Goal: Entertainment & Leisure: Consume media (video, audio)

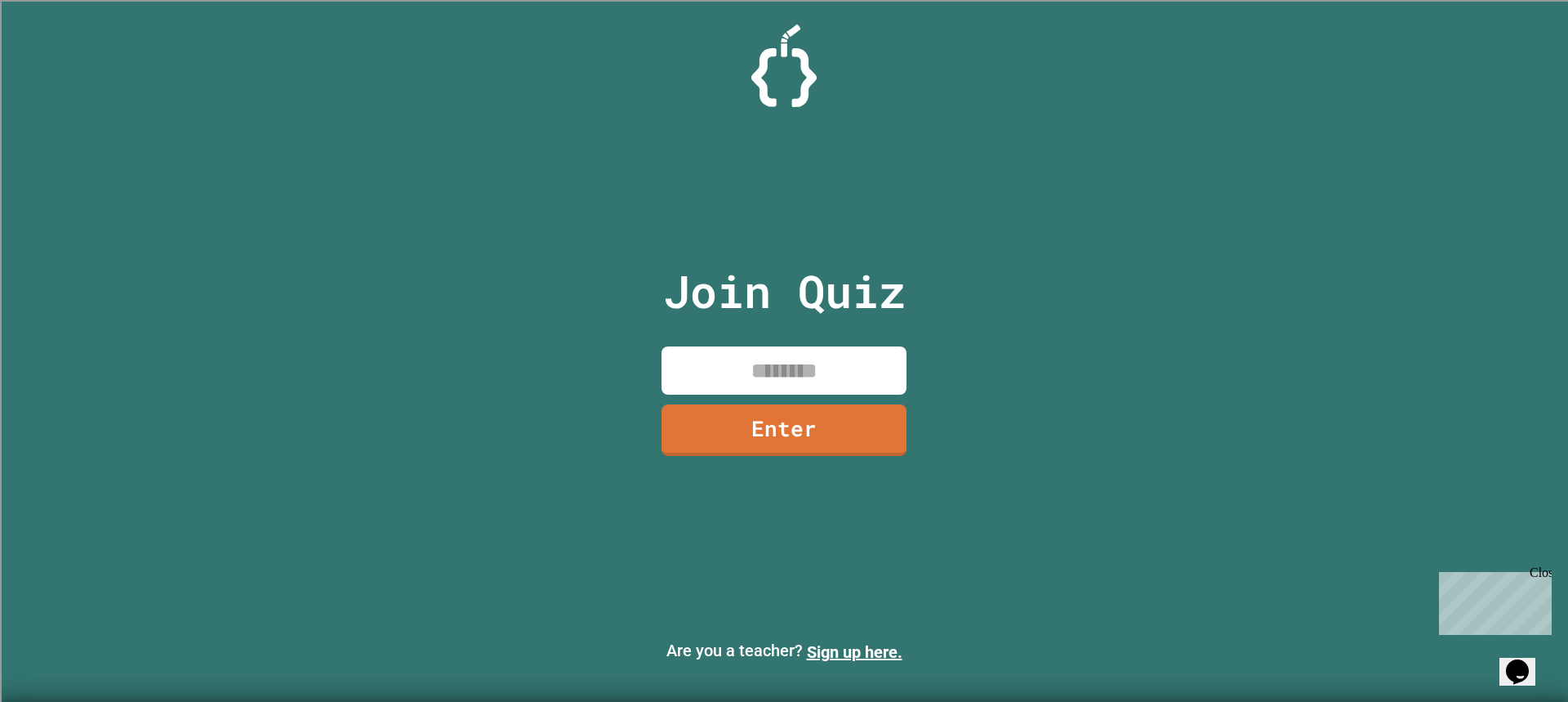
click at [857, 392] on input at bounding box center [784, 371] width 245 height 48
click at [776, 425] on link "Enter" at bounding box center [785, 429] width 250 height 54
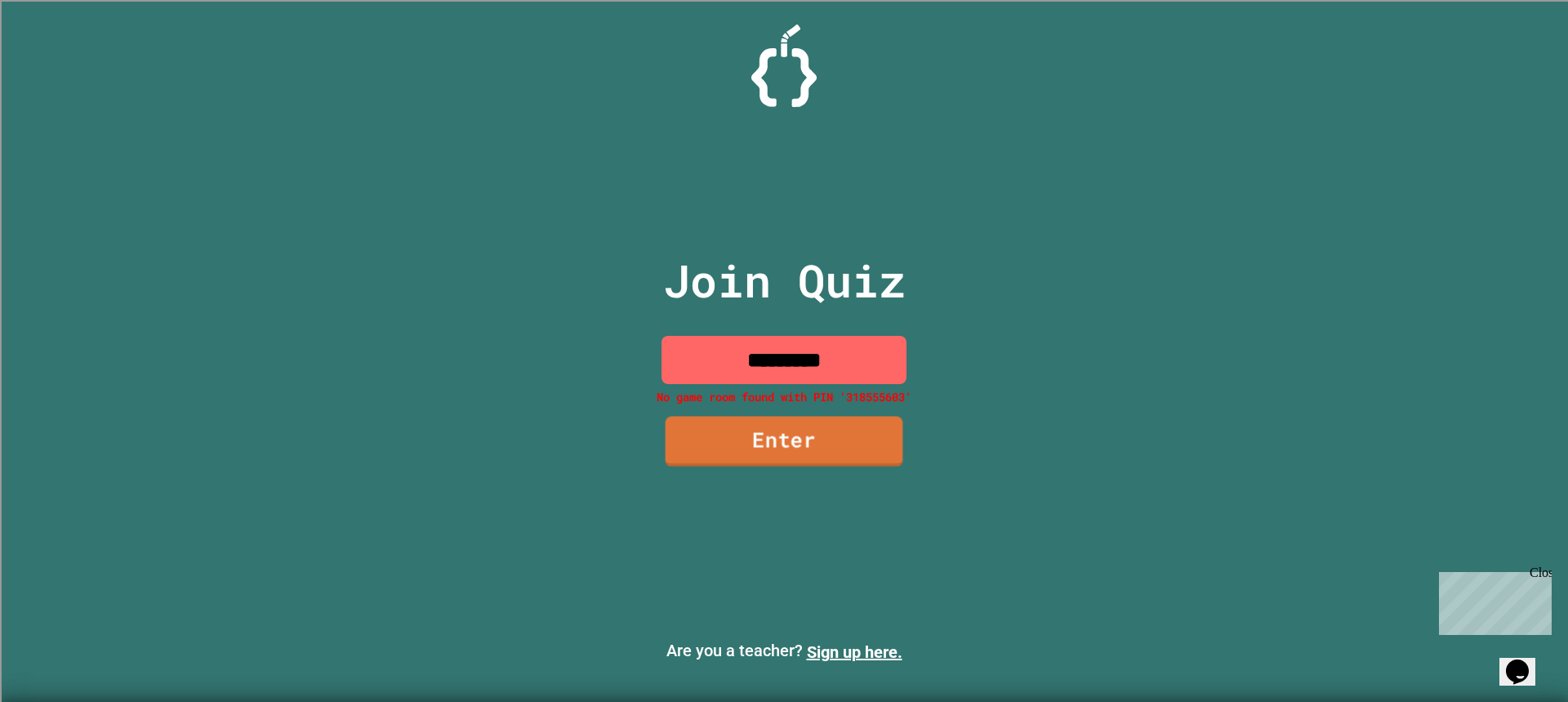
click at [897, 336] on input "*********" at bounding box center [784, 360] width 245 height 48
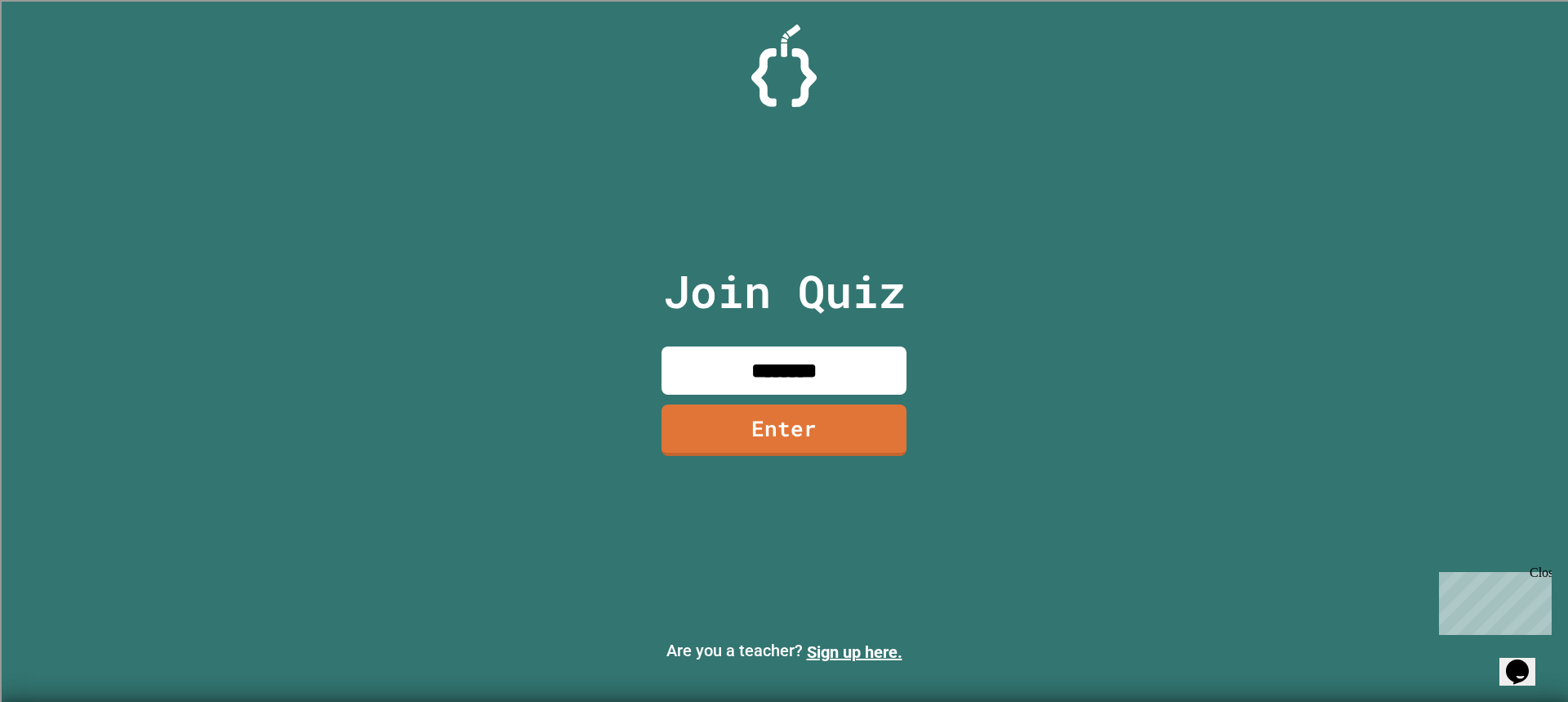
type input "********"
drag, startPoint x: 902, startPoint y: 397, endPoint x: 899, endPoint y: 412, distance: 15.3
click at [902, 400] on div "Join Quiz ******** Enter" at bounding box center [785, 351] width 276 height 620
click at [891, 423] on link "Enter" at bounding box center [784, 429] width 247 height 52
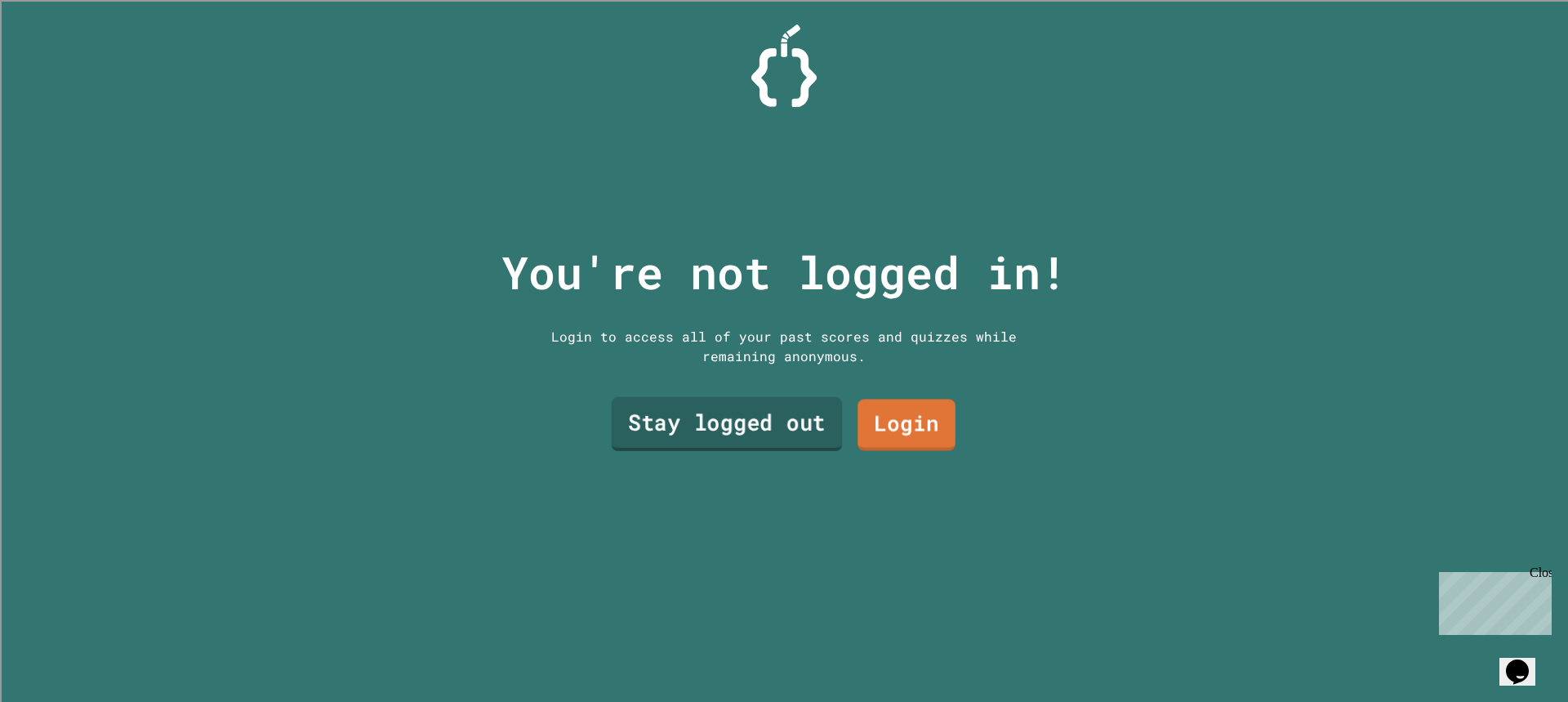
click at [776, 442] on link "Stay logged out" at bounding box center [727, 424] width 231 height 54
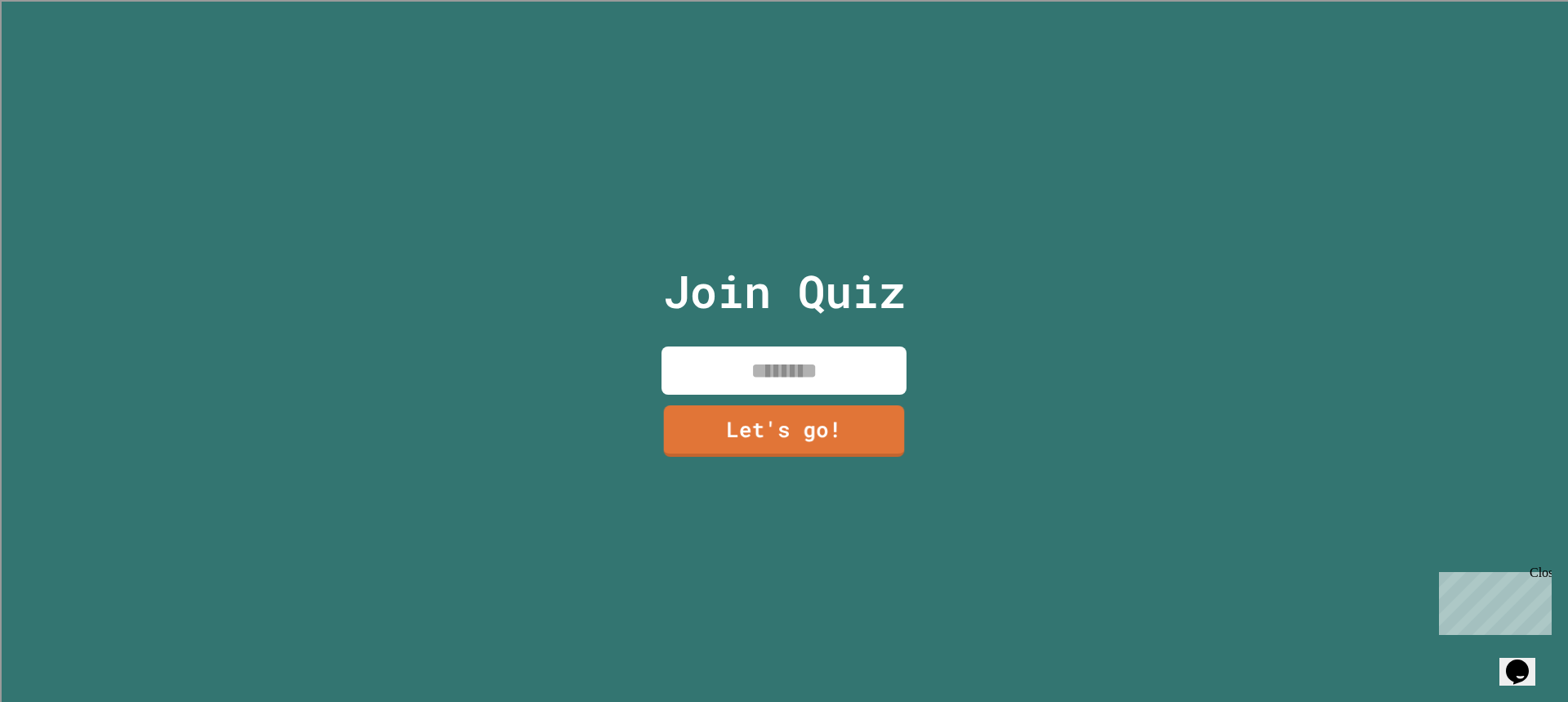
click at [773, 363] on input at bounding box center [784, 371] width 245 height 48
type input "*****"
click at [884, 429] on link "Let's go!" at bounding box center [785, 429] width 248 height 54
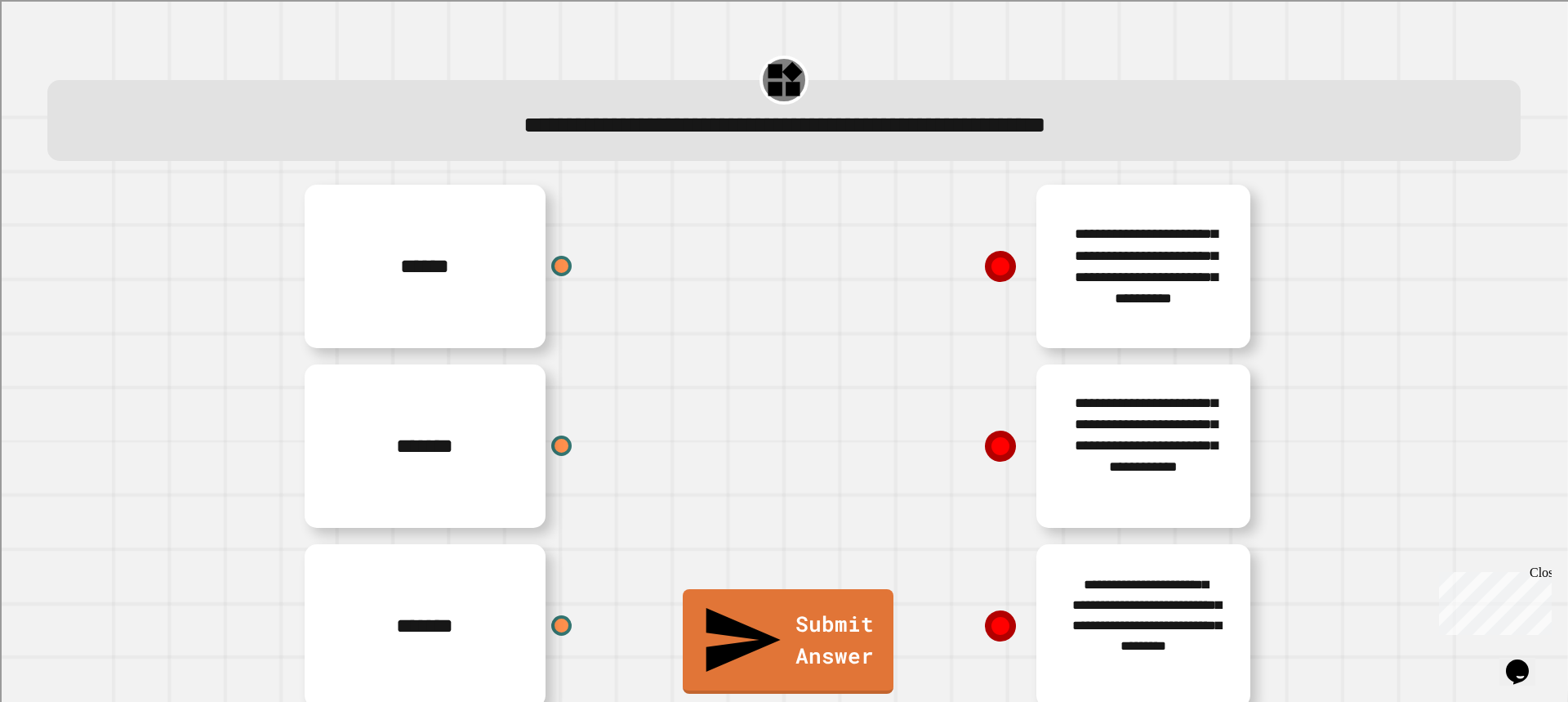
scroll to position [41, 0]
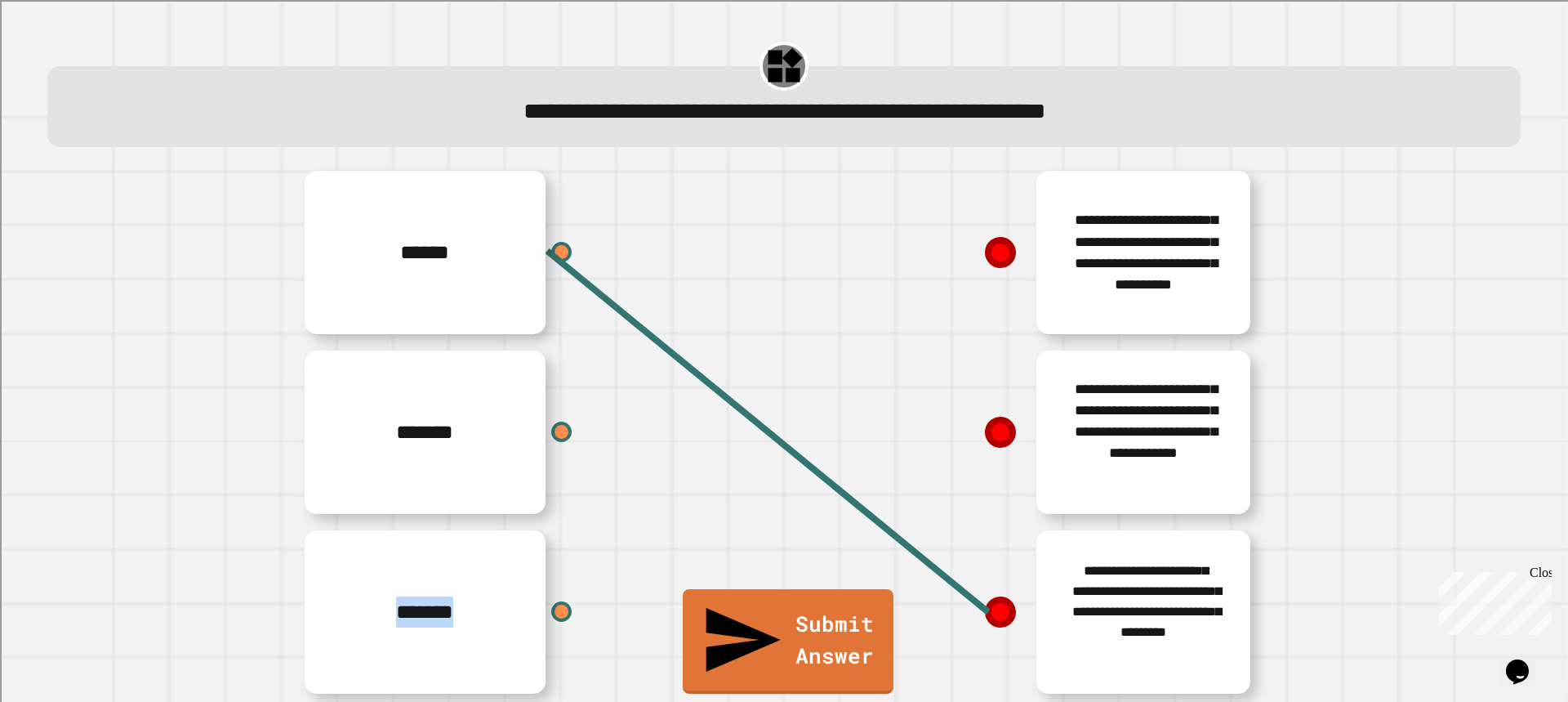
drag, startPoint x: 542, startPoint y: 419, endPoint x: 970, endPoint y: 269, distance: 453.5
click at [970, 269] on div "**********" at bounding box center [784, 432] width 980 height 539
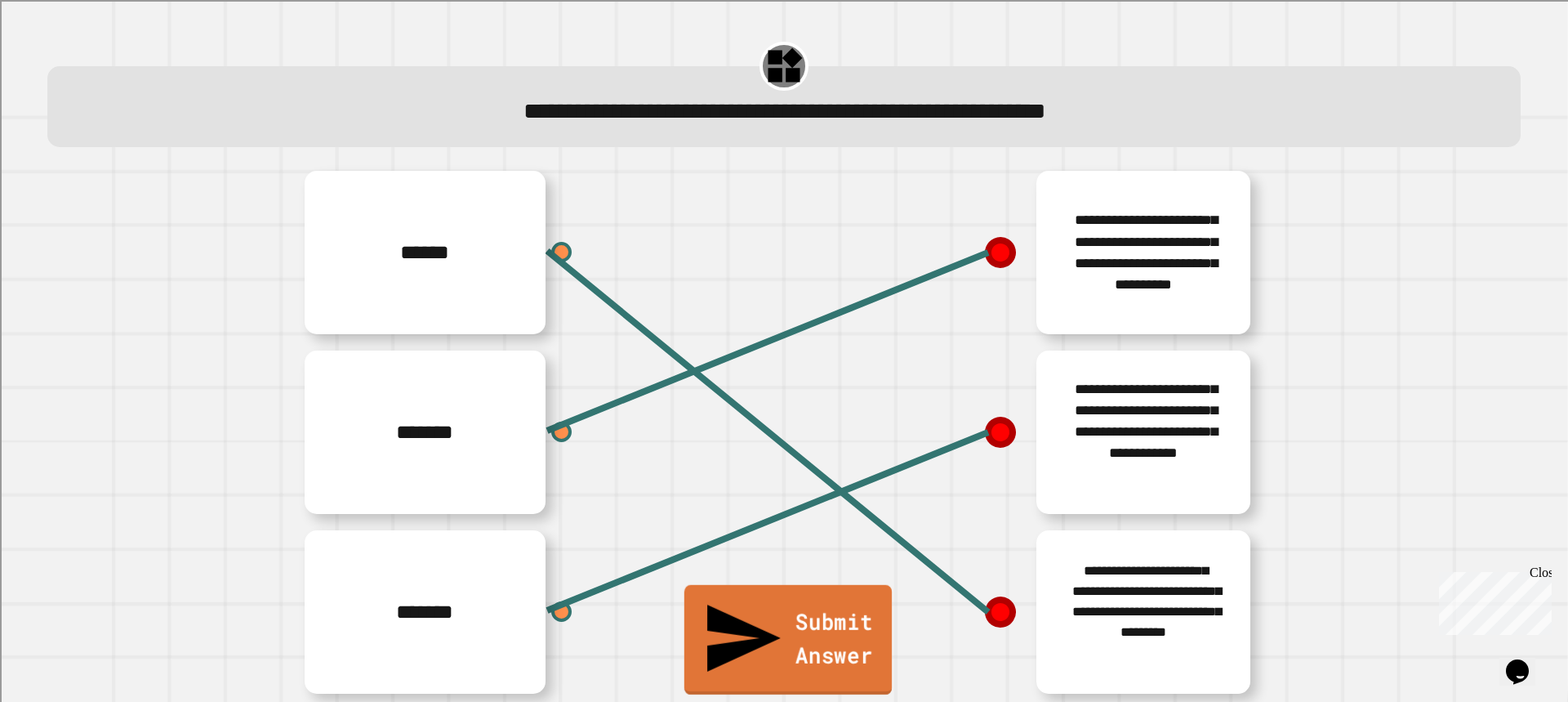
click at [715, 661] on link "Submit Answer" at bounding box center [788, 640] width 208 height 110
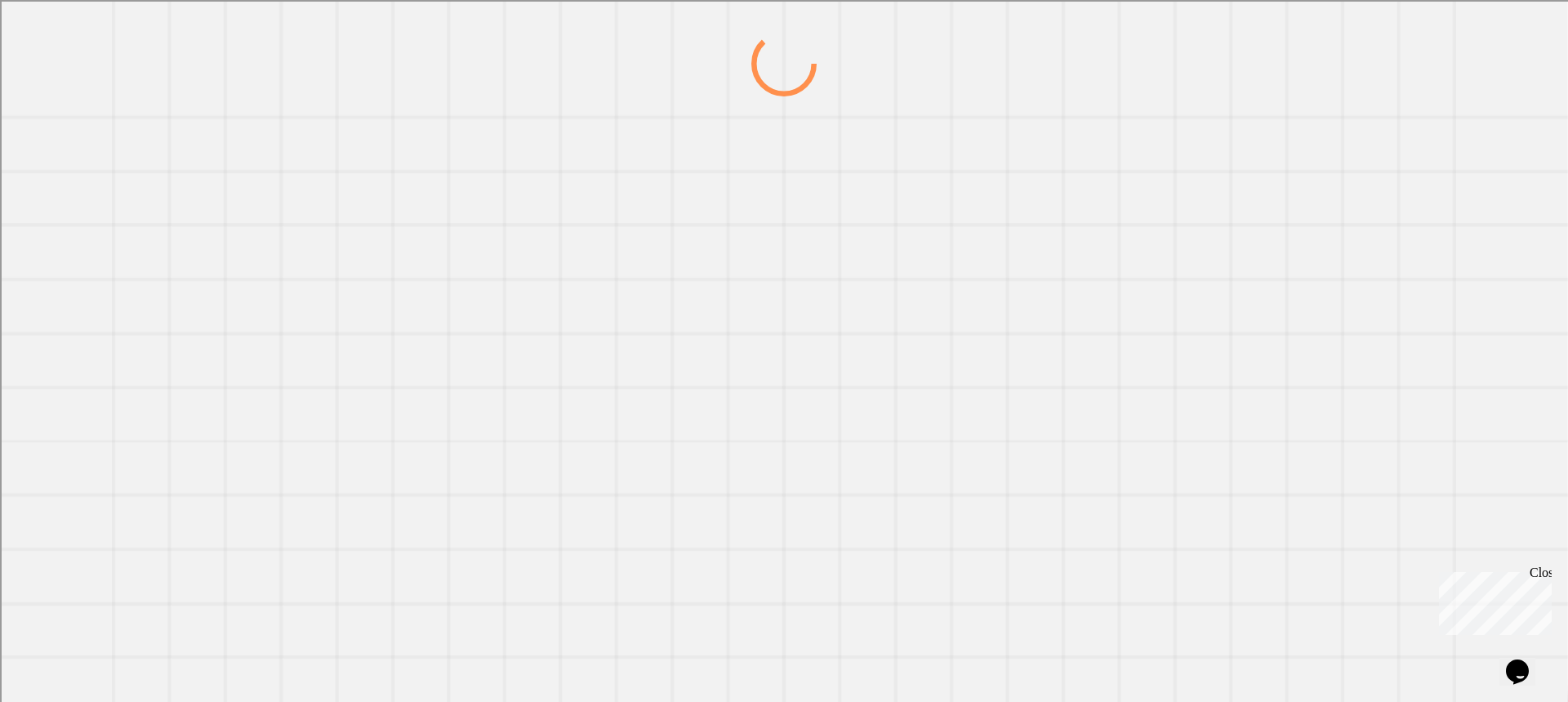
click at [503, 315] on div at bounding box center [783, 366] width 1506 height 670
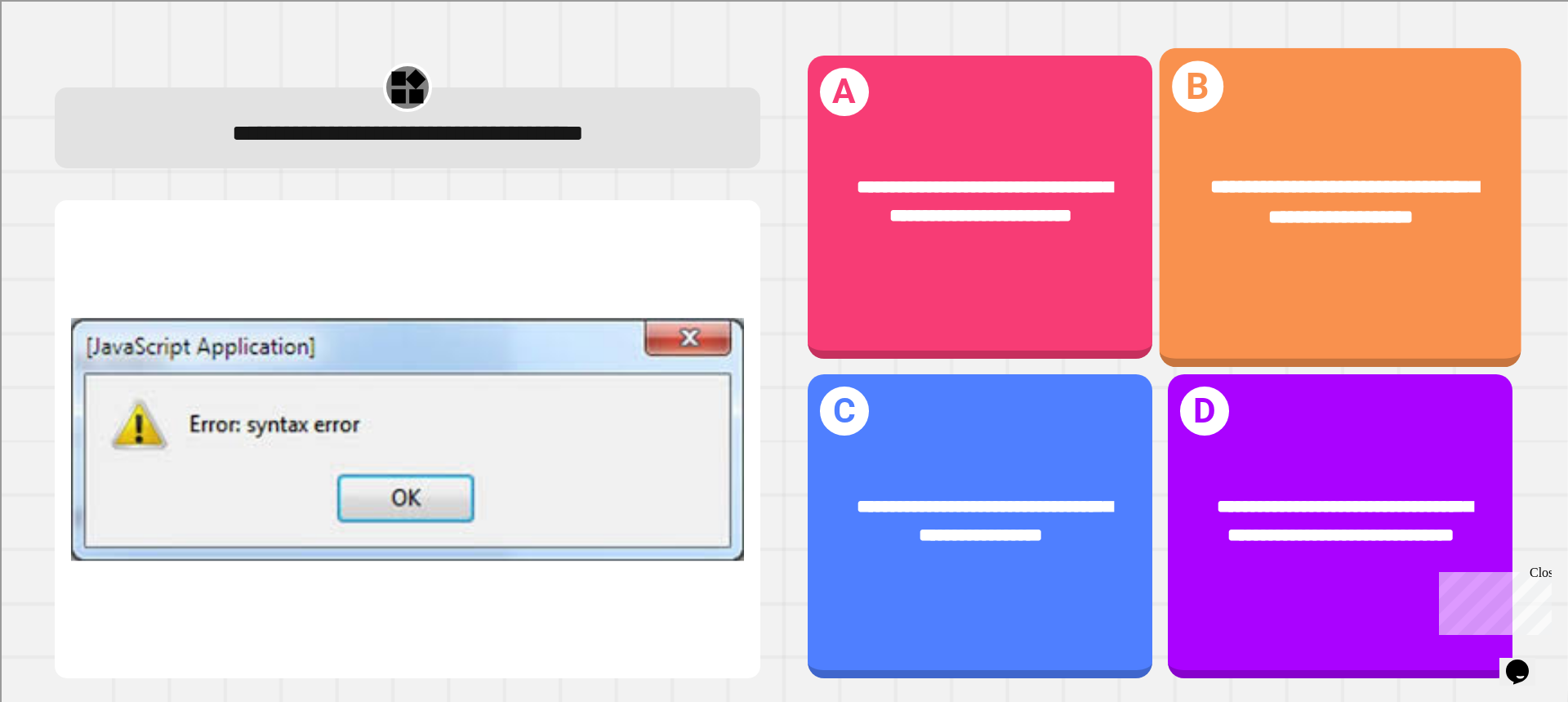
click at [1160, 267] on div "**********" at bounding box center [1341, 207] width 362 height 318
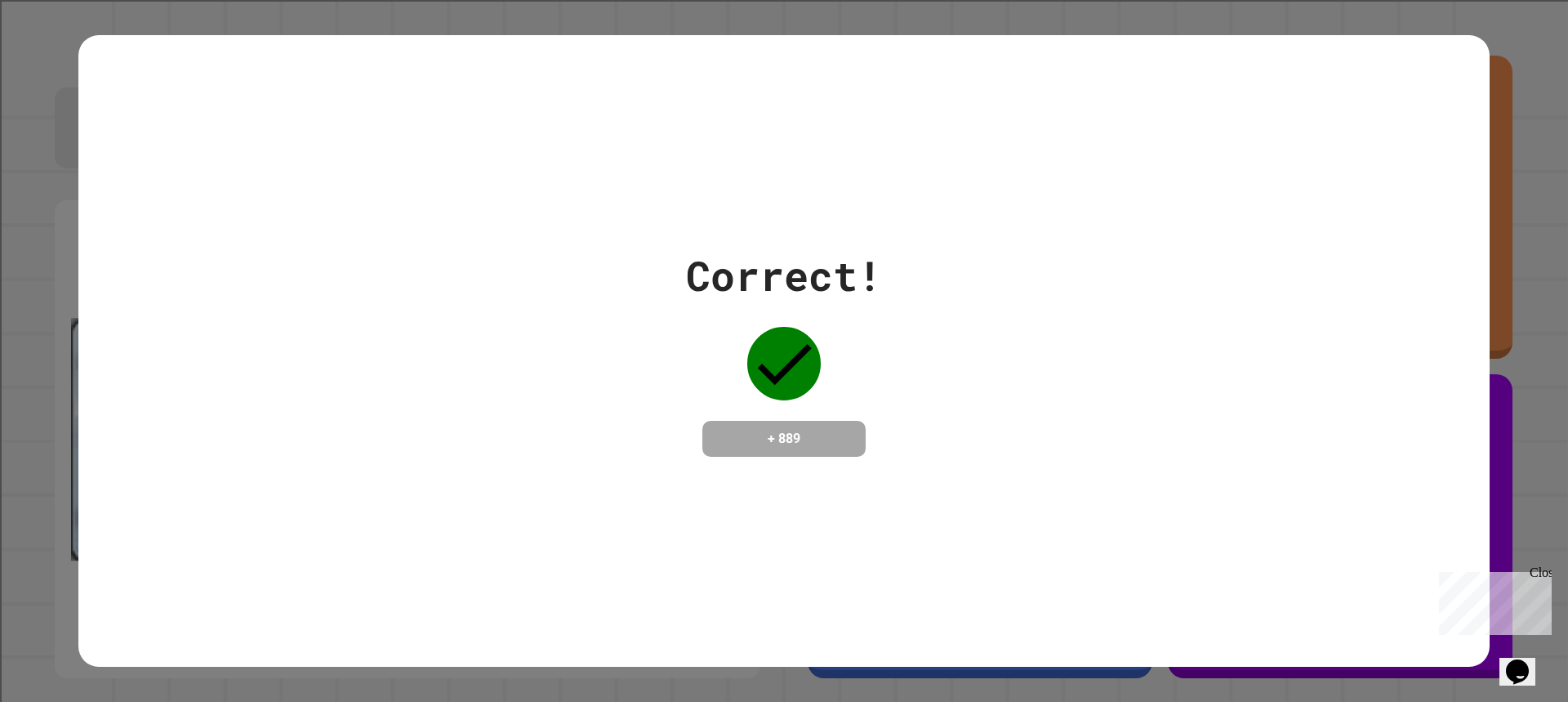
drag, startPoint x: 603, startPoint y: 273, endPoint x: 385, endPoint y: 351, distance: 231.5
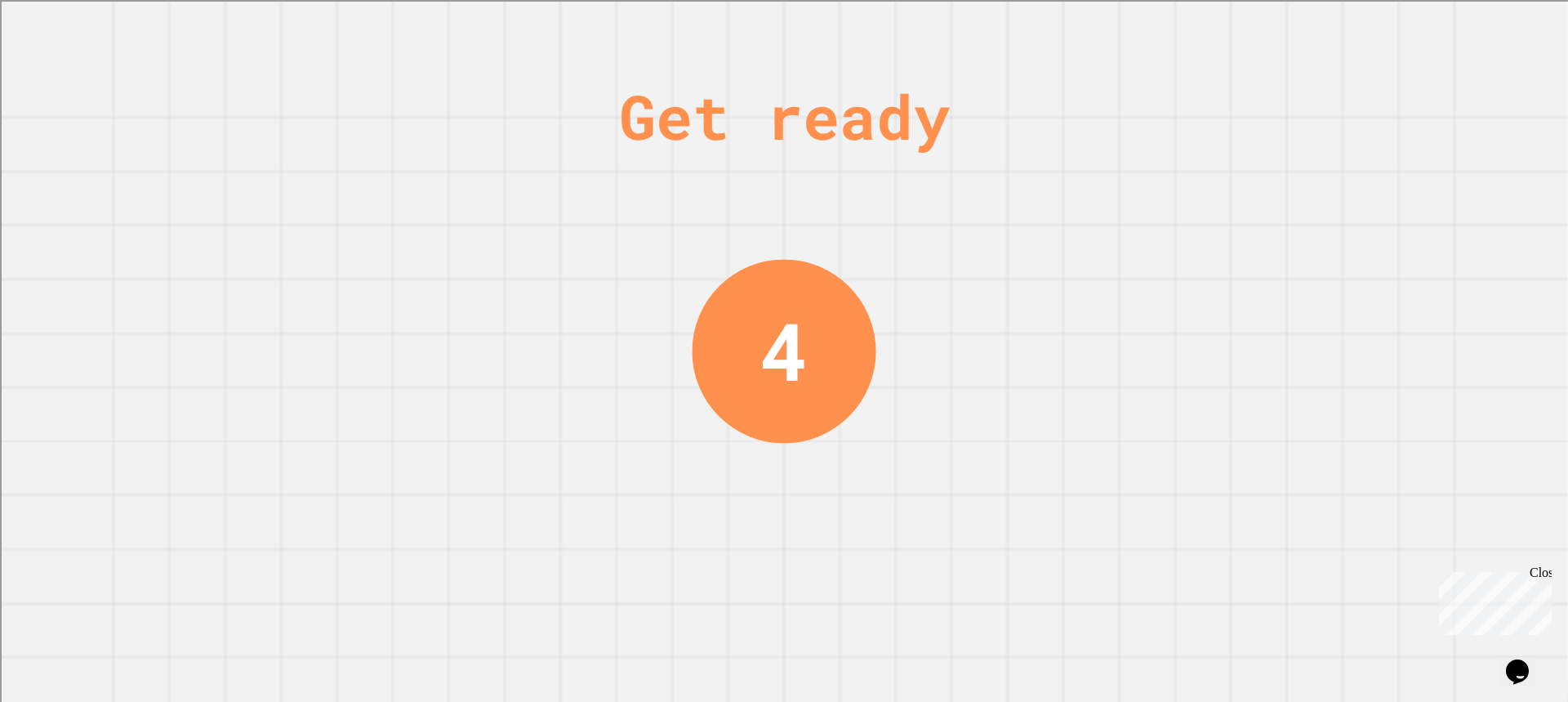
drag, startPoint x: 303, startPoint y: 346, endPoint x: 905, endPoint y: 417, distance: 606.2
click at [912, 411] on div "Get ready 4" at bounding box center [784, 351] width 1568 height 702
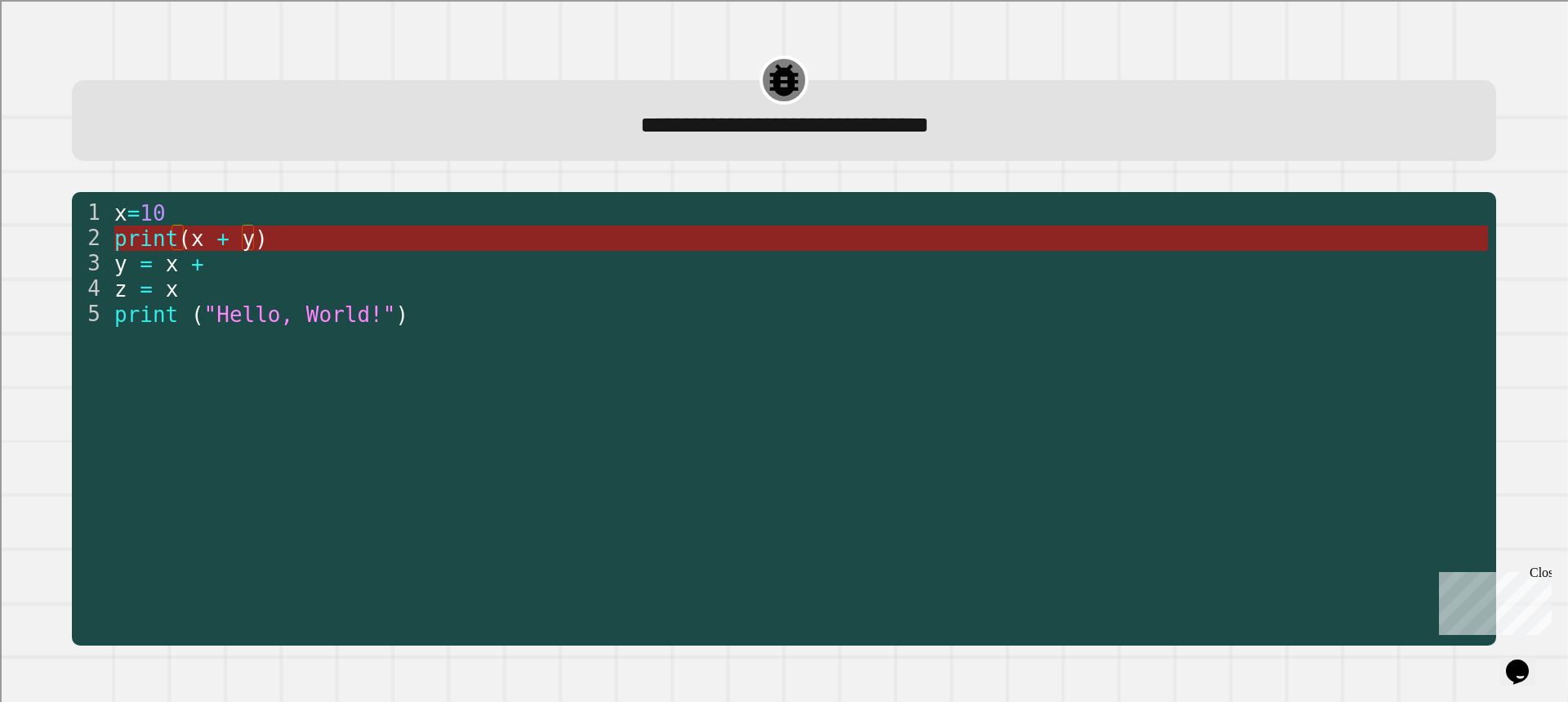
click at [242, 248] on span "y" at bounding box center [249, 238] width 13 height 24
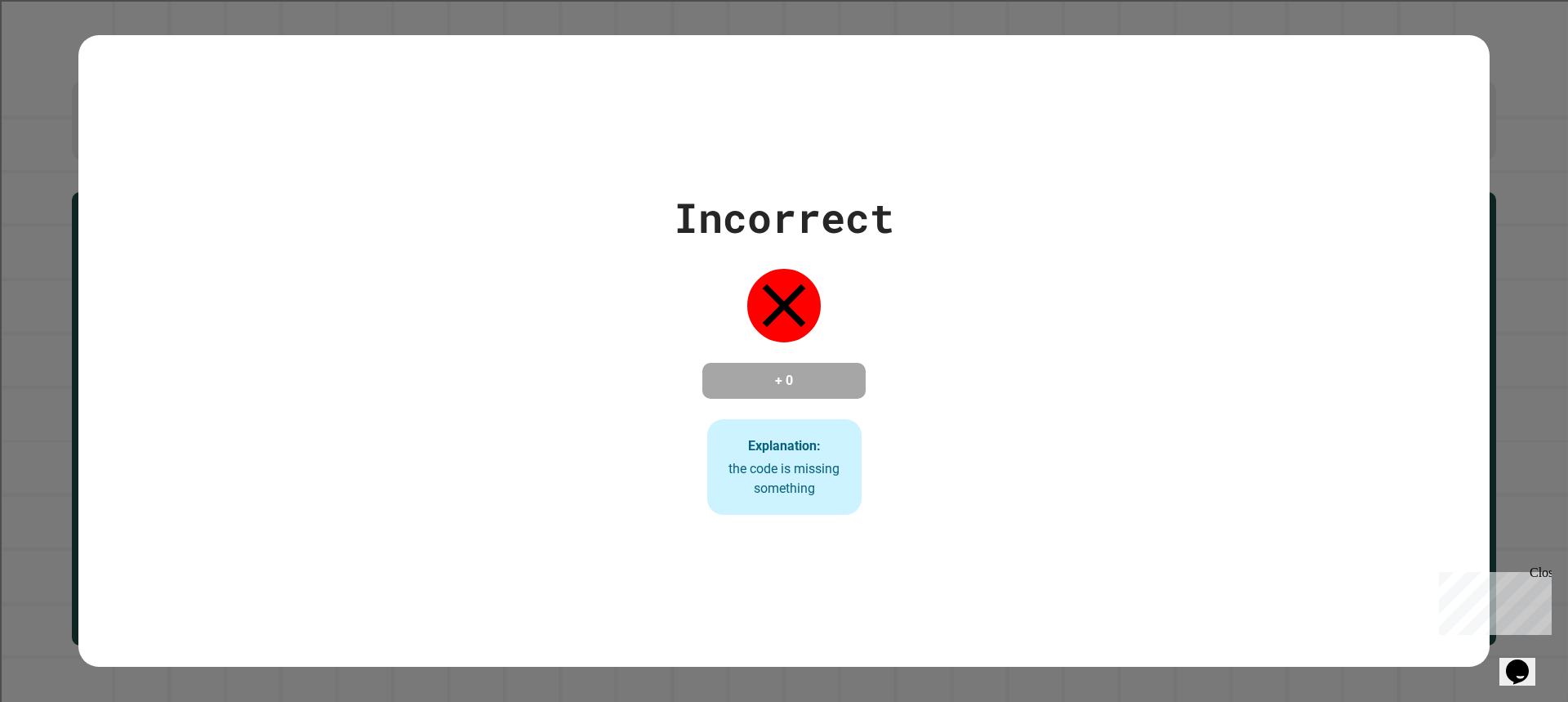
click at [867, 468] on div "Incorrect + 0 Explanation: the code is missing something" at bounding box center [784, 351] width 221 height 329
click at [810, 521] on div "Incorrect + 0 Explanation: the code is missing something" at bounding box center [784, 351] width 1412 height 631
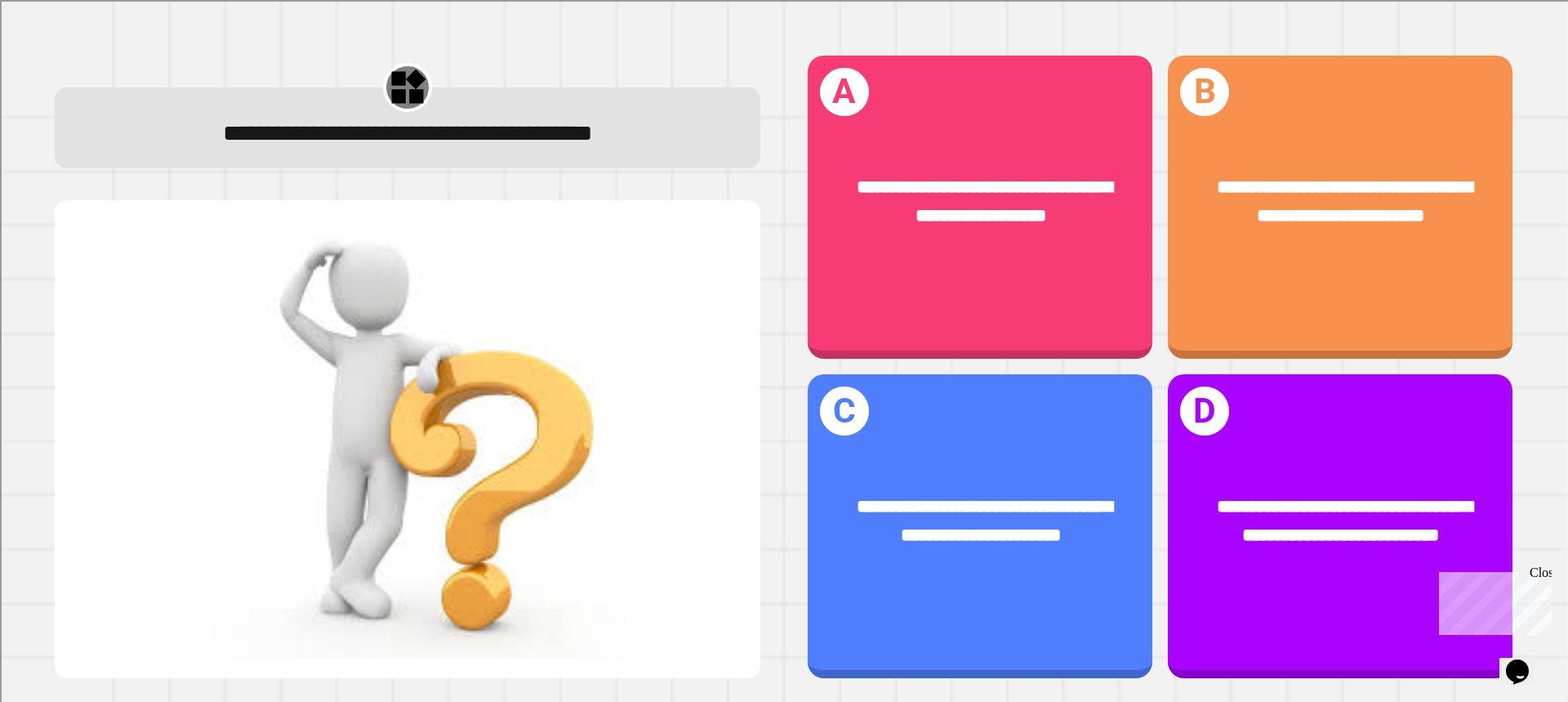
click at [665, 209] on div at bounding box center [408, 439] width 706 height 479
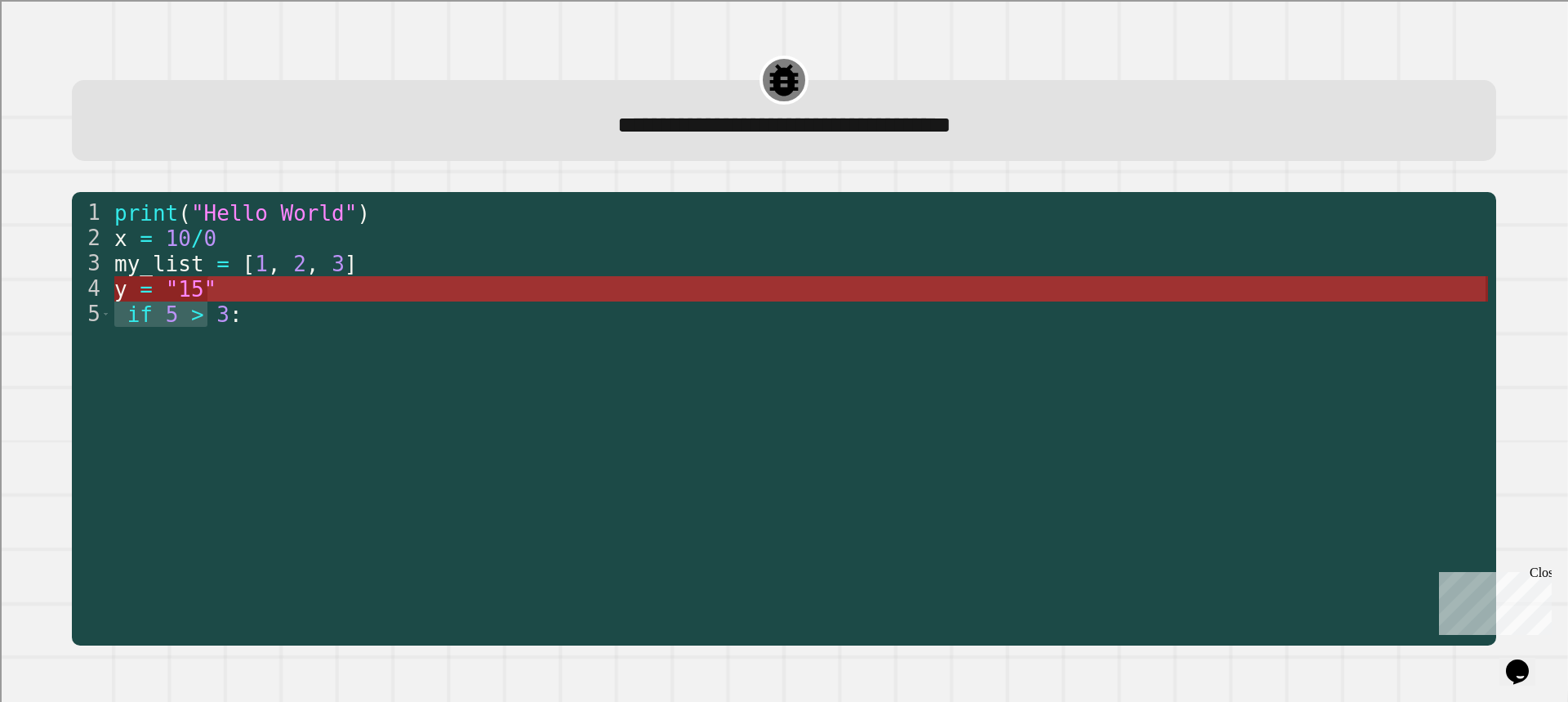
drag, startPoint x: 212, startPoint y: 309, endPoint x: 205, endPoint y: 290, distance: 20.2
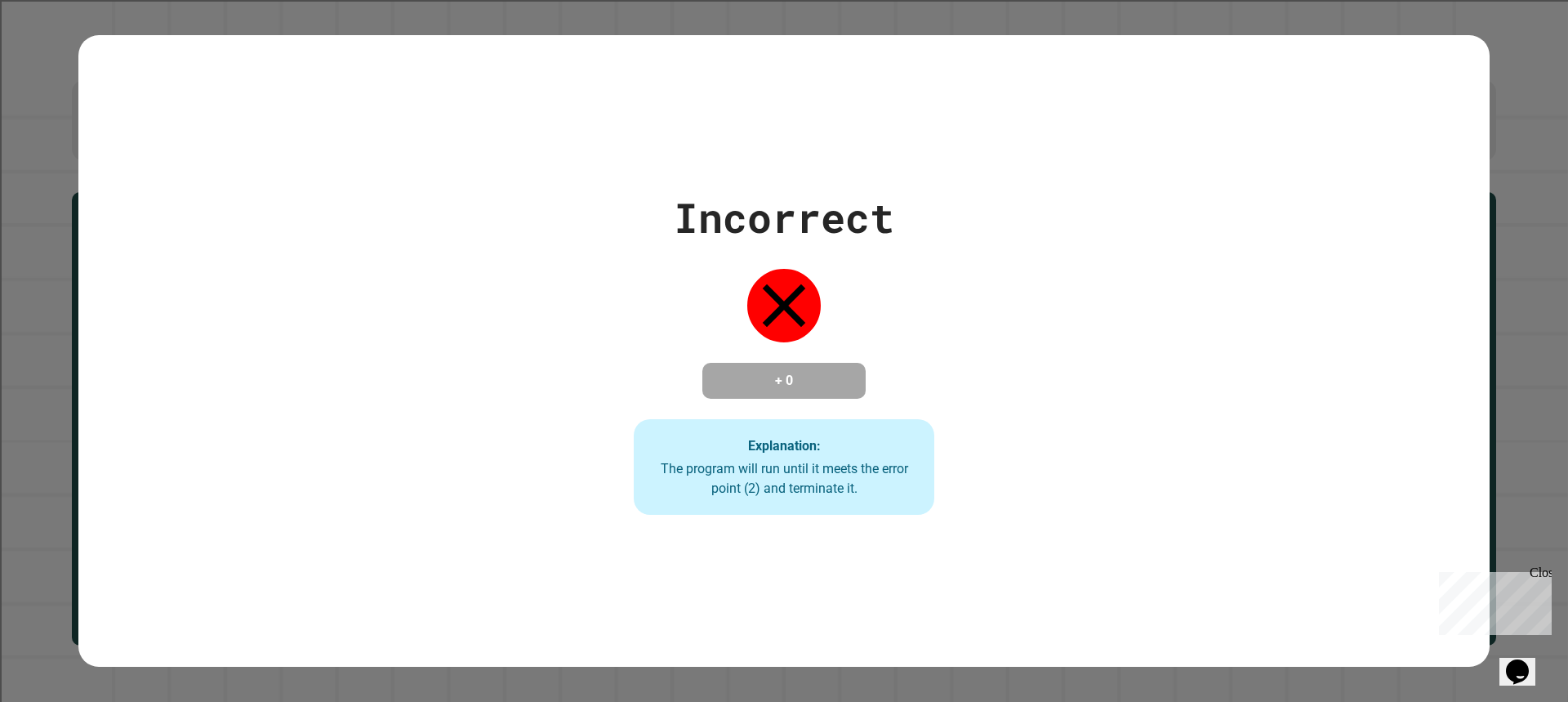
click at [1335, 290] on div "Incorrect + 0 Explanation: The program will run until it meets the error point …" at bounding box center [784, 351] width 1412 height 329
click at [1364, 290] on div "Incorrect + 0 Explanation: The program will run until it meets the error point …" at bounding box center [784, 351] width 1412 height 329
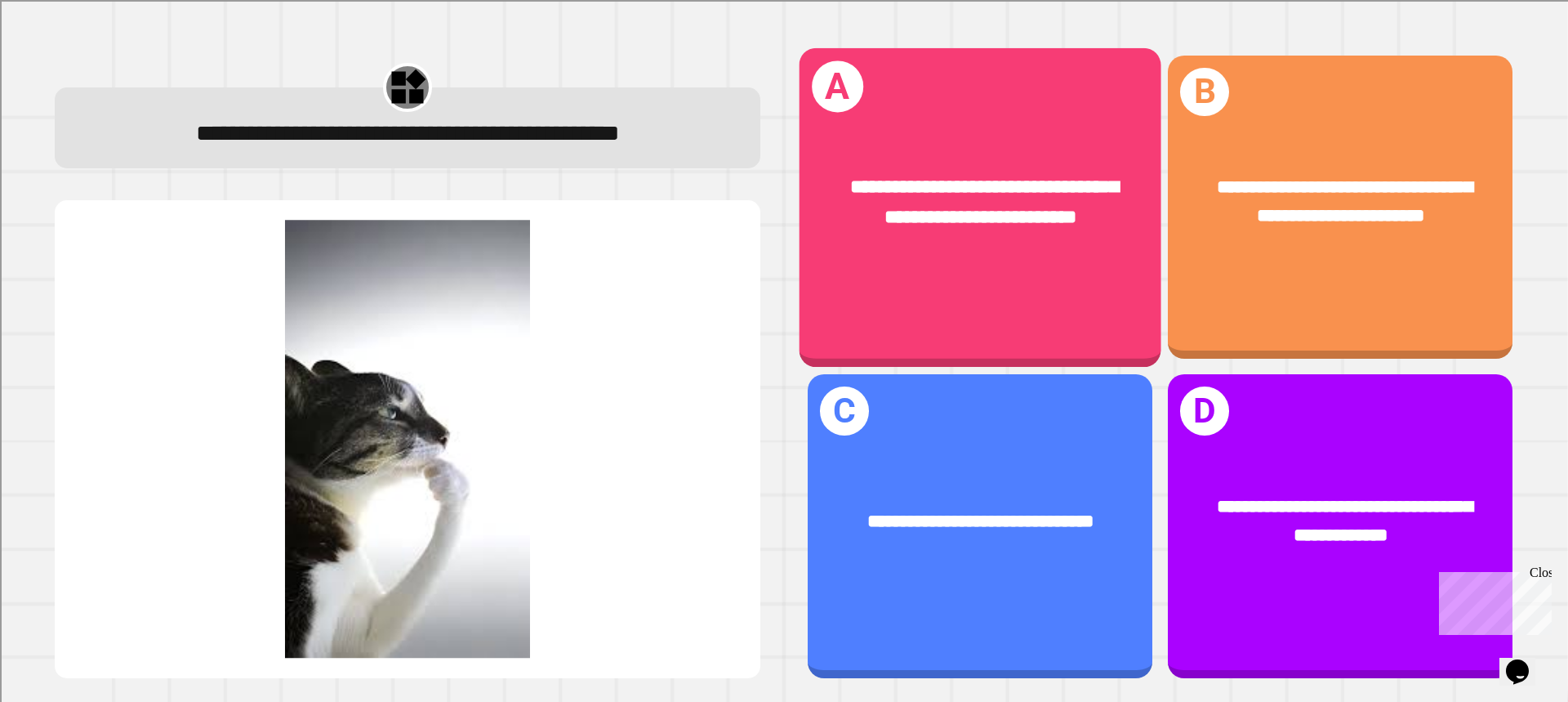
click at [848, 264] on div "**********" at bounding box center [980, 203] width 362 height 137
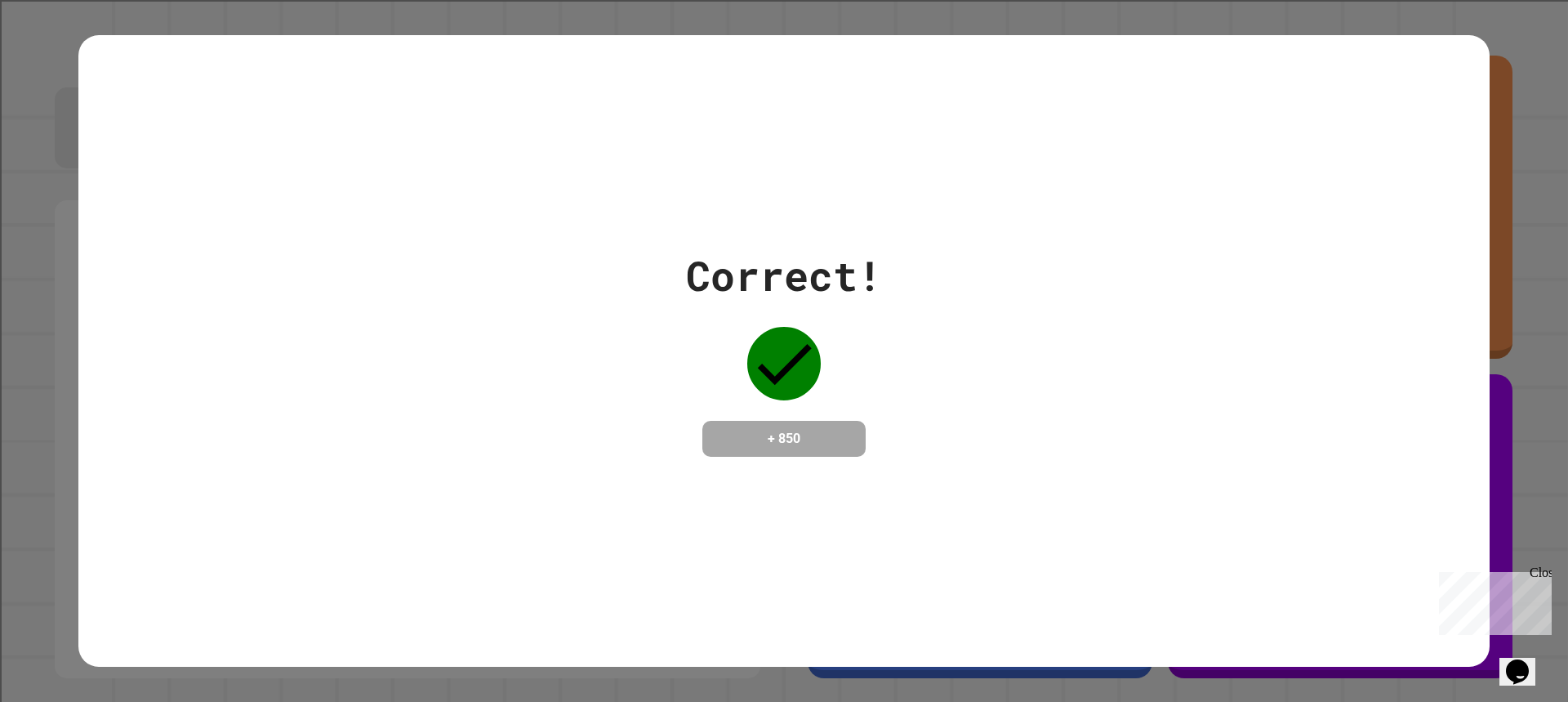
click at [852, 309] on div "Correct! + 850" at bounding box center [784, 350] width 196 height 211
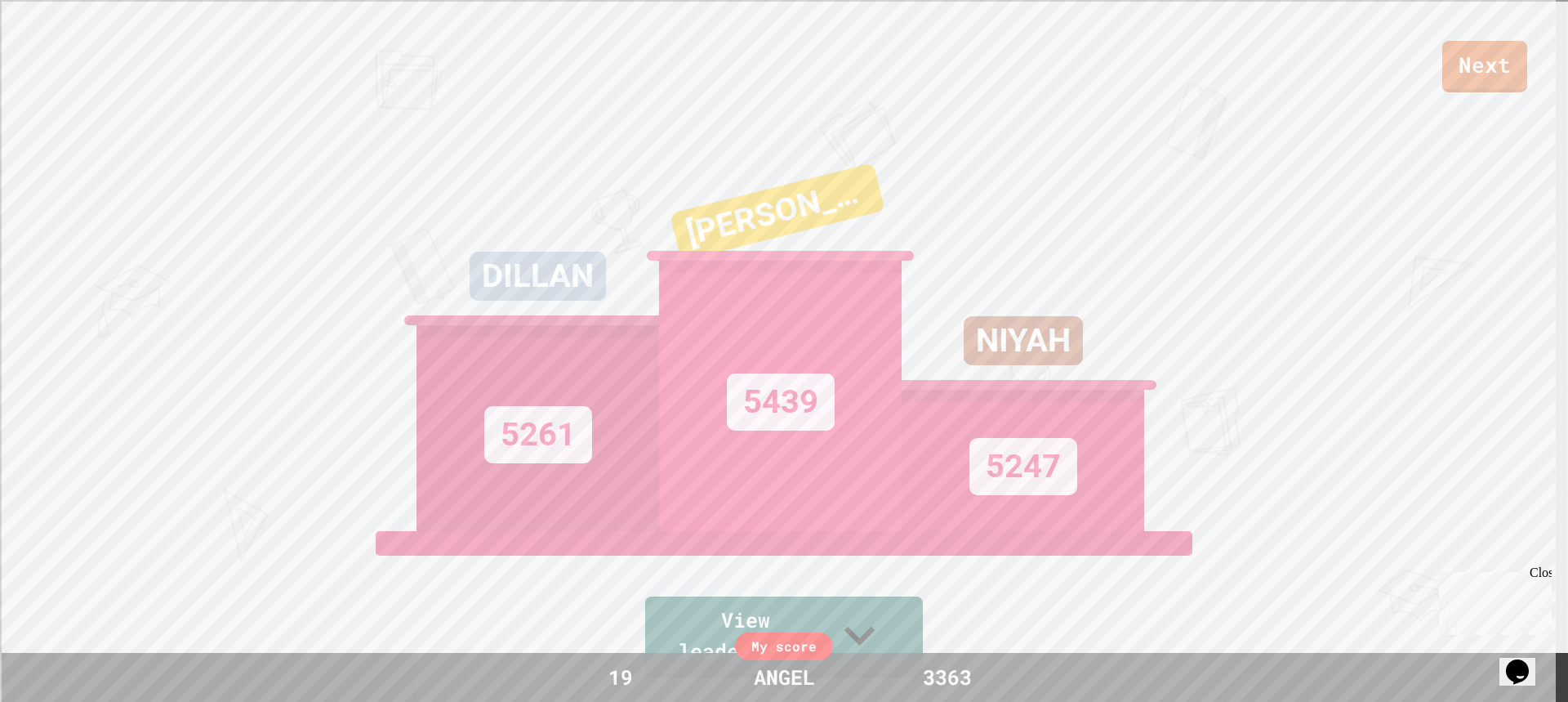
drag, startPoint x: 1447, startPoint y: 23, endPoint x: 1453, endPoint y: 50, distance: 27.7
click at [1448, 23] on div "Next" at bounding box center [784, 46] width 1568 height 92
drag, startPoint x: 1453, startPoint y: 50, endPoint x: 1448, endPoint y: 79, distance: 29.4
click at [1448, 79] on link "Next" at bounding box center [1485, 64] width 80 height 54
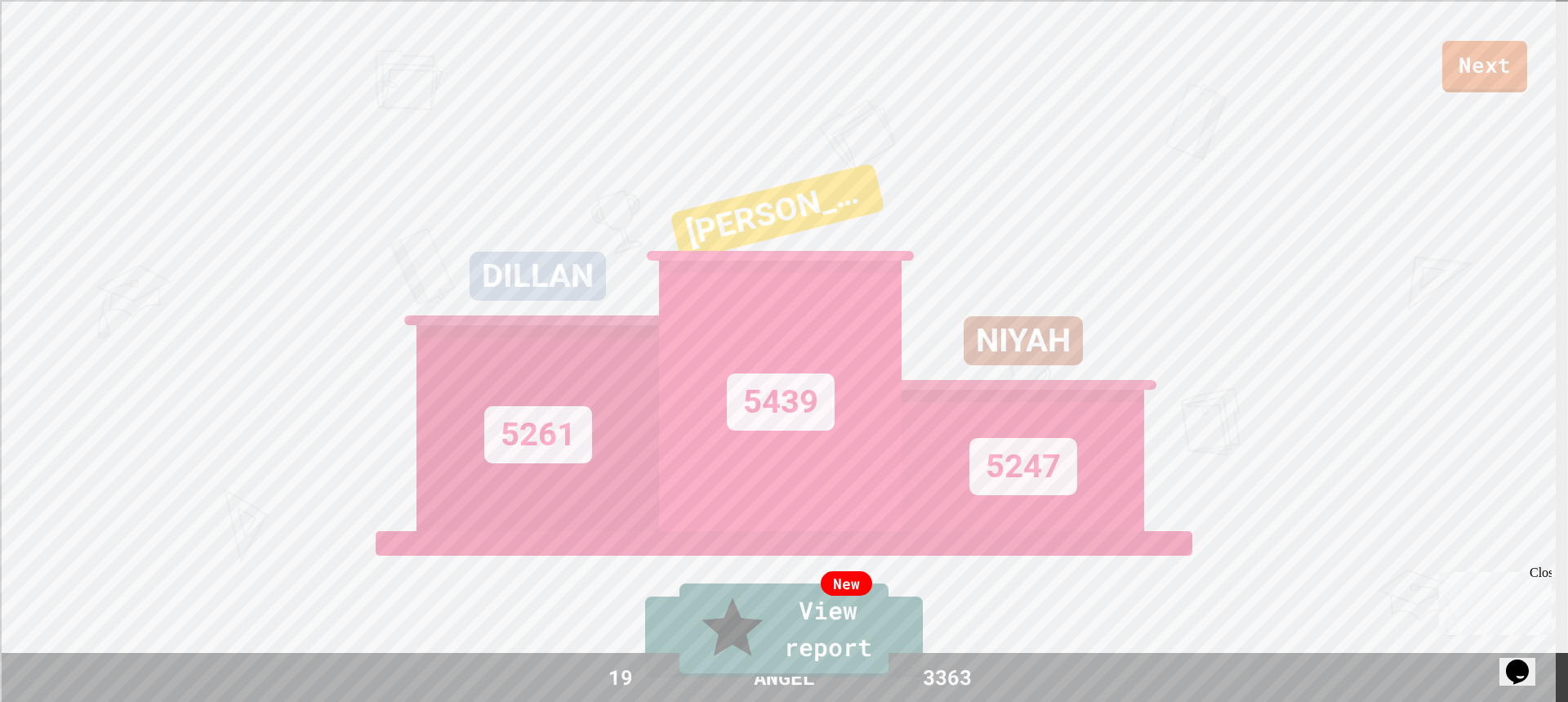
type textarea "***"
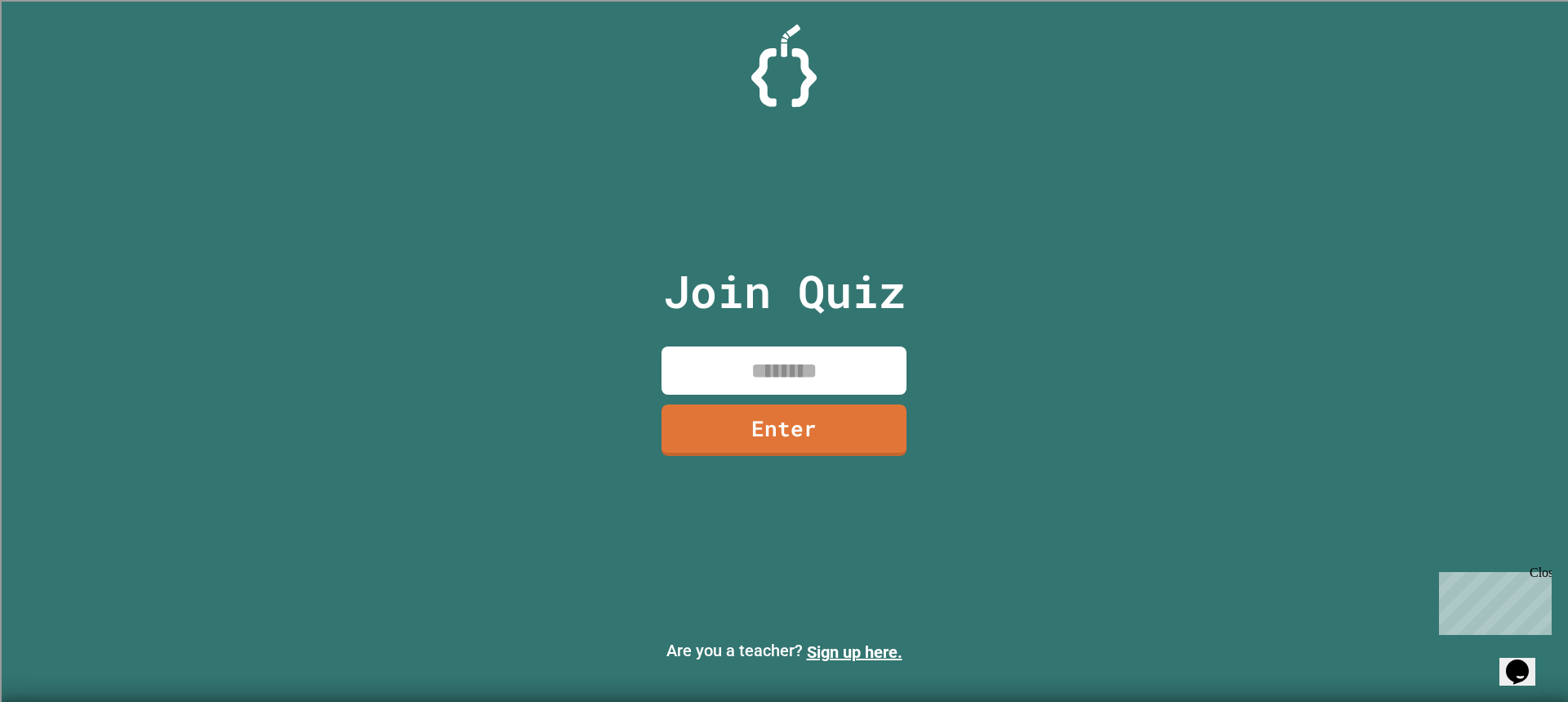
click at [818, 369] on input at bounding box center [784, 371] width 245 height 48
type input "********"
click at [830, 436] on link "Enter" at bounding box center [785, 428] width 233 height 54
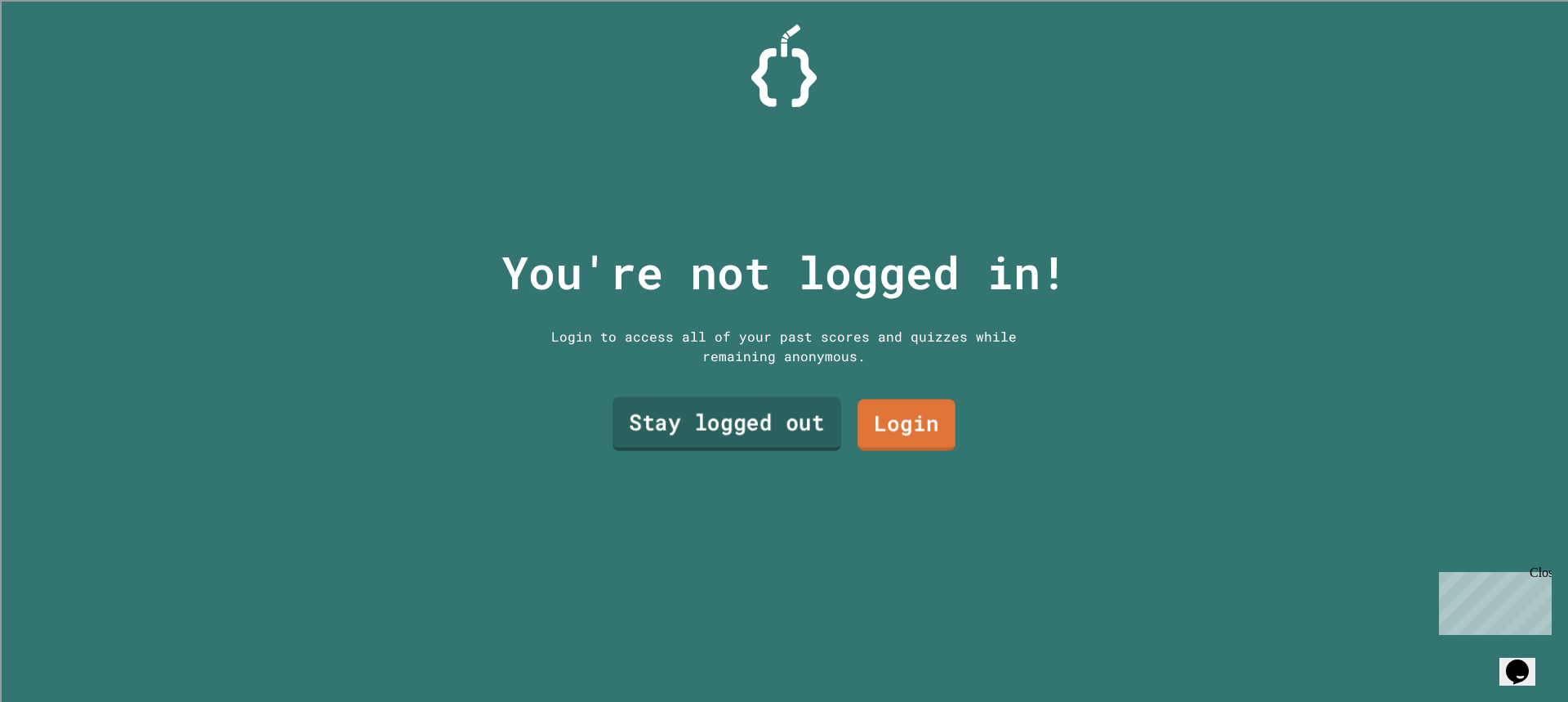
click at [812, 412] on link "Stay logged out" at bounding box center [727, 424] width 229 height 54
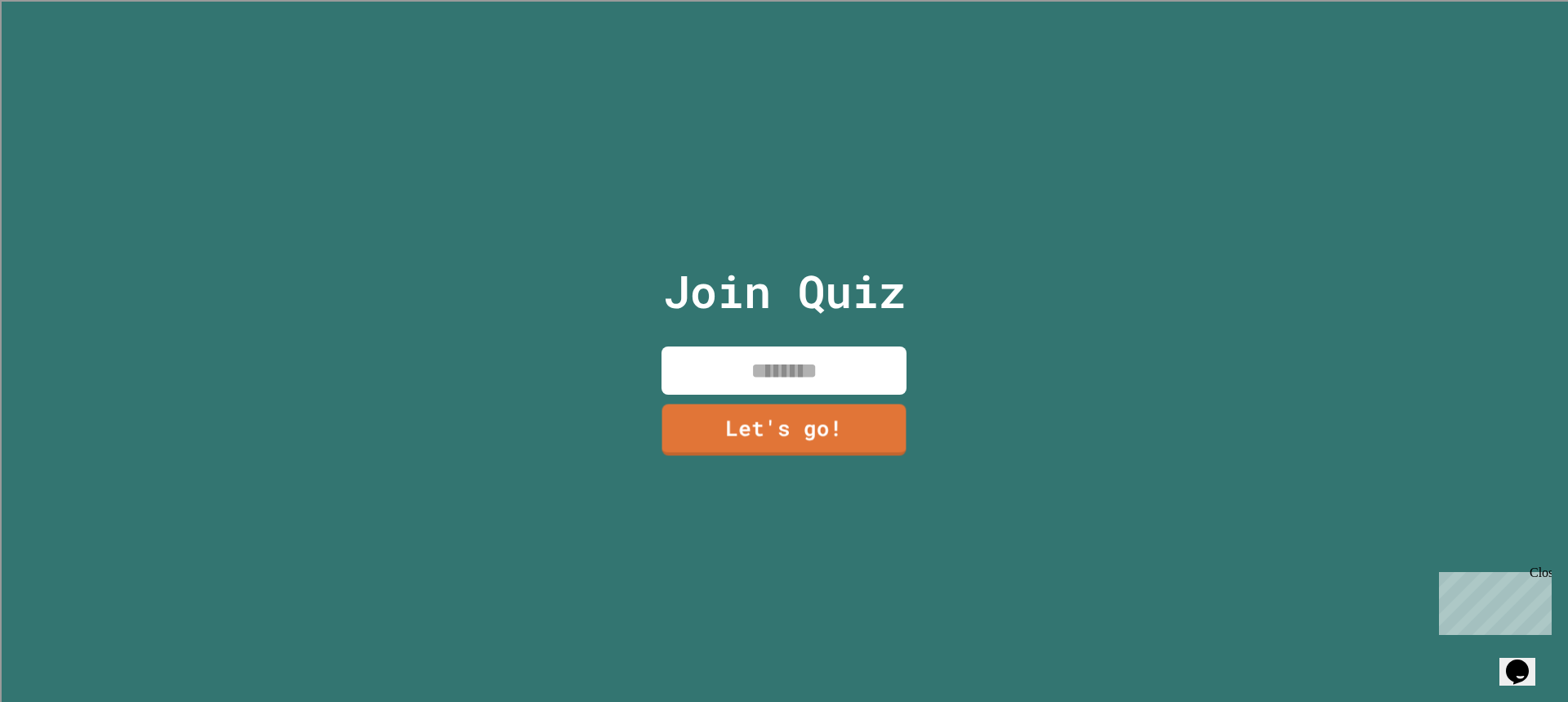
click at [782, 385] on input at bounding box center [784, 371] width 245 height 48
type input "*****"
click at [779, 453] on div "Join Quiz ***** Let's go!" at bounding box center [785, 351] width 276 height 702
click at [779, 436] on link "Let's go!" at bounding box center [784, 427] width 221 height 54
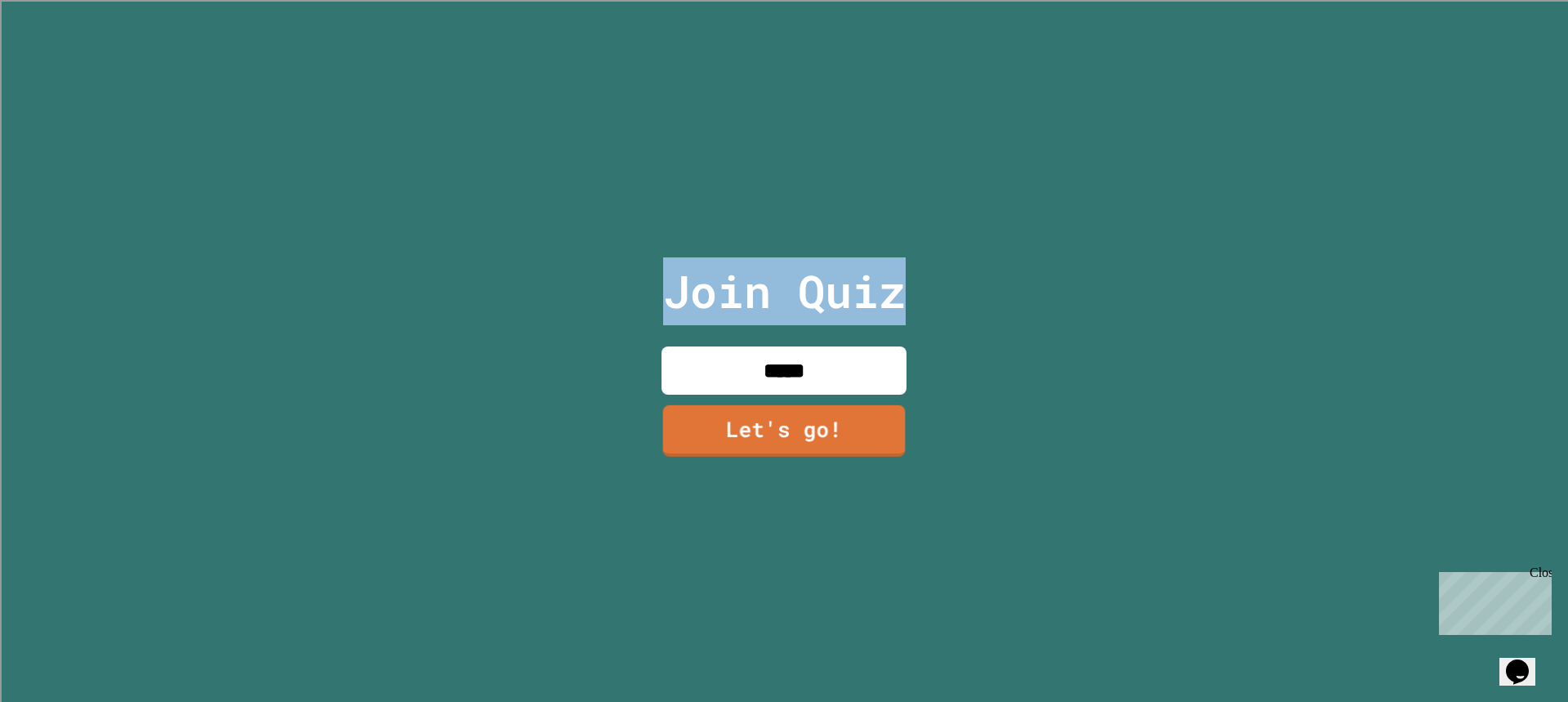
click at [784, 0] on div at bounding box center [784, 0] width 0 height 0
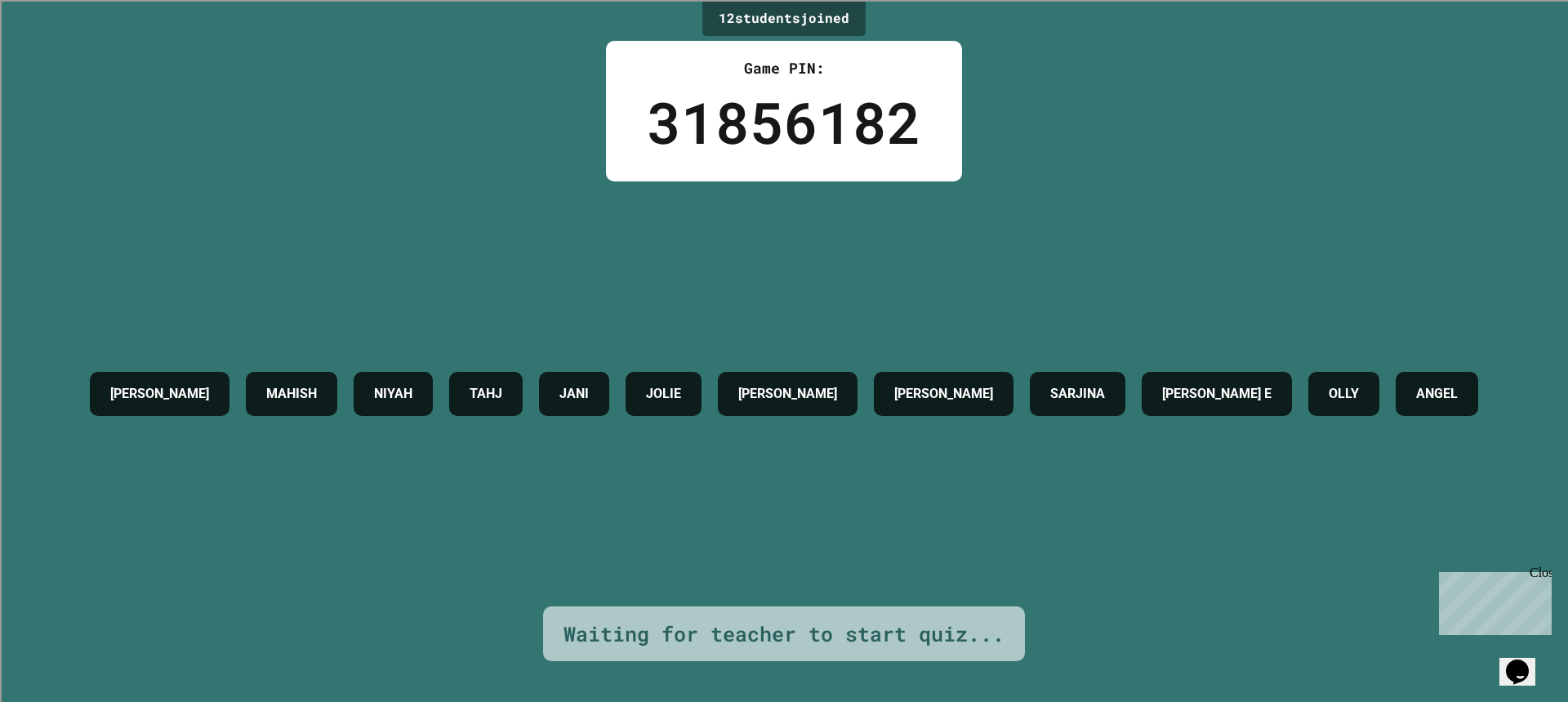
click at [999, 283] on div "[PERSON_NAME] [PERSON_NAME] [PERSON_NAME] [PERSON_NAME] E [PERSON_NAME]" at bounding box center [784, 394] width 1405 height 425
drag, startPoint x: 1016, startPoint y: 197, endPoint x: 1023, endPoint y: 190, distance: 9.9
click at [1023, 190] on div "[PERSON_NAME] [PERSON_NAME] [PERSON_NAME] [PERSON_NAME] E [PERSON_NAME]" at bounding box center [784, 394] width 1405 height 425
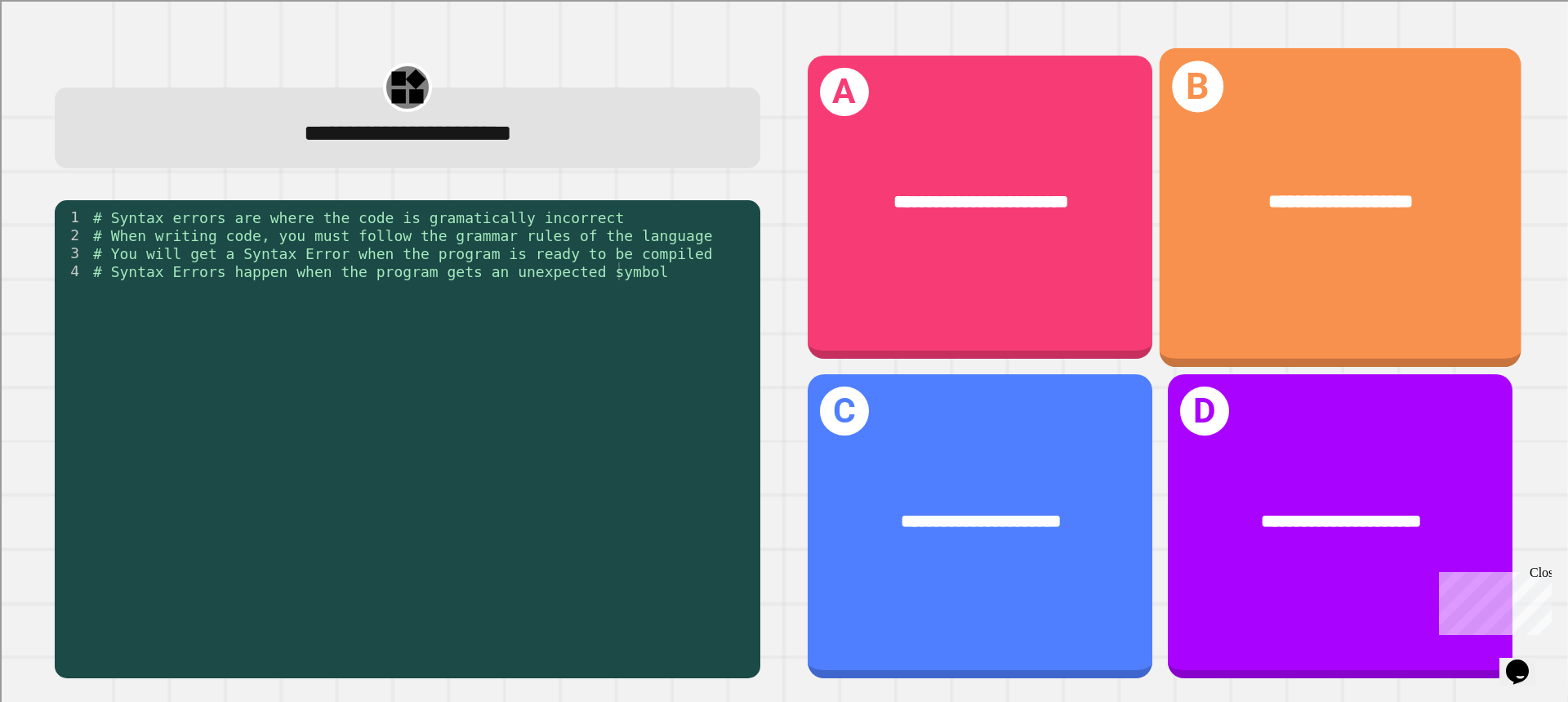
click at [1214, 189] on div "**********" at bounding box center [1341, 203] width 284 height 30
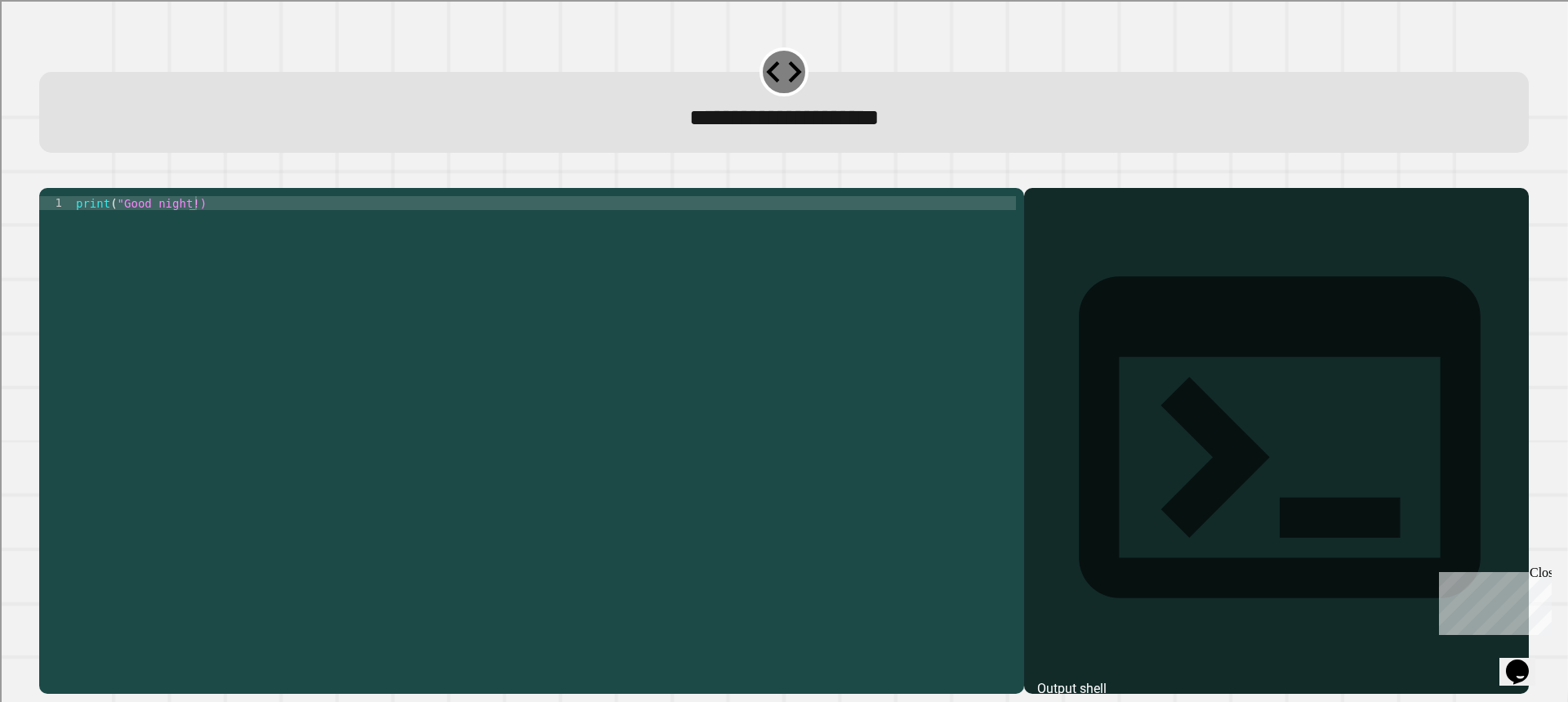
click at [277, 235] on div "print ( "Good night!)" at bounding box center [544, 425] width 943 height 458
type textarea "**********"
click at [47, 175] on icon "button" at bounding box center [47, 175] width 0 height 0
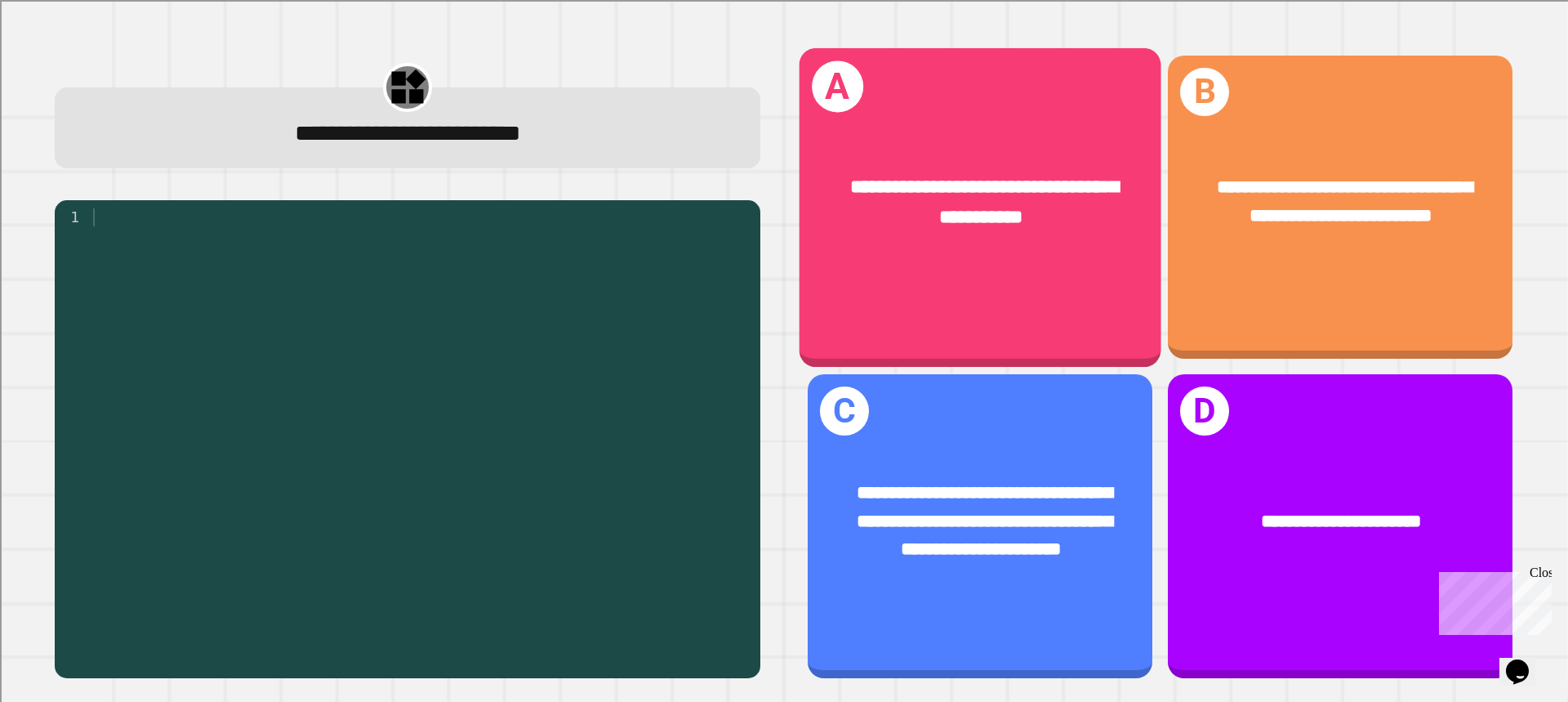
drag, startPoint x: 1061, startPoint y: 283, endPoint x: 1021, endPoint y: 260, distance: 46.1
click at [1021, 260] on div "**********" at bounding box center [980, 203] width 362 height 137
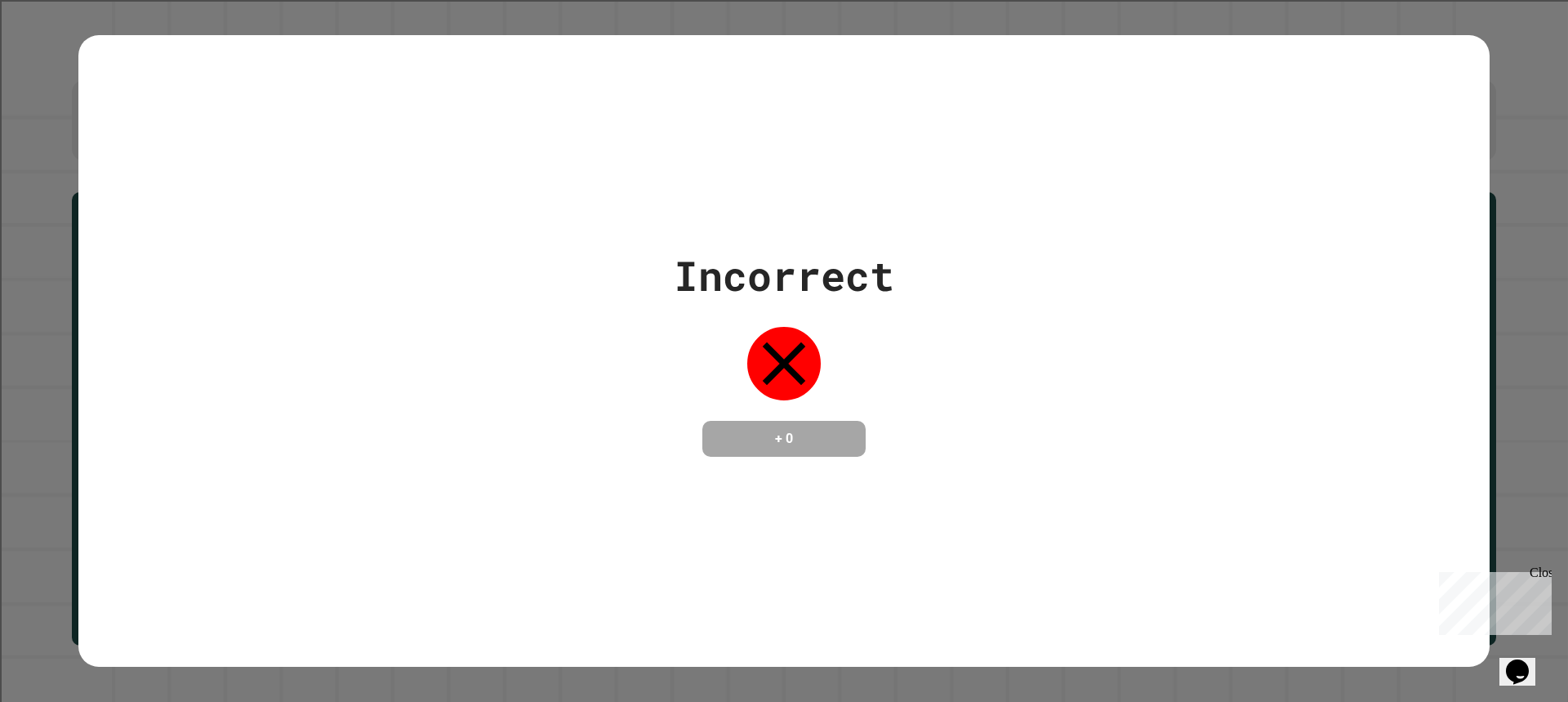
drag, startPoint x: 1201, startPoint y: 380, endPoint x: 1176, endPoint y: 376, distance: 25.3
click at [1202, 381] on div "Incorrect + 0" at bounding box center [784, 350] width 1412 height 211
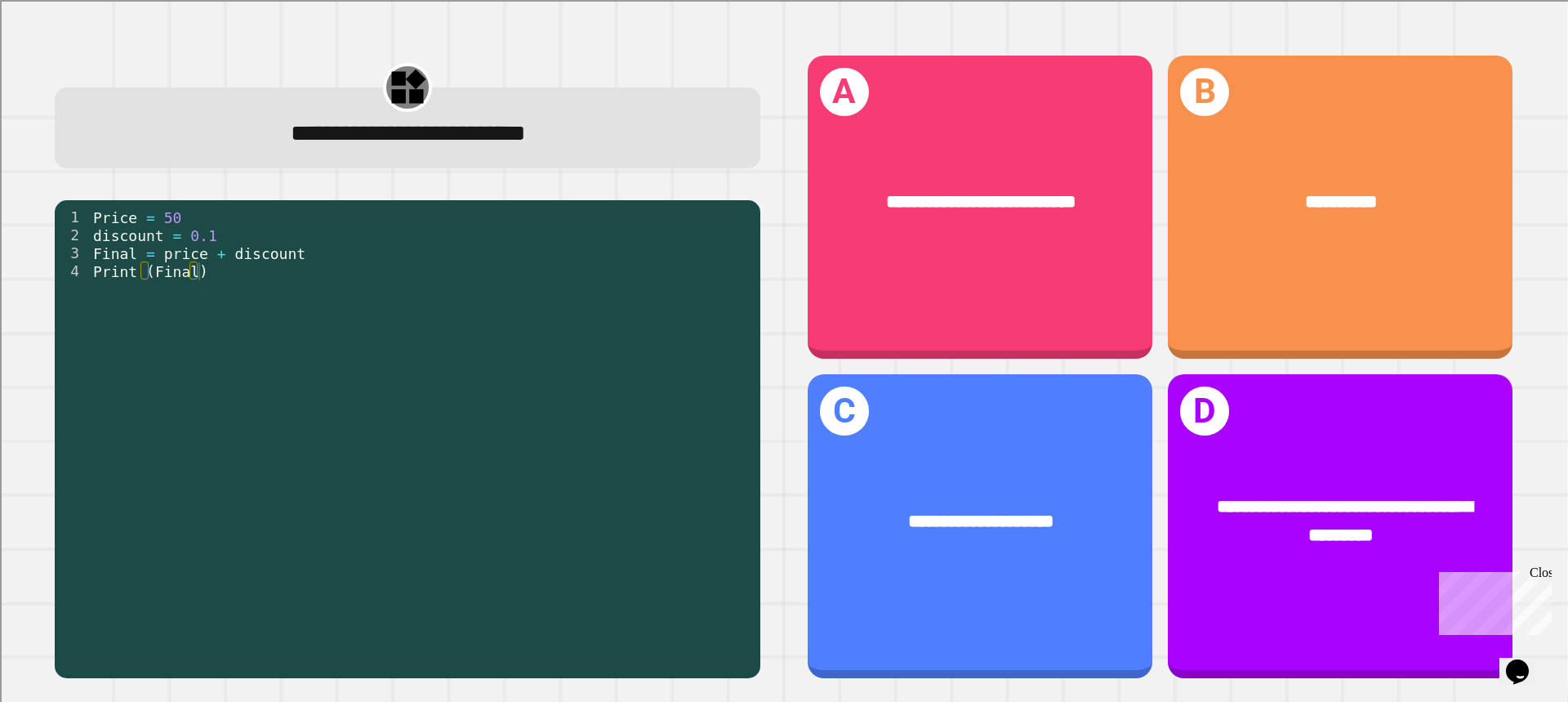
drag, startPoint x: 699, startPoint y: 121, endPoint x: 342, endPoint y: 258, distance: 382.4
click at [240, 307] on div "Price = 50 discount = 0.1 Final = price + discount Print ( Final )" at bounding box center [420, 433] width 662 height 449
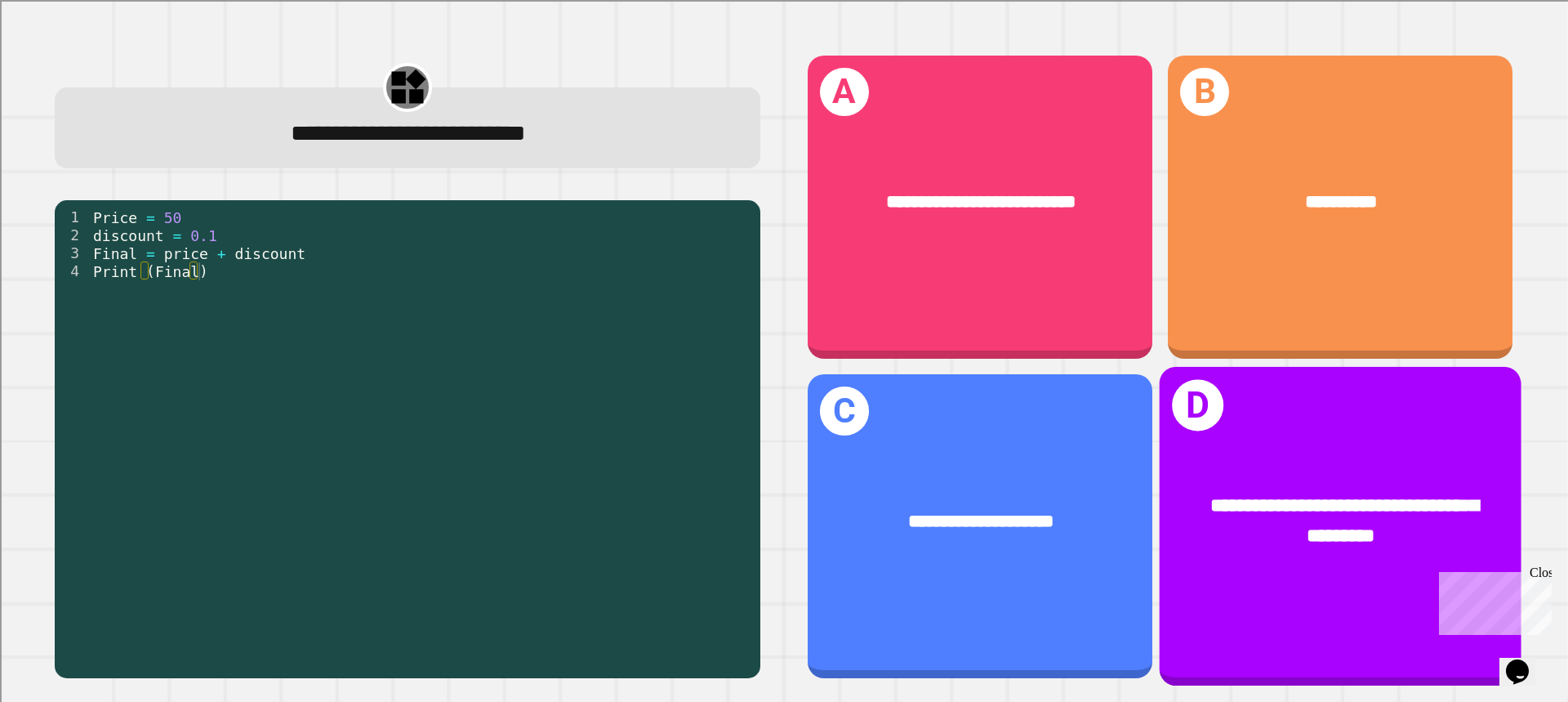
click at [1316, 496] on span "**********" at bounding box center [1345, 520] width 269 height 49
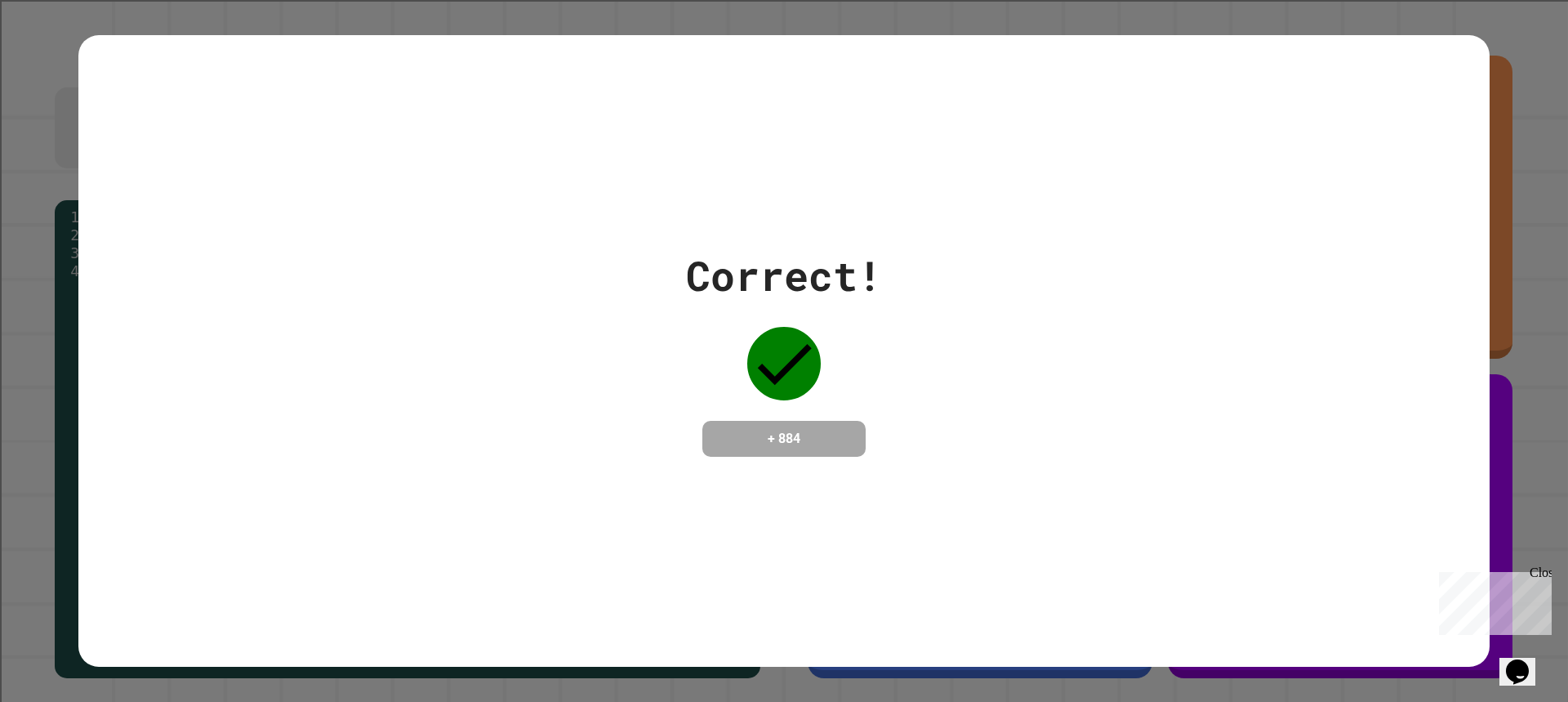
click at [1281, 488] on div "Correct! + 884" at bounding box center [784, 351] width 1412 height 631
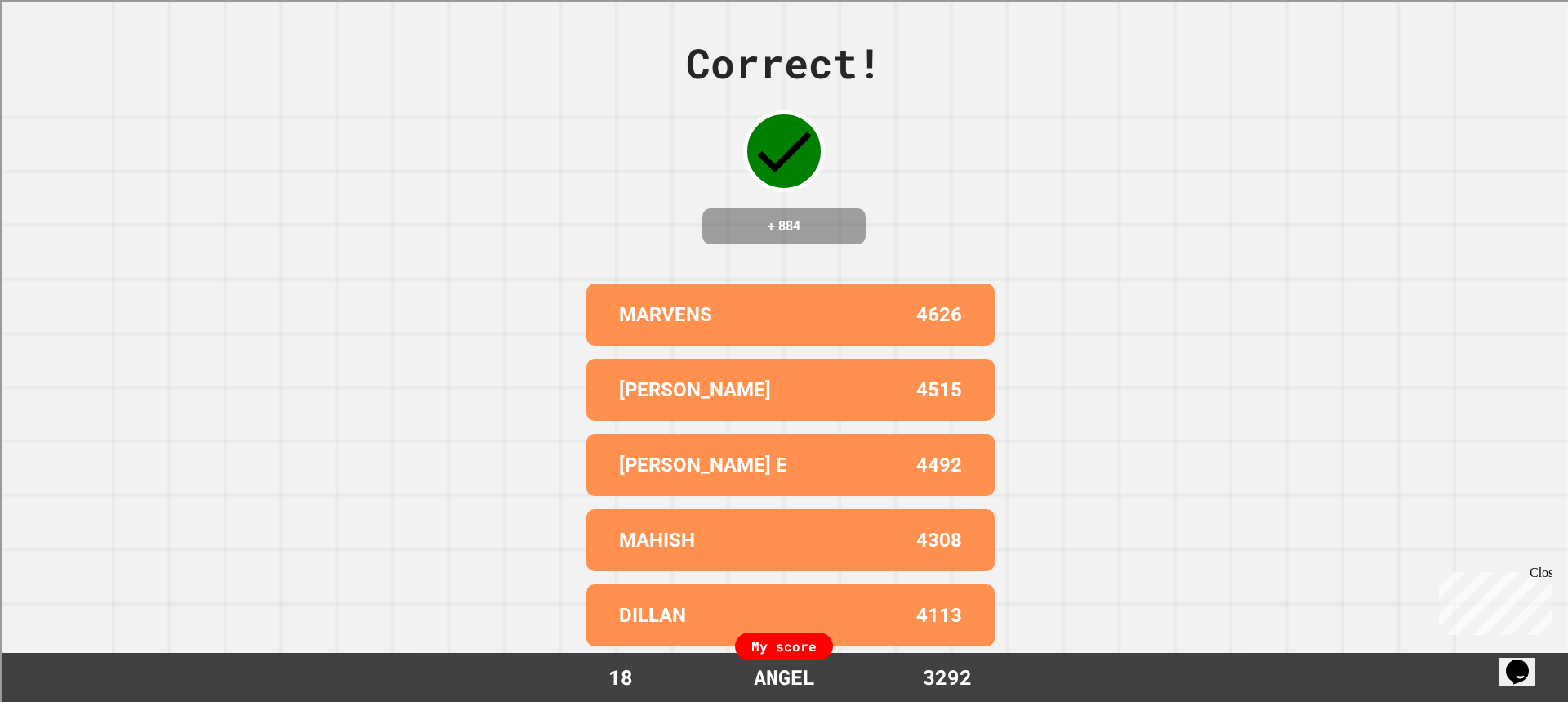
drag, startPoint x: 520, startPoint y: 425, endPoint x: 1390, endPoint y: 357, distance: 872.7
click at [1390, 357] on div "Correct! + 884 MARVENS 4626 [PERSON_NAME] 4515 [PERSON_NAME] E 4492 MAHISH 4308…" at bounding box center [784, 351] width 1568 height 702
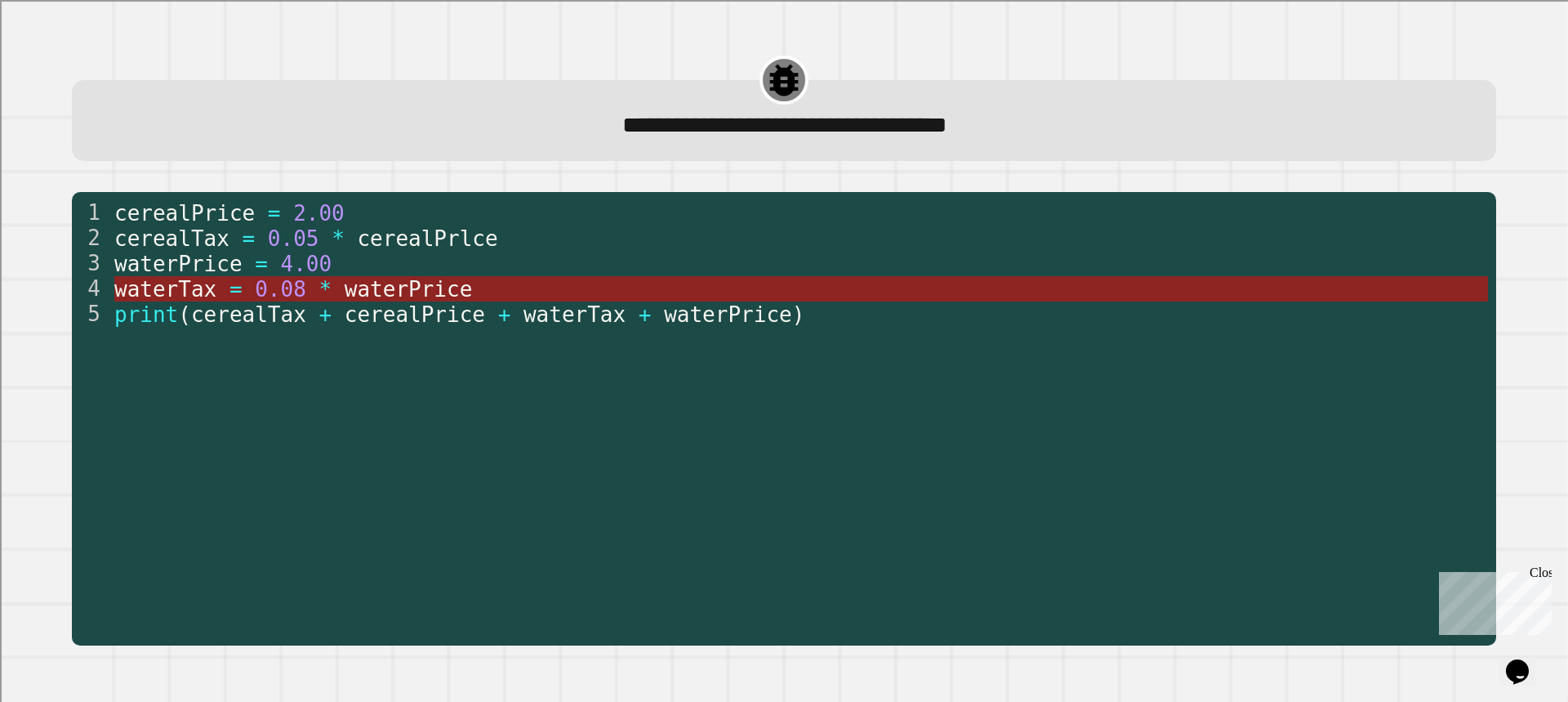
click at [391, 295] on span "waterPrice" at bounding box center [408, 289] width 128 height 24
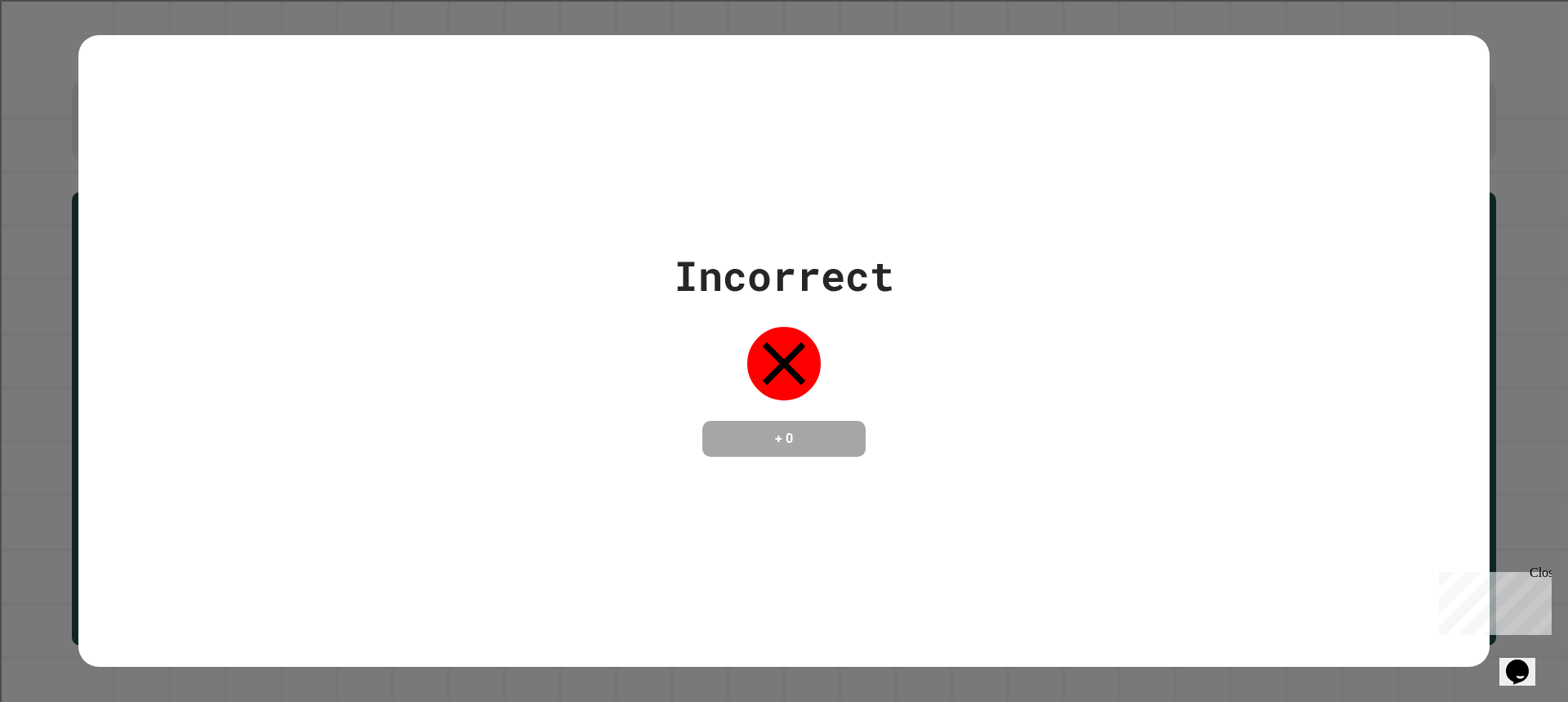
click at [567, 335] on div "Incorrect + 0" at bounding box center [784, 350] width 1412 height 211
drag, startPoint x: 567, startPoint y: 335, endPoint x: 639, endPoint y: 336, distance: 72.0
click at [623, 336] on div "Incorrect + 0" at bounding box center [784, 350] width 1412 height 211
click at [727, 364] on div "Incorrect + 0" at bounding box center [784, 350] width 221 height 211
drag, startPoint x: 642, startPoint y: 363, endPoint x: 656, endPoint y: 358, distance: 14.9
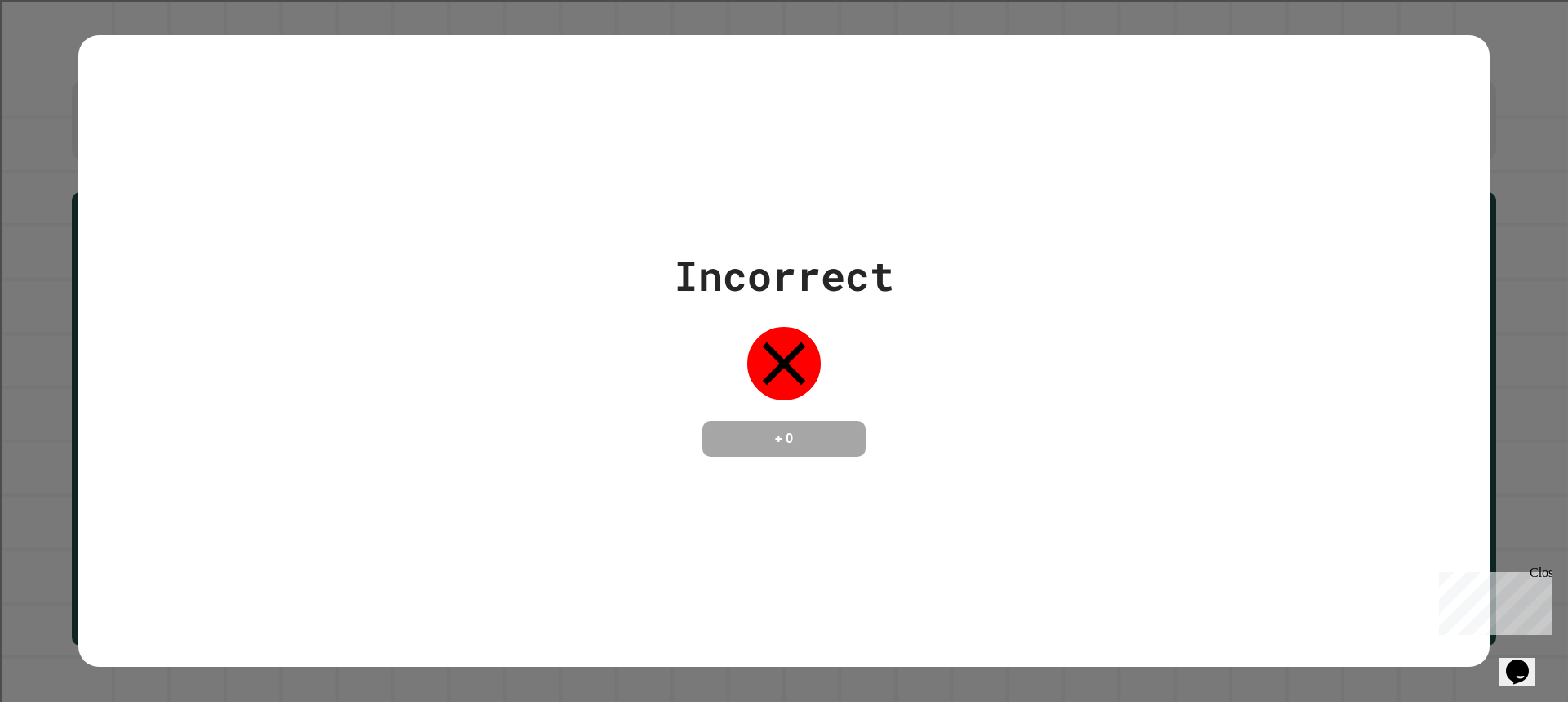
click at [650, 361] on div "Incorrect + 0" at bounding box center [784, 350] width 1412 height 211
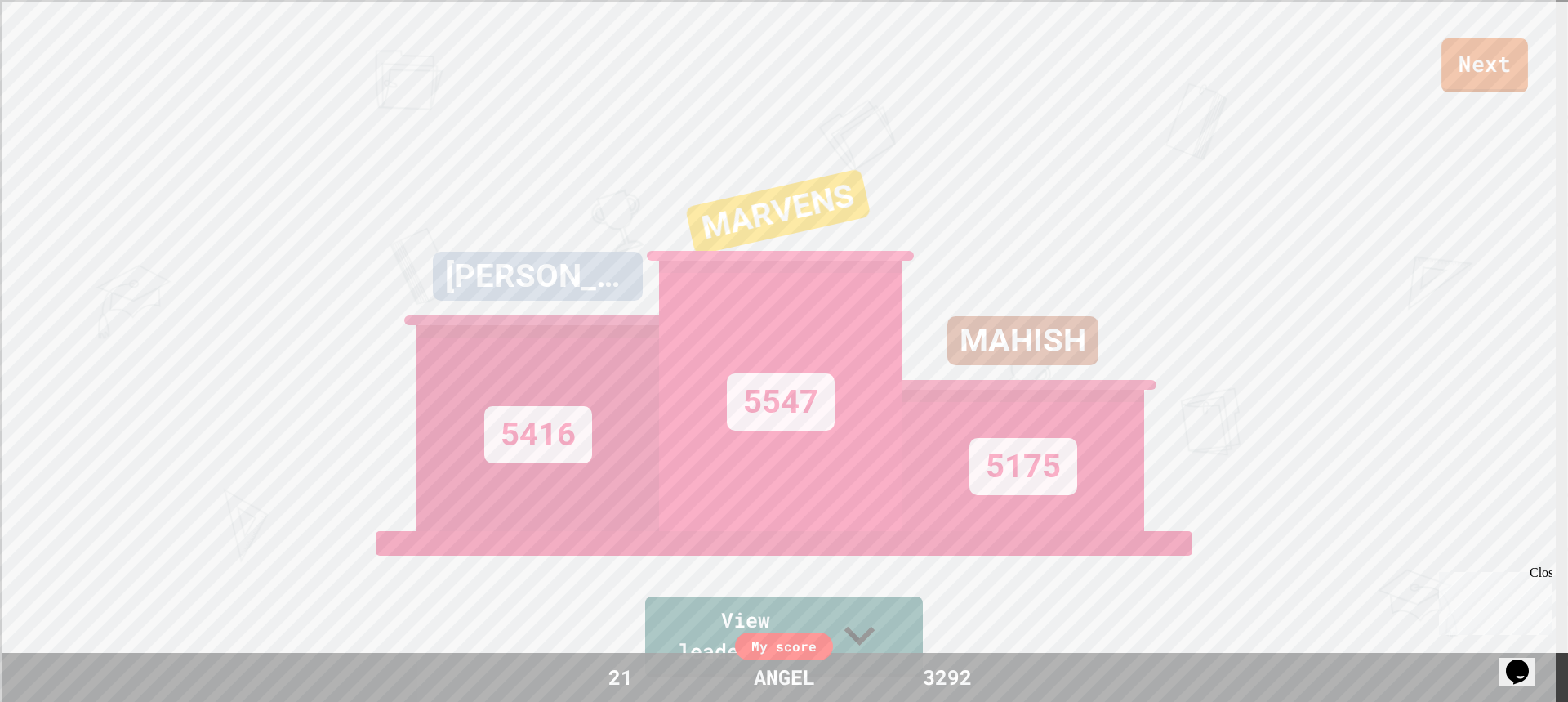
click at [1495, 64] on link "Next" at bounding box center [1484, 65] width 87 height 54
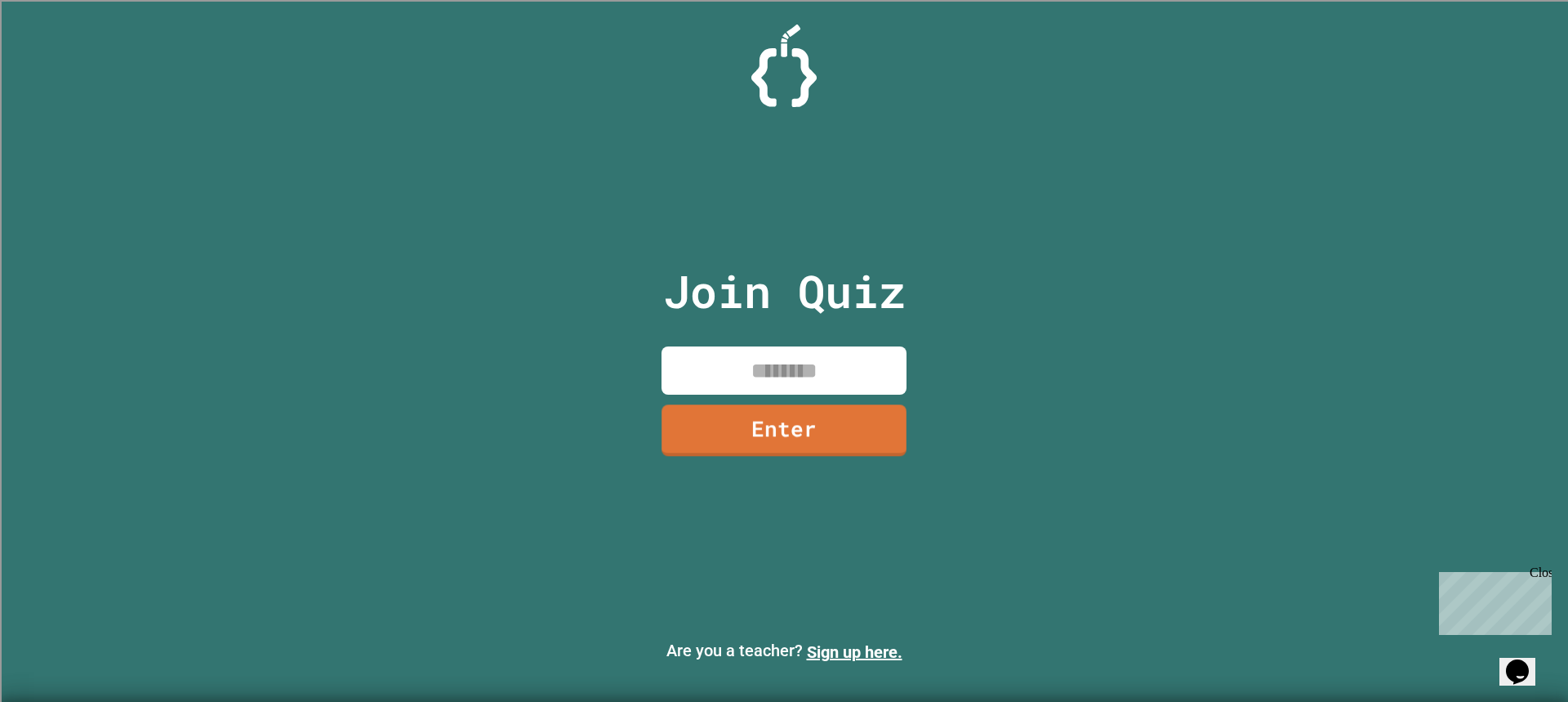
click at [816, 383] on input at bounding box center [784, 371] width 245 height 48
click at [796, 466] on div "Join Quiz ********* Enter" at bounding box center [785, 351] width 276 height 620
drag, startPoint x: 789, startPoint y: 439, endPoint x: 795, endPoint y: 421, distance: 19.0
click at [795, 421] on link "Enter" at bounding box center [784, 428] width 232 height 54
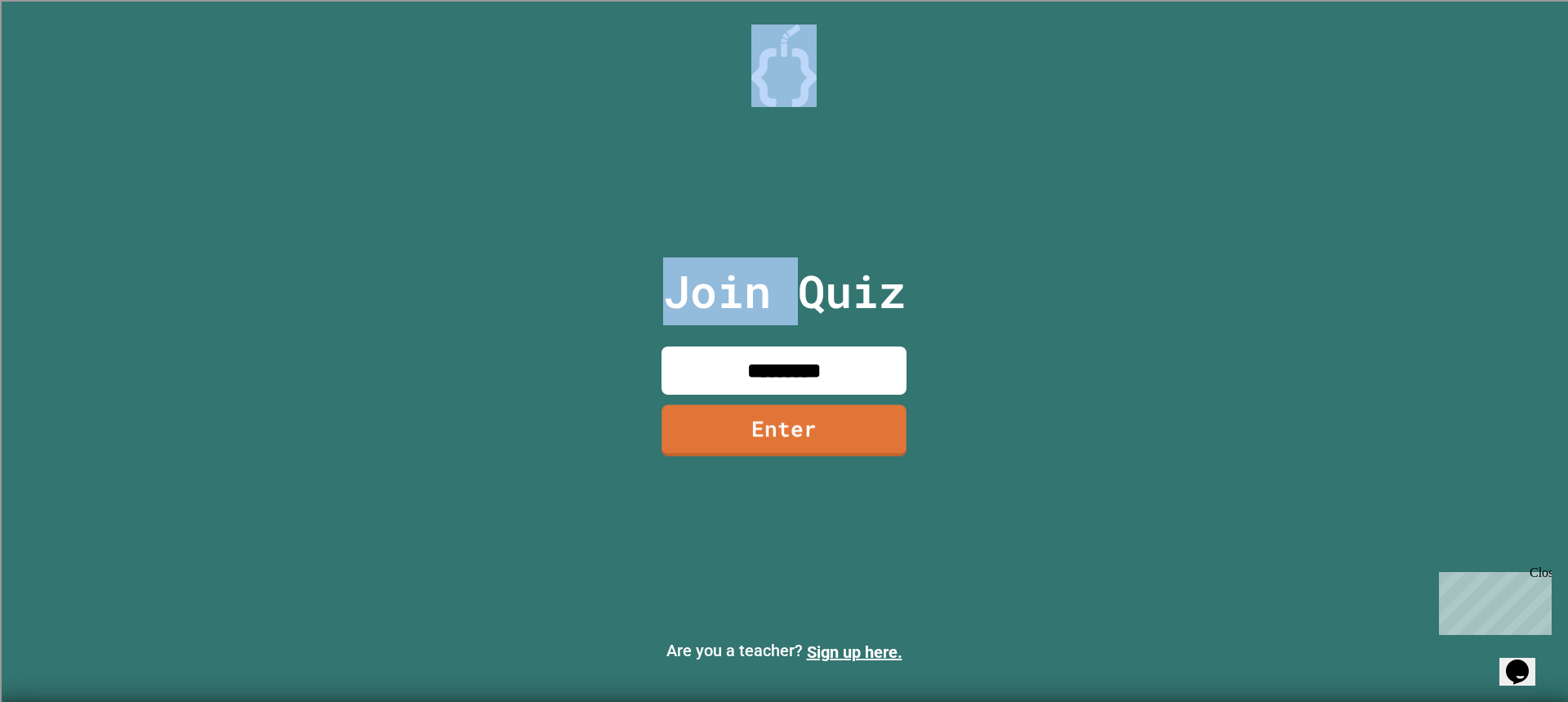
click at [784, 41] on div at bounding box center [784, 41] width 0 height 0
drag, startPoint x: 795, startPoint y: 421, endPoint x: 799, endPoint y: 406, distance: 15.5
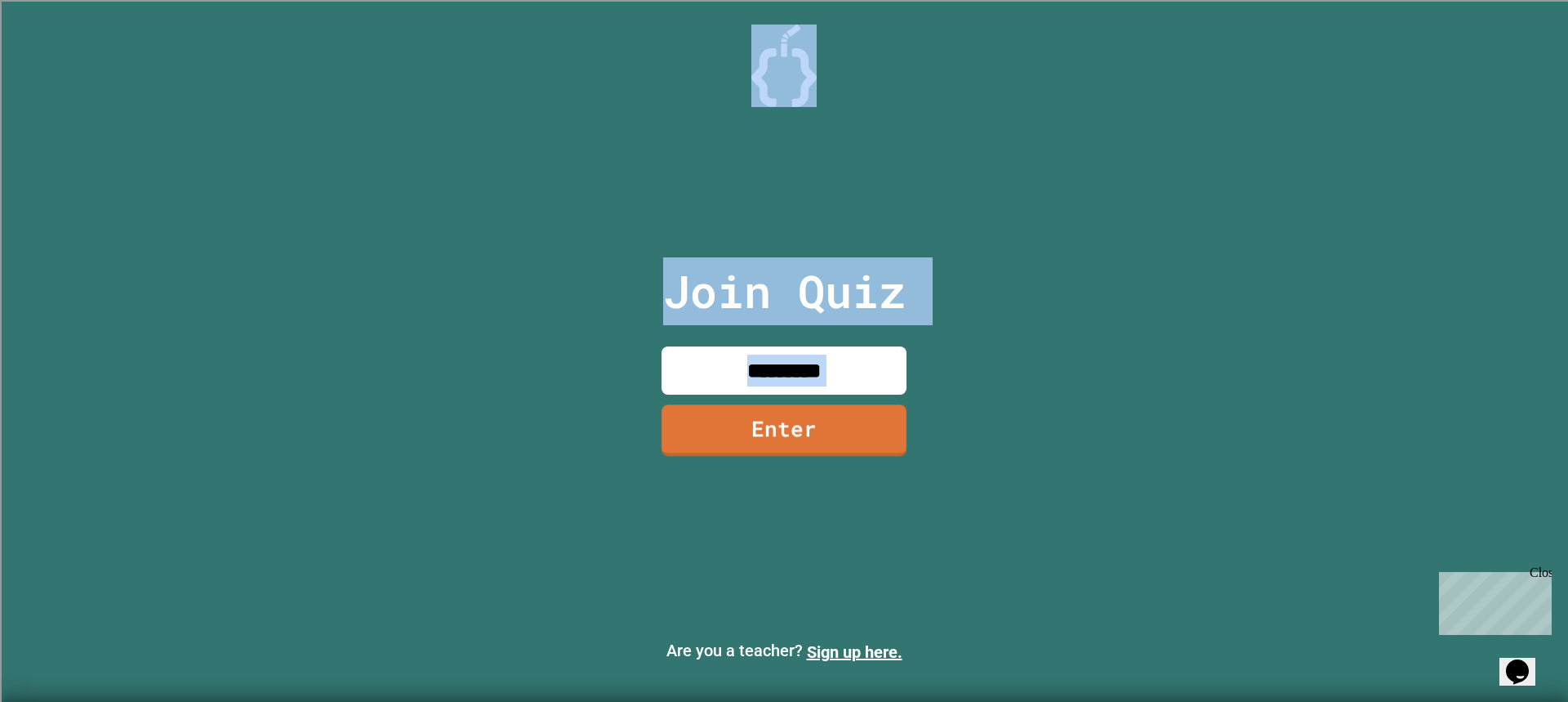
click at [799, 406] on div "Join Quiz ********* Enter" at bounding box center [785, 351] width 276 height 620
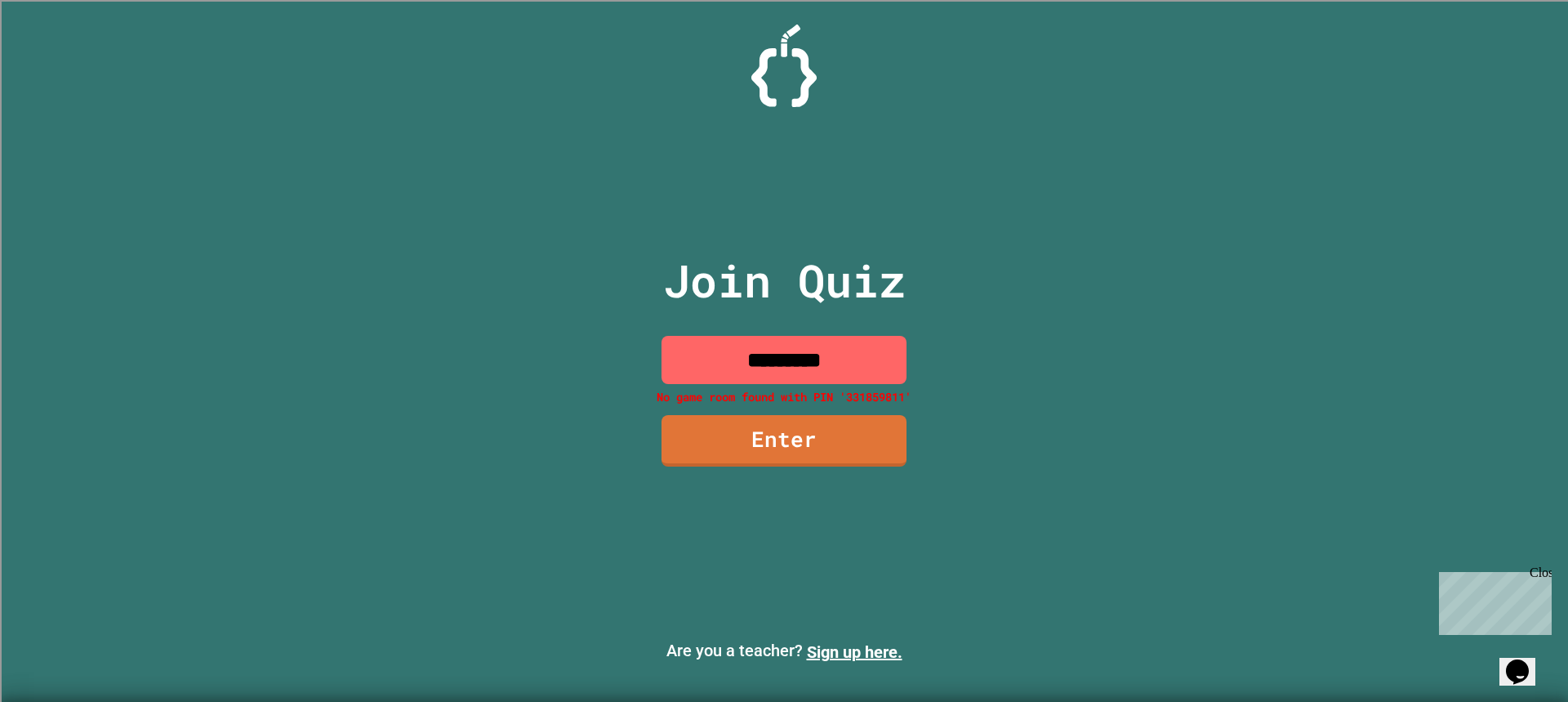
drag, startPoint x: 868, startPoint y: 331, endPoint x: 0, endPoint y: 297, distance: 868.7
click at [0, 307] on div "Join Quiz ********* No game room found with PIN '331859811' Enter Are you a tea…" at bounding box center [784, 351] width 1568 height 702
drag, startPoint x: 713, startPoint y: 143, endPoint x: 707, endPoint y: 330, distance: 187.1
click at [684, 320] on div "Join Quiz ********* No game room found with PIN '331859811' Enter" at bounding box center [785, 351] width 276 height 620
drag, startPoint x: 800, startPoint y: 358, endPoint x: 874, endPoint y: 358, distance: 74.0
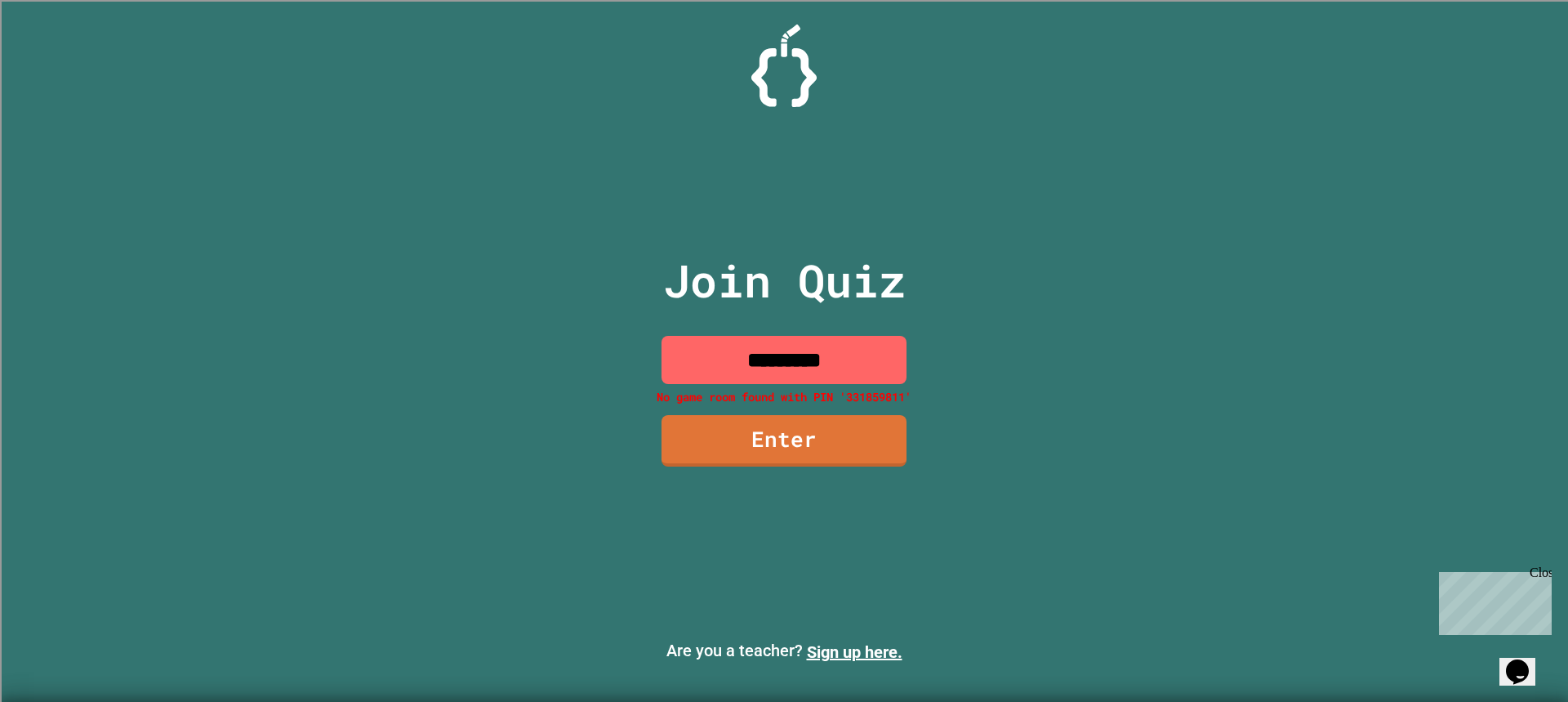
click at [803, 358] on input "*********" at bounding box center [784, 360] width 245 height 48
click at [888, 358] on input "*********" at bounding box center [784, 360] width 245 height 48
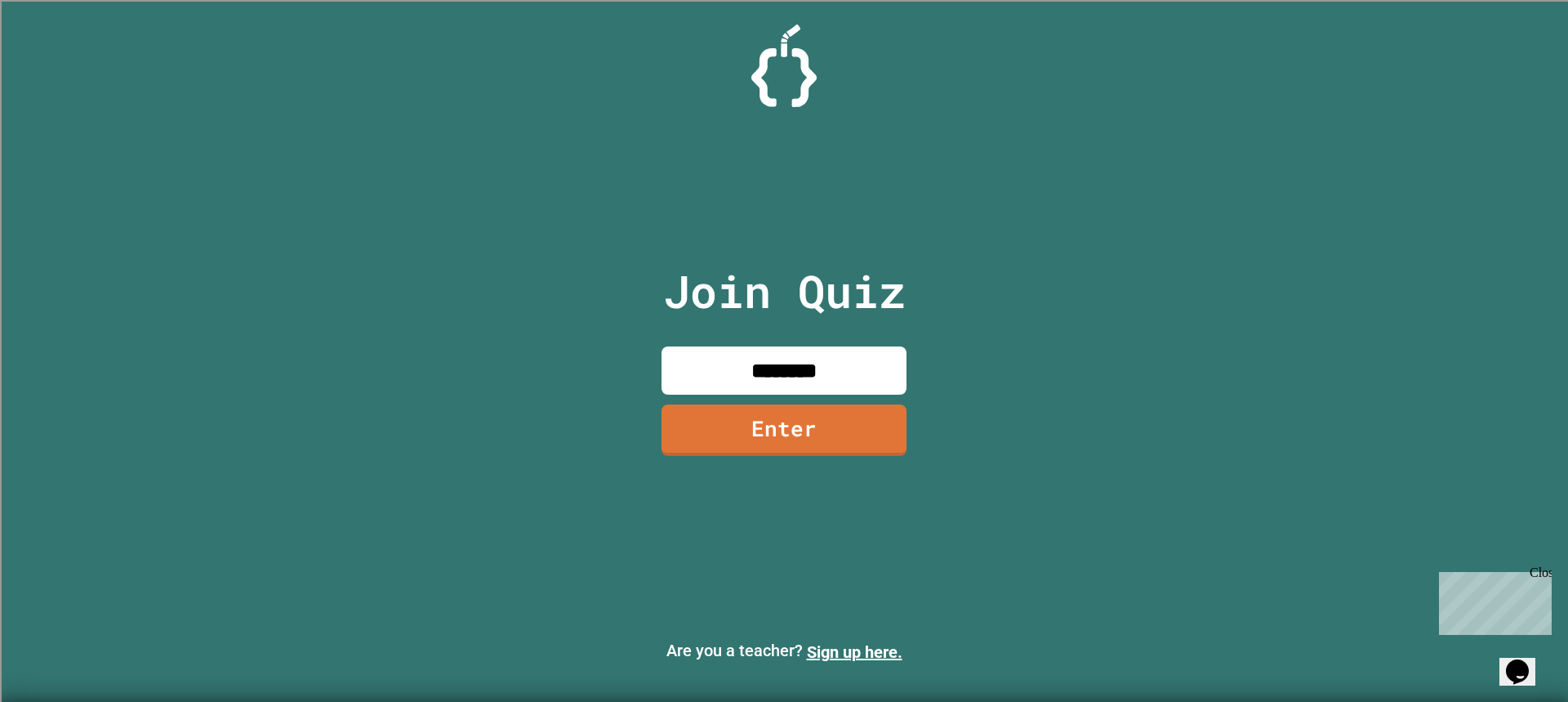
type input "*********"
click at [841, 464] on div "Join Quiz ********* Enter" at bounding box center [785, 351] width 276 height 620
click at [841, 448] on link "Enter" at bounding box center [784, 429] width 245 height 51
click at [841, 448] on link "Enter" at bounding box center [783, 428] width 239 height 54
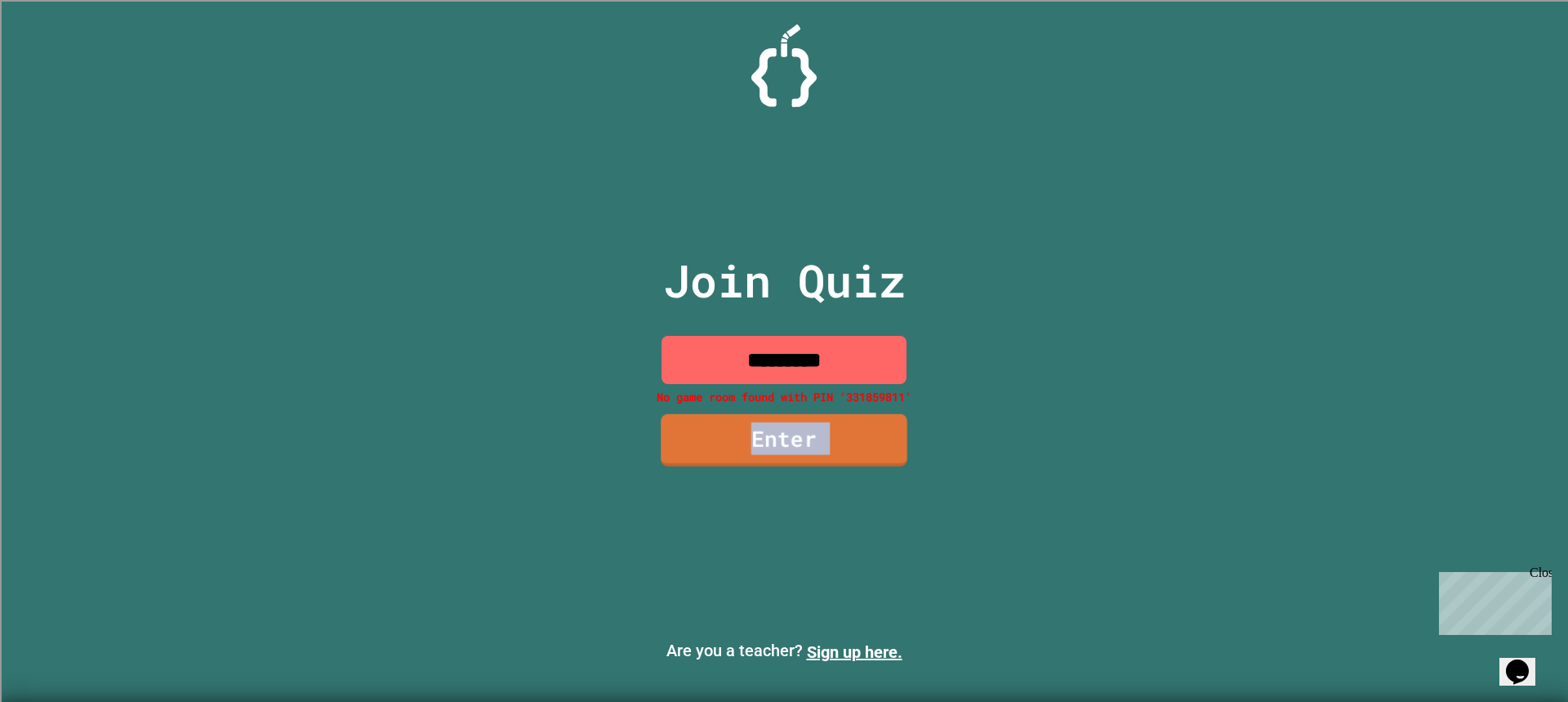
click at [841, 448] on link "Enter" at bounding box center [784, 439] width 247 height 52
drag, startPoint x: 878, startPoint y: 370, endPoint x: 30, endPoint y: 269, distance: 854.0
click at [30, 269] on div "Join Quiz ********* No game room found with PIN '331859811' Enter Are you a tea…" at bounding box center [784, 351] width 1568 height 702
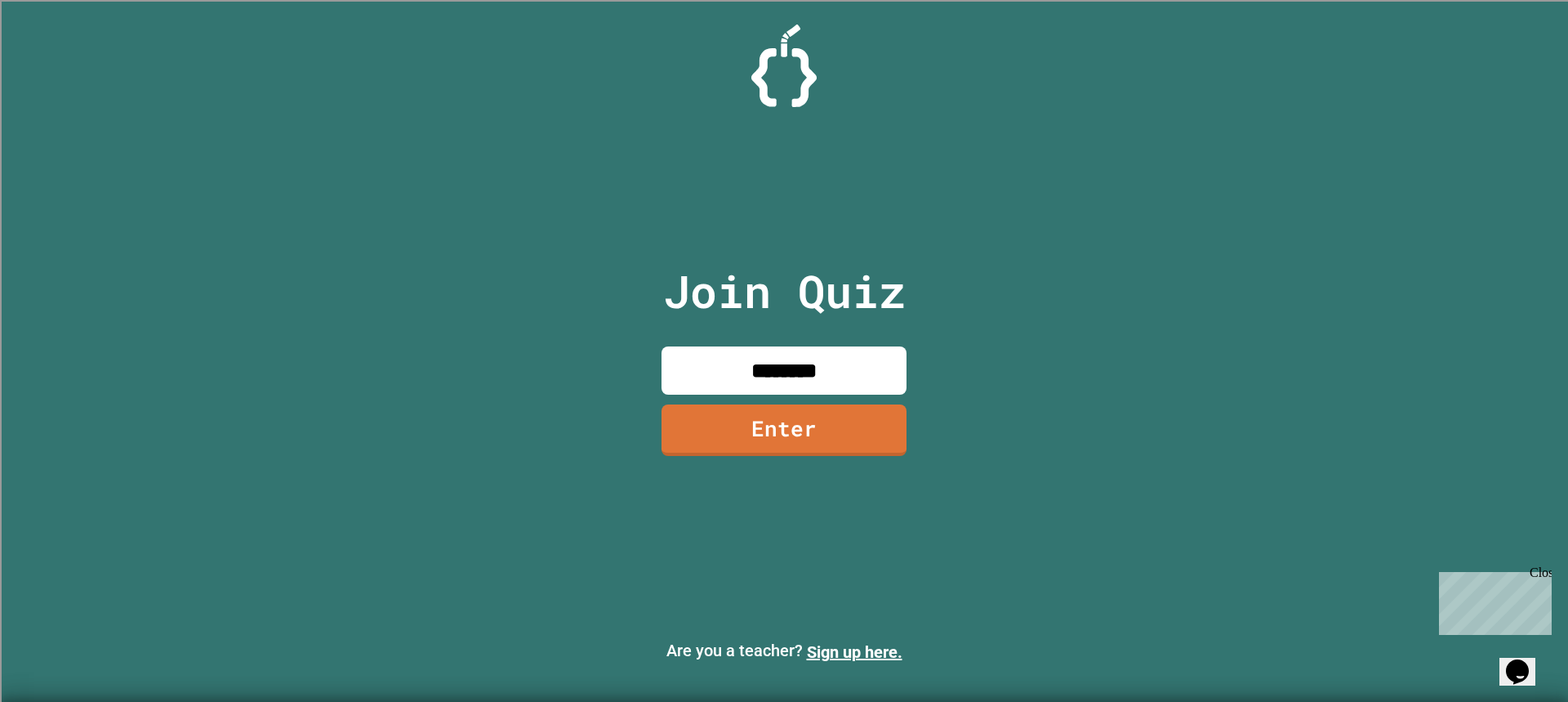
type input "********"
click at [836, 458] on div "Join Quiz ******** Enter" at bounding box center [785, 351] width 276 height 620
click at [846, 413] on link "Enter" at bounding box center [783, 427] width 226 height 54
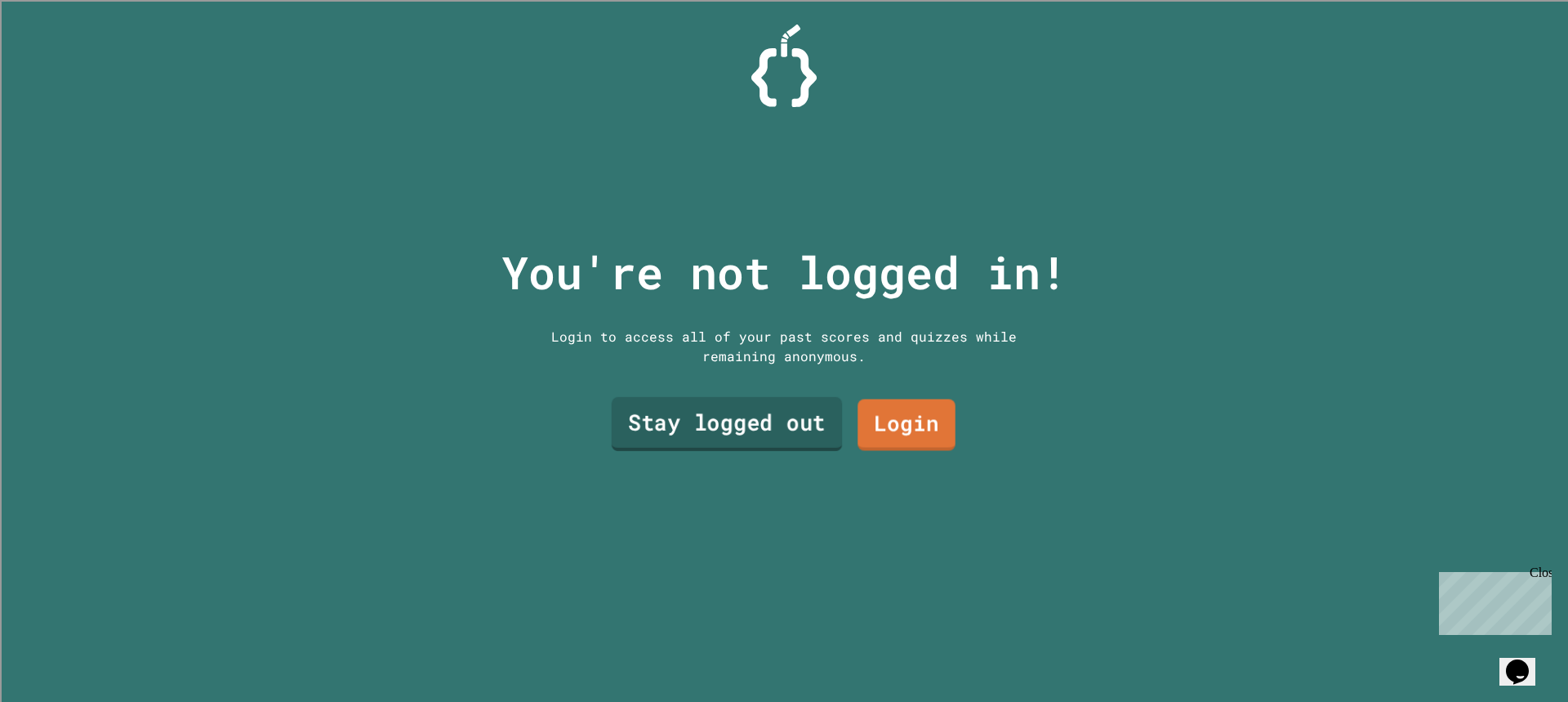
click at [799, 416] on link "Stay logged out" at bounding box center [727, 424] width 231 height 54
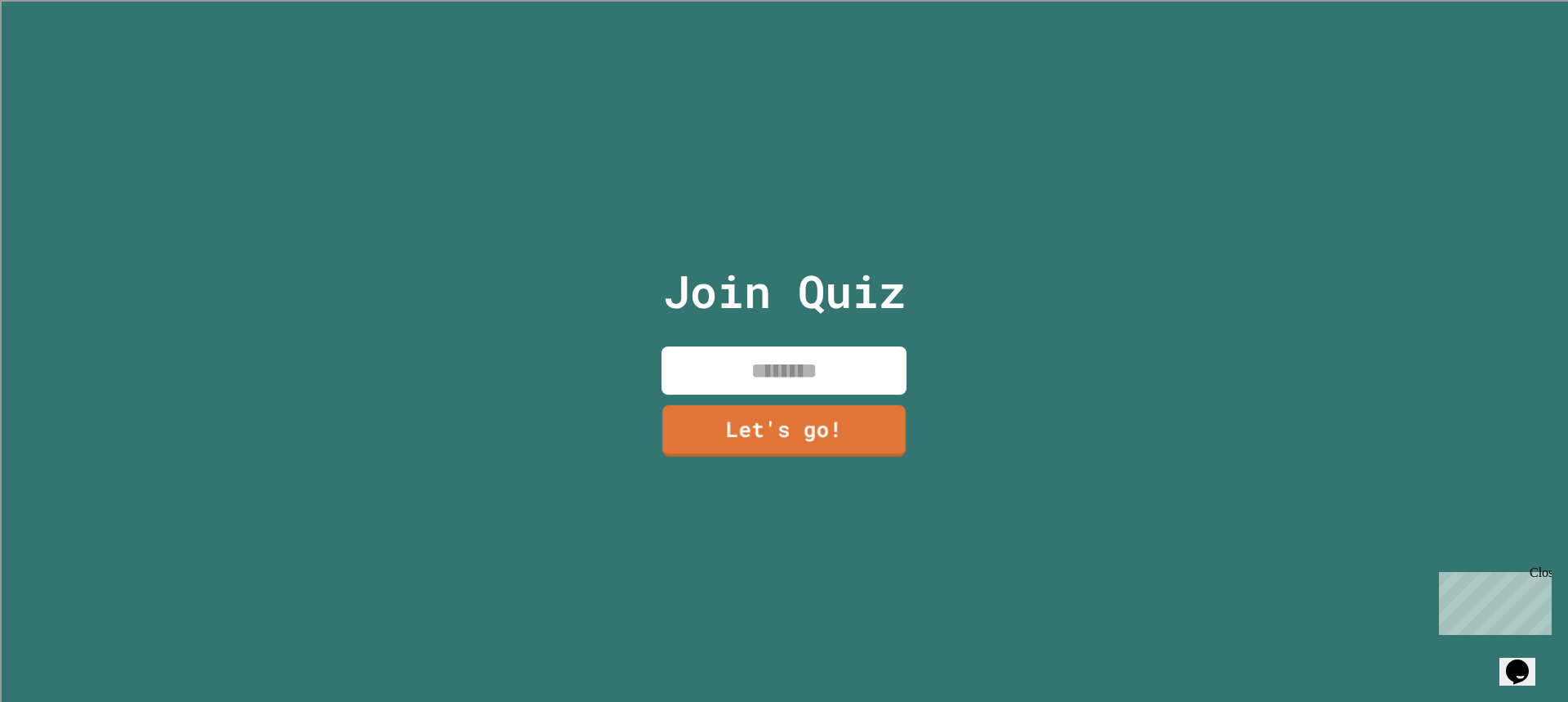
click at [770, 333] on div "Join Quiz Let's go!" at bounding box center [785, 351] width 276 height 702
drag, startPoint x: 765, startPoint y: 336, endPoint x: 761, endPoint y: 356, distance: 20.4
click at [765, 343] on div "Join Quiz Let's go!" at bounding box center [785, 351] width 276 height 702
click at [760, 361] on input at bounding box center [784, 371] width 245 height 48
type input "*****"
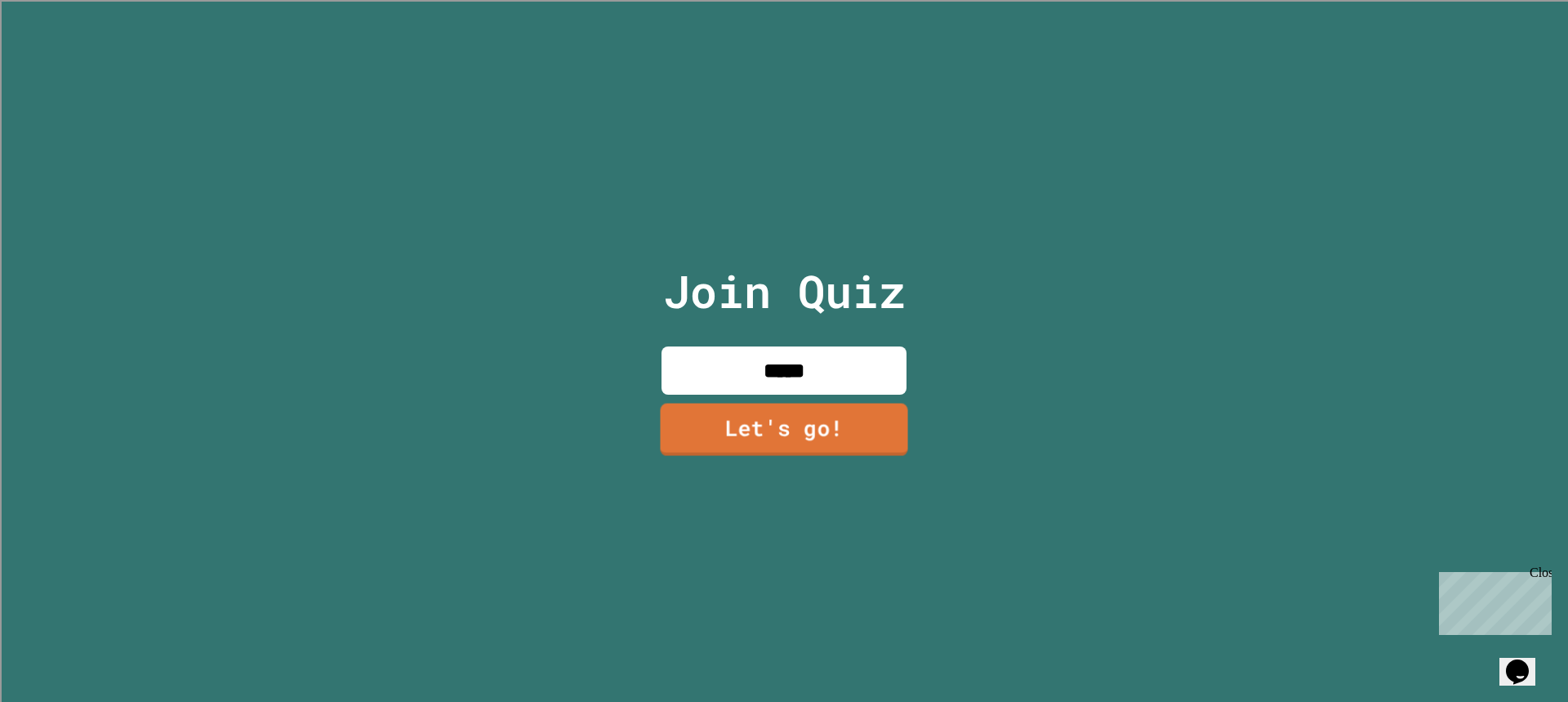
click at [835, 402] on link "Let's go!" at bounding box center [784, 428] width 248 height 52
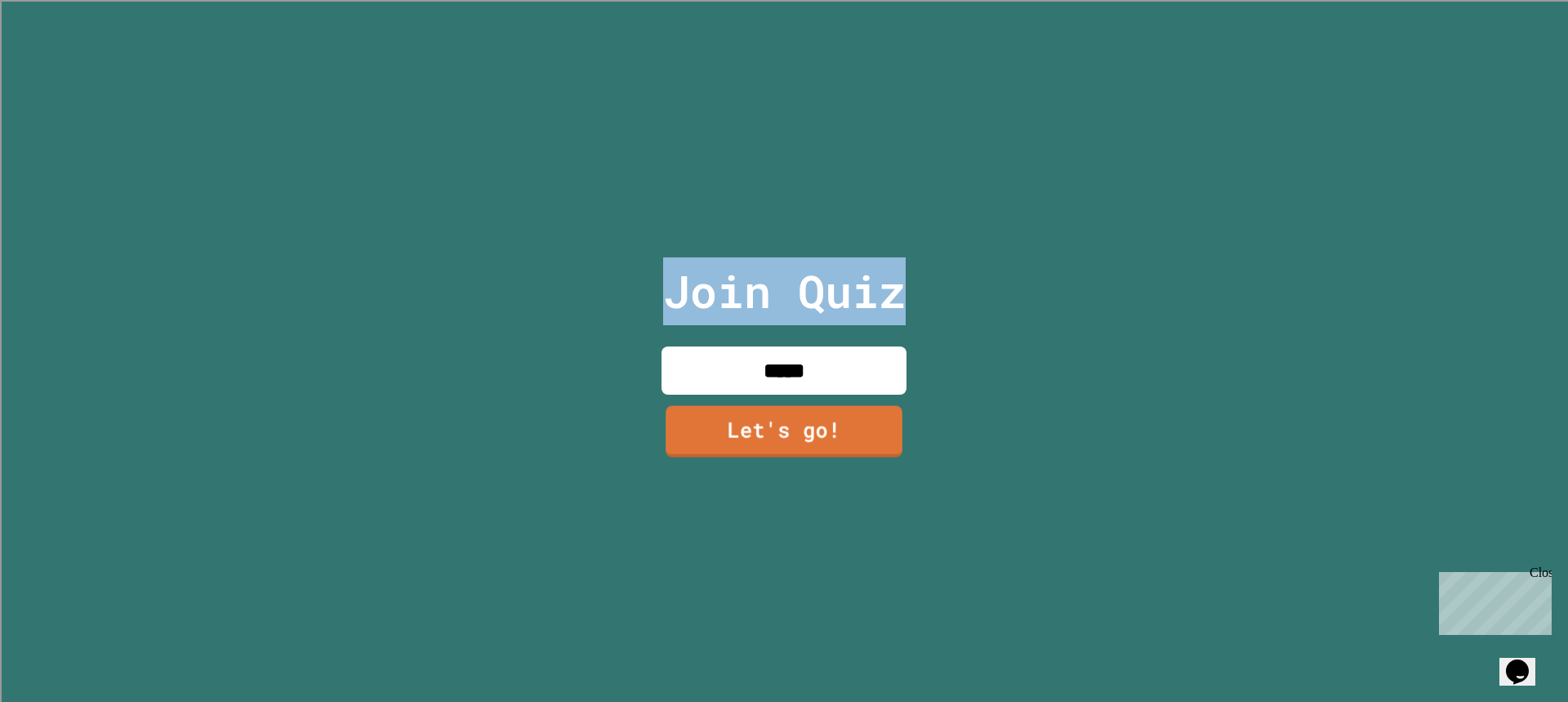
click at [784, 0] on div at bounding box center [784, 0] width 0 height 0
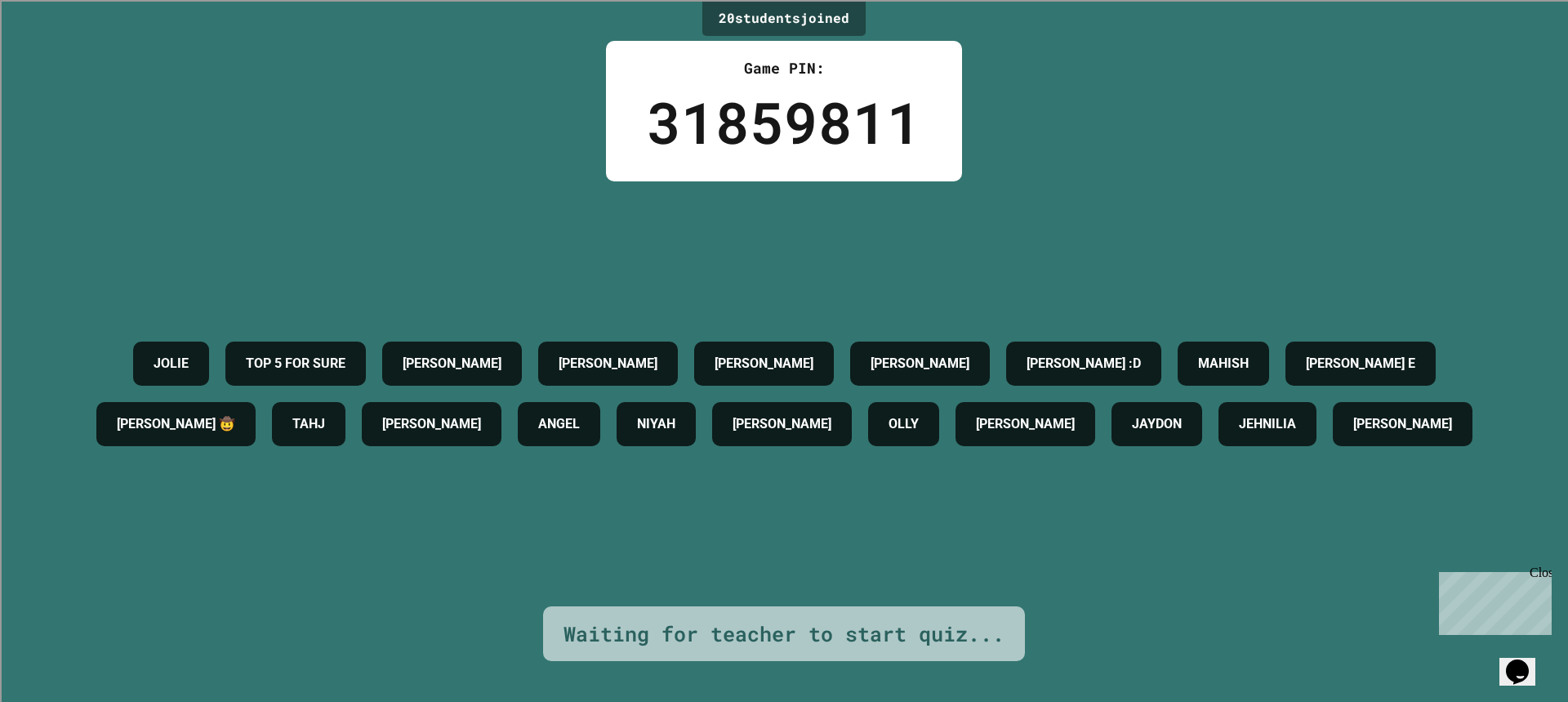
click at [222, 414] on h4 "BRYAN 🤠" at bounding box center [175, 424] width 118 height 20
click at [220, 414] on h4 "BRYAN 🤠" at bounding box center [175, 424] width 118 height 20
drag, startPoint x: 309, startPoint y: 368, endPoint x: 357, endPoint y: 388, distance: 52.0
click at [309, 402] on div "TAHJ" at bounding box center [308, 424] width 74 height 44
drag, startPoint x: 372, startPoint y: 391, endPoint x: 391, endPoint y: 397, distance: 19.9
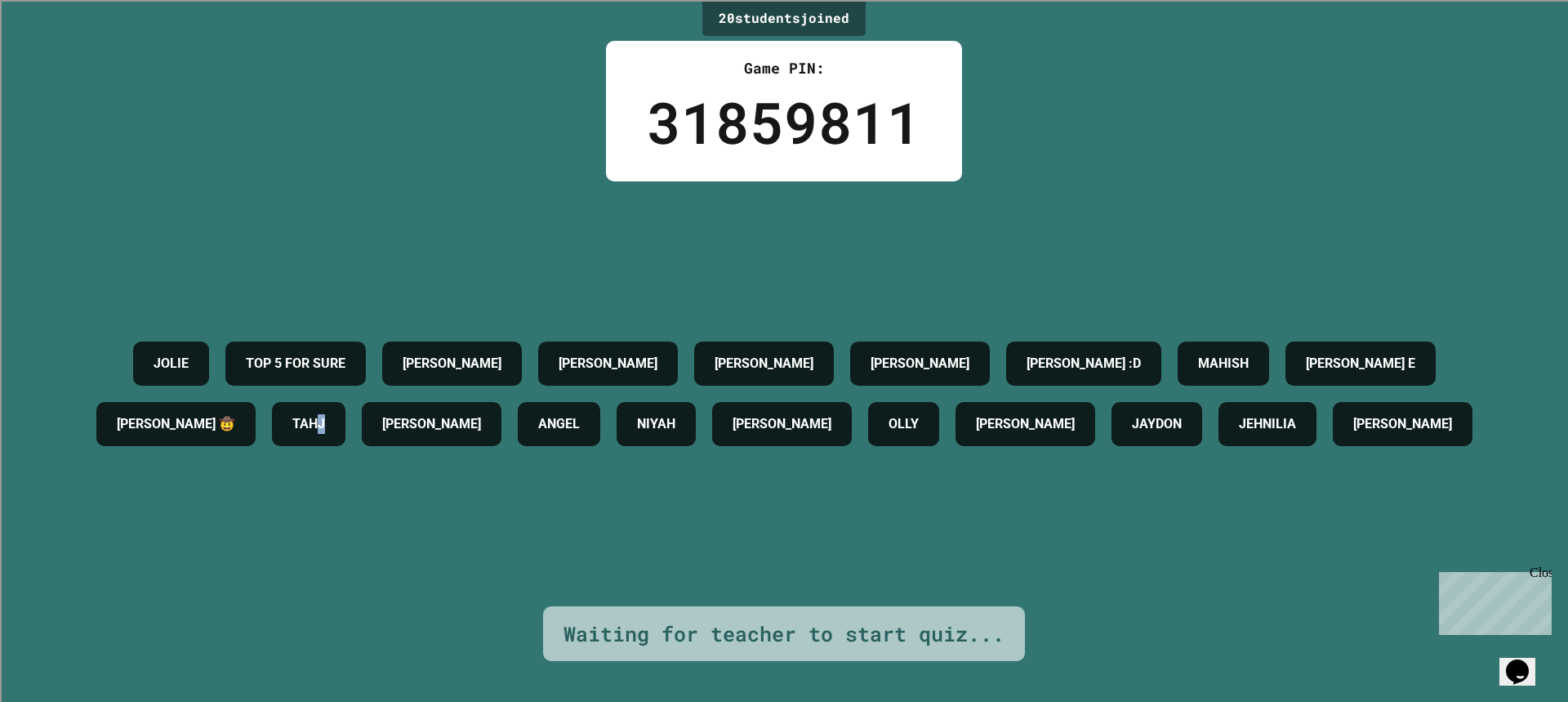
click at [345, 402] on div "TAHJ" at bounding box center [308, 424] width 74 height 44
click at [569, 396] on div "JOLIE TOP 5 FOR SURE JASON JAYLIN TYLER JUSTIN LUCAS :D MAHISH DILLON E BRYAN 🤠…" at bounding box center [784, 394] width 1487 height 121
drag, startPoint x: 703, startPoint y: 383, endPoint x: 736, endPoint y: 380, distance: 33.1
click at [722, 381] on div "JOLIE TOP 5 FOR SURE JASON JAYLIN TYLER JUSTIN LUCAS :D MAHISH DILLON E BRYAN 🤠…" at bounding box center [784, 394] width 1487 height 121
drag, startPoint x: 602, startPoint y: 374, endPoint x: 583, endPoint y: 371, distance: 19.2
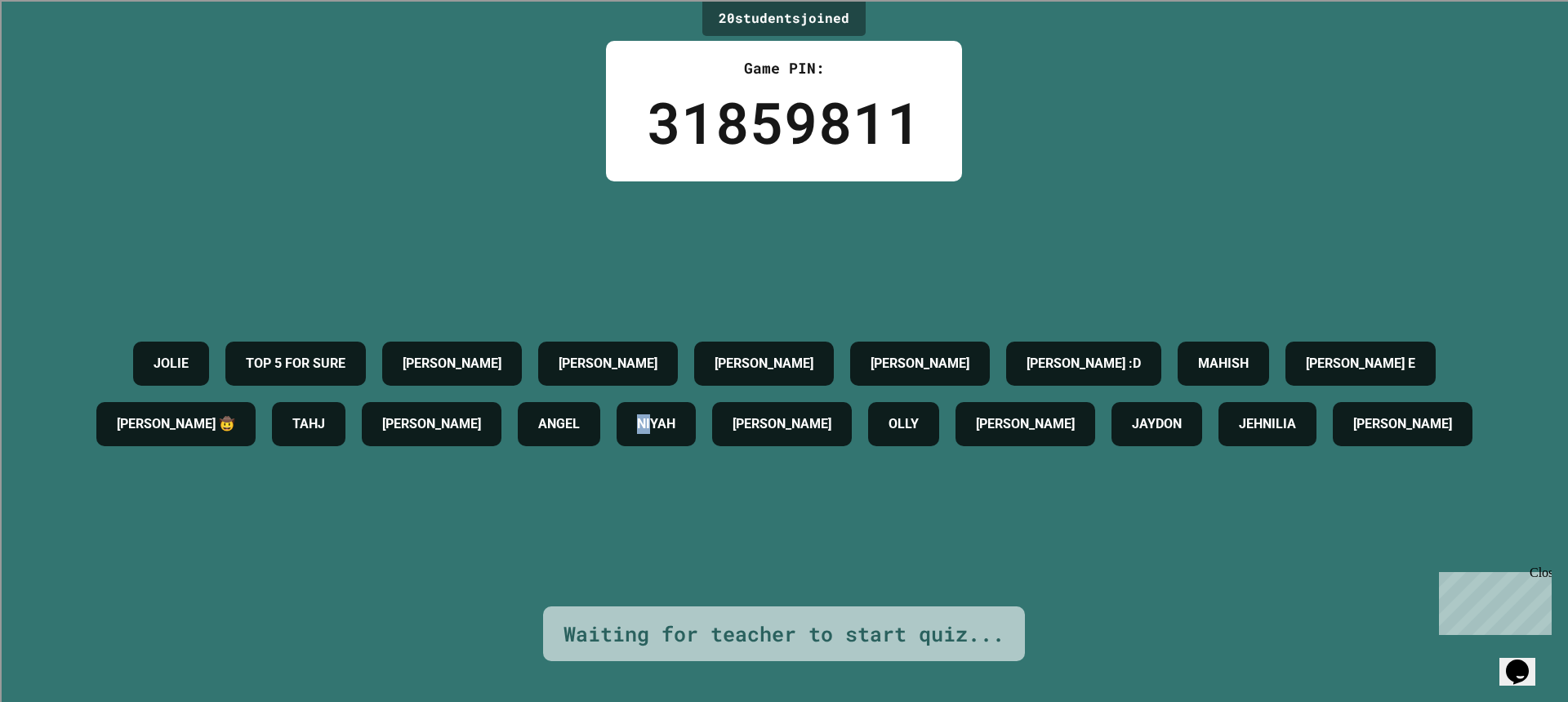
click at [591, 372] on div "JOLIE TOP 5 FOR SURE JASON JAYLIN TYLER JUSTIN LUCAS :D MAHISH DILLON E BRYAN 🤠…" at bounding box center [784, 394] width 1487 height 121
click at [481, 402] on div "[PERSON_NAME]" at bounding box center [432, 424] width 140 height 44
drag, startPoint x: 452, startPoint y: 400, endPoint x: 552, endPoint y: 386, distance: 101.0
click at [469, 414] on h4 "[PERSON_NAME]" at bounding box center [432, 424] width 99 height 20
click at [870, 410] on div "JOLIE TOP 5 FOR SURE JASON JAYLIN TYLER JUSTIN LUCAS :D MAHISH DILLON E BRYAN 🤠…" at bounding box center [784, 394] width 1487 height 121
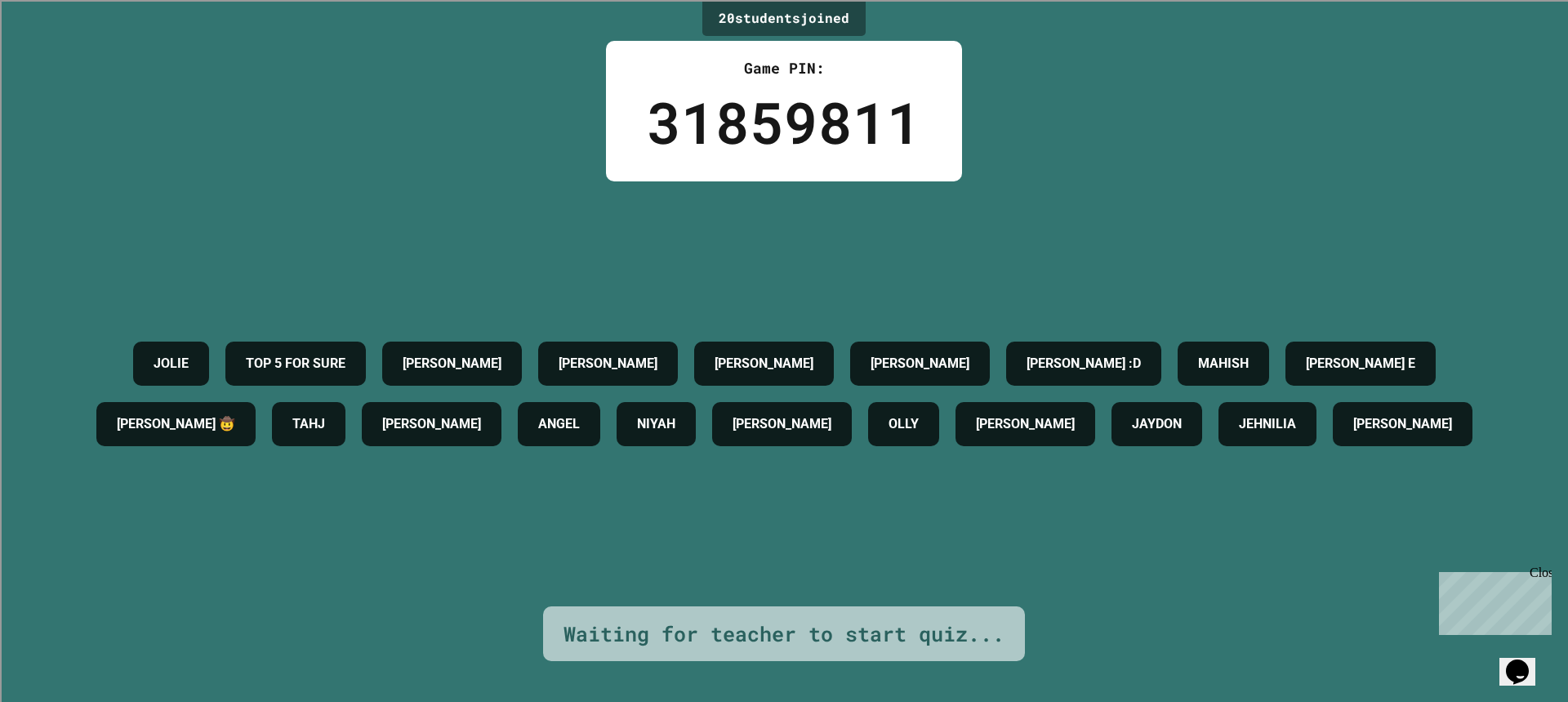
click at [852, 412] on div "[PERSON_NAME]" at bounding box center [782, 424] width 140 height 44
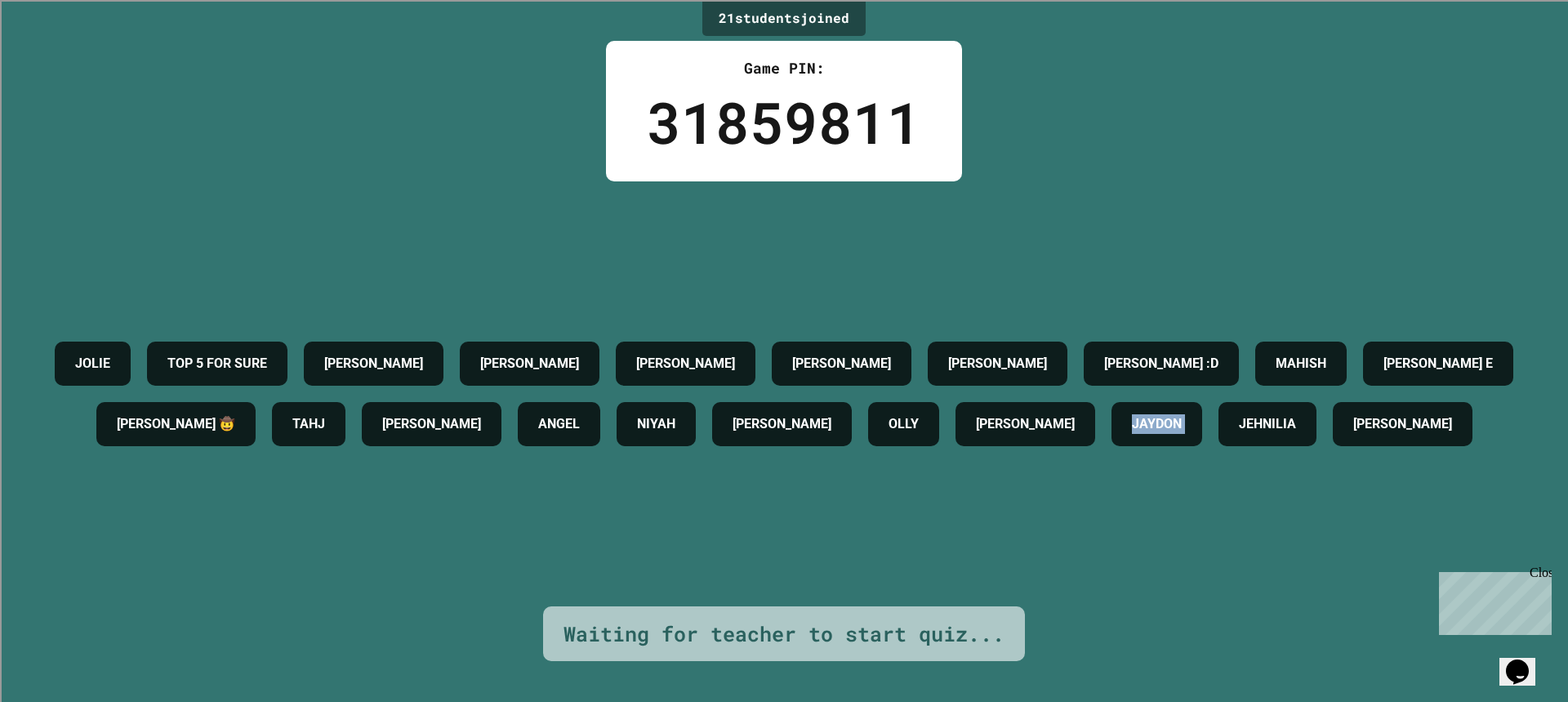
drag, startPoint x: 642, startPoint y: 429, endPoint x: 225, endPoint y: 331, distance: 428.4
click at [507, 421] on div "JOLIE TOP 5 FOR SURE JASON JAYLIN MIGUEL 🤯 TYLER JUSTIN LUCAS :D MAHISH DILLON …" at bounding box center [784, 394] width 1487 height 121
drag, startPoint x: 225, startPoint y: 331, endPoint x: 600, endPoint y: 310, distance: 375.6
click at [257, 342] on div "TOP 5 FOR SURE" at bounding box center [217, 363] width 141 height 44
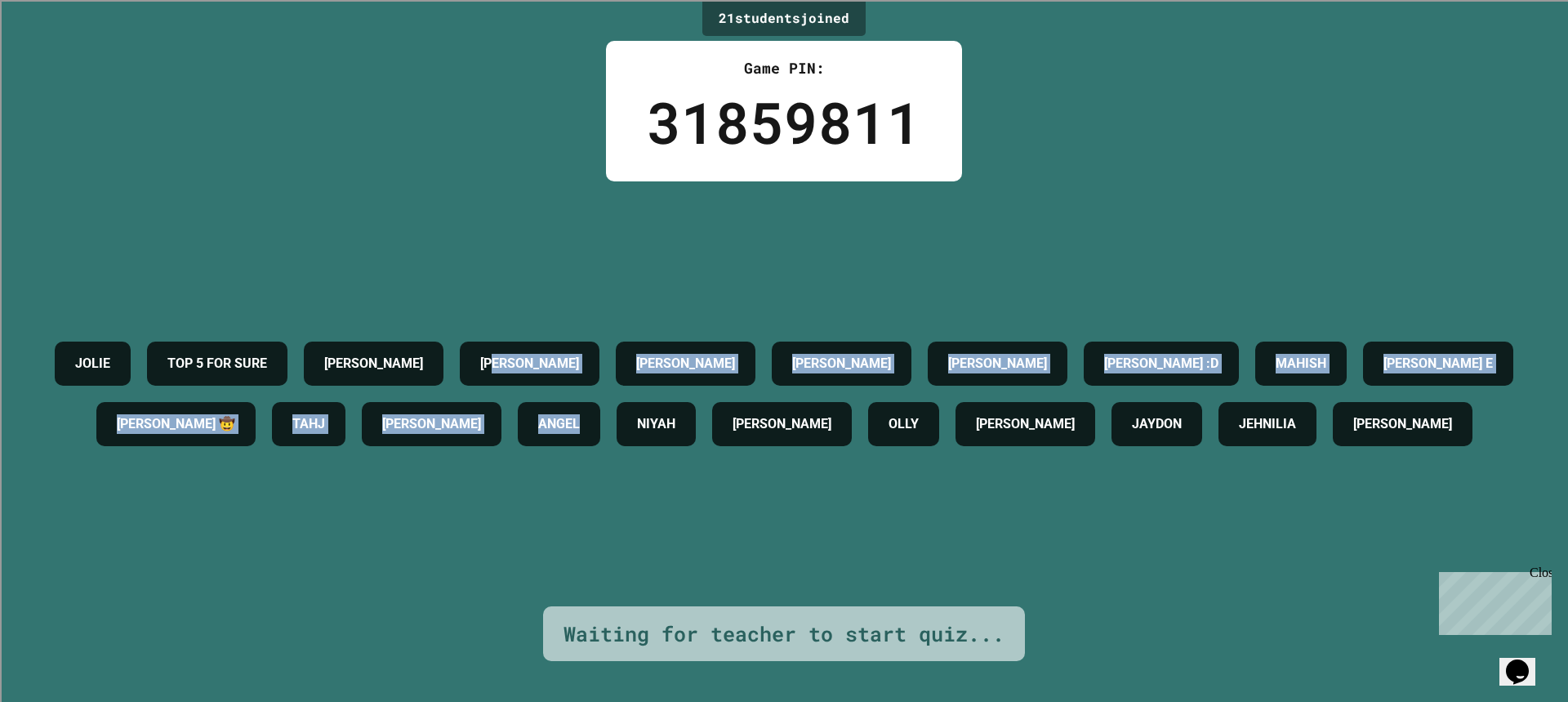
drag, startPoint x: 744, startPoint y: 344, endPoint x: 445, endPoint y: 256, distance: 311.7
click at [833, 359] on div "JOLIE TOP 5 FOR SURE JASON JAYLIN MIGUEL 🤯 TYLER JUSTIN LUCAS :D MAHISH DILLON …" at bounding box center [784, 394] width 1487 height 121
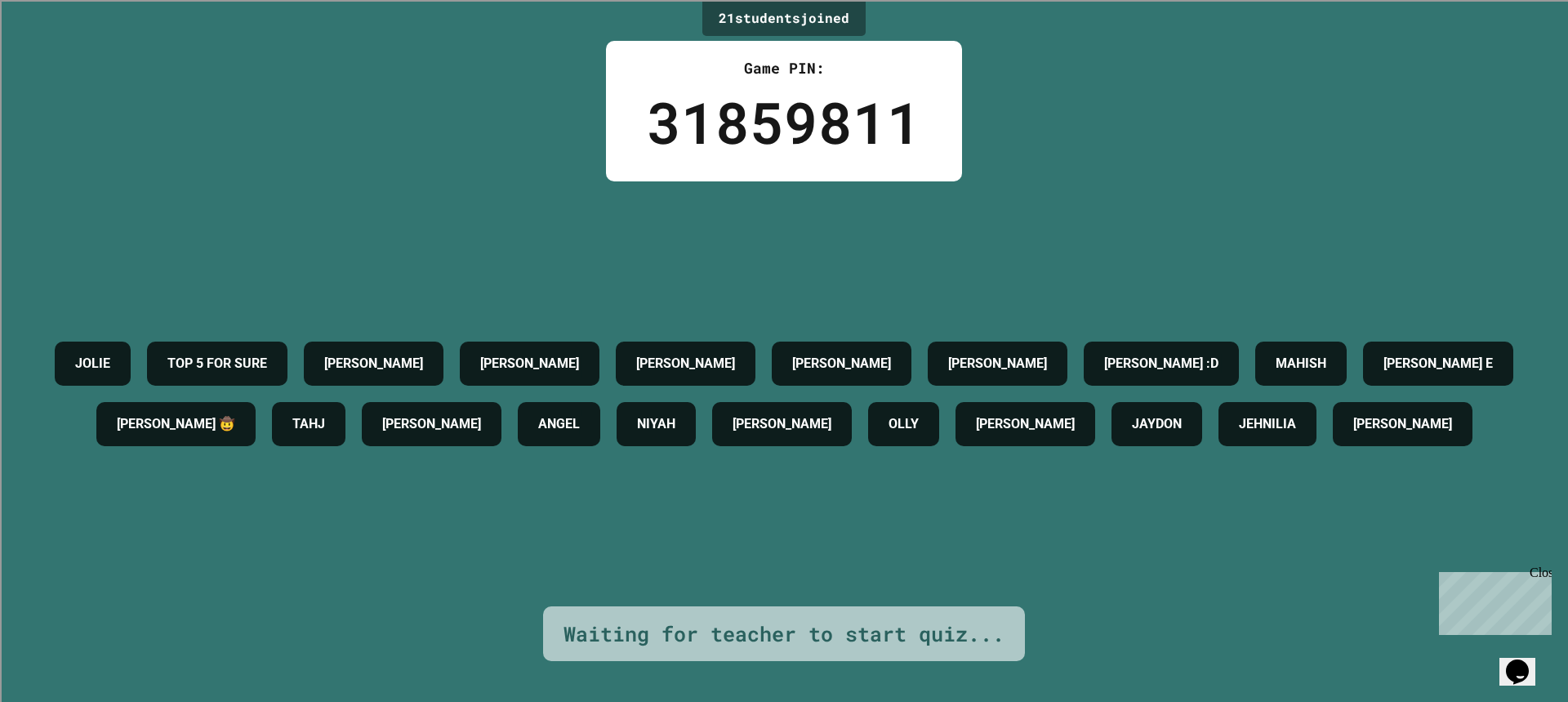
click at [297, 238] on div "JOLIE TOP 5 FOR SURE JASON JAYLIN MIGUEL 🤯 TYLER JUSTIN LUCAS :D MAHISH DILLON …" at bounding box center [784, 394] width 1487 height 425
click at [816, 290] on div "JOLIE TOP 5 FOR SURE JASON JAYLIN MIGUEL 🤯 TYLER JUSTIN LUCAS :D MAHISH DILLON …" at bounding box center [784, 394] width 1487 height 425
drag, startPoint x: 1304, startPoint y: 452, endPoint x: 1220, endPoint y: 447, distance: 84.1
click at [1220, 447] on div "JOLIE TOP 5 FOR SURE JASON JAYLIN MIGUEL 🤯 TYLER JUSTIN LUCAS :D MAHISH DILLON …" at bounding box center [784, 394] width 1487 height 121
click at [423, 354] on h4 "[PERSON_NAME]" at bounding box center [373, 363] width 99 height 20
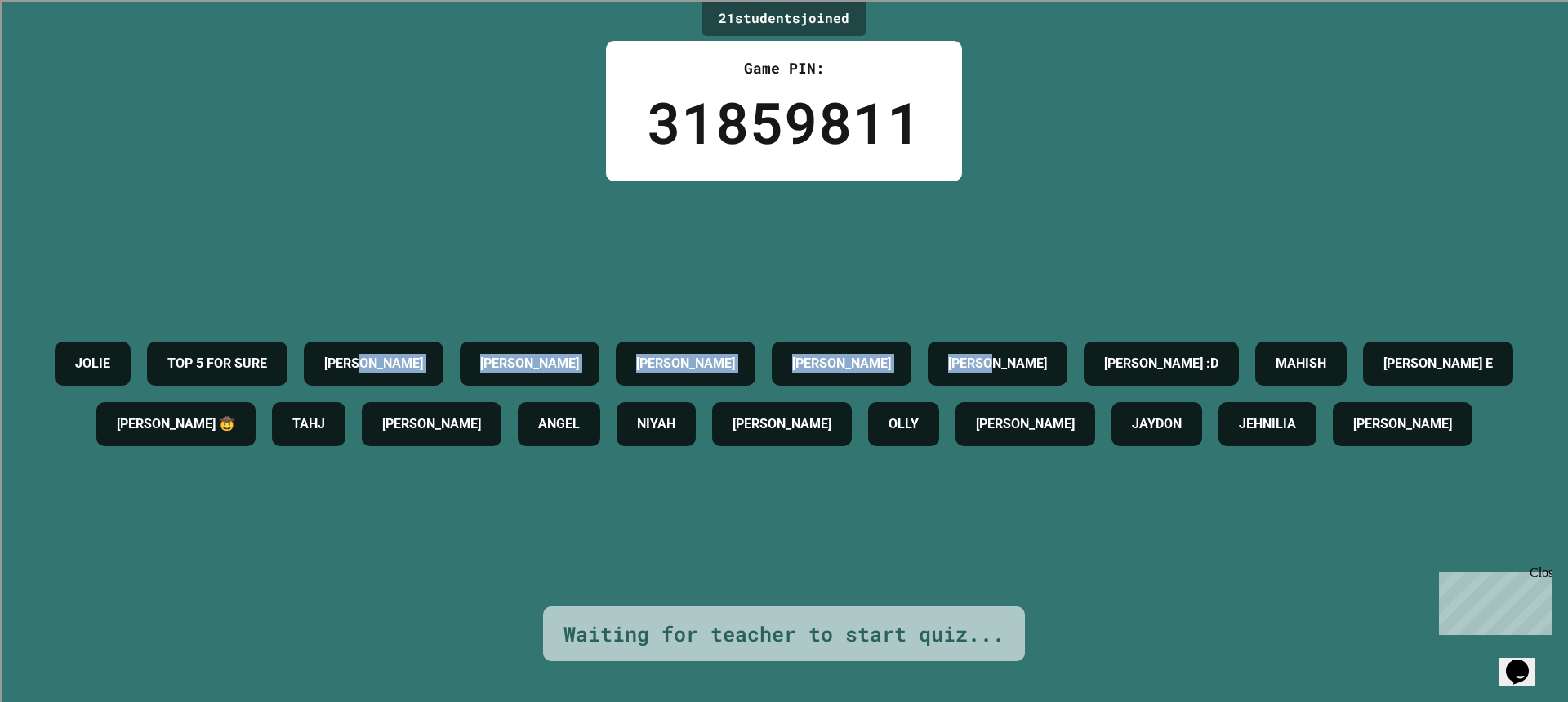
drag, startPoint x: 949, startPoint y: 213, endPoint x: 1122, endPoint y: 291, distance: 189.8
click at [1168, 291] on div "JOLIE TOP 5 FOR SURE JASON JAYLIN MIGUEL 🤯 TYLER JUSTIN LUCAS :D MAHISH DILLON …" at bounding box center [784, 394] width 1487 height 425
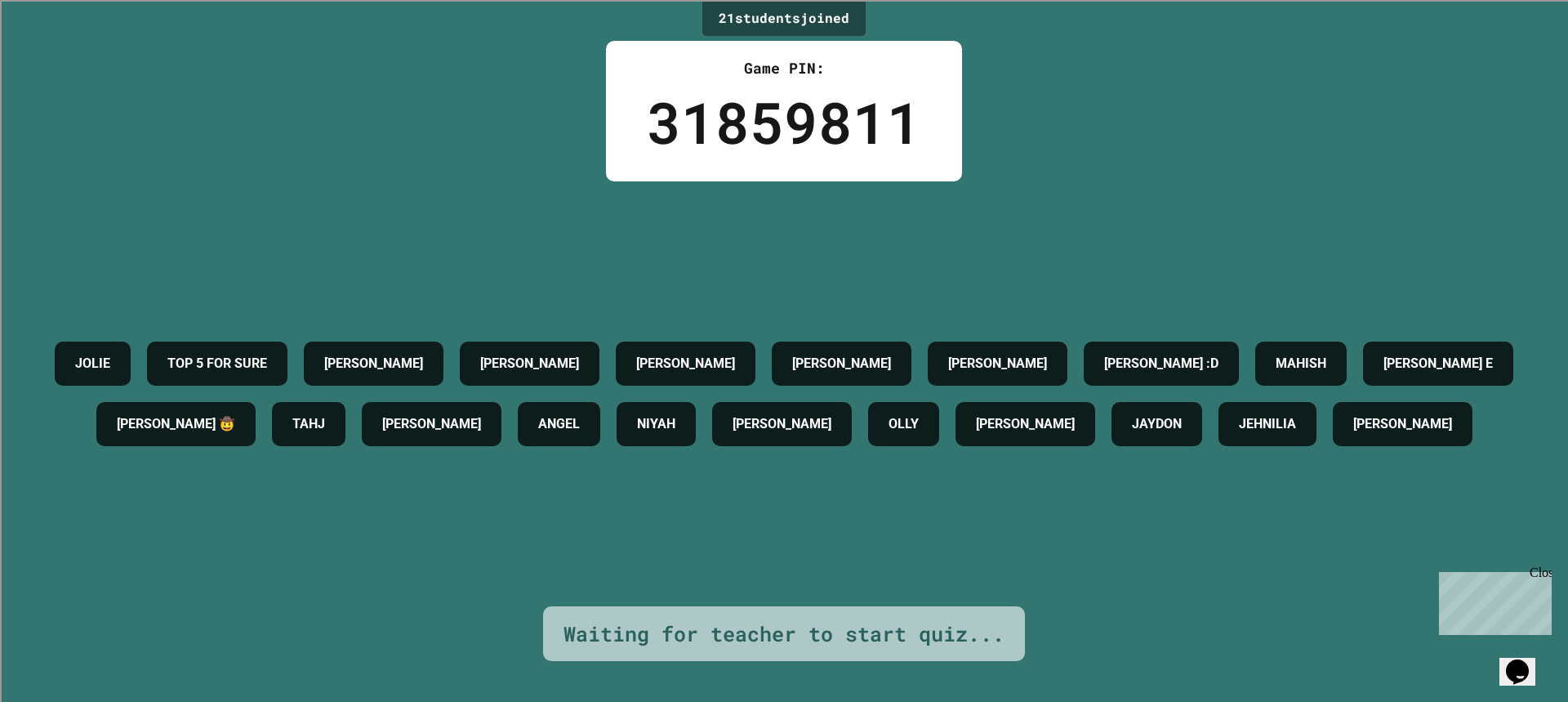
drag, startPoint x: 578, startPoint y: 74, endPoint x: 419, endPoint y: 249, distance: 236.4
click at [556, 83] on div "21 student s joined Game PIN: 31859811 JOLIE TOP 5 FOR SURE JASON JAYLIN MIGUEL…" at bounding box center [784, 351] width 1568 height 702
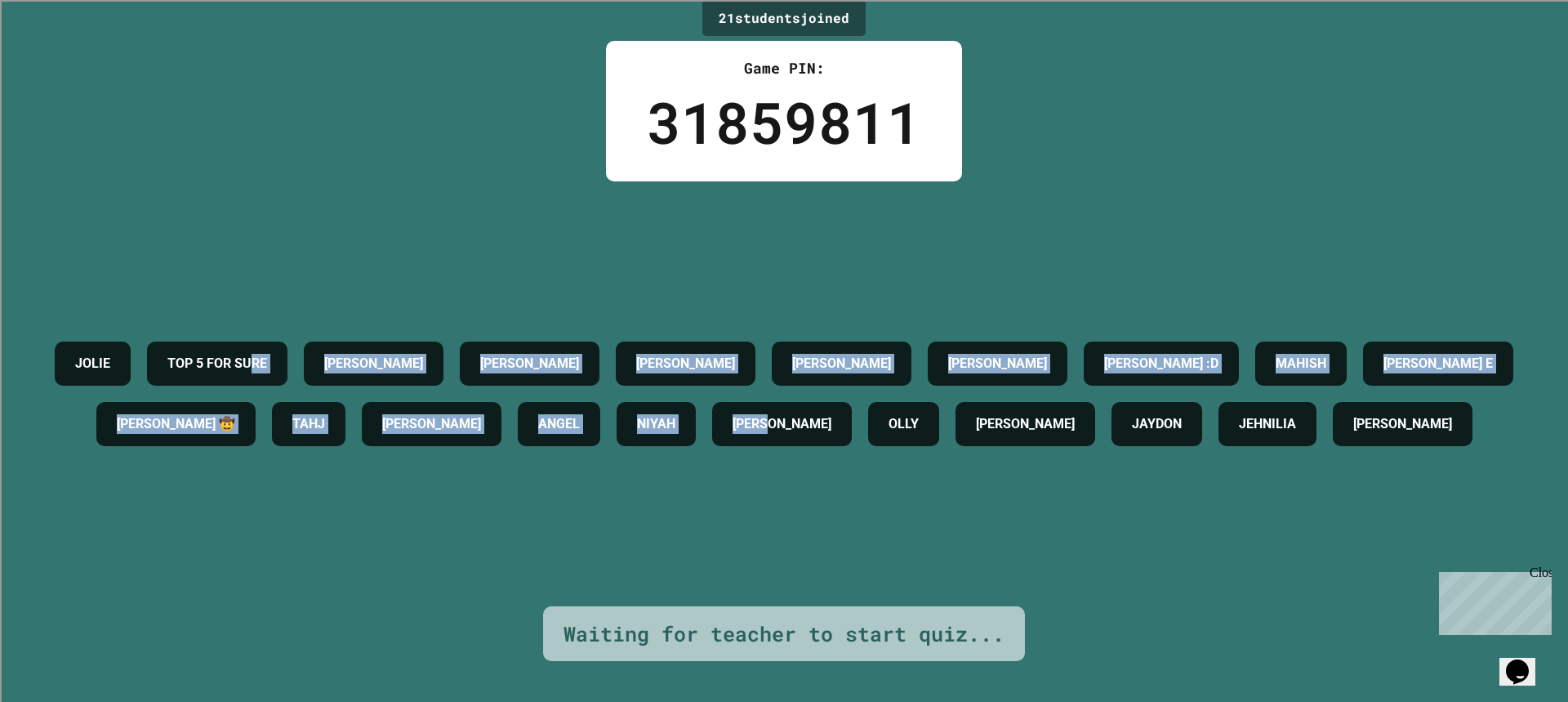
drag, startPoint x: 419, startPoint y: 249, endPoint x: 1259, endPoint y: 386, distance: 851.1
click at [1196, 416] on div "JOLIE TOP 5 FOR SURE JASON JAYLIN MIGUEL 🤯 TYLER JUSTIN LUCAS :D MAHISH DILLON …" at bounding box center [784, 394] width 1487 height 425
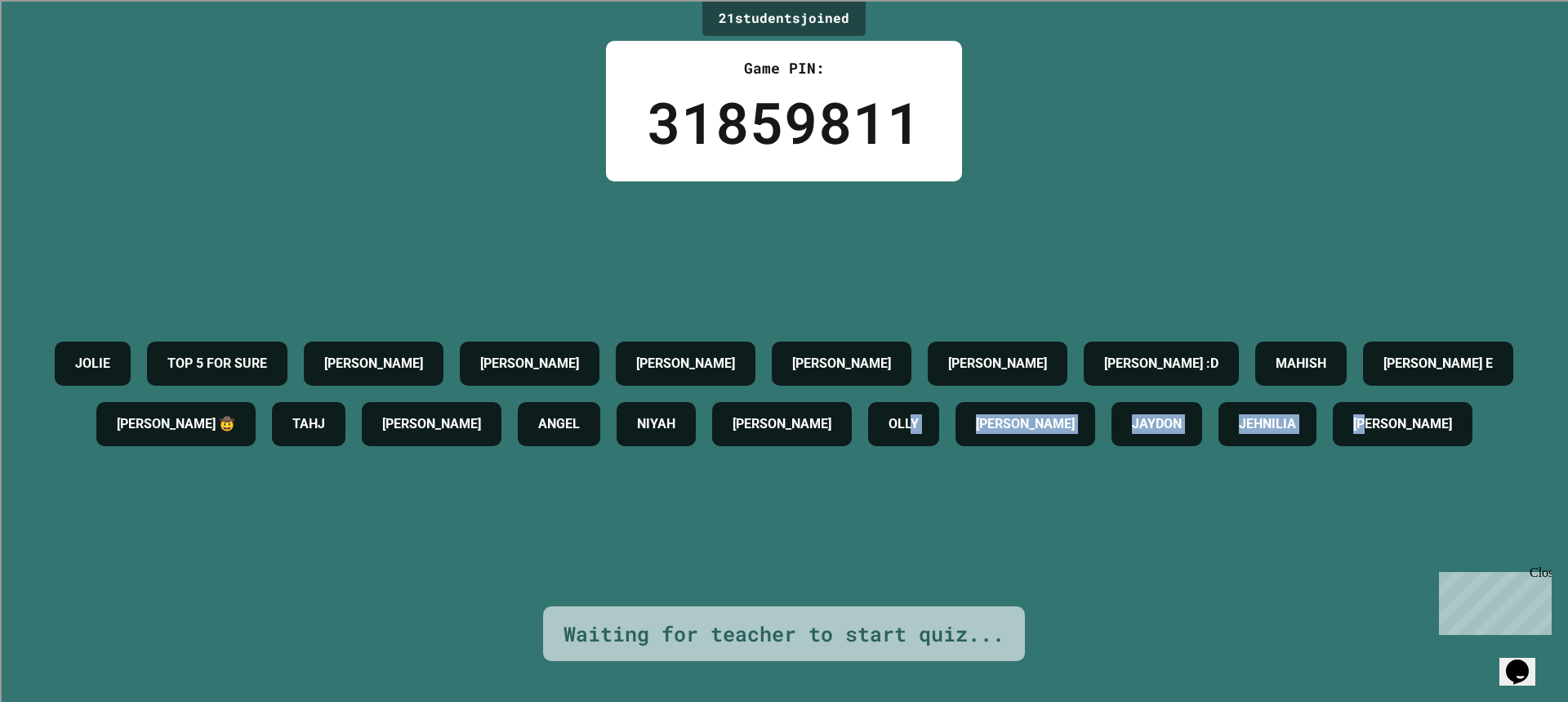
drag, startPoint x: 950, startPoint y: 497, endPoint x: 890, endPoint y: 547, distance: 78.1
click at [890, 547] on div "JOLIE TOP 5 FOR SURE JASON JAYLIN MIGUEL 🤯 TYLER JUSTIN LUCAS :D MAHISH DILLON …" at bounding box center [784, 394] width 1487 height 425
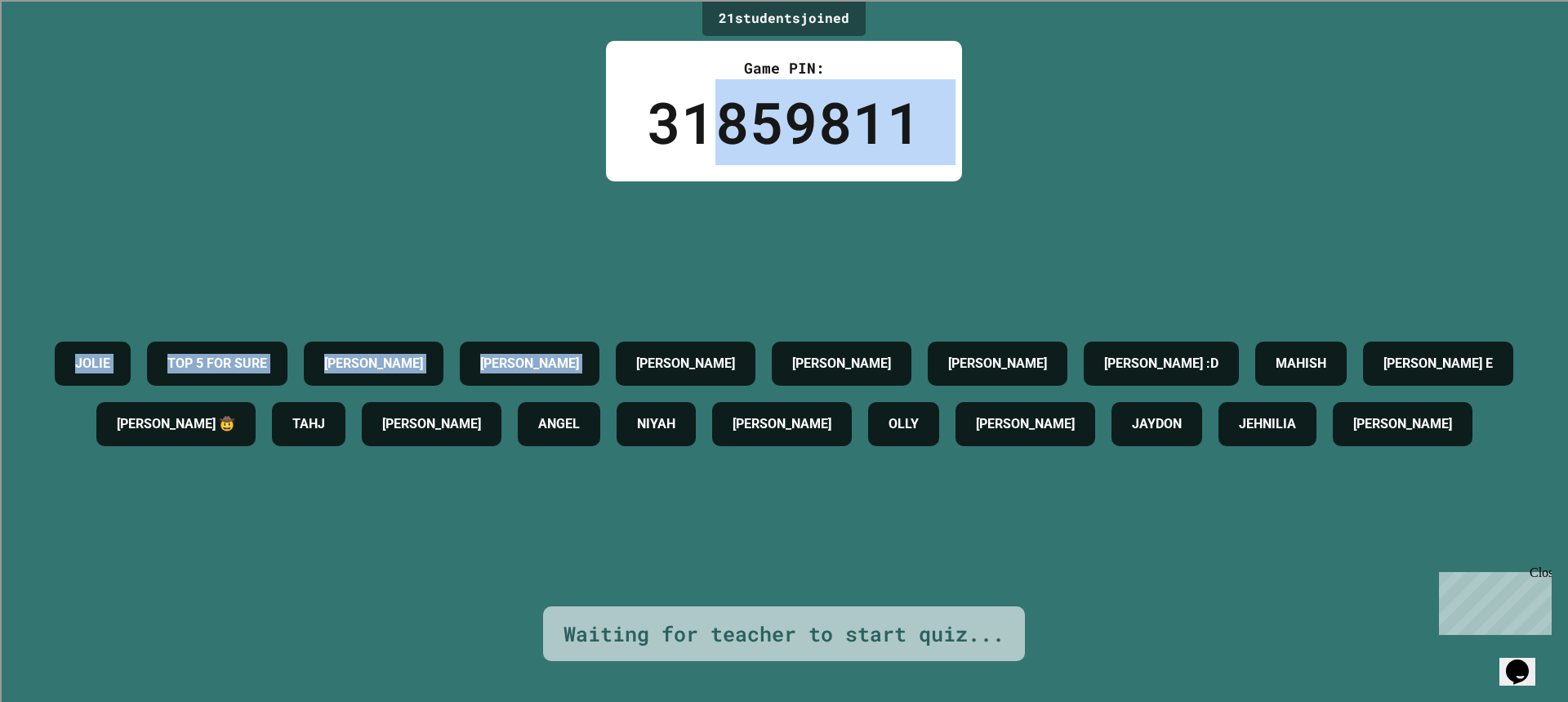
drag, startPoint x: 700, startPoint y: 167, endPoint x: 921, endPoint y: 182, distance: 221.5
click at [788, 223] on div "21 student s joined Game PIN: 31859811 JOLIE TOP 5 FOR SURE JASON JAYLIN MIGUEL…" at bounding box center [784, 351] width 1568 height 702
click at [324, 158] on div "21 student s joined Game PIN: 31859811 JOLIE TOP 5 FOR SURE JASON JAYLIN MIGUEL…" at bounding box center [784, 351] width 1568 height 702
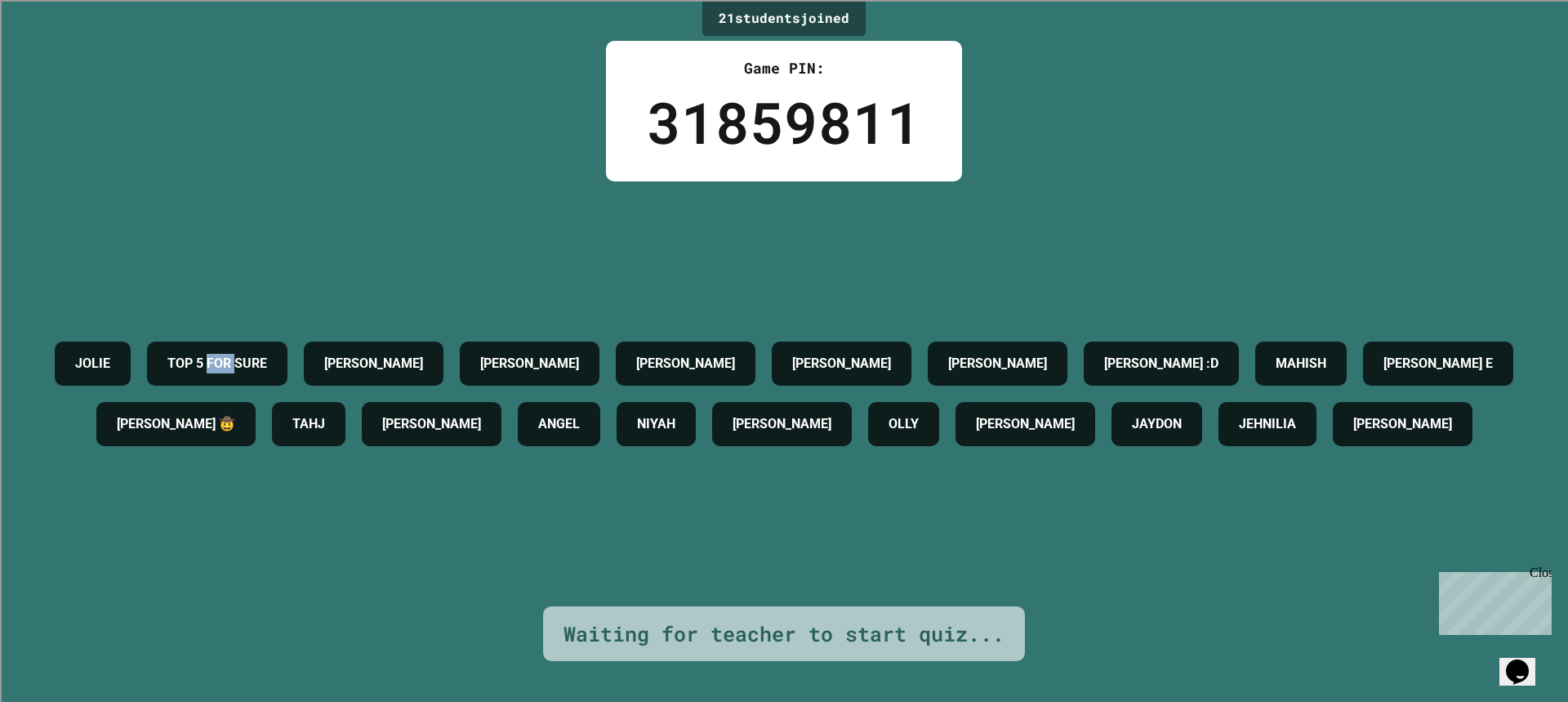
click at [324, 157] on div "21 student s joined Game PIN: 31859811 JOLIE TOP 5 FOR SURE JASON JAYLIN MIGUEL…" at bounding box center [784, 351] width 1568 height 702
click at [353, 144] on div "21 student s joined Game PIN: 31859811 JOLIE TOP 5 FOR SURE JASON JAYLIN MIGUEL…" at bounding box center [784, 351] width 1568 height 702
click at [368, 128] on div "21 student s joined Game PIN: 31859811 JOLIE TOP 5 FOR SURE JASON JAYLIN MIGUEL…" at bounding box center [784, 351] width 1568 height 702
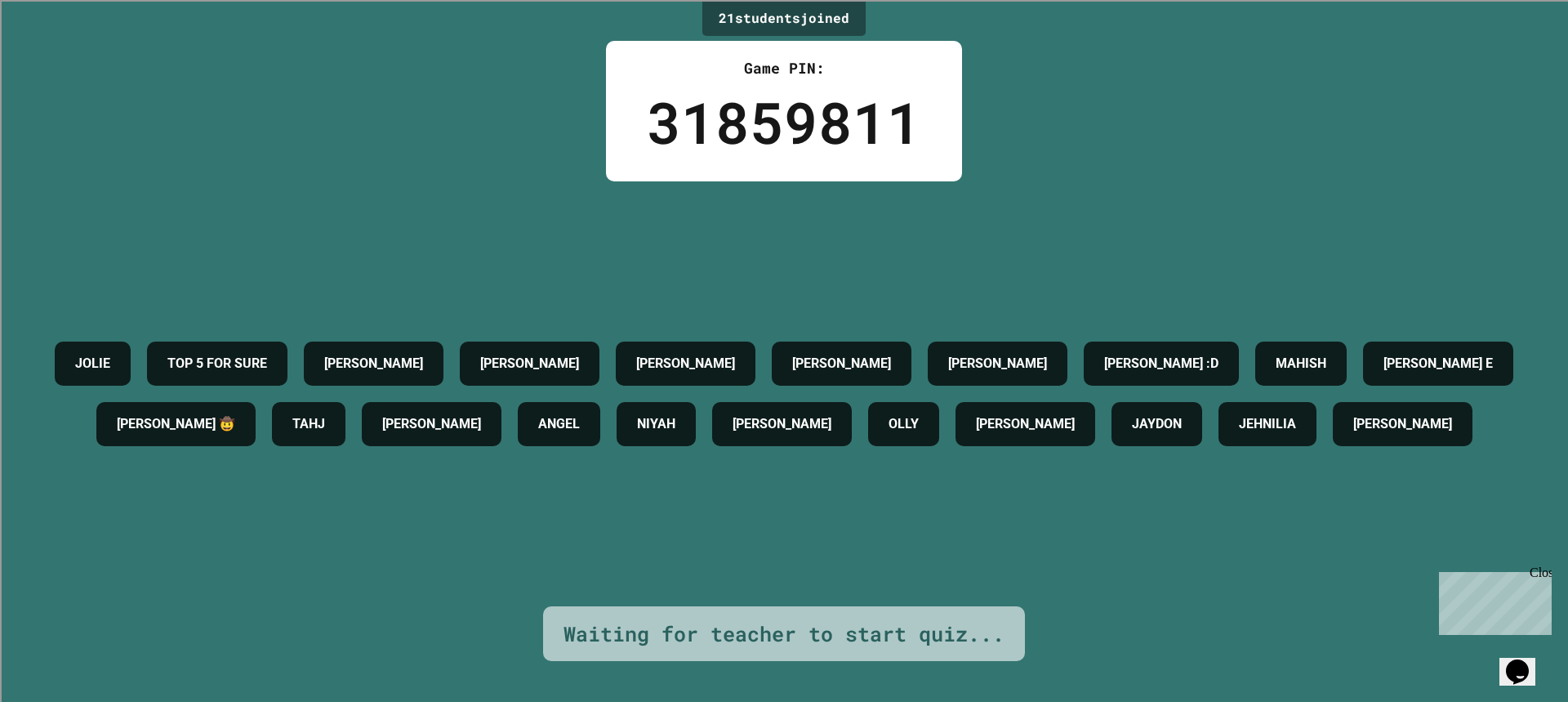
click at [1112, 446] on div "JAYDON" at bounding box center [1156, 424] width 90 height 44
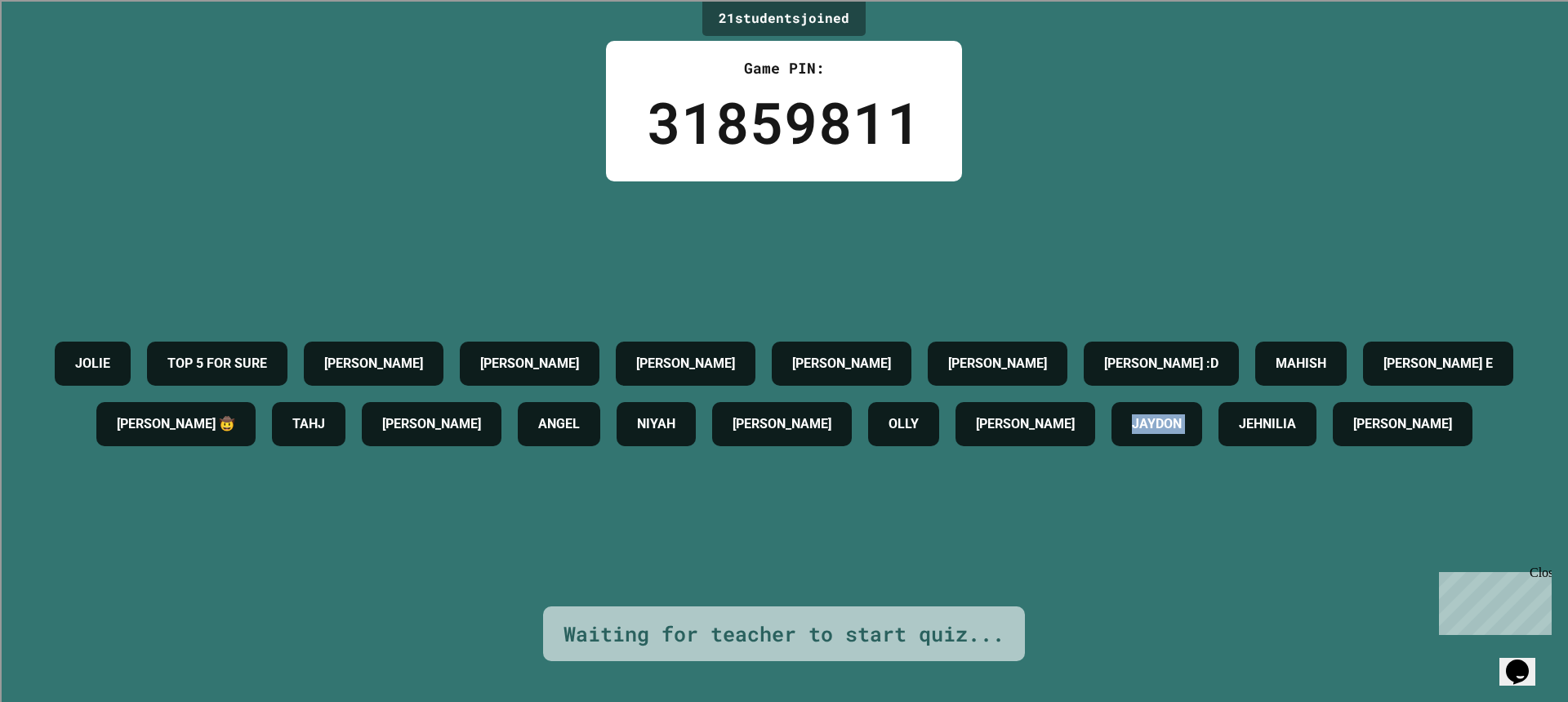
click at [1112, 446] on div "JAYDON" at bounding box center [1156, 424] width 90 height 44
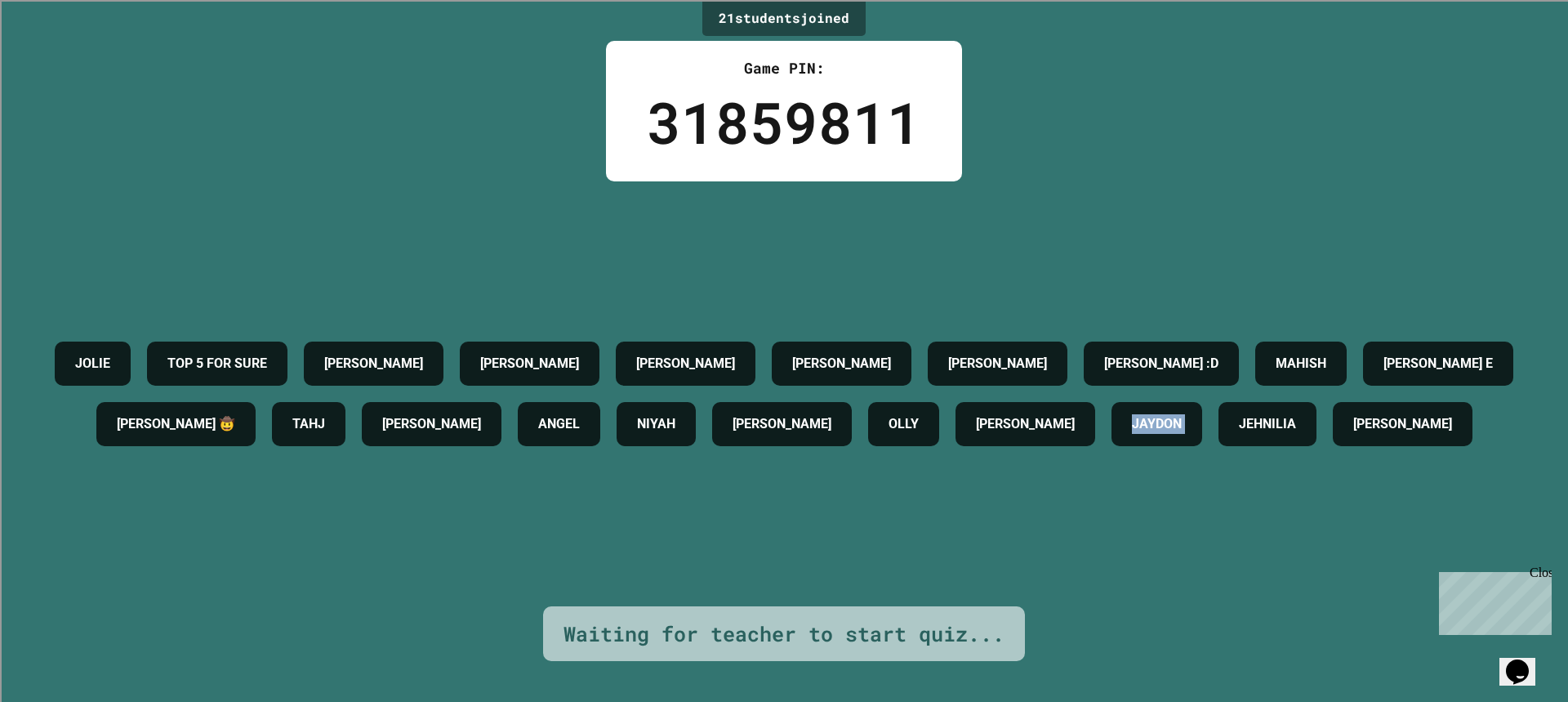
drag, startPoint x: 663, startPoint y: 472, endPoint x: 648, endPoint y: 472, distance: 15.0
click at [1112, 446] on div "JAYDON" at bounding box center [1156, 424] width 90 height 44
click at [1132, 434] on h4 "JAYDON" at bounding box center [1157, 424] width 50 height 20
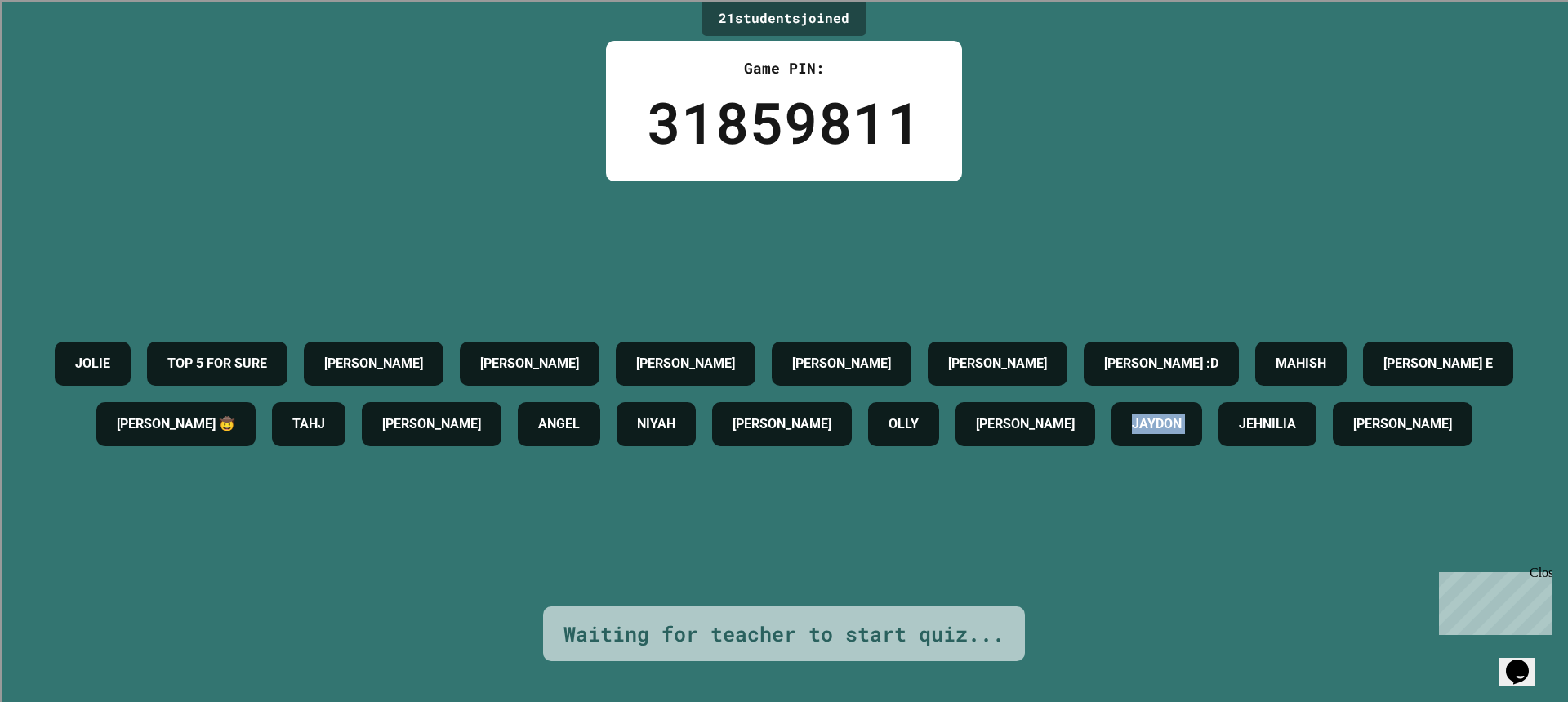
click at [1132, 434] on h4 "JAYDON" at bounding box center [1157, 424] width 50 height 20
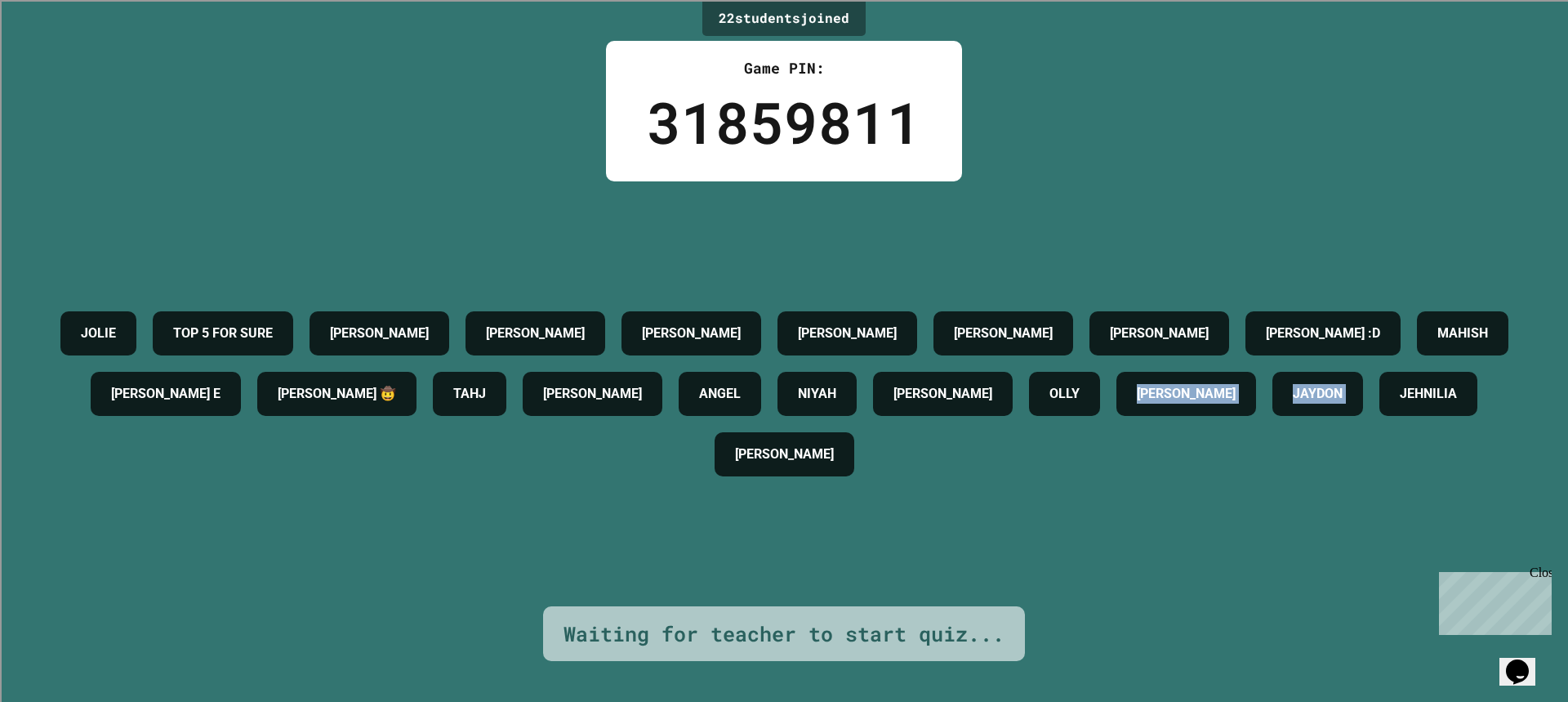
drag, startPoint x: 642, startPoint y: 475, endPoint x: 521, endPoint y: 493, distance: 122.3
click at [525, 484] on div "JOLIE TOP 5 FOR SURE JASON JAYLIN MIGUEL 🤯 TYLER JANIELLE JUSTIN LUCAS :D MAHIS…" at bounding box center [784, 393] width 1487 height 182
drag, startPoint x: 117, startPoint y: 76, endPoint x: 106, endPoint y: 57, distance: 22.0
click at [106, 57] on div "22 student s joined Game PIN: 31859811 JOLIE TOP 5 FOR SURE JASON JAYLIN MIGUEL…" at bounding box center [784, 351] width 1568 height 702
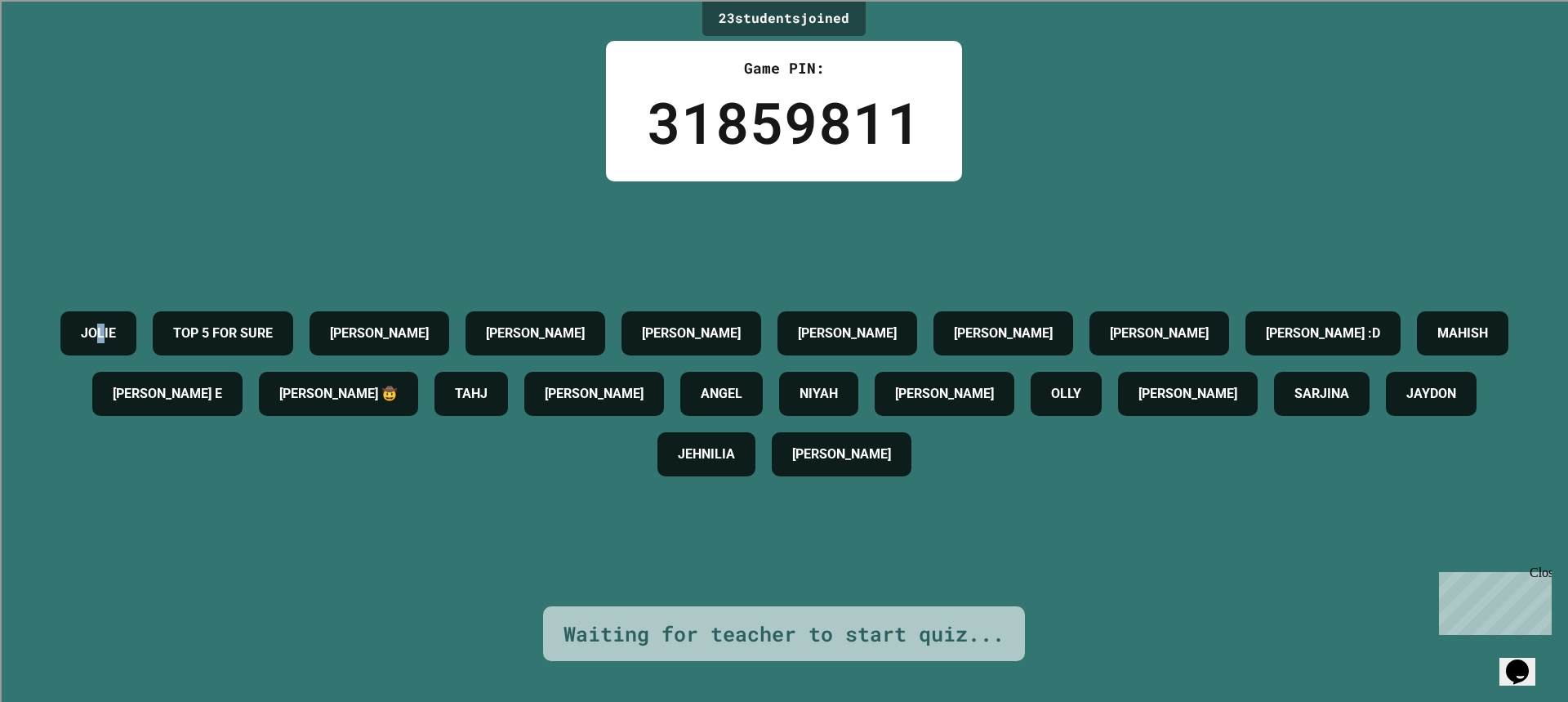
click at [106, 57] on div "23 student s joined Game PIN: 31859811 JOLIE TOP 5 FOR SURE JASON JAYLIN MIGUEL…" at bounding box center [784, 351] width 1568 height 702
click at [105, 59] on div "23 student s joined Game PIN: 31859811 JOLIE TOP 5 FOR SURE JASON JAYLIN MIGUEL…" at bounding box center [784, 351] width 1568 height 702
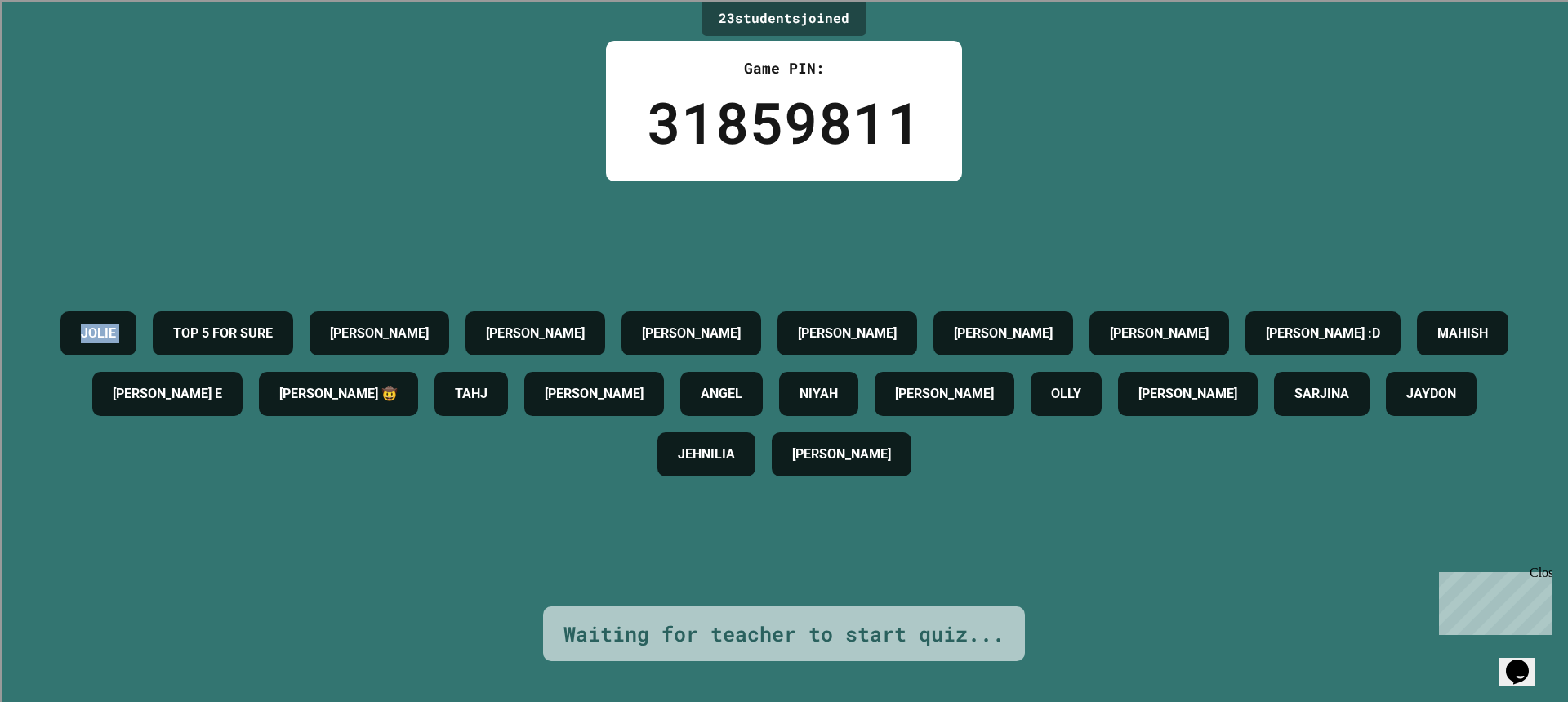
click at [105, 59] on div "23 student s joined Game PIN: 31859811 JOLIE TOP 5 FOR SURE JASON JAYLIN MIGUEL…" at bounding box center [784, 351] width 1568 height 702
click at [105, 61] on div "23 student s joined Game PIN: 31859811 JOLIE TOP 5 FOR SURE JASON JAYLIN MIGUEL…" at bounding box center [784, 351] width 1568 height 702
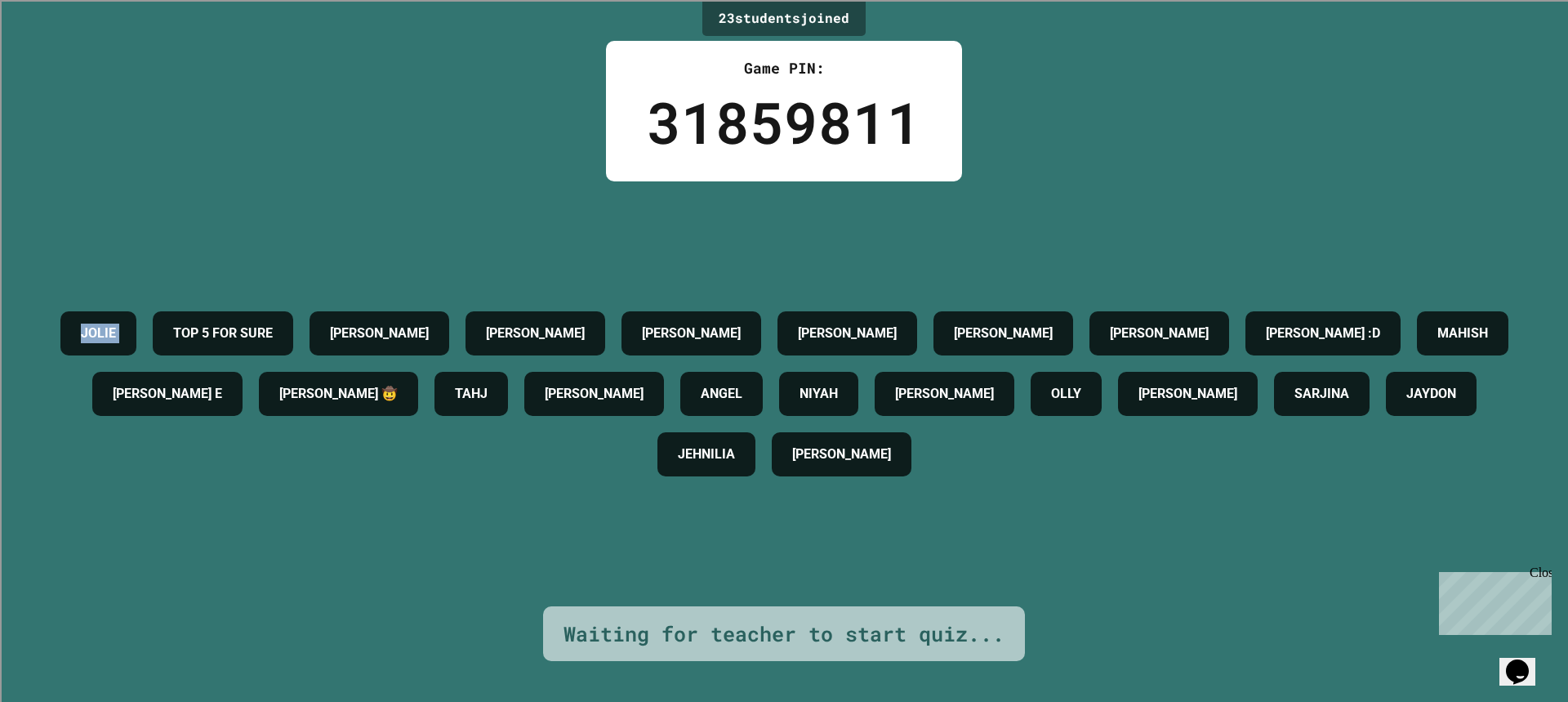
click at [105, 61] on div "23 student s joined Game PIN: 31859811 JOLIE TOP 5 FOR SURE JASON JAYLIN MIGUEL…" at bounding box center [784, 351] width 1568 height 702
drag, startPoint x: 105, startPoint y: 61, endPoint x: 89, endPoint y: 103, distance: 44.9
click at [89, 103] on div "23 student s joined Game PIN: 31859811 JOLIE TOP 5 FOR SURE JASON JAYLIN MIGUEL…" at bounding box center [784, 351] width 1568 height 702
drag, startPoint x: 89, startPoint y: 103, endPoint x: 56, endPoint y: 108, distance: 33.4
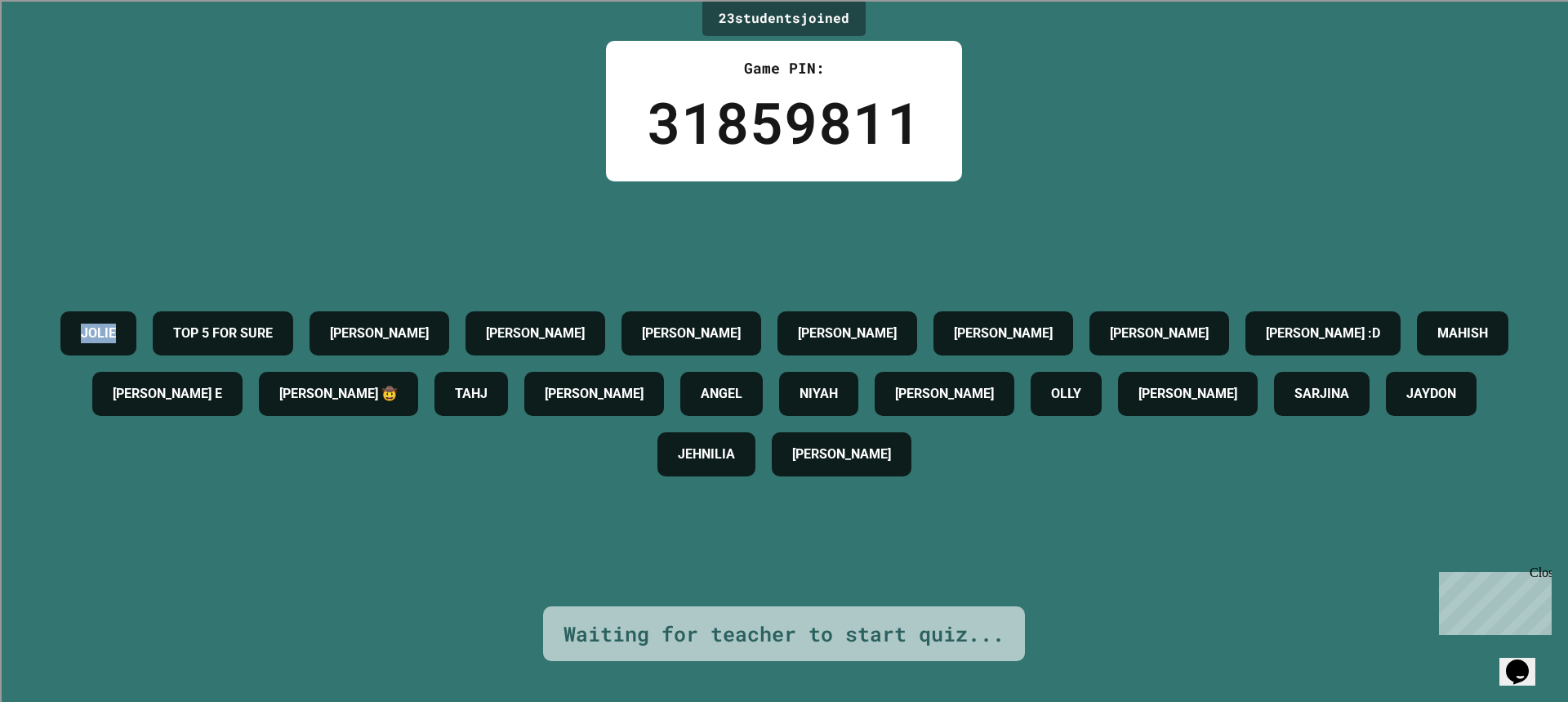
click at [57, 107] on div "23 student s joined Game PIN: 31859811 JOLIE TOP 5 FOR SURE JASON JAYLIN MIGUEL…" at bounding box center [784, 351] width 1568 height 702
click at [56, 108] on div "23 student s joined Game PIN: 31859811 JOLIE TOP 5 FOR SURE JASON JAYLIN MIGUEL…" at bounding box center [784, 351] width 1568 height 702
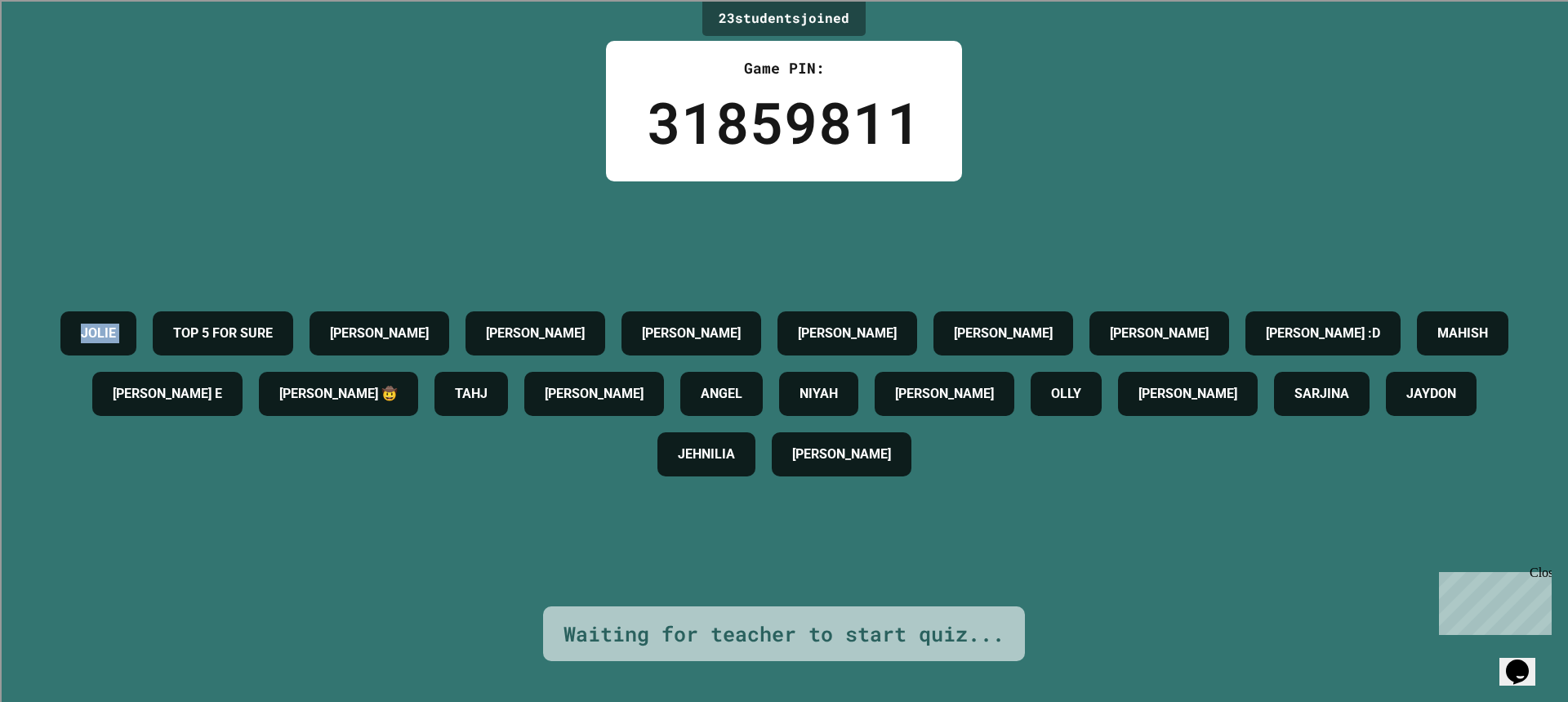
click at [56, 108] on div "23 student s joined Game PIN: 31859811 JOLIE TOP 5 FOR SURE JASON JAYLIN MIGUEL…" at bounding box center [784, 351] width 1568 height 702
click at [1519, 511] on div "23 student s joined Game PIN: 31859811 JOLIE TOP 5 FOR SURE JASON JAYLIN MIGUEL…" at bounding box center [784, 351] width 1568 height 702
drag, startPoint x: 1519, startPoint y: 511, endPoint x: 1534, endPoint y: 512, distance: 15.0
click at [1534, 512] on div "23 student s joined Game PIN: 31859811 JOLIE TOP 5 FOR SURE JASON JAYLIN MIGUEL…" at bounding box center [784, 351] width 1568 height 702
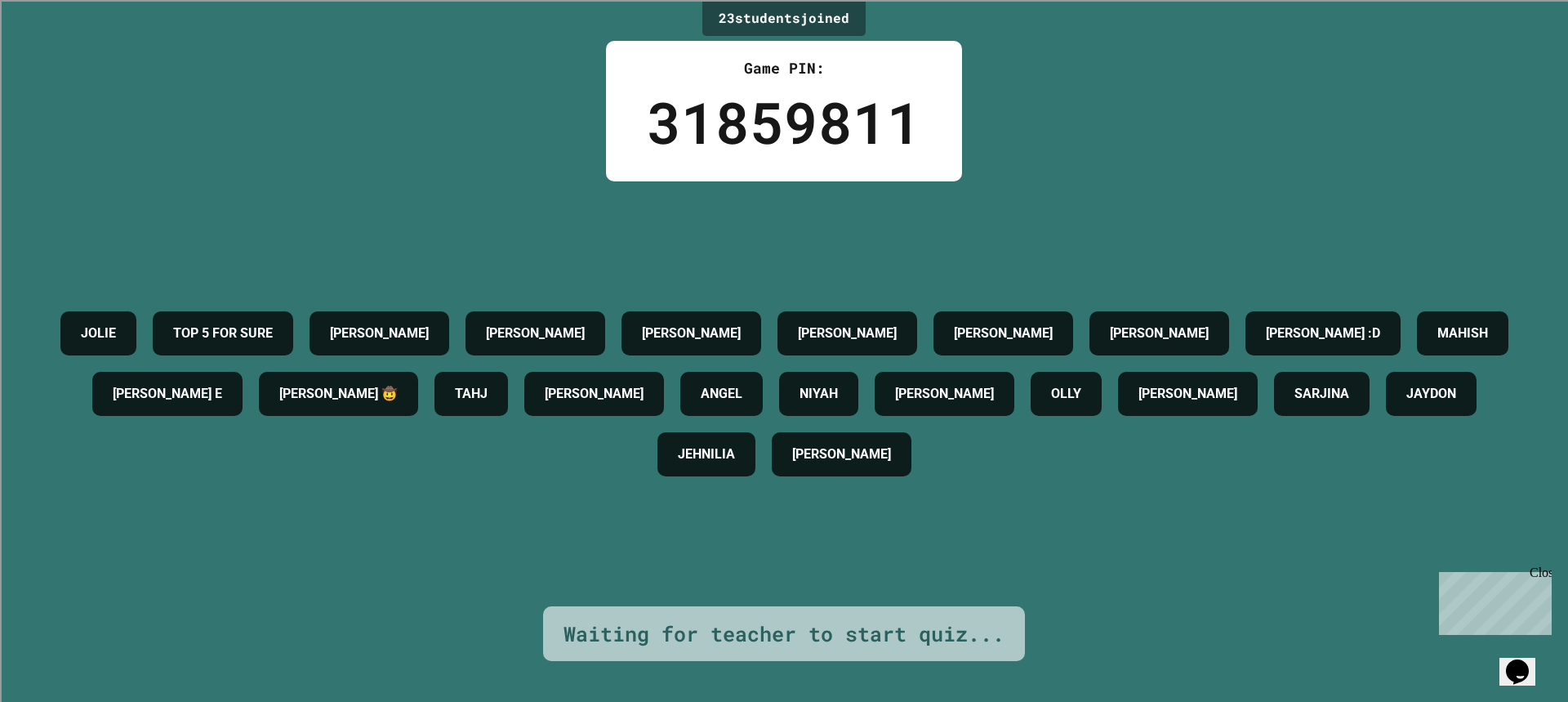
click at [1534, 509] on div "23 student s joined Game PIN: 31859811 JOLIE TOP 5 FOR SURE JASON JAYLIN MIGUEL…" at bounding box center [784, 351] width 1568 height 702
click at [1536, 508] on div "23 student s joined Game PIN: 31859811 JOLIE TOP 5 FOR SURE JASON JAYLIN MIGUEL…" at bounding box center [784, 351] width 1568 height 702
click at [1535, 507] on div "23 student s joined Game PIN: 31859811 JOLIE TOP 5 FOR SURE JASON JAYLIN MIGUEL…" at bounding box center [784, 351] width 1568 height 702
drag, startPoint x: 1535, startPoint y: 507, endPoint x: 1486, endPoint y: 487, distance: 52.9
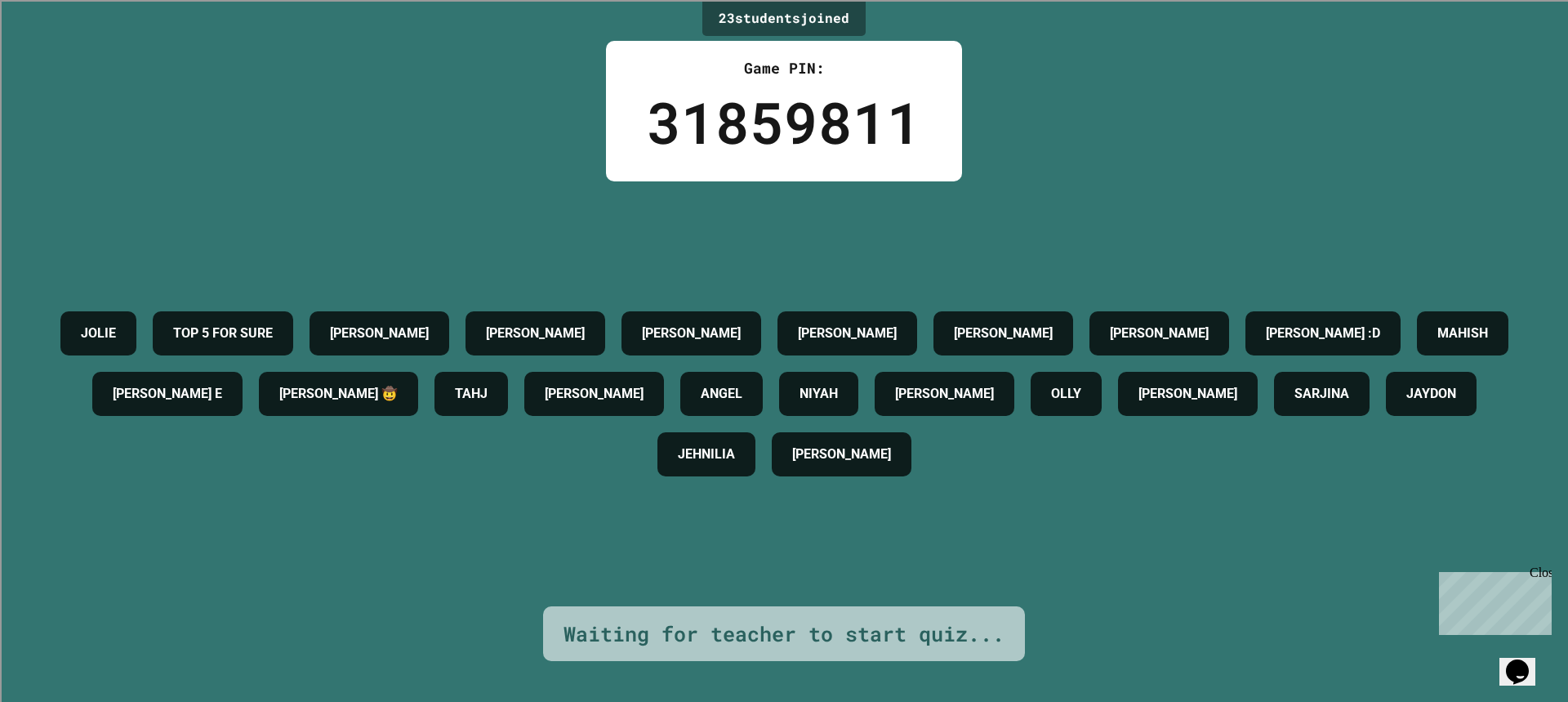
click at [1490, 496] on div "23 student s joined Game PIN: 31859811 JOLIE TOP 5 FOR SURE JASON JAYLIN MIGUEL…" at bounding box center [784, 351] width 1568 height 702
click at [1457, 463] on div "JOLIE TOP 5 FOR SURE JASON JAYLIN MIGUEL 🤯 TYLER JANIELLE JUSTIN LUCAS :D MAHIS…" at bounding box center [784, 393] width 1487 height 182
click at [1454, 463] on div "JOLIE TOP 5 FOR SURE JASON JAYLIN MIGUEL 🤯 TYLER JANIELLE JUSTIN LUCAS :D MAHIS…" at bounding box center [784, 393] width 1487 height 182
drag, startPoint x: 1454, startPoint y: 463, endPoint x: 1494, endPoint y: 462, distance: 40.0
click at [1495, 462] on div "JOLIE TOP 5 FOR SURE JASON JAYLIN MIGUEL 🤯 TYLER JANIELLE JUSTIN LUCAS :D MAHIS…" at bounding box center [784, 393] width 1487 height 182
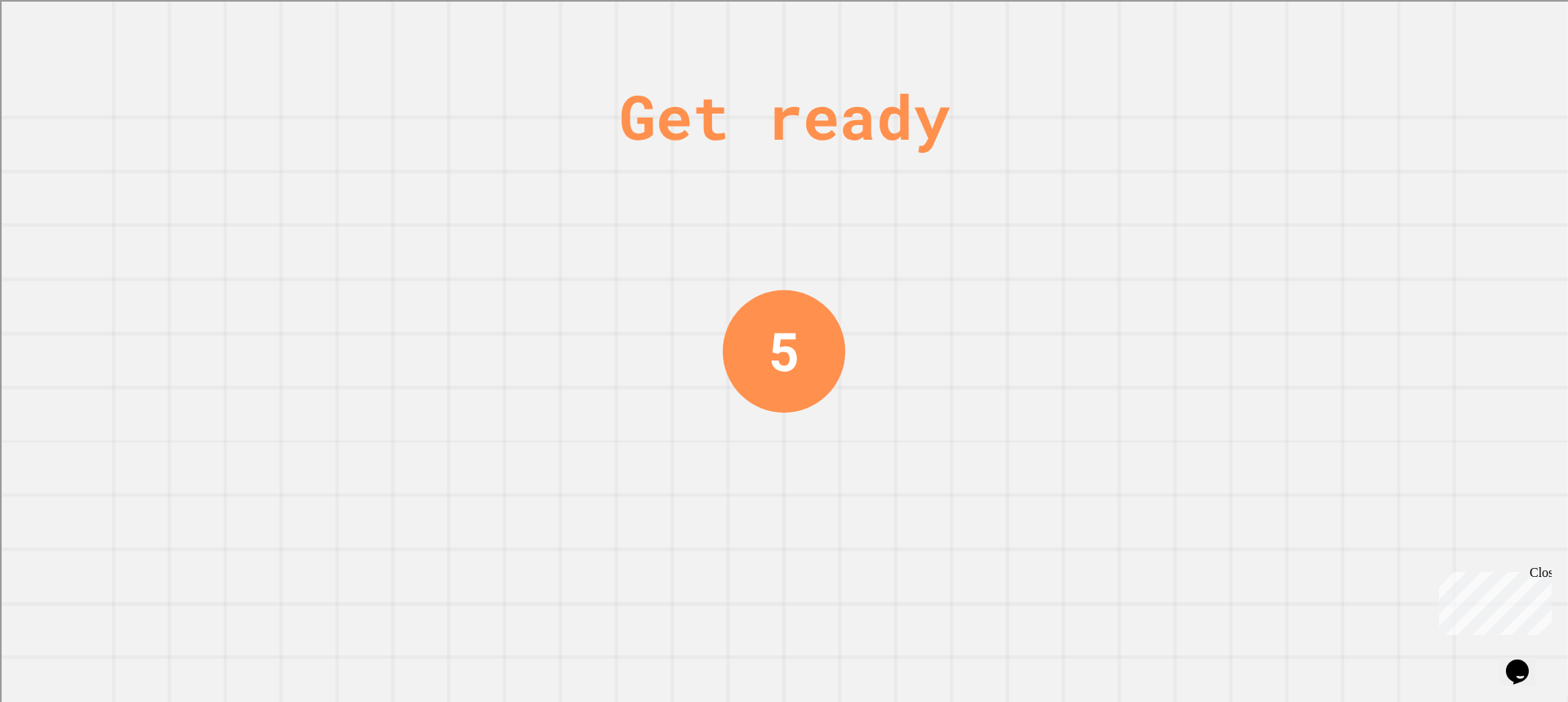
click at [1039, 283] on div "Get ready 5" at bounding box center [784, 351] width 1568 height 702
click at [1068, 271] on div "Get ready 5" at bounding box center [784, 351] width 1568 height 702
drag, startPoint x: 1057, startPoint y: 276, endPoint x: 1086, endPoint y: 320, distance: 52.7
click at [1060, 277] on div "Get ready 5" at bounding box center [784, 351] width 1568 height 702
drag, startPoint x: 1086, startPoint y: 320, endPoint x: 1141, endPoint y: 328, distance: 55.6
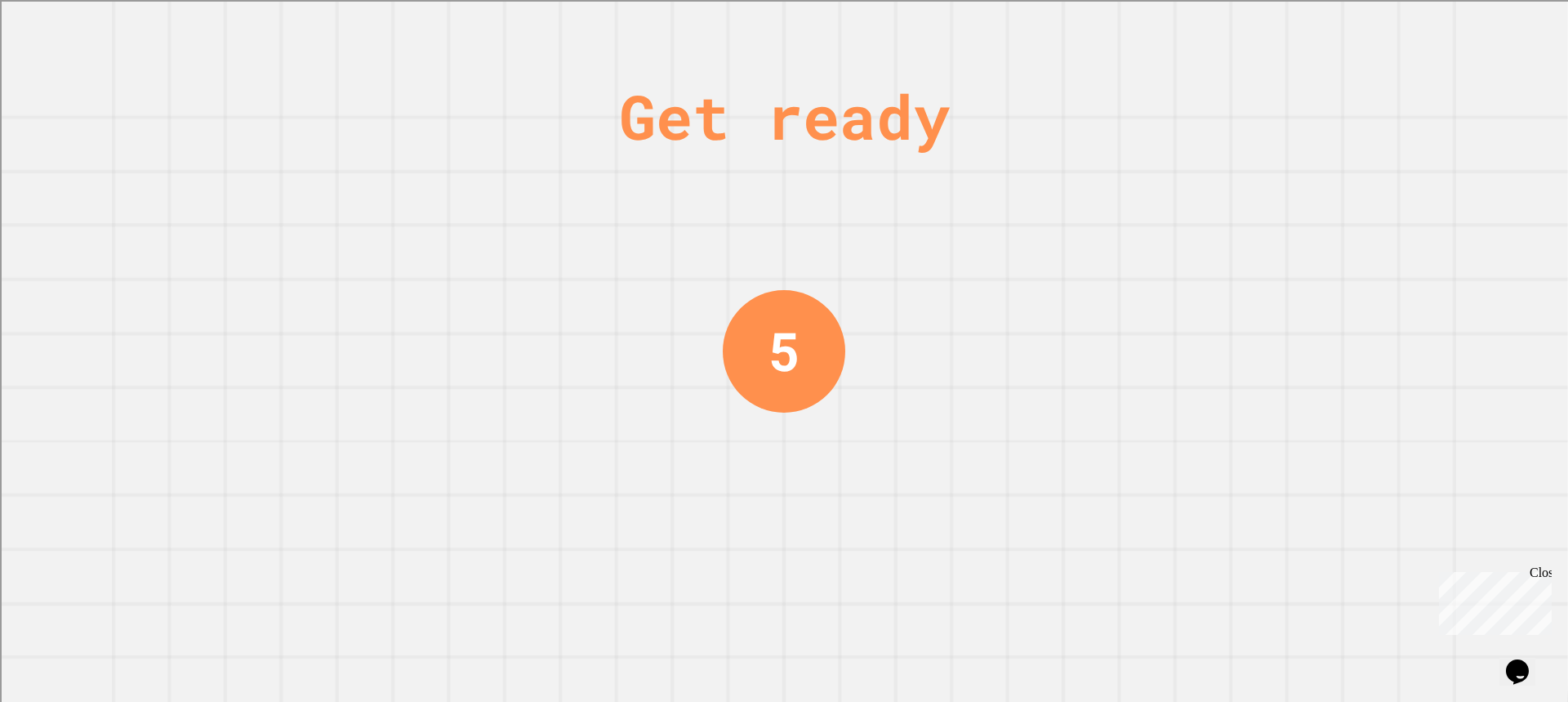
click at [1141, 317] on div "Get ready 5" at bounding box center [784, 351] width 1568 height 702
click at [1141, 328] on div "Get ready 5" at bounding box center [784, 351] width 1568 height 702
drag, startPoint x: 1141, startPoint y: 328, endPoint x: 1256, endPoint y: 330, distance: 115.0
click at [1256, 330] on div "Get ready 5" at bounding box center [784, 351] width 1568 height 702
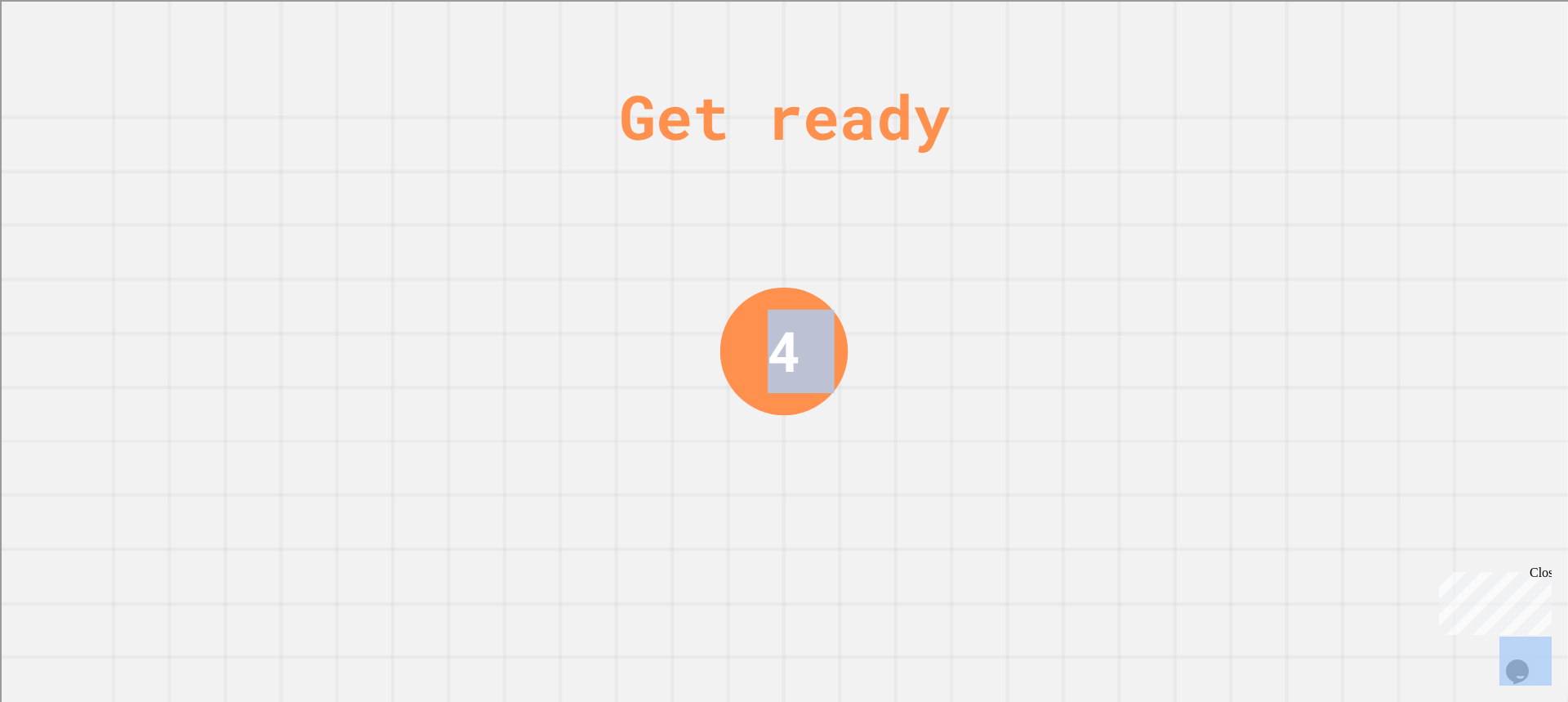
click at [1236, 337] on div "Get ready 4" at bounding box center [784, 351] width 1568 height 702
click at [1261, 339] on div "Get ready 4" at bounding box center [784, 351] width 1568 height 702
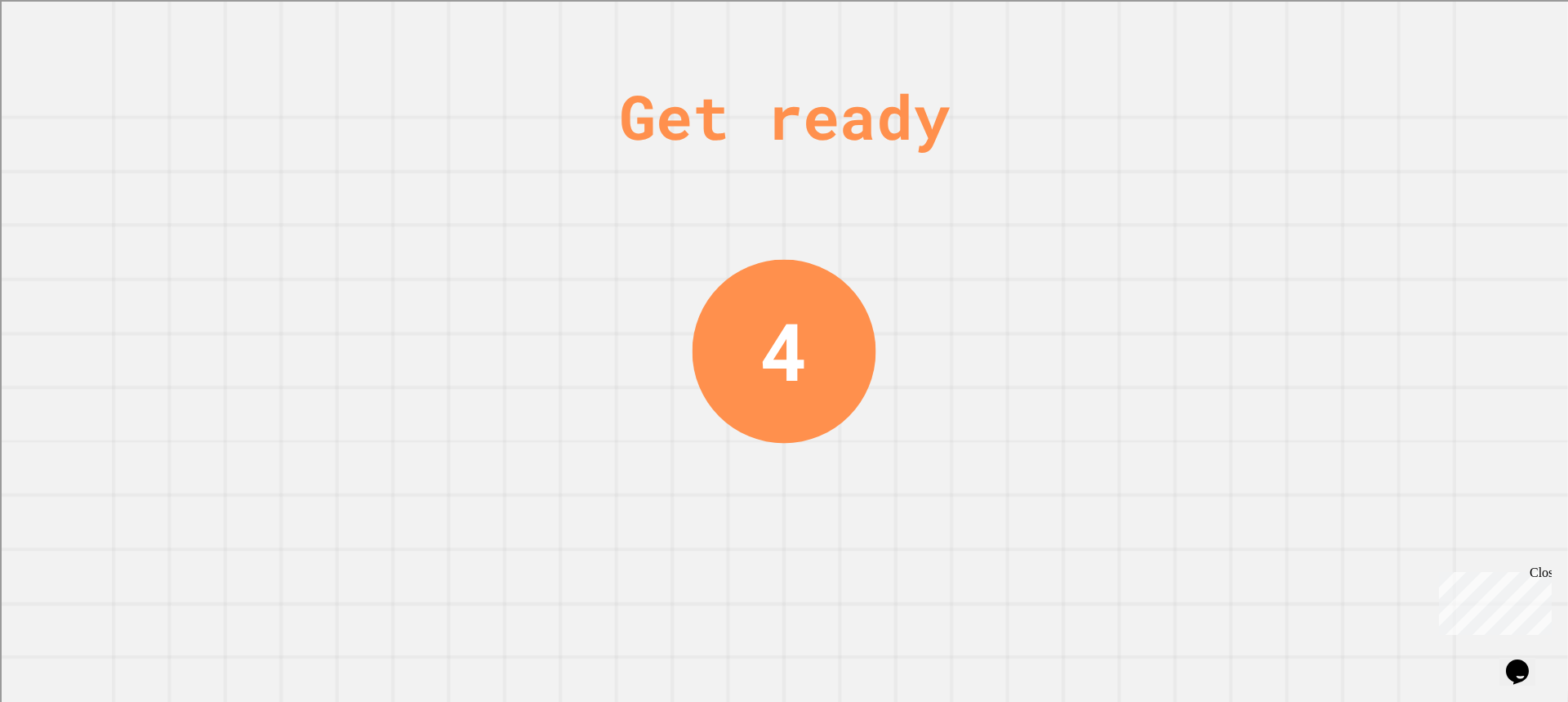
drag, startPoint x: 1269, startPoint y: 341, endPoint x: 1278, endPoint y: 350, distance: 12.7
click at [1270, 344] on div "Get ready 4" at bounding box center [784, 351] width 1568 height 702
click at [1291, 355] on div "Get ready 4" at bounding box center [784, 351] width 1568 height 702
click at [1303, 356] on div "Get ready 4" at bounding box center [784, 351] width 1568 height 702
drag, startPoint x: 1280, startPoint y: 376, endPoint x: 1410, endPoint y: 344, distance: 133.9
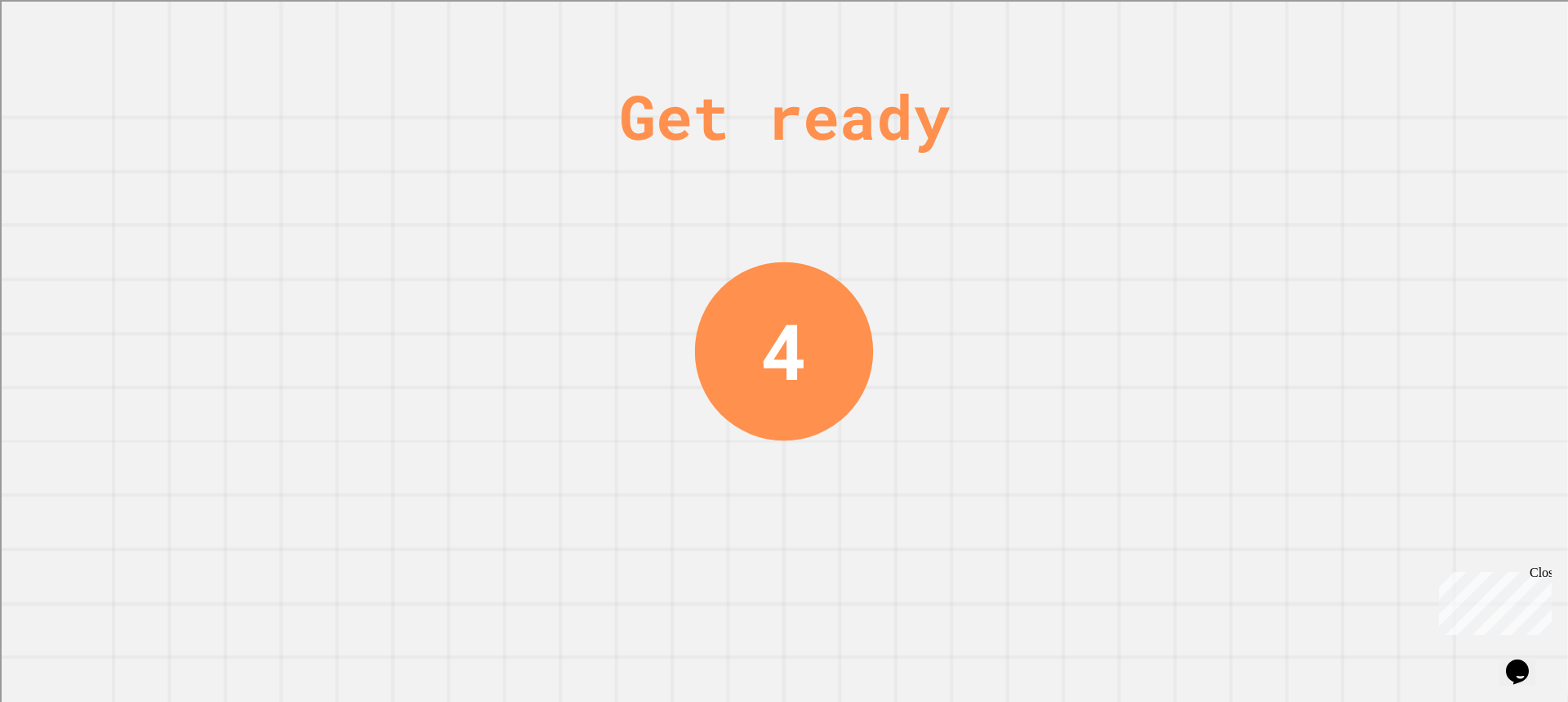
click at [1278, 393] on div "Get ready 4" at bounding box center [784, 351] width 1568 height 702
click at [1421, 339] on div "Get ready 4" at bounding box center [784, 351] width 1568 height 702
click at [1401, 346] on div "Get ready 4" at bounding box center [784, 351] width 1568 height 702
click at [1468, 263] on div "Get ready 4" at bounding box center [784, 351] width 1568 height 702
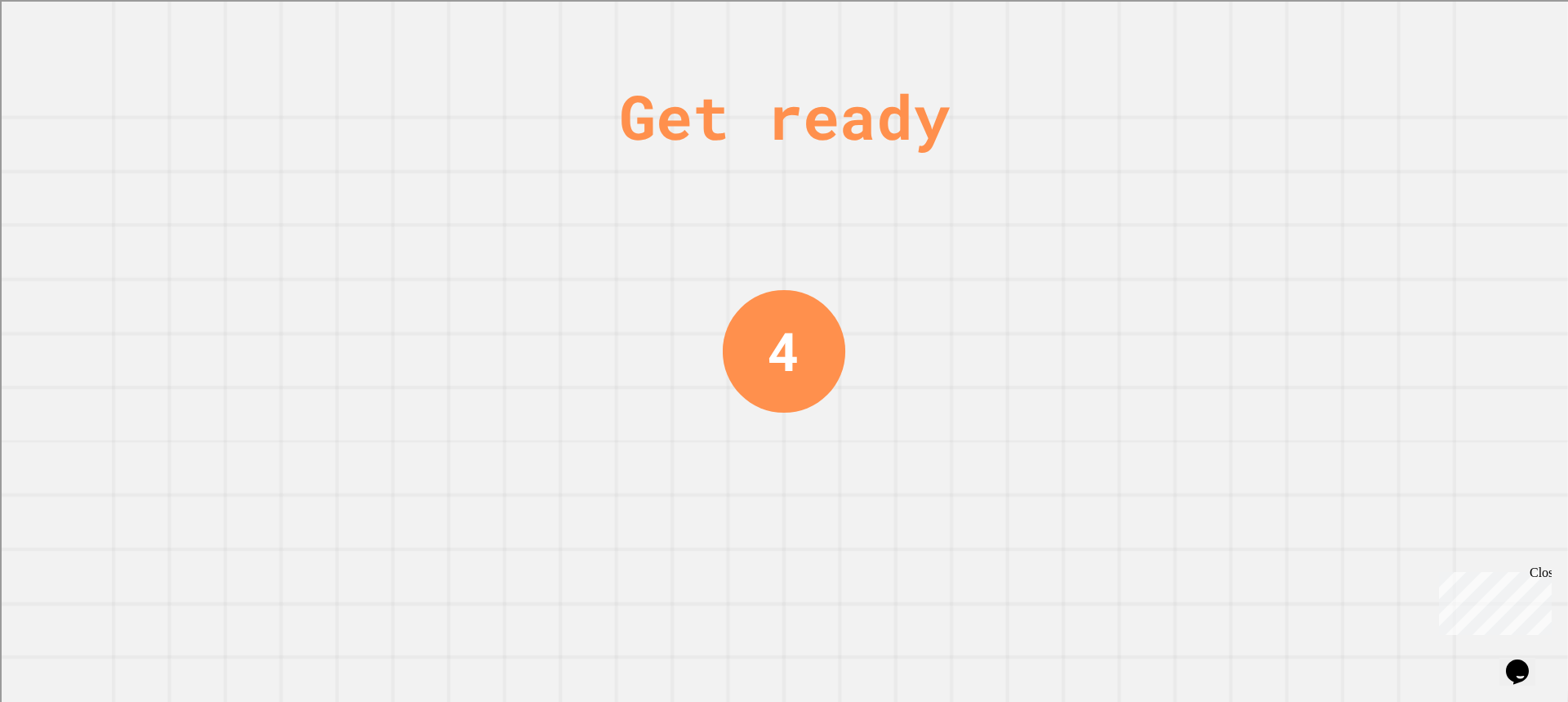
click at [1508, 205] on div "Get ready 4" at bounding box center [784, 351] width 1568 height 702
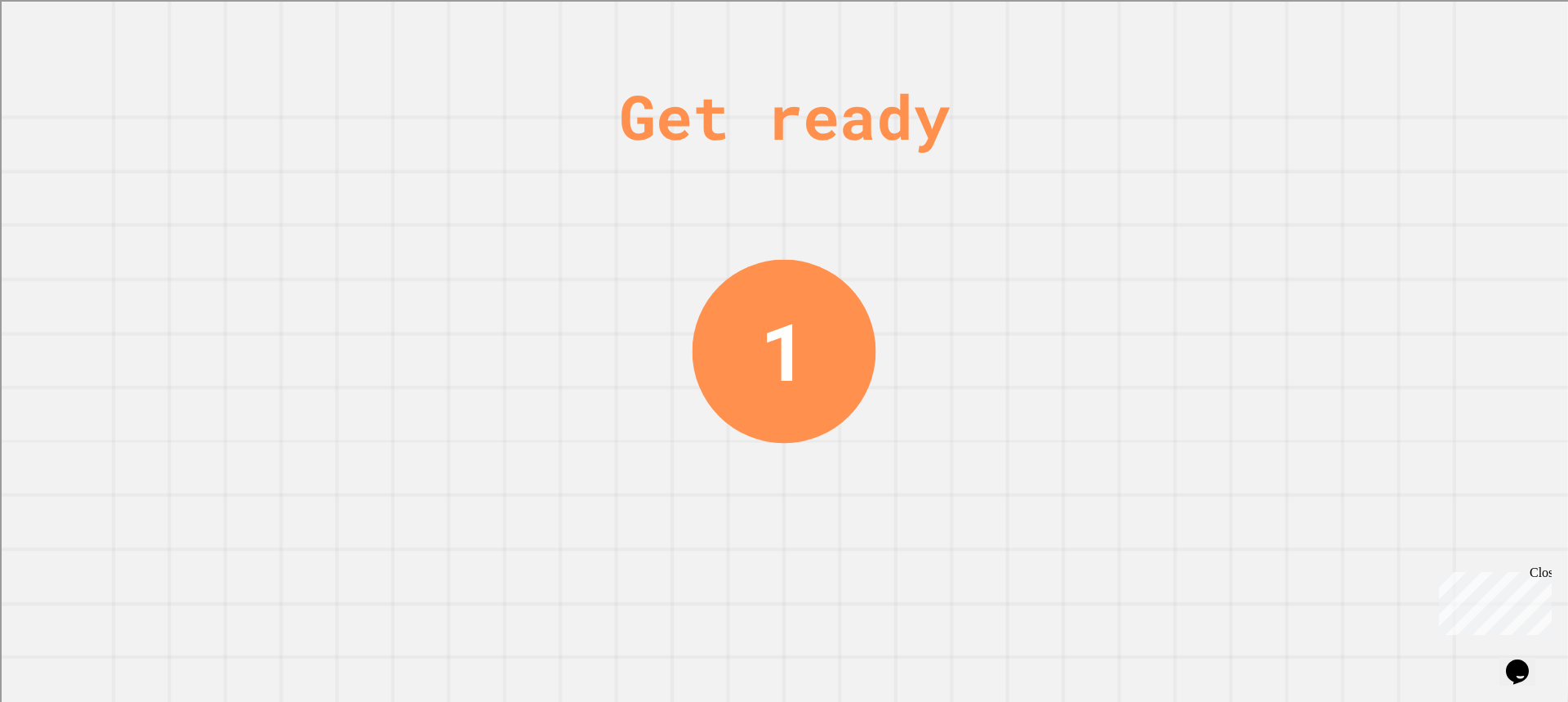
drag, startPoint x: 986, startPoint y: 182, endPoint x: 1071, endPoint y: 61, distance: 147.9
click at [1067, 61] on div "Get ready 1" at bounding box center [784, 351] width 1568 height 702
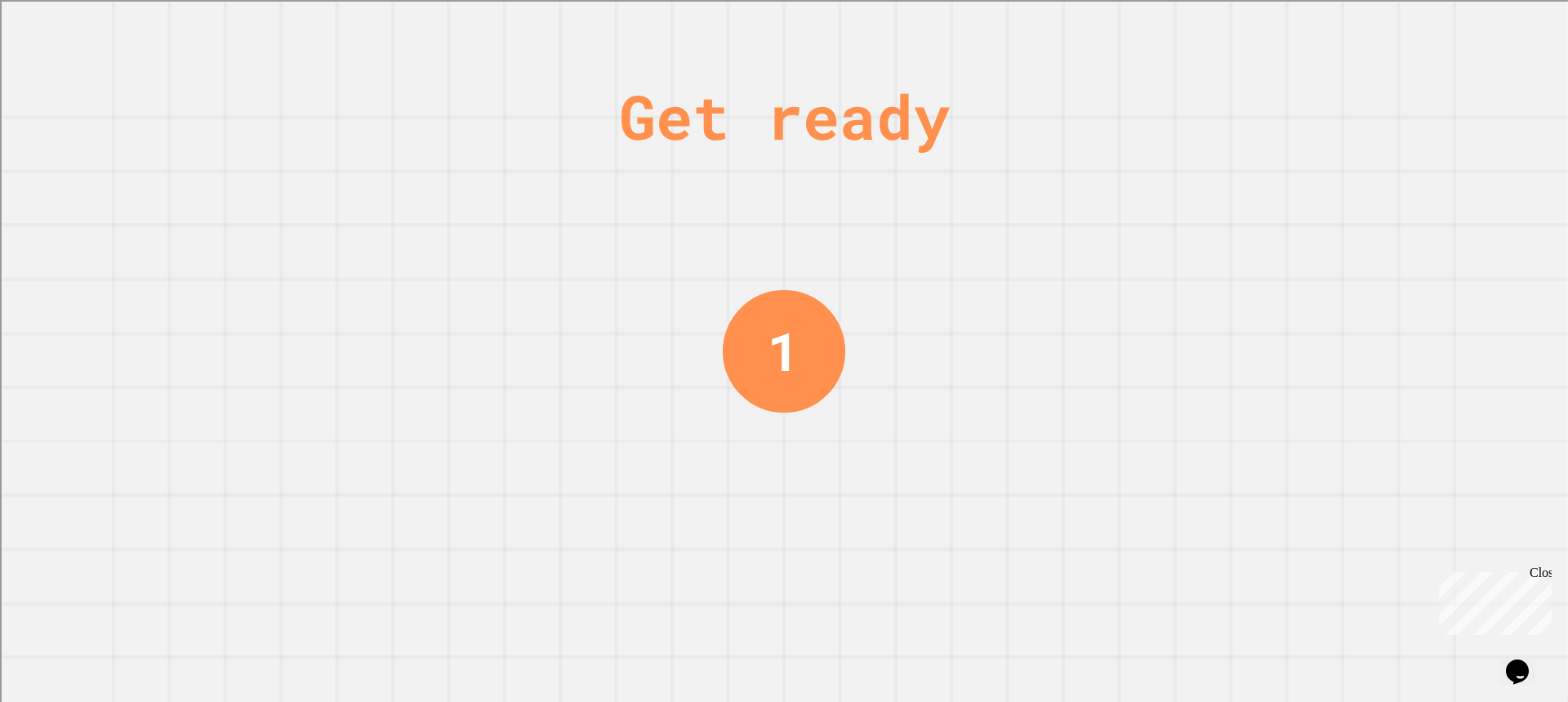
drag
click at [1026, 209] on div "Get ready 1" at bounding box center [784, 351] width 1568 height 702
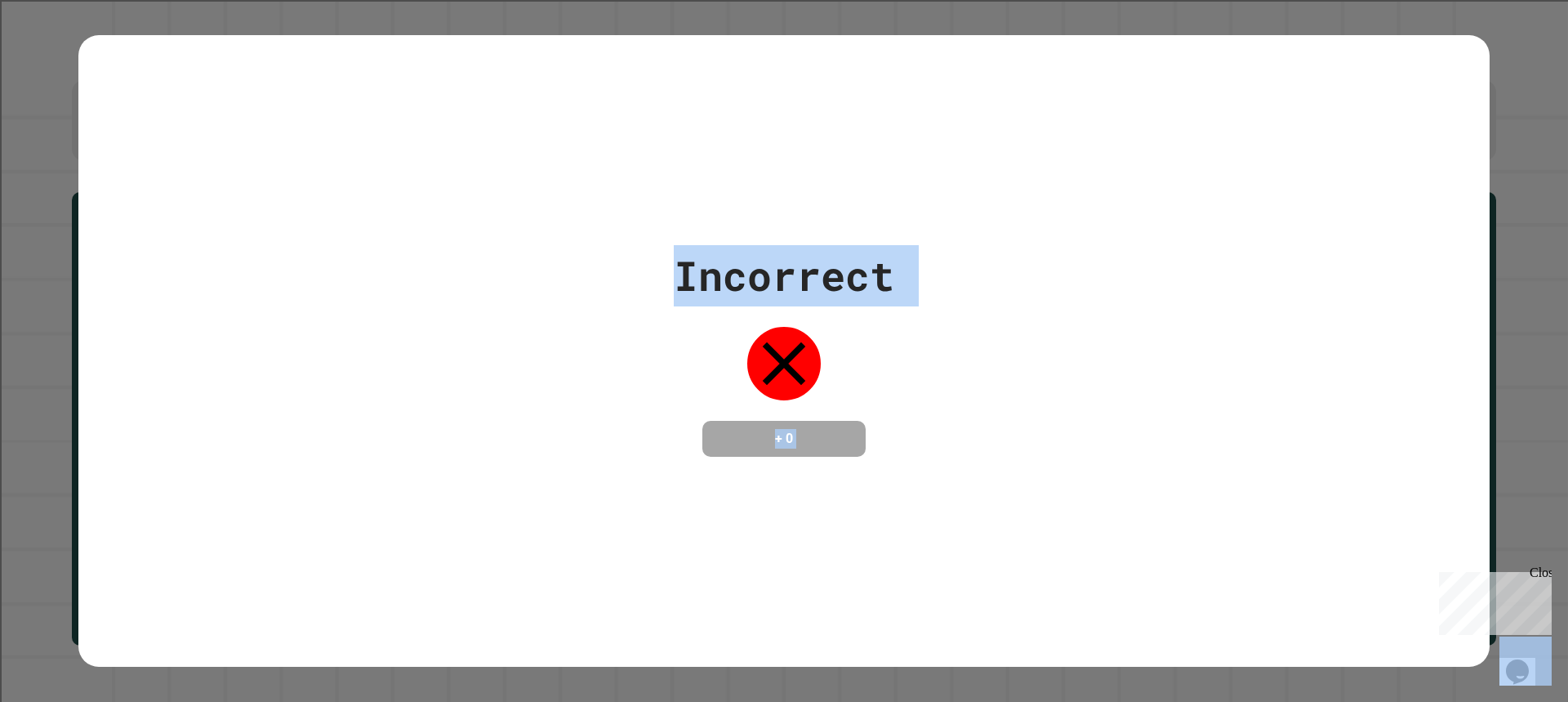
click at [34, 155] on div "Incorrect + 0" at bounding box center [784, 351] width 1568 height 702
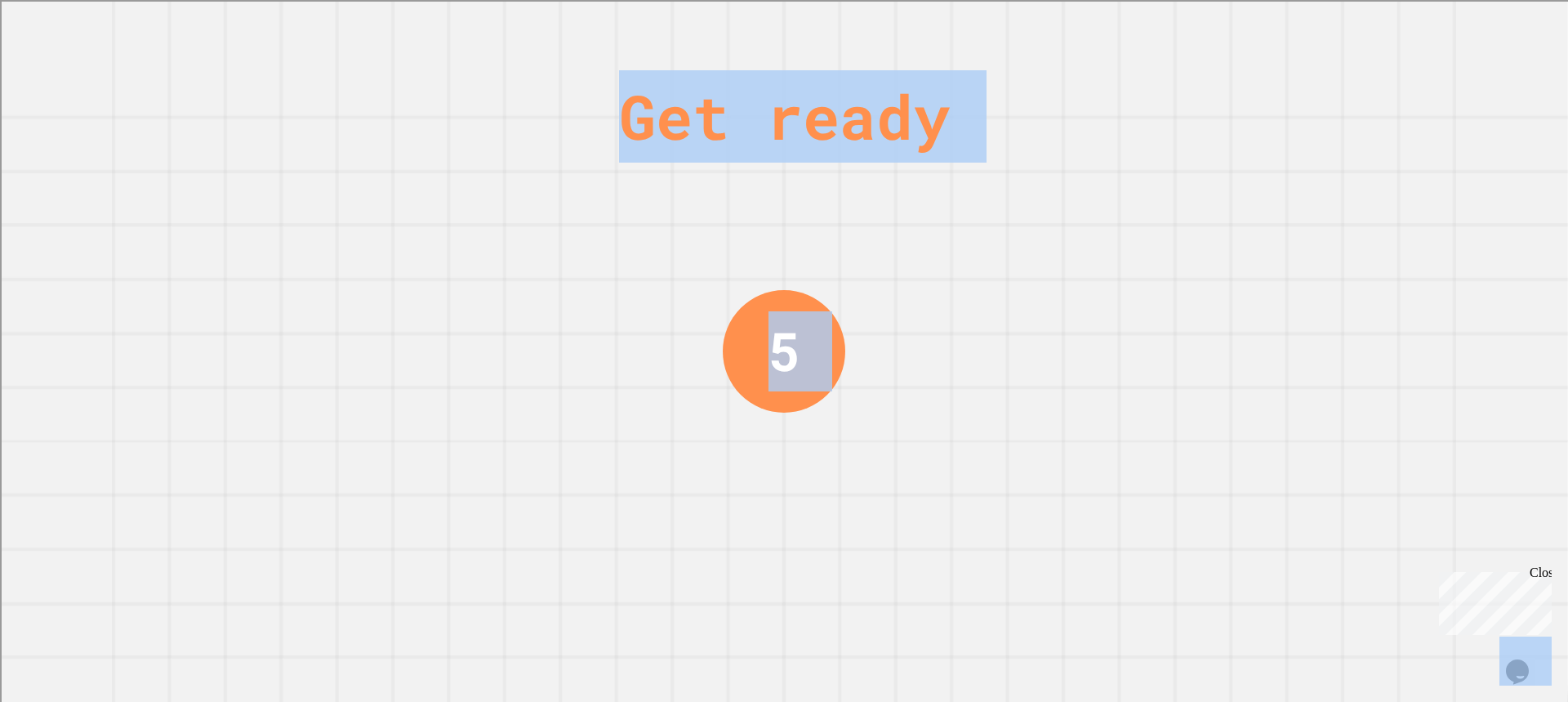
click at [1294, 384] on div "Get ready 5" at bounding box center [784, 351] width 1568 height 702
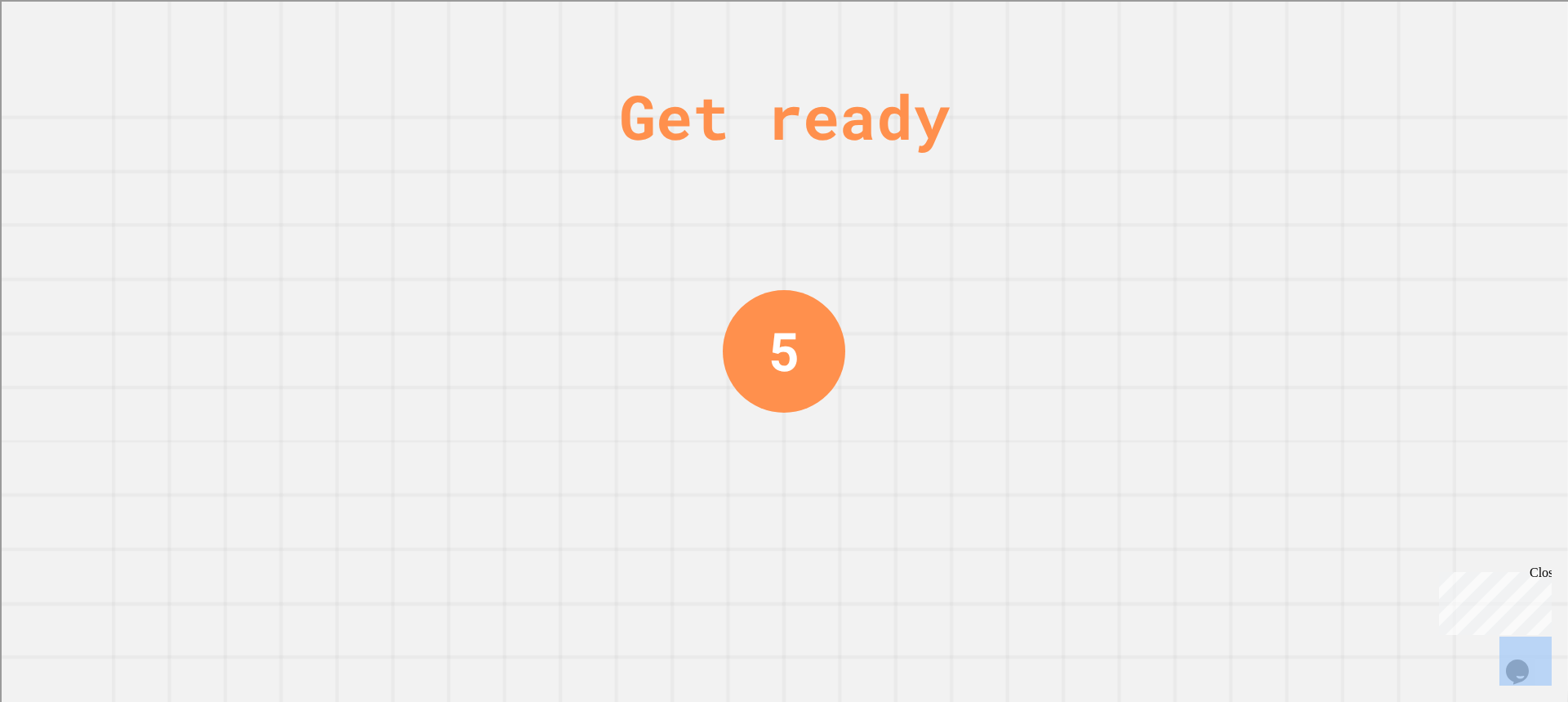
click at [1294, 384] on div "Get ready 5" at bounding box center [784, 351] width 1568 height 702
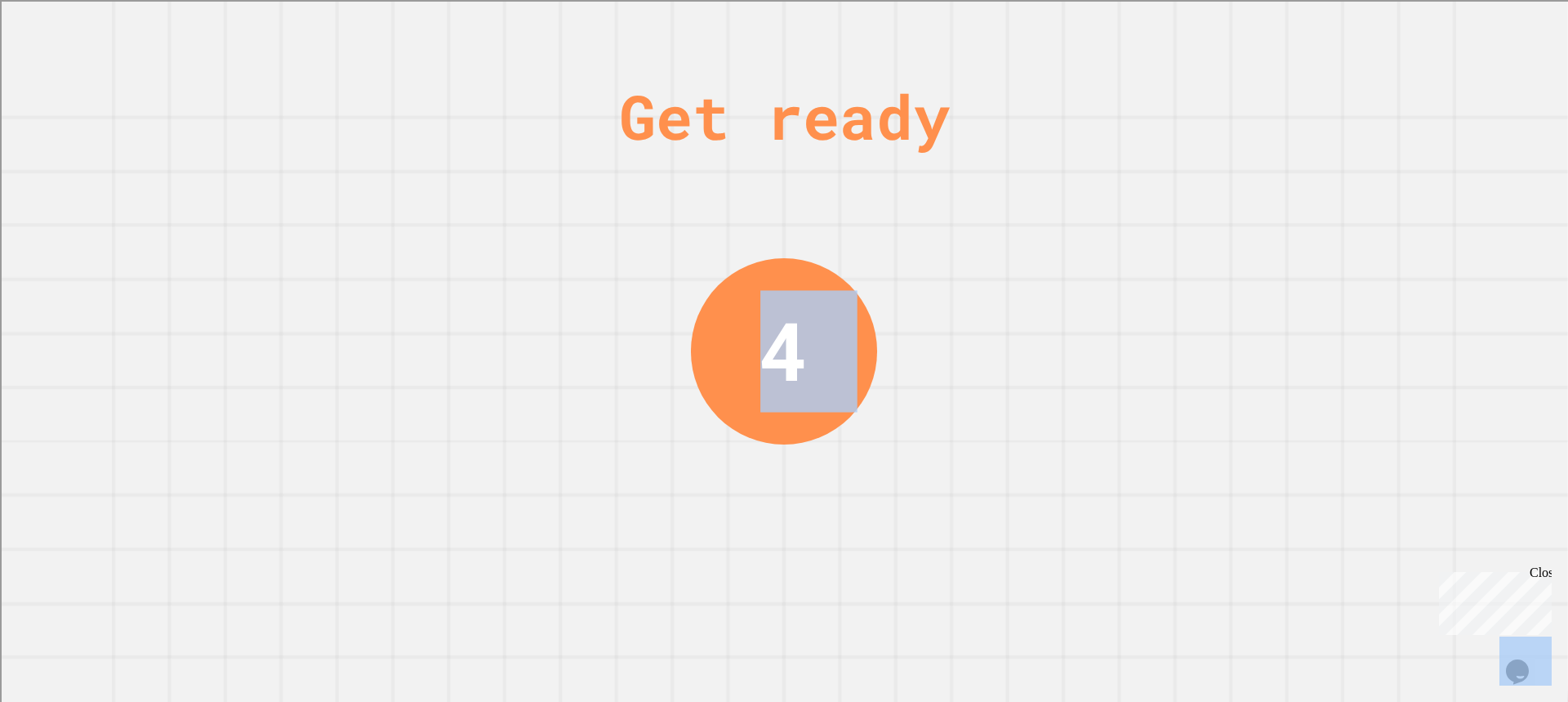
click at [1298, 355] on div "Get ready 4" at bounding box center [784, 351] width 1568 height 702
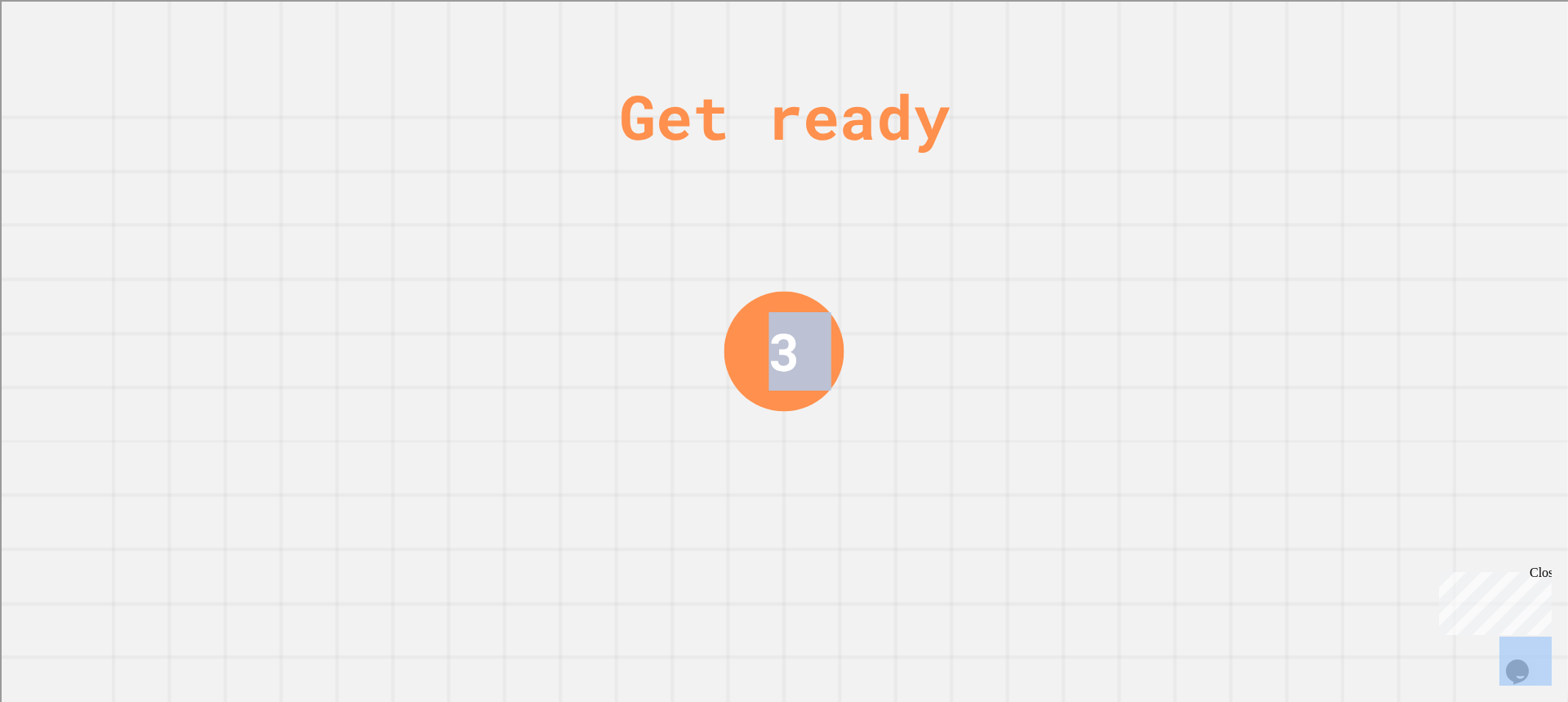
click at [1292, 346] on div "Get ready 3" at bounding box center [784, 351] width 1568 height 702
click at [2, 69] on div "Get ready 2" at bounding box center [784, 351] width 1568 height 702
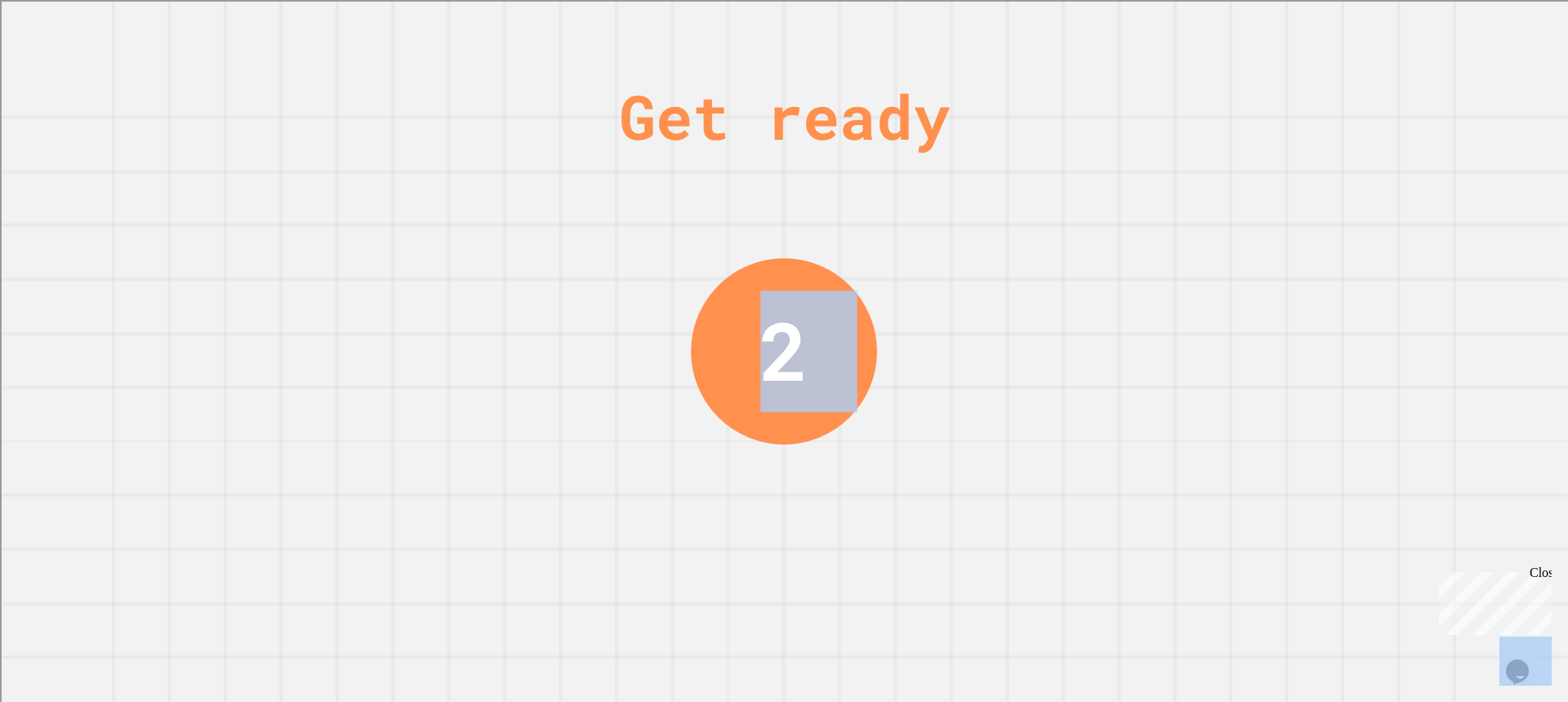
click at [54, 46] on div "Get ready 2" at bounding box center [784, 351] width 1568 height 702
drag, startPoint x: 54, startPoint y: 49, endPoint x: 65, endPoint y: 43, distance: 12.5
click at [55, 50] on div "Get ready 2" at bounding box center [784, 351] width 1568 height 702
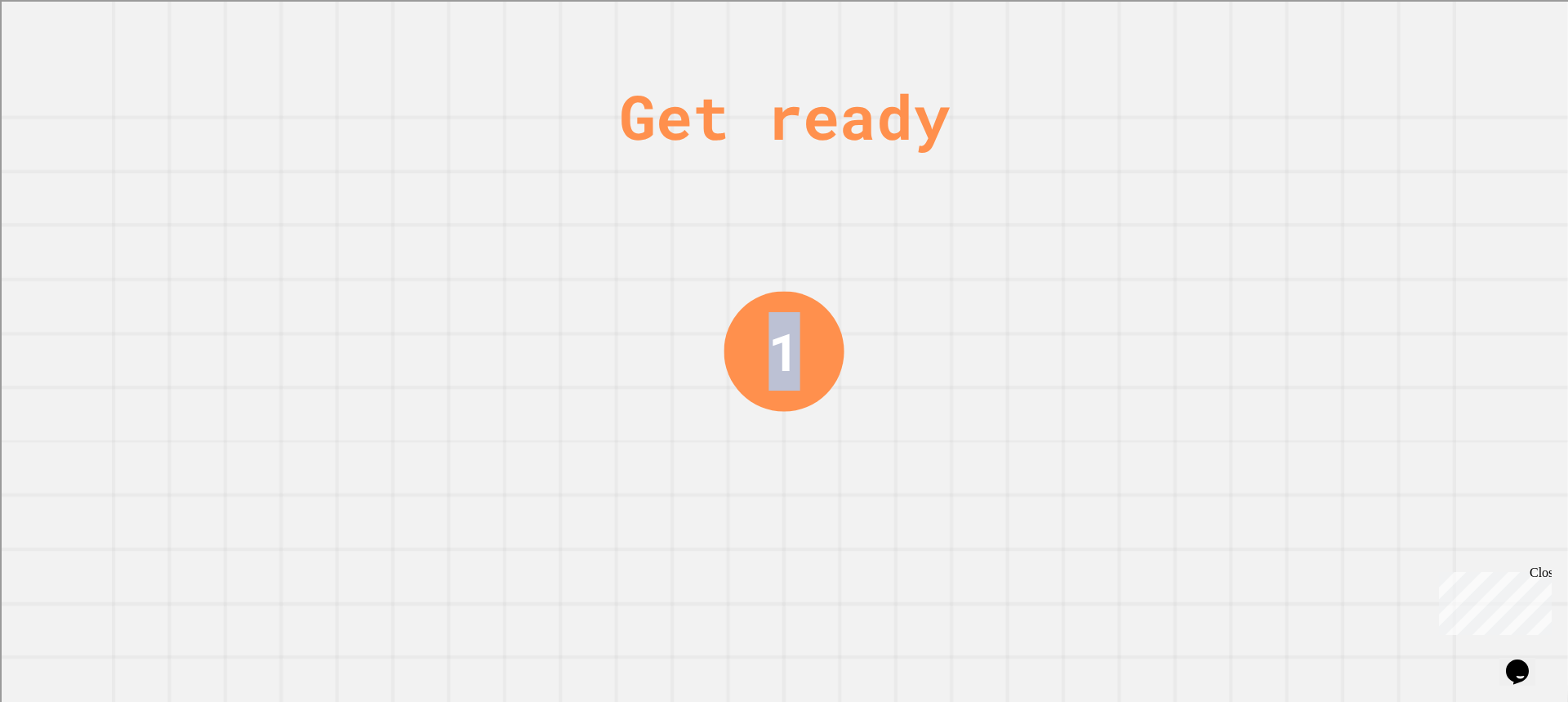
click at [110, 45] on div "Get ready 1" at bounding box center [784, 351] width 1568 height 702
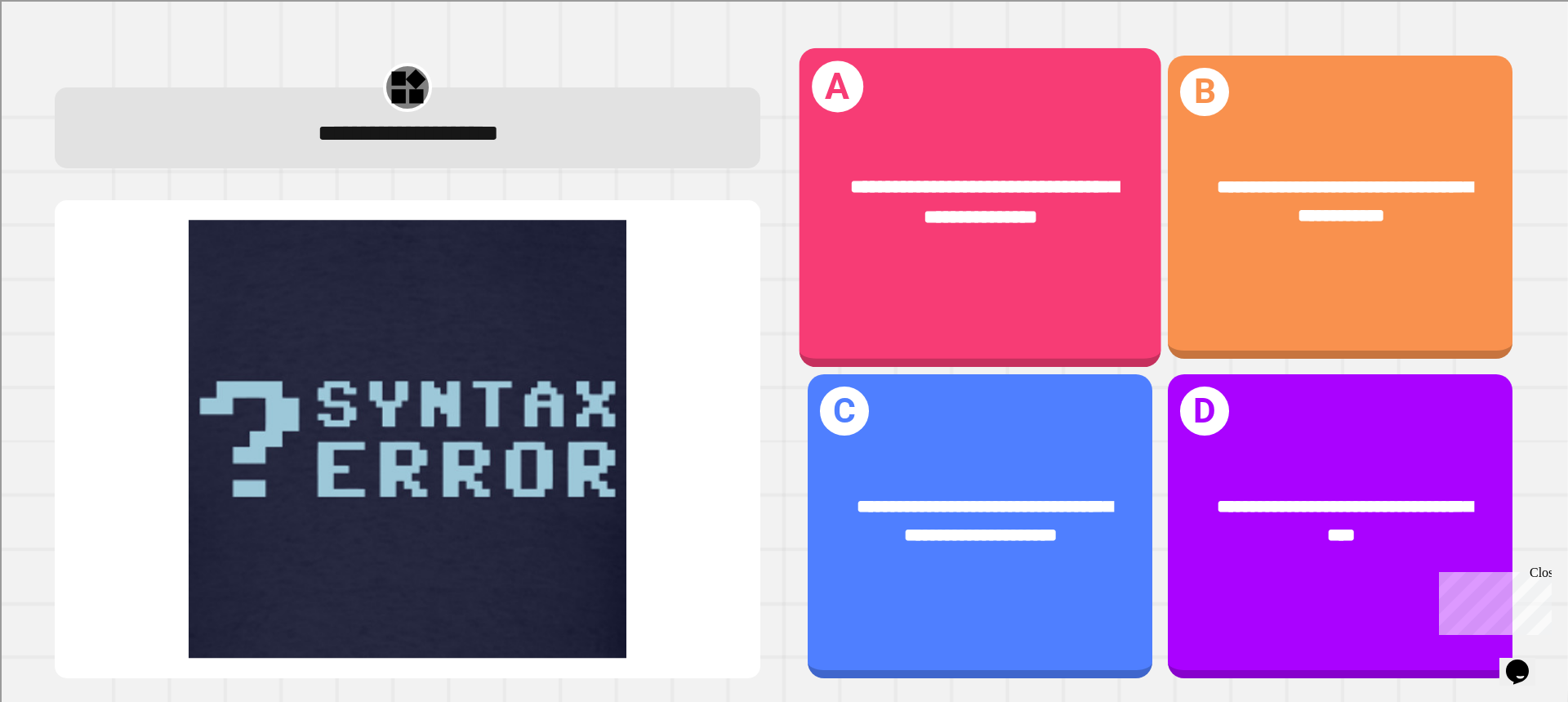
click at [1040, 238] on div "**********" at bounding box center [980, 203] width 362 height 137
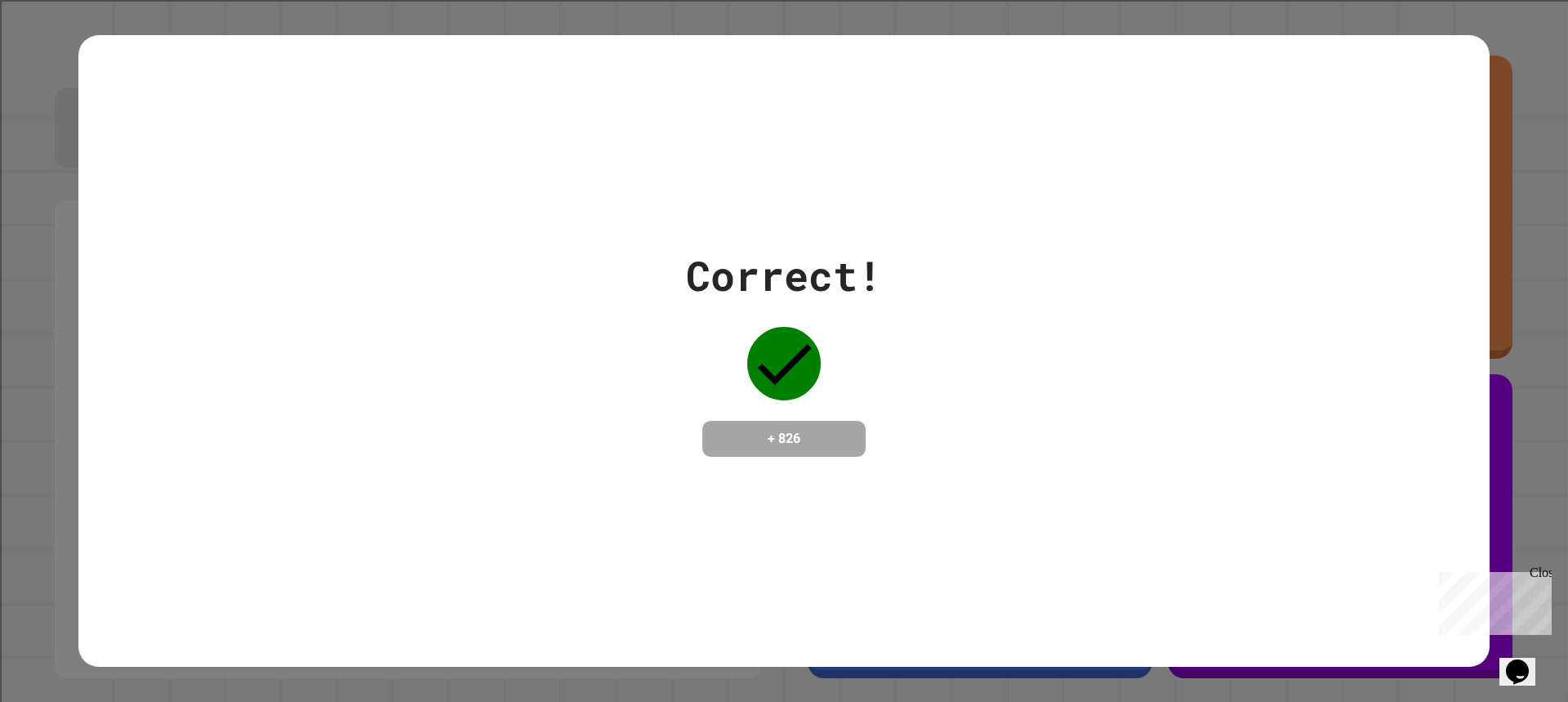
drag, startPoint x: 204, startPoint y: 113, endPoint x: 237, endPoint y: 181, distance: 75.6
click at [237, 181] on div "Correct! + 826" at bounding box center [784, 351] width 1412 height 631
click at [235, 181] on div "Correct! + 826" at bounding box center [784, 351] width 1412 height 631
click at [237, 187] on div "Correct! + 826" at bounding box center [784, 351] width 1412 height 631
drag, startPoint x: 237, startPoint y: 187, endPoint x: 227, endPoint y: 196, distance: 13.5
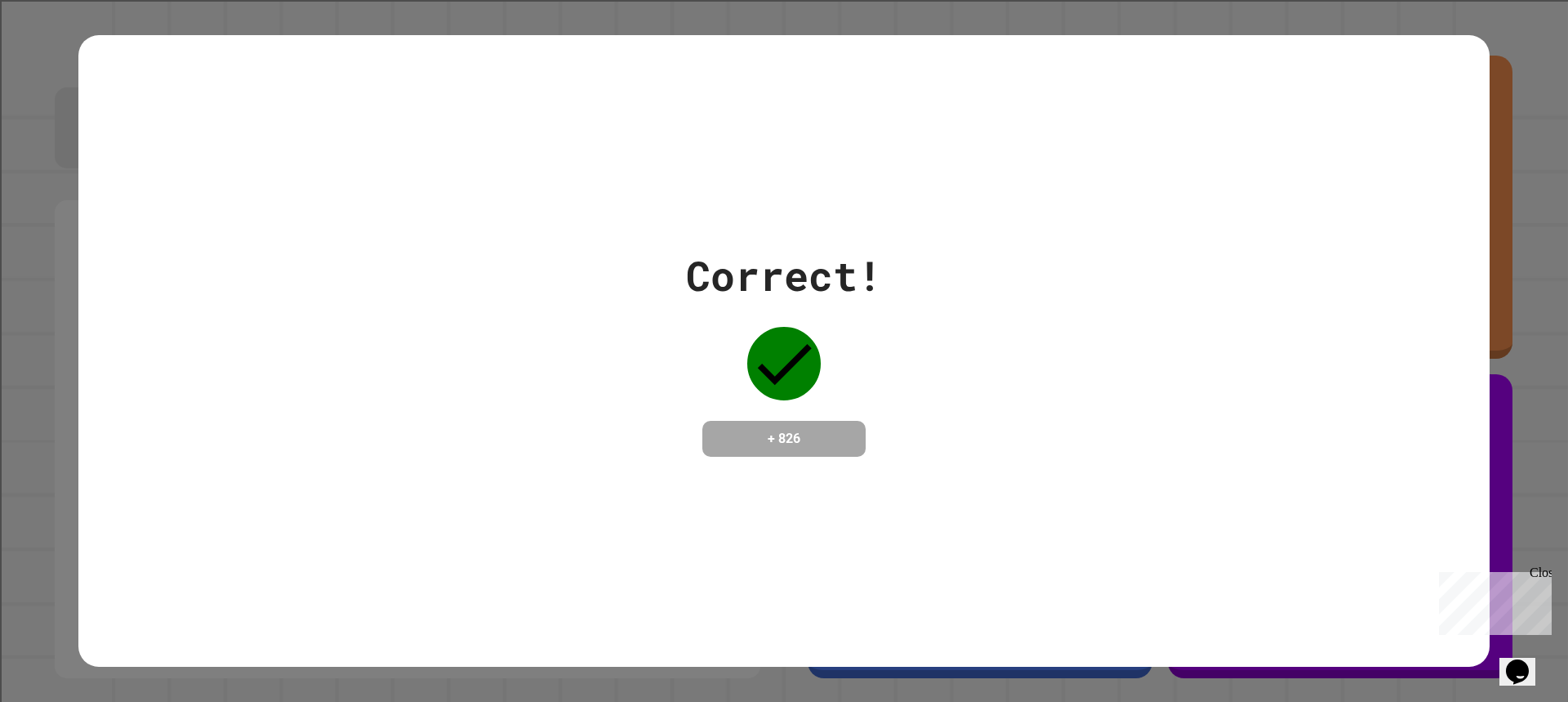
click at [227, 196] on div "Correct! + 826" at bounding box center [784, 351] width 1412 height 631
drag, startPoint x: 383, startPoint y: 123, endPoint x: 448, endPoint y: 200, distance: 100.8
click at [436, 226] on div "Correct! + 826" at bounding box center [784, 351] width 1412 height 631
drag, startPoint x: 446, startPoint y: 196, endPoint x: 465, endPoint y: 201, distance: 19.6
click at [445, 196] on div "Correct! + 826" at bounding box center [784, 351] width 1412 height 631
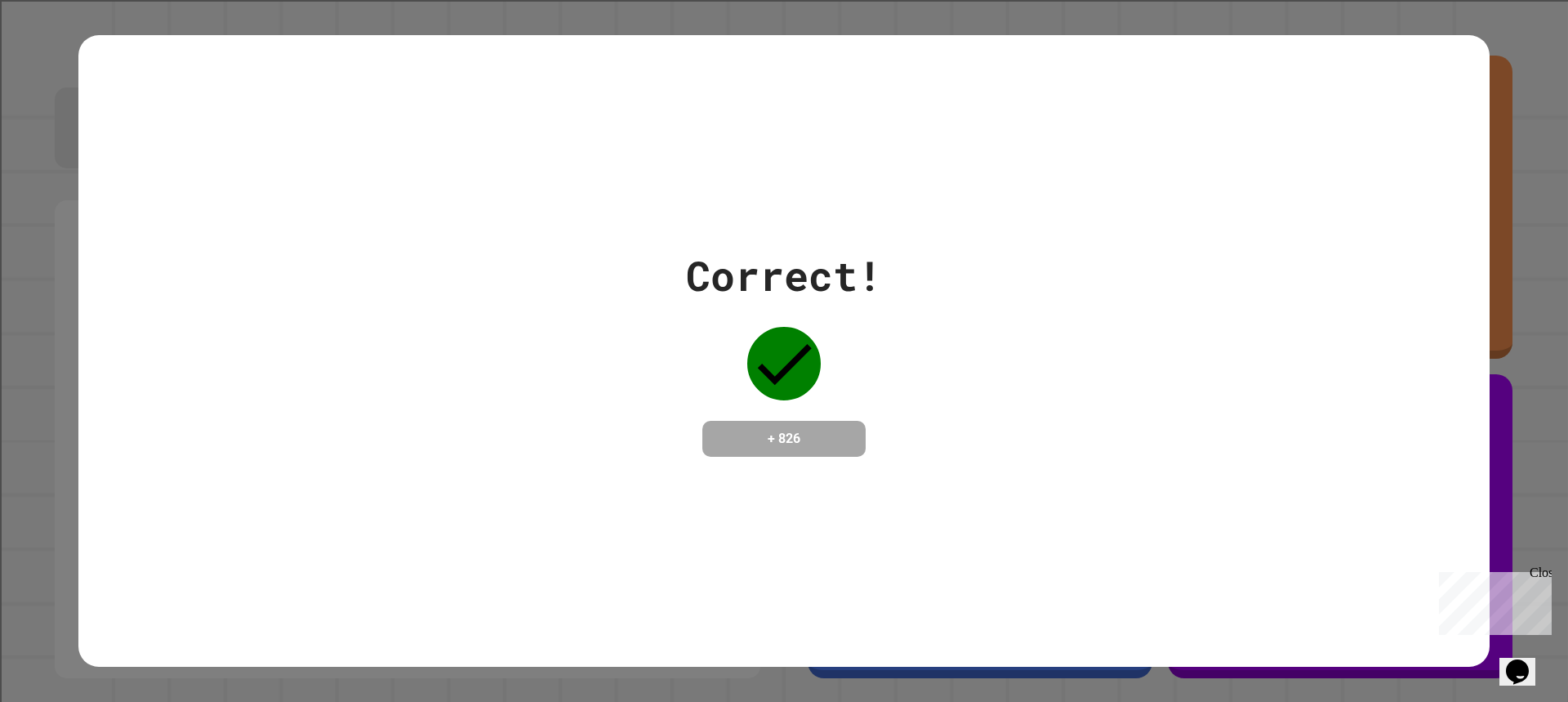
drag, startPoint x: 465, startPoint y: 201, endPoint x: 504, endPoint y: 226, distance: 46.3
click at [504, 226] on div "Correct! + 826" at bounding box center [784, 351] width 1412 height 631
click at [525, 226] on div "Correct! + 826" at bounding box center [784, 351] width 1412 height 631
drag, startPoint x: 574, startPoint y: 216, endPoint x: 595, endPoint y: 271, distance: 58.9
click at [553, 245] on div "Correct! + 826" at bounding box center [784, 351] width 1412 height 631
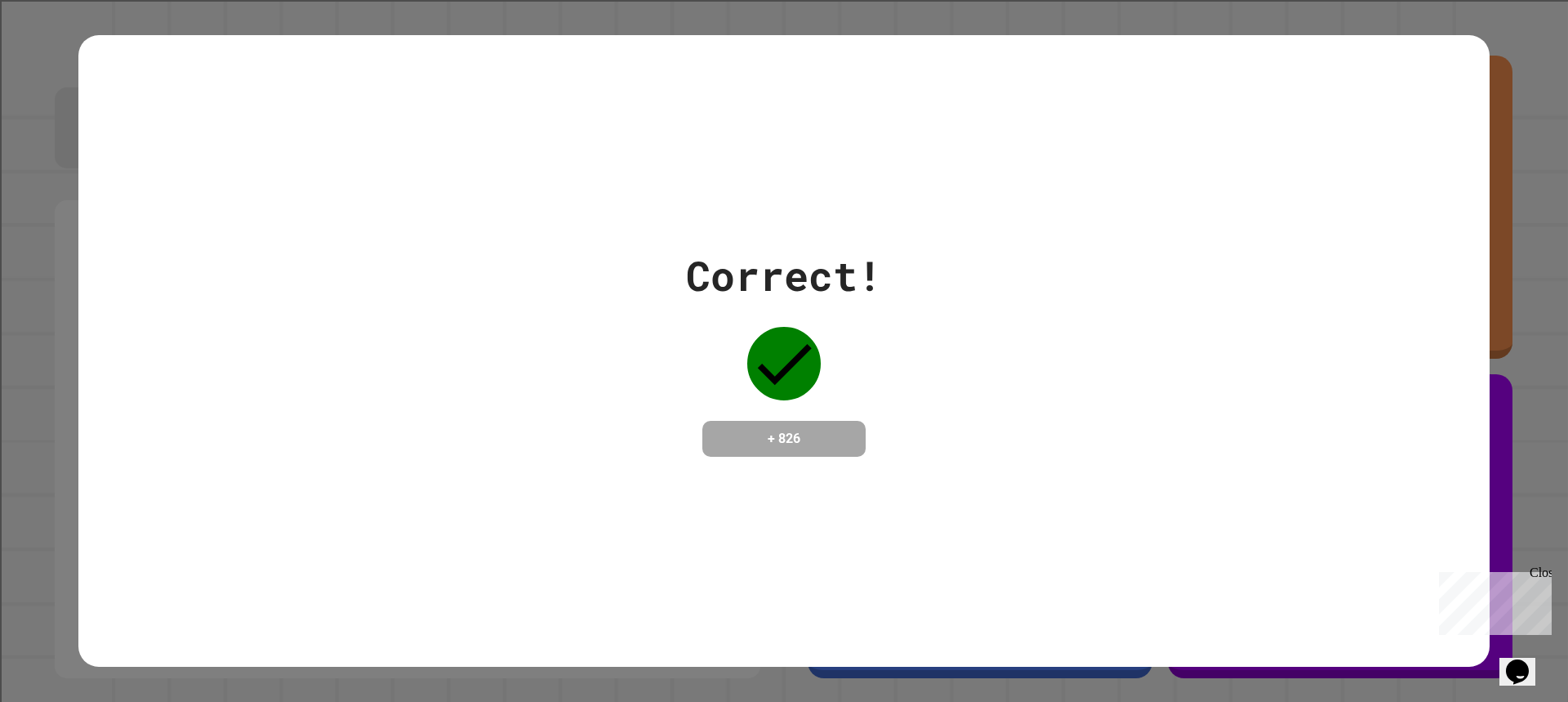
click at [595, 277] on div "Correct! + 826" at bounding box center [784, 350] width 1412 height 211
drag, startPoint x: 595, startPoint y: 271, endPoint x: 642, endPoint y: 250, distance: 51.5
click at [599, 271] on div "Correct! + 826" at bounding box center [784, 350] width 1412 height 211
drag, startPoint x: 642, startPoint y: 250, endPoint x: 649, endPoint y: 277, distance: 27.9
click at [649, 277] on div "Correct! + 826" at bounding box center [784, 350] width 1412 height 211
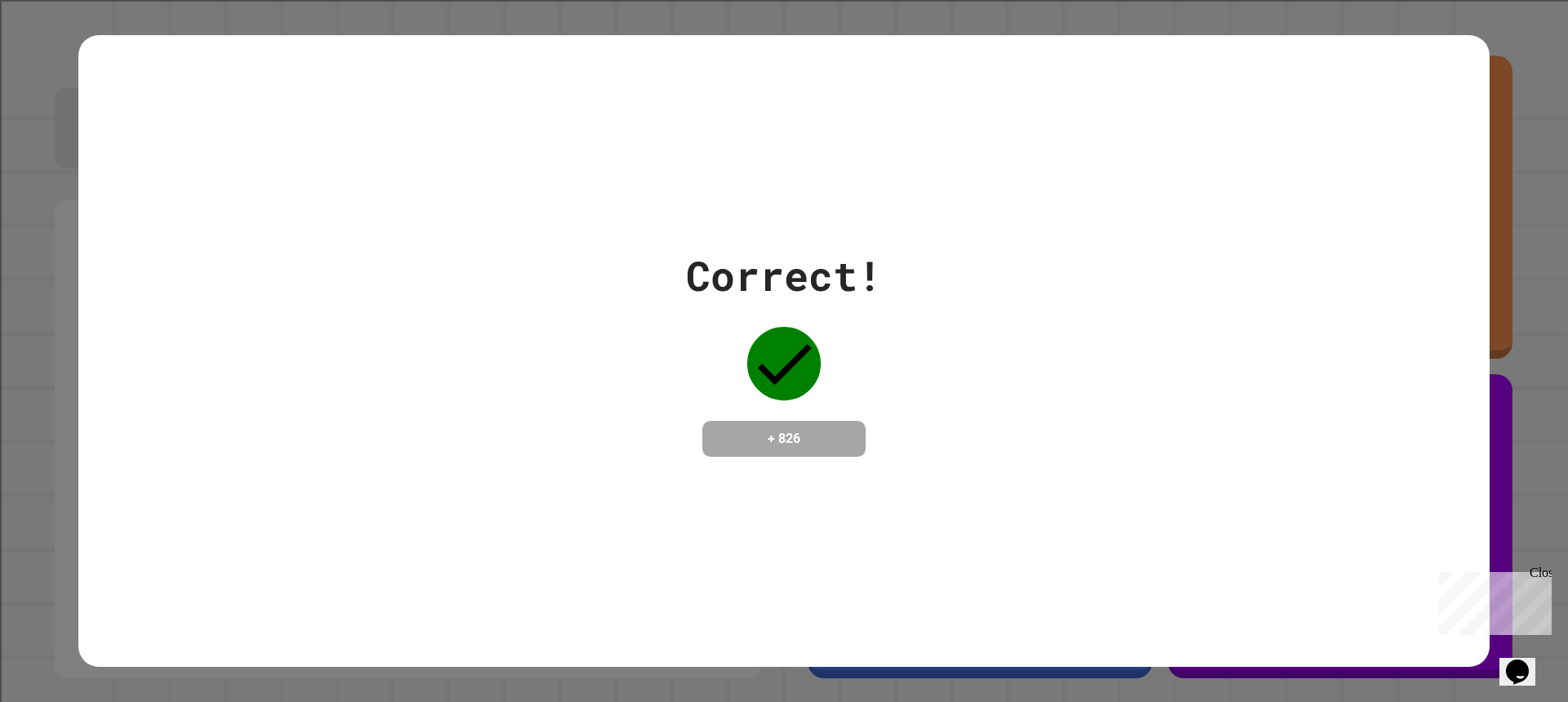
click at [715, 245] on div "Correct!" at bounding box center [784, 276] width 196 height 61
drag, startPoint x: 710, startPoint y: 226, endPoint x: 738, endPoint y: 219, distance: 28.9
click at [714, 226] on div "Correct! + 826" at bounding box center [784, 351] width 1412 height 631
click at [776, 218] on div "Correct! + 826" at bounding box center [784, 351] width 1412 height 631
drag, startPoint x: 693, startPoint y: 153, endPoint x: 775, endPoint y: 167, distance: 83.2
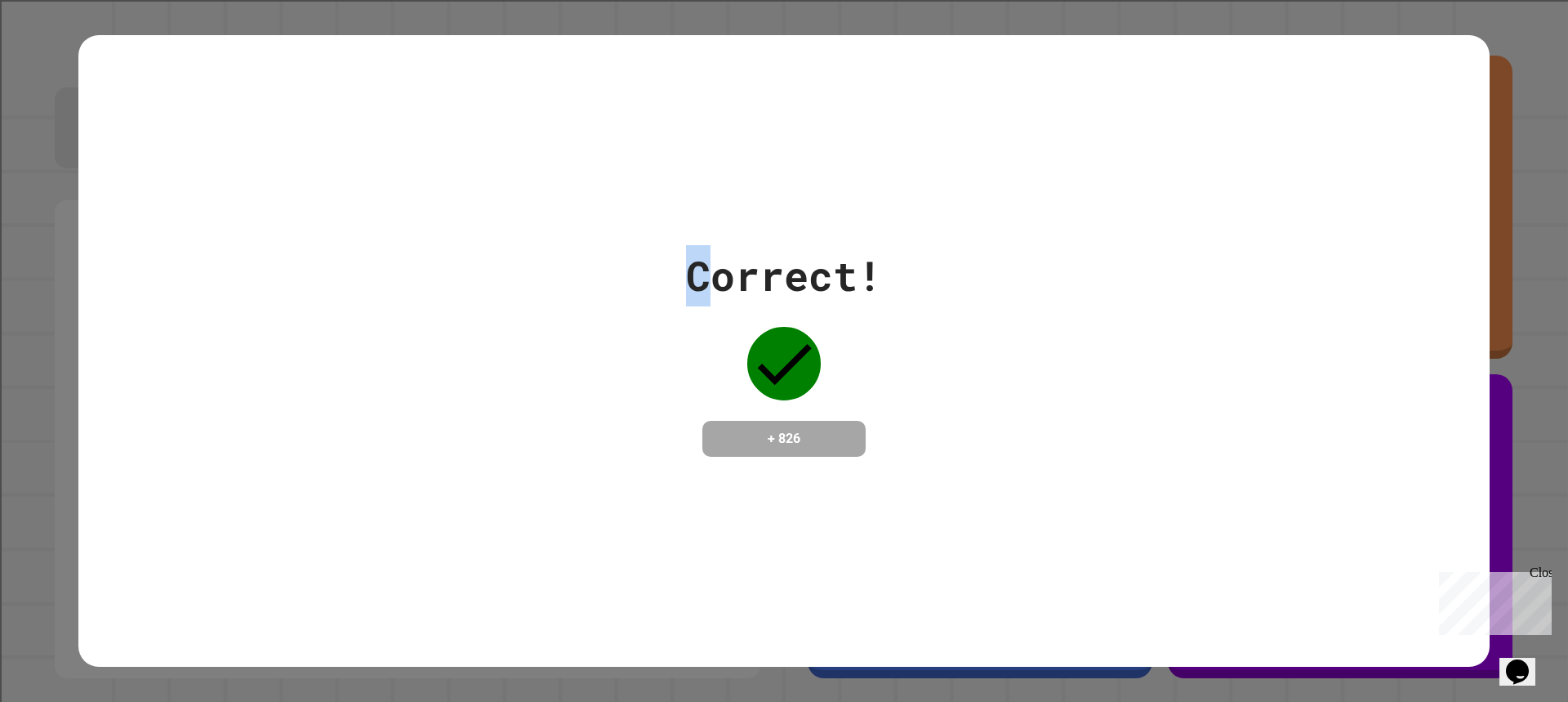
click at [755, 169] on div "Correct! + 826" at bounding box center [784, 351] width 1412 height 631
drag, startPoint x: 757, startPoint y: 209, endPoint x: 829, endPoint y: 183, distance: 76.6
click at [828, 183] on div "Correct! + 826" at bounding box center [784, 351] width 1412 height 631
drag, startPoint x: 1307, startPoint y: 249, endPoint x: 1277, endPoint y: 263, distance: 33.1
click at [1277, 262] on div "Correct! + 826" at bounding box center [784, 351] width 1412 height 631
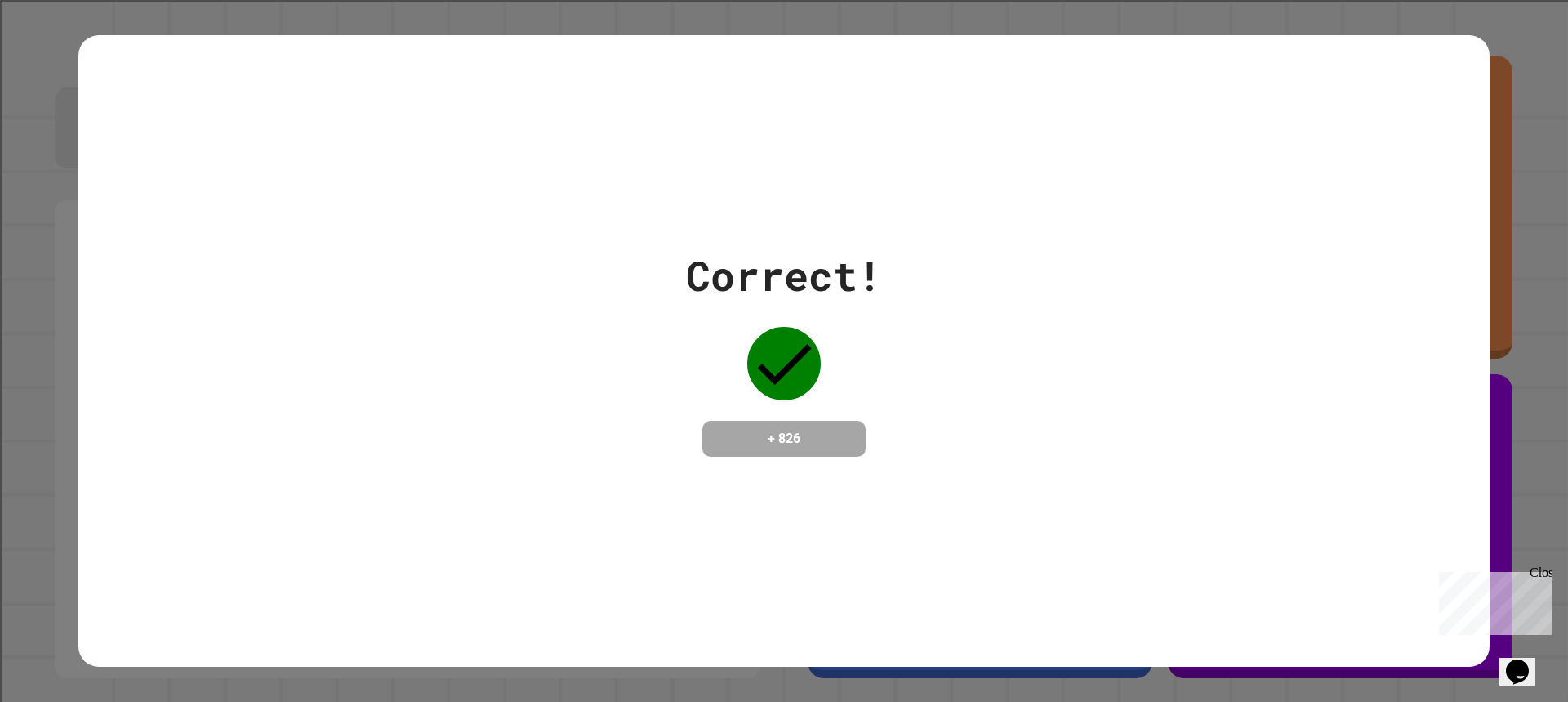
click at [1277, 254] on div "Correct! + 826" at bounding box center [784, 350] width 1412 height 211
drag, startPoint x: 1282, startPoint y: 253, endPoint x: 1408, endPoint y: 209, distance: 133.5
click at [1464, 250] on div "Correct! + 826" at bounding box center [784, 350] width 1412 height 211
click at [975, 20] on div "Correct! + 826" at bounding box center [784, 351] width 1568 height 702
click at [964, 6] on div "Correct! + 826" at bounding box center [784, 351] width 1568 height 702
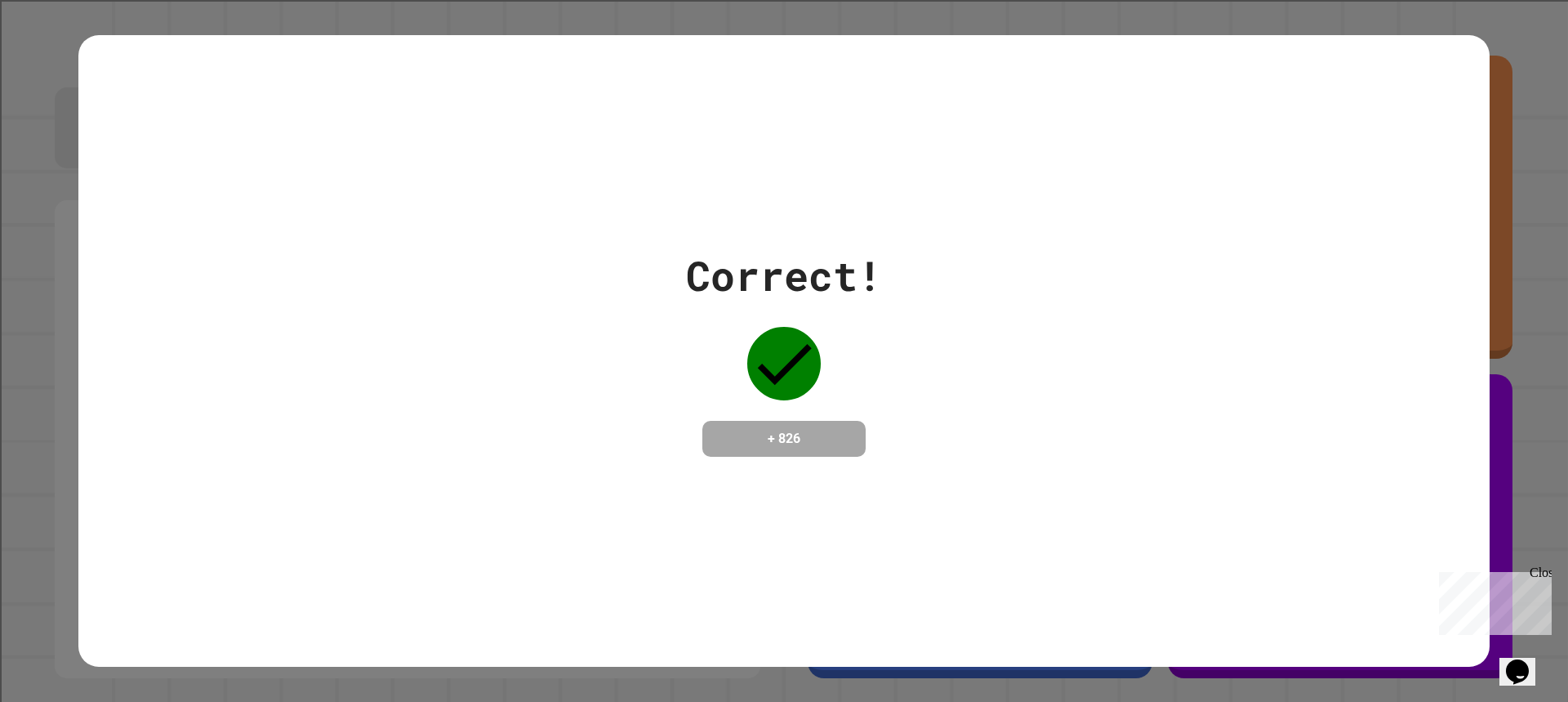
drag, startPoint x: 863, startPoint y: 16, endPoint x: 837, endPoint y: 55, distance: 46.9
click at [862, 30] on div "Correct! + 826" at bounding box center [784, 351] width 1568 height 702
click at [842, 50] on div "Correct! + 826" at bounding box center [784, 351] width 1412 height 631
drag, startPoint x: 842, startPoint y: 105, endPoint x: 860, endPoint y: 91, distance: 22.8
click at [860, 91] on div "Correct! + 826" at bounding box center [784, 351] width 1412 height 631
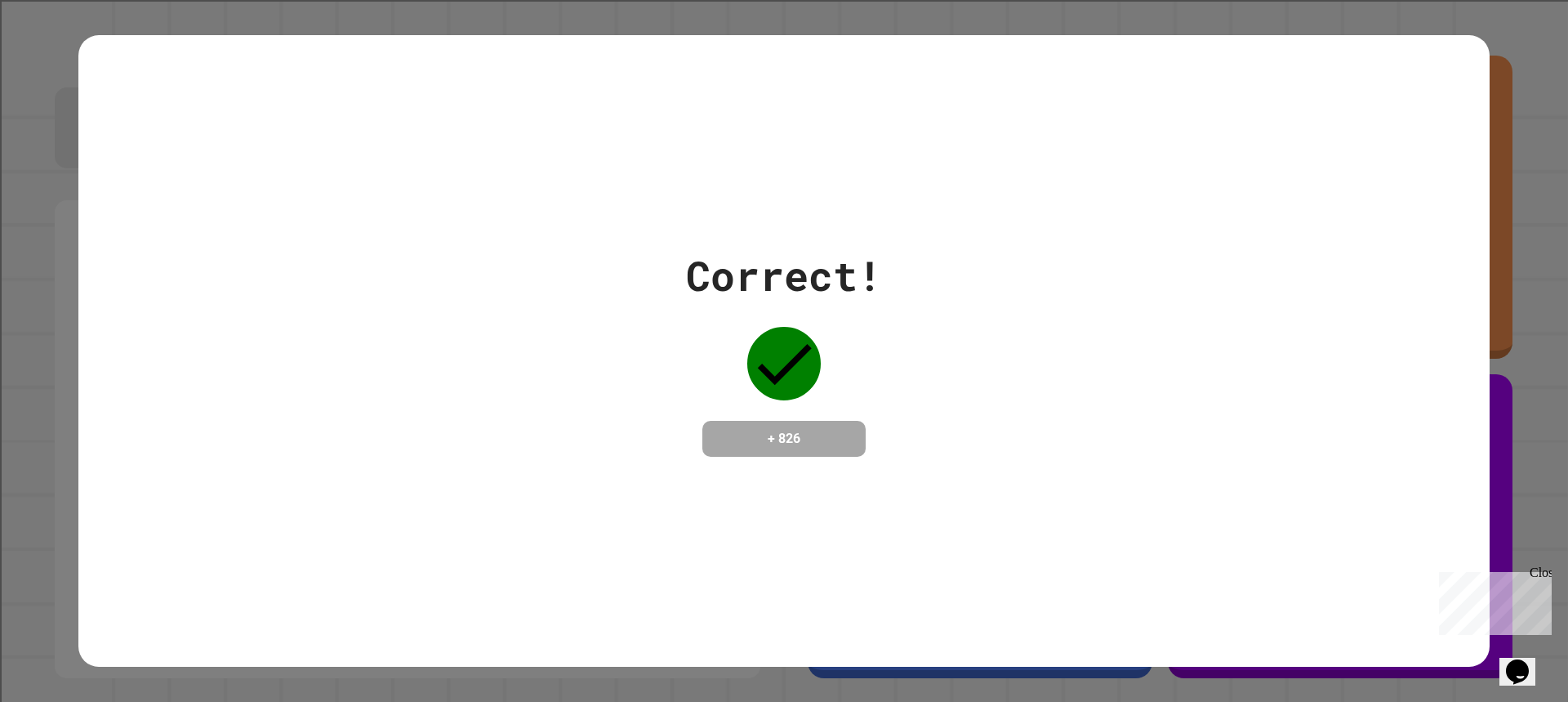
click at [863, 87] on div "Correct! + 826" at bounding box center [784, 351] width 1412 height 631
click at [1167, 153] on div "Correct! + 826" at bounding box center [784, 351] width 1412 height 631
click at [1154, 155] on div "Correct! + 826" at bounding box center [784, 351] width 1412 height 631
drag, startPoint x: 1154, startPoint y: 155, endPoint x: 1225, endPoint y: 156, distance: 71.0
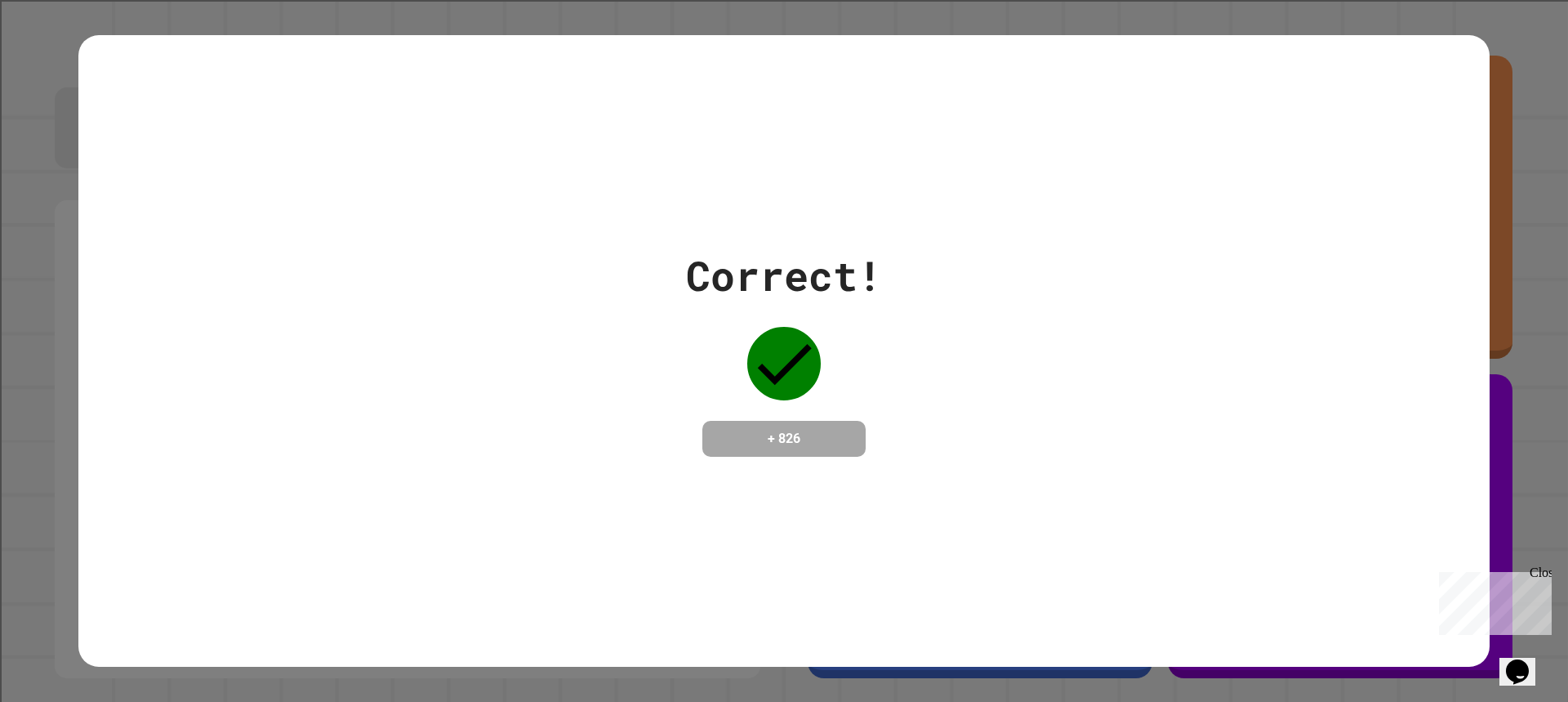
click at [1155, 155] on div "Correct! + 826" at bounding box center [784, 351] width 1412 height 631
drag, startPoint x: 517, startPoint y: 227, endPoint x: 565, endPoint y: 190, distance: 60.6
click at [565, 190] on div "Correct! + 826" at bounding box center [784, 351] width 1412 height 631
drag, startPoint x: 577, startPoint y: 174, endPoint x: 582, endPoint y: 150, distance: 24.5
click at [581, 160] on div "Correct! + 826" at bounding box center [784, 351] width 1412 height 631
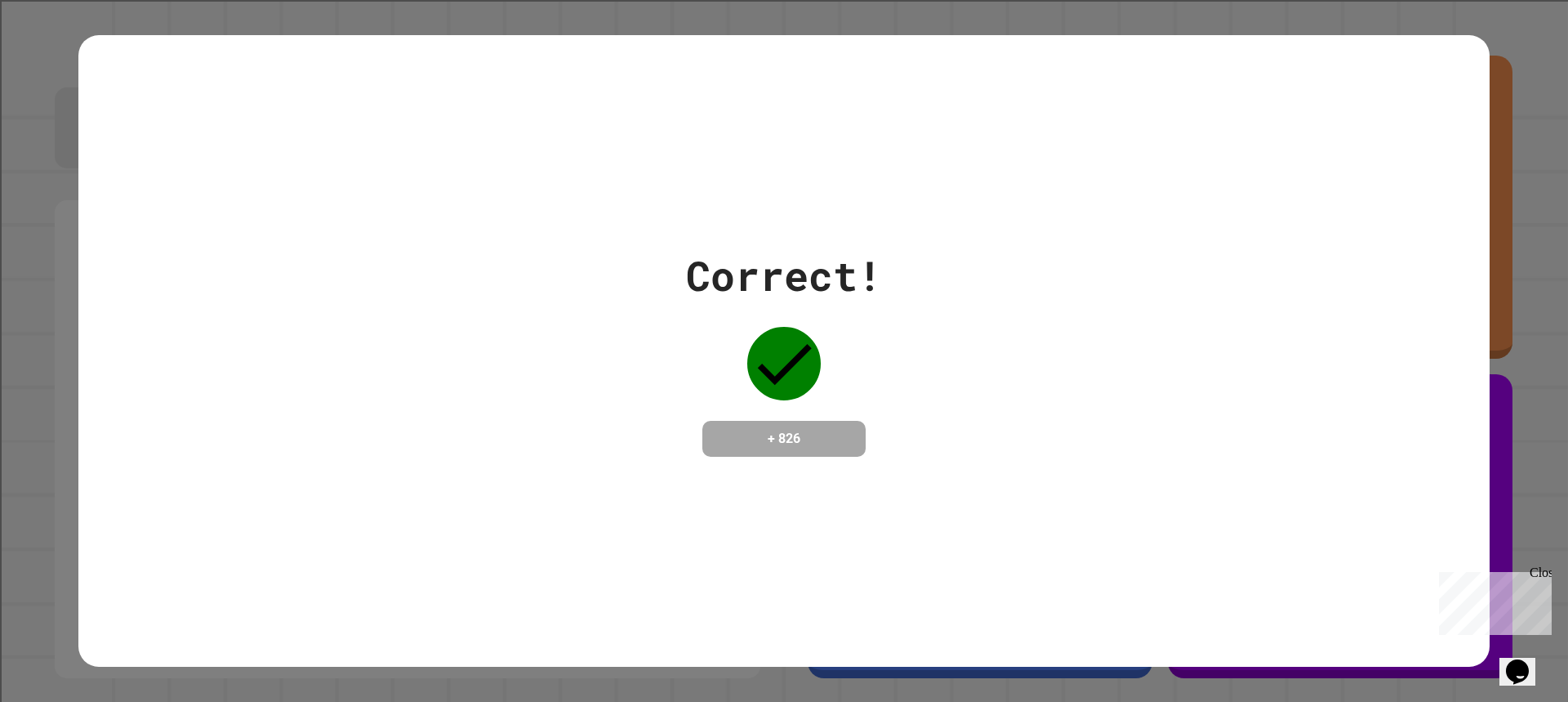
click at [588, 95] on div "Correct! + 826" at bounding box center [784, 351] width 1412 height 631
drag, startPoint x: 635, startPoint y: 81, endPoint x: 589, endPoint y: 3, distance: 90.6
click at [496, 0] on html "**********" at bounding box center [784, 351] width 1568 height 702
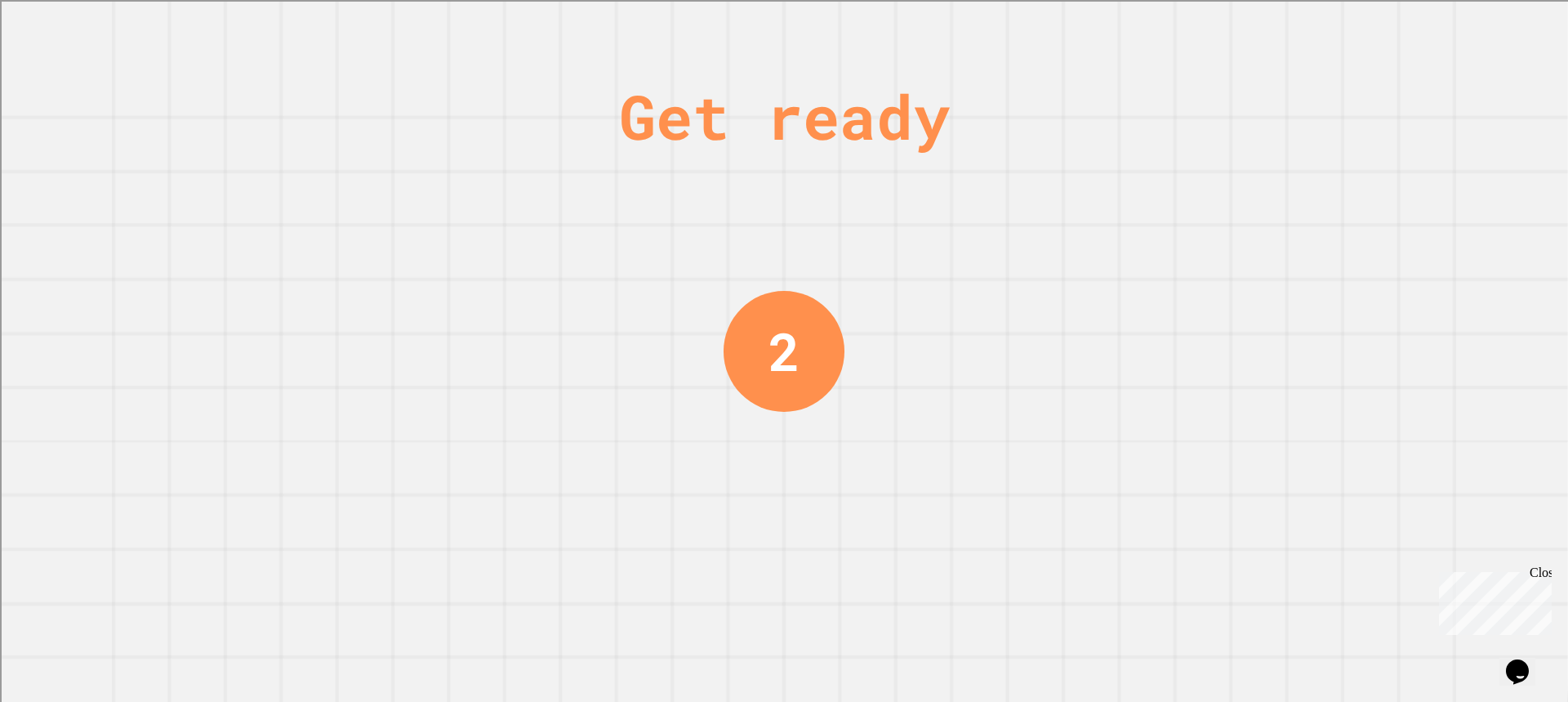
click at [426, 528] on div "Get ready 2" at bounding box center [784, 351] width 1568 height 702
drag, startPoint x: 426, startPoint y: 528, endPoint x: 396, endPoint y: 470, distance: 65.3
click at [426, 523] on div "Get ready 2" at bounding box center [784, 351] width 1568 height 702
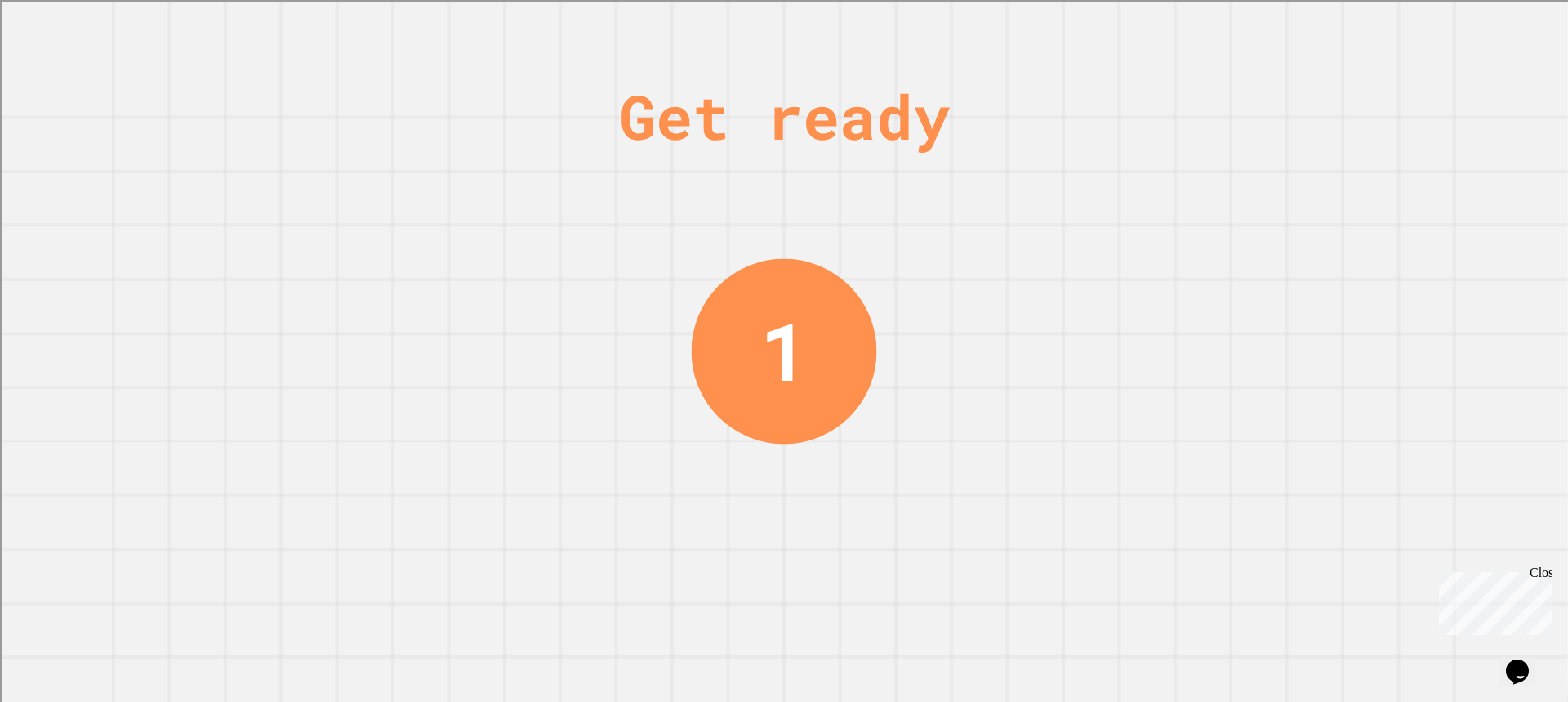
click at [290, 271] on div "Get ready 1" at bounding box center [784, 351] width 1568 height 702
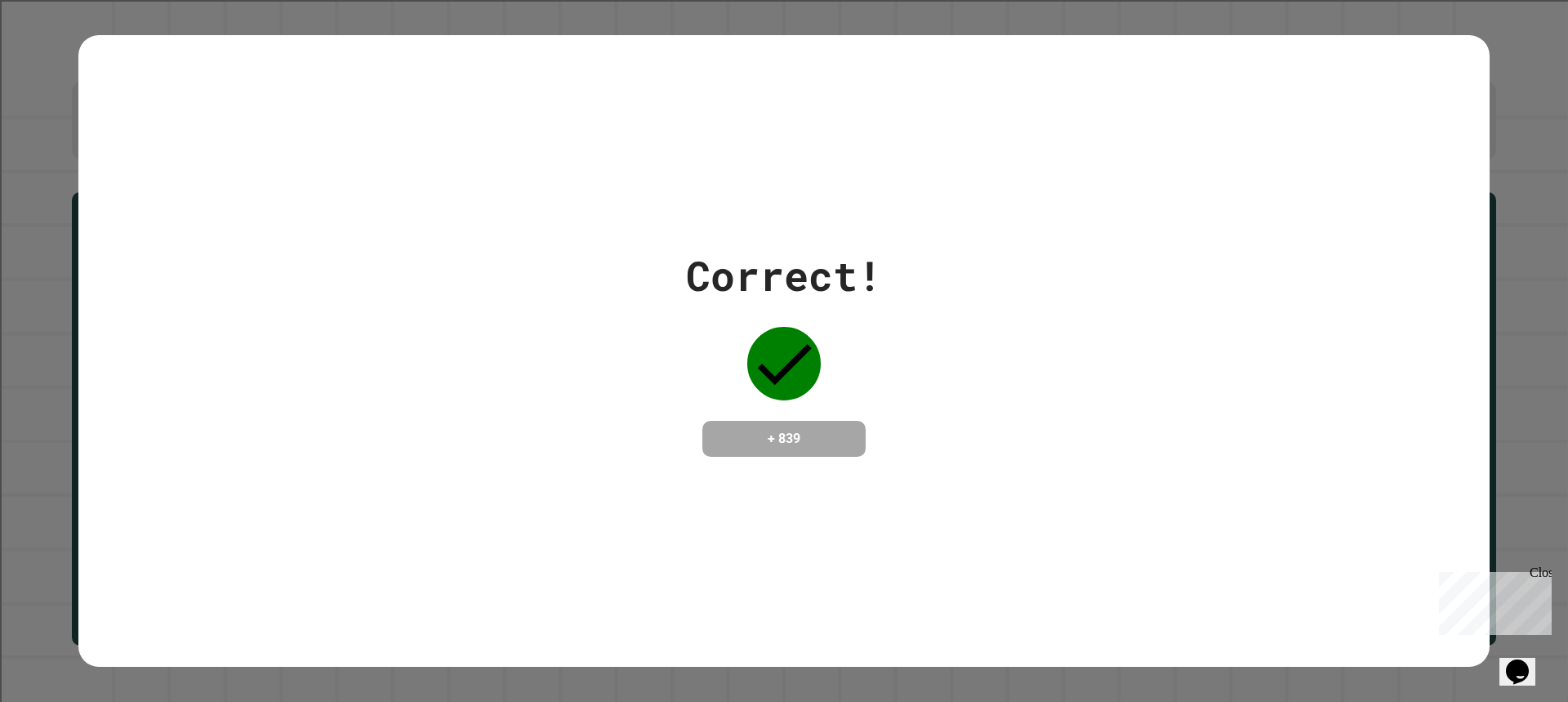
drag, startPoint x: 1050, startPoint y: 592, endPoint x: 1140, endPoint y: 646, distance: 105.0
click at [1067, 611] on div "Correct! + 839" at bounding box center [784, 351] width 1412 height 631
drag, startPoint x: 1135, startPoint y: 668, endPoint x: 1179, endPoint y: 740, distance: 84.4
click at [1179, 701] on html "**********" at bounding box center [784, 351] width 1568 height 702
click at [1214, 505] on div "Correct! + 839" at bounding box center [784, 351] width 1412 height 631
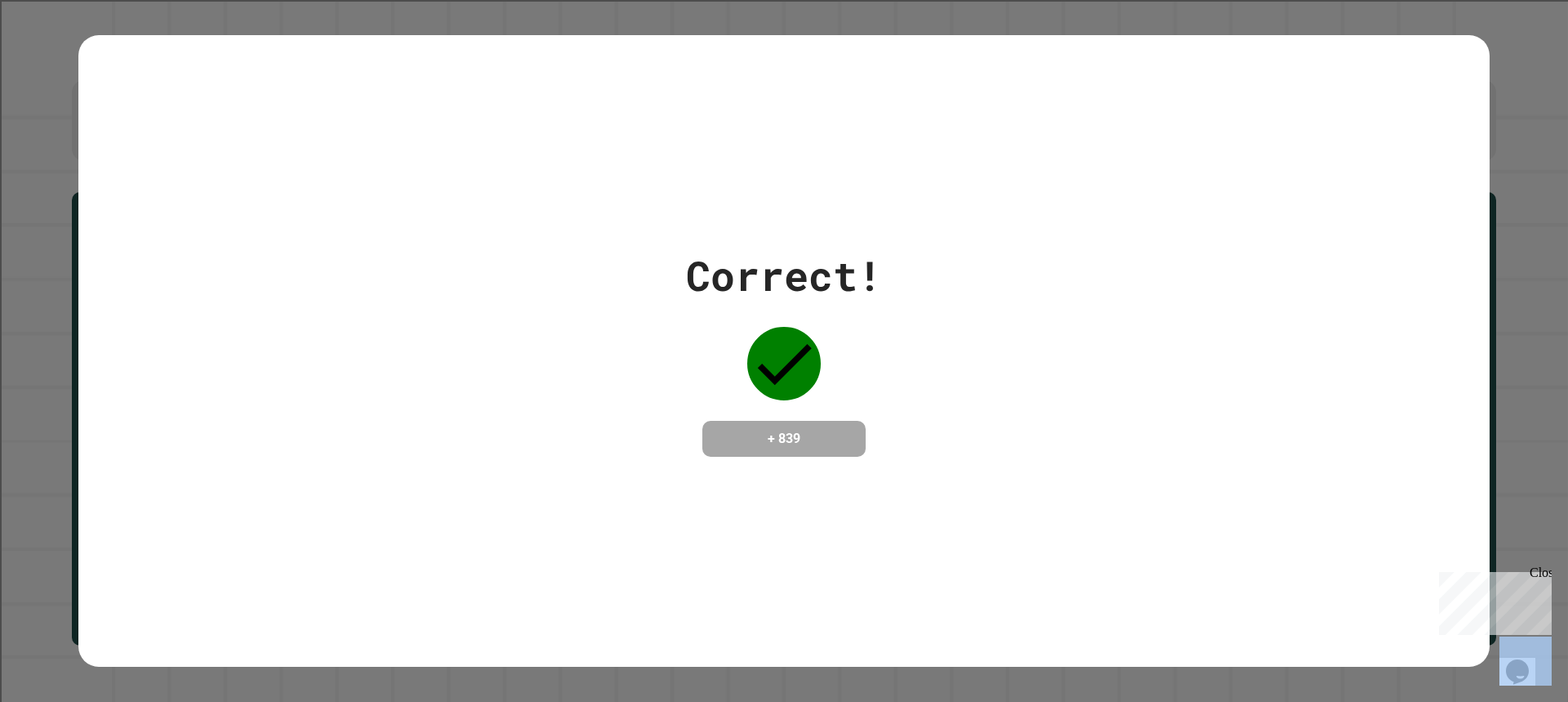
click at [1216, 504] on div "Correct! + 839" at bounding box center [784, 351] width 1412 height 631
click at [1215, 504] on div "Correct! + 839" at bounding box center [784, 351] width 1412 height 631
click at [1218, 498] on div "Correct! + 839" at bounding box center [784, 351] width 1412 height 631
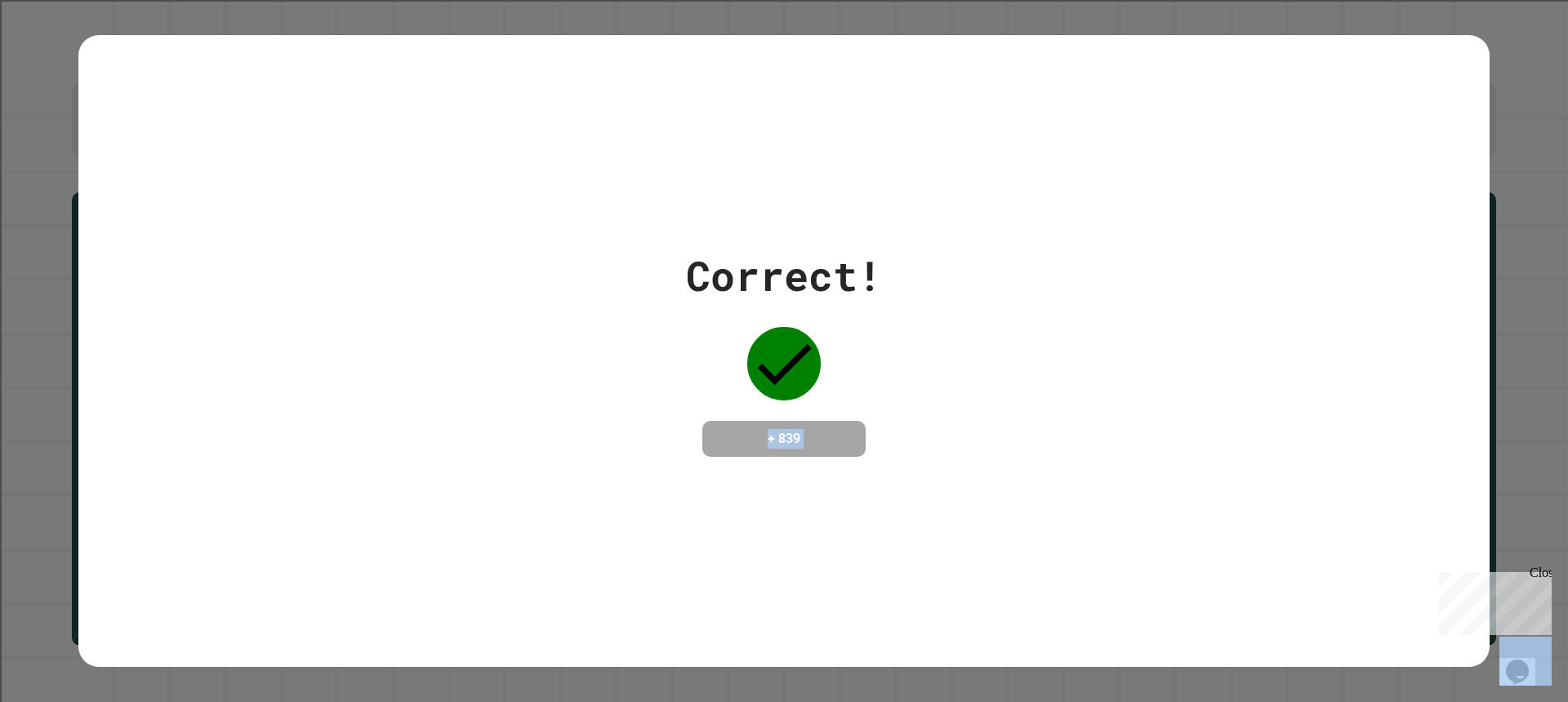
click at [1218, 498] on div "Correct! + 839" at bounding box center [784, 351] width 1412 height 631
click at [1216, 497] on div "Correct! + 839" at bounding box center [784, 351] width 1412 height 631
click at [1215, 497] on div "Correct! + 839" at bounding box center [784, 351] width 1412 height 631
click at [1215, 496] on div "Correct! + 839" at bounding box center [784, 351] width 1412 height 631
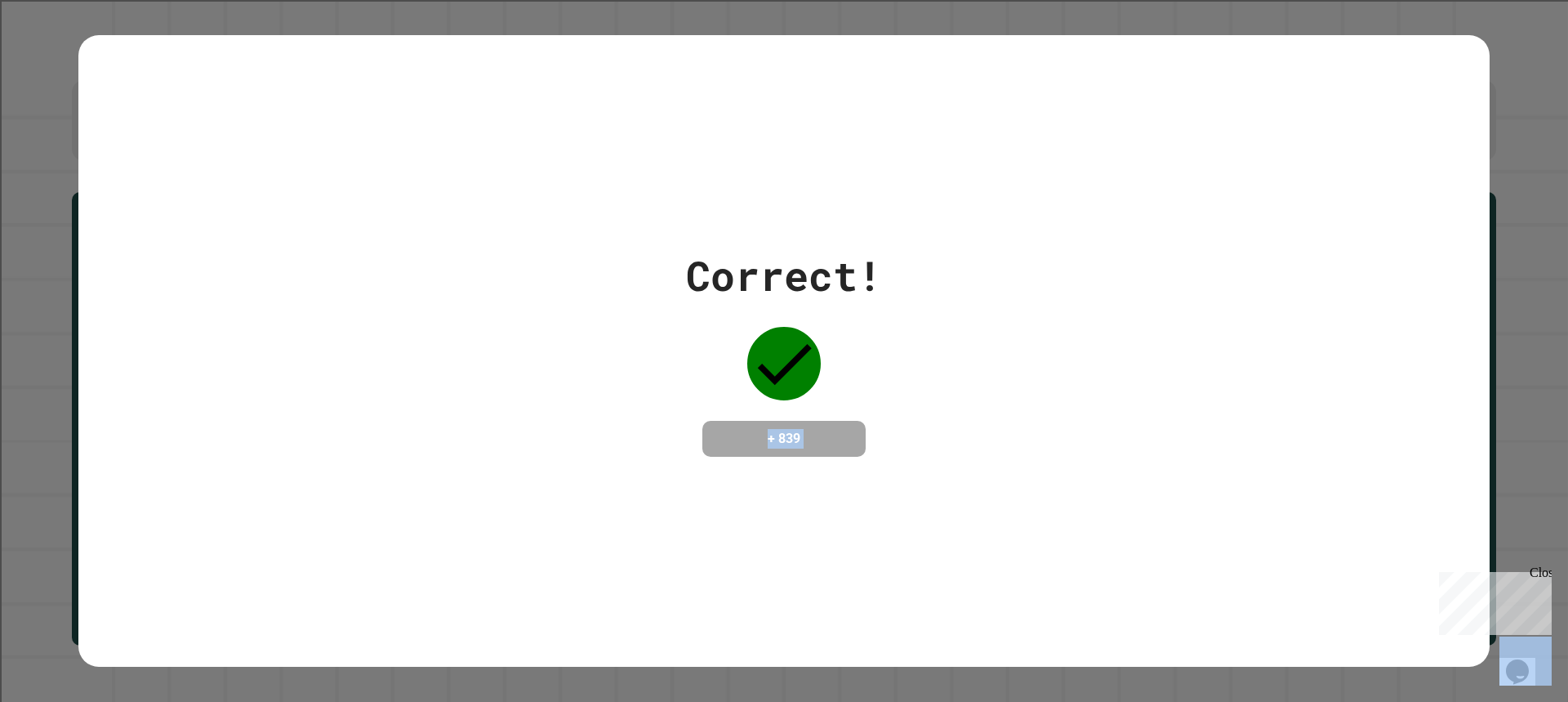
click at [1218, 496] on div "Correct! + 839" at bounding box center [784, 351] width 1412 height 631
click at [710, 69] on div "Correct! + 839" at bounding box center [784, 351] width 1412 height 631
drag, startPoint x: 744, startPoint y: 11, endPoint x: 762, endPoint y: -3, distance: 22.8
click at [762, 0] on html "**********" at bounding box center [784, 351] width 1568 height 702
drag, startPoint x: 492, startPoint y: 257, endPoint x: 505, endPoint y: 246, distance: 17.0
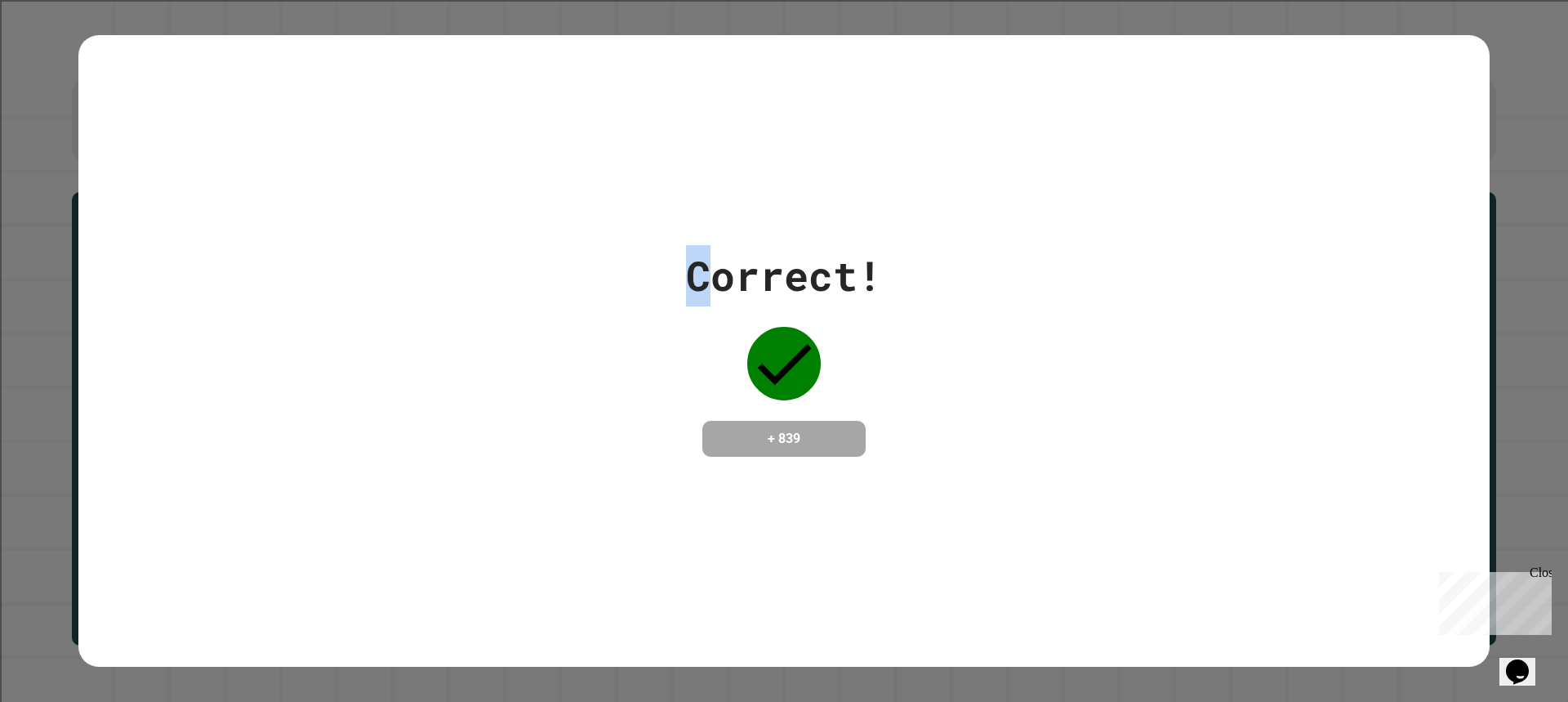
click at [489, 258] on div "Correct! + 839" at bounding box center [784, 350] width 1412 height 211
drag, startPoint x: 509, startPoint y: 256, endPoint x: 529, endPoint y: 251, distance: 20.6
click at [508, 256] on div "Correct! + 839" at bounding box center [784, 350] width 1412 height 211
click at [875, 266] on div "Correct! + 839" at bounding box center [784, 350] width 1412 height 211
drag, startPoint x: 682, startPoint y: 269, endPoint x: 919, endPoint y: 266, distance: 237.0
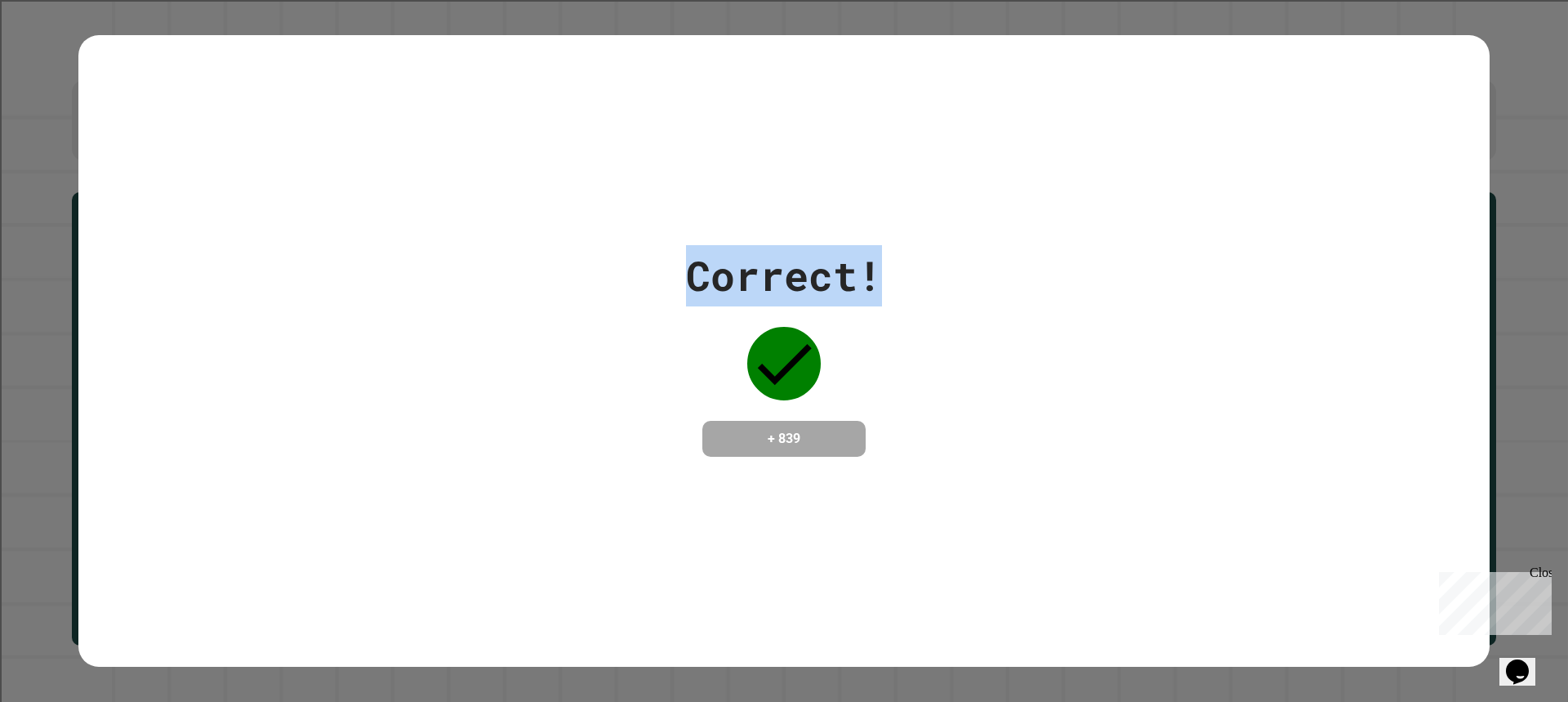
click at [919, 266] on div "Correct! + 839" at bounding box center [784, 350] width 1412 height 211
click at [948, 266] on div "Correct! + 839" at bounding box center [784, 350] width 1412 height 211
click at [950, 266] on div "Correct! + 839" at bounding box center [784, 350] width 1412 height 211
click at [956, 264] on div "Correct! + 839" at bounding box center [784, 350] width 1412 height 211
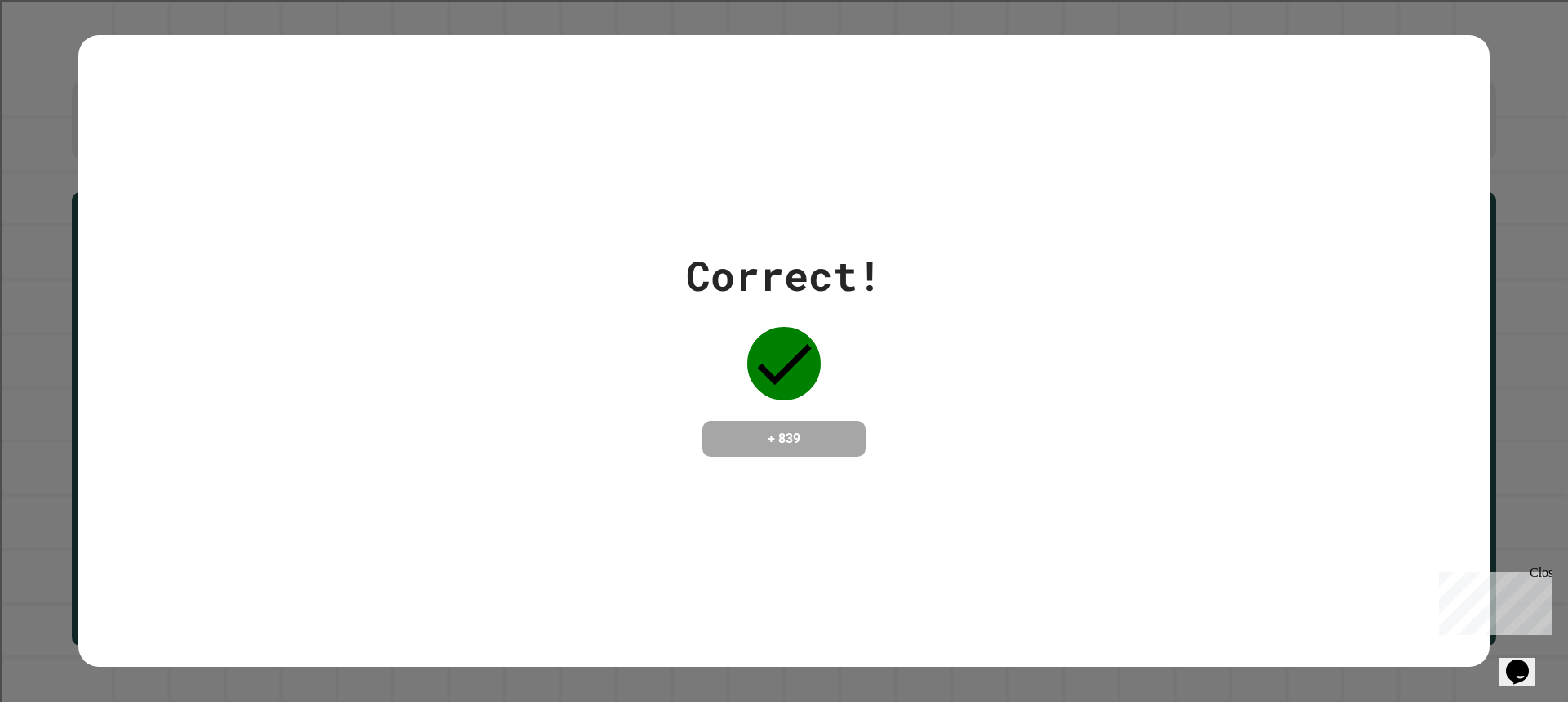
click at [961, 263] on div "Correct! + 839" at bounding box center [784, 350] width 1412 height 211
click at [974, 263] on div "Correct! + 839" at bounding box center [784, 350] width 1412 height 211
click at [979, 260] on div "Correct! + 839" at bounding box center [784, 350] width 1412 height 211
drag, startPoint x: 846, startPoint y: 290, endPoint x: 852, endPoint y: 296, distance: 8.5
click at [852, 296] on div "Correct! + 839" at bounding box center [784, 350] width 196 height 211
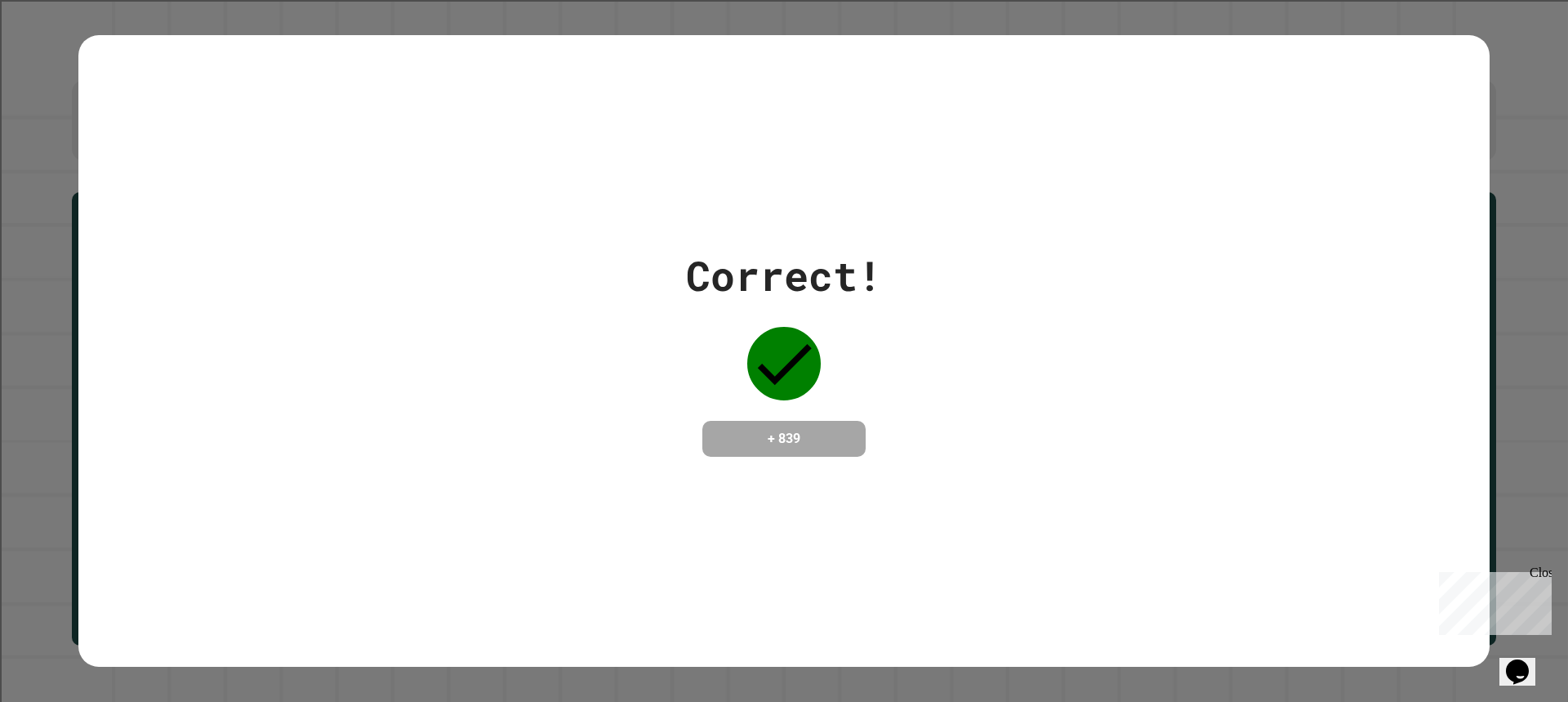
click at [850, 297] on div "Correct! + 839" at bounding box center [784, 350] width 196 height 211
click at [846, 306] on div "Correct! + 839" at bounding box center [784, 350] width 196 height 211
click at [838, 308] on div "Correct! + 839" at bounding box center [784, 350] width 196 height 211
click at [828, 290] on div at bounding box center [828, 290] width 0 height 0
click at [838, 308] on div "Correct! + 839" at bounding box center [784, 350] width 196 height 211
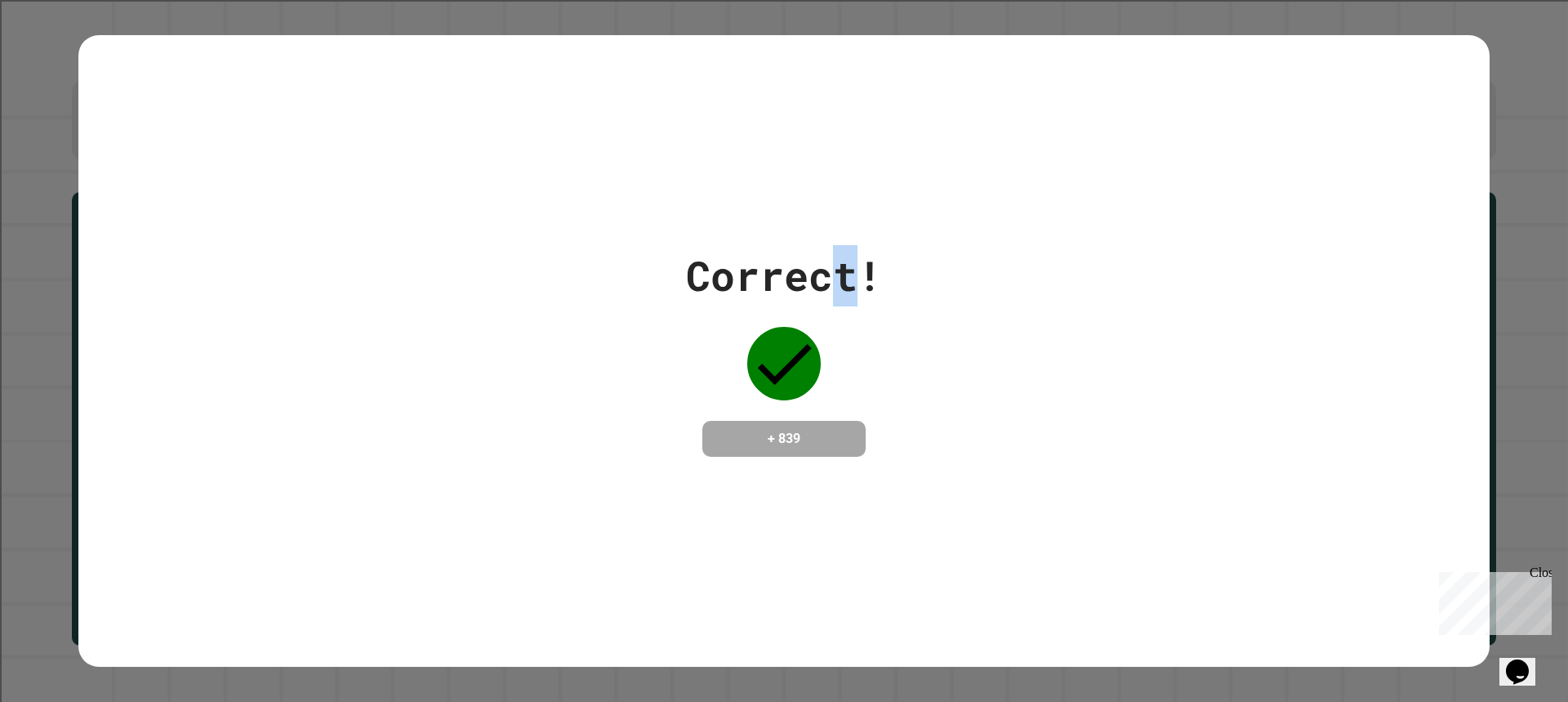
click at [862, 344] on body "**********" at bounding box center [784, 351] width 1568 height 702
click at [899, 398] on div "Correct! + 839" at bounding box center [784, 350] width 1412 height 211
click at [886, 375] on div "Correct! + 839" at bounding box center [784, 350] width 1412 height 211
drag, startPoint x: 886, startPoint y: 375, endPoint x: 804, endPoint y: 349, distance: 86.0
click at [885, 374] on div "Correct! + 839" at bounding box center [784, 350] width 1412 height 211
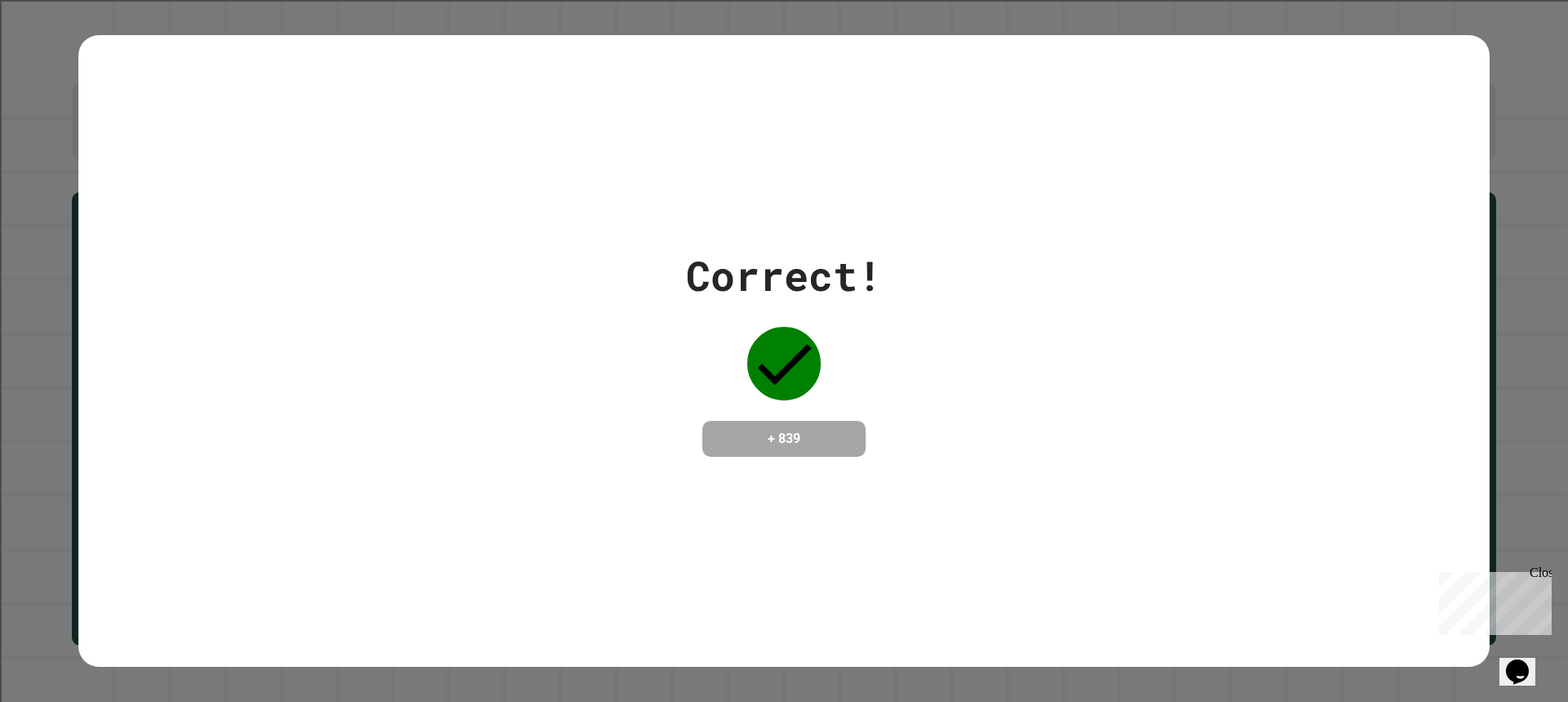
click at [157, 334] on div "Correct! + 839" at bounding box center [784, 350] width 1412 height 211
click at [158, 334] on div "Correct! + 839" at bounding box center [784, 350] width 1412 height 211
click at [161, 334] on div "Correct! + 839" at bounding box center [784, 350] width 1412 height 211
click at [161, 332] on div "Correct! + 839" at bounding box center [784, 350] width 1412 height 211
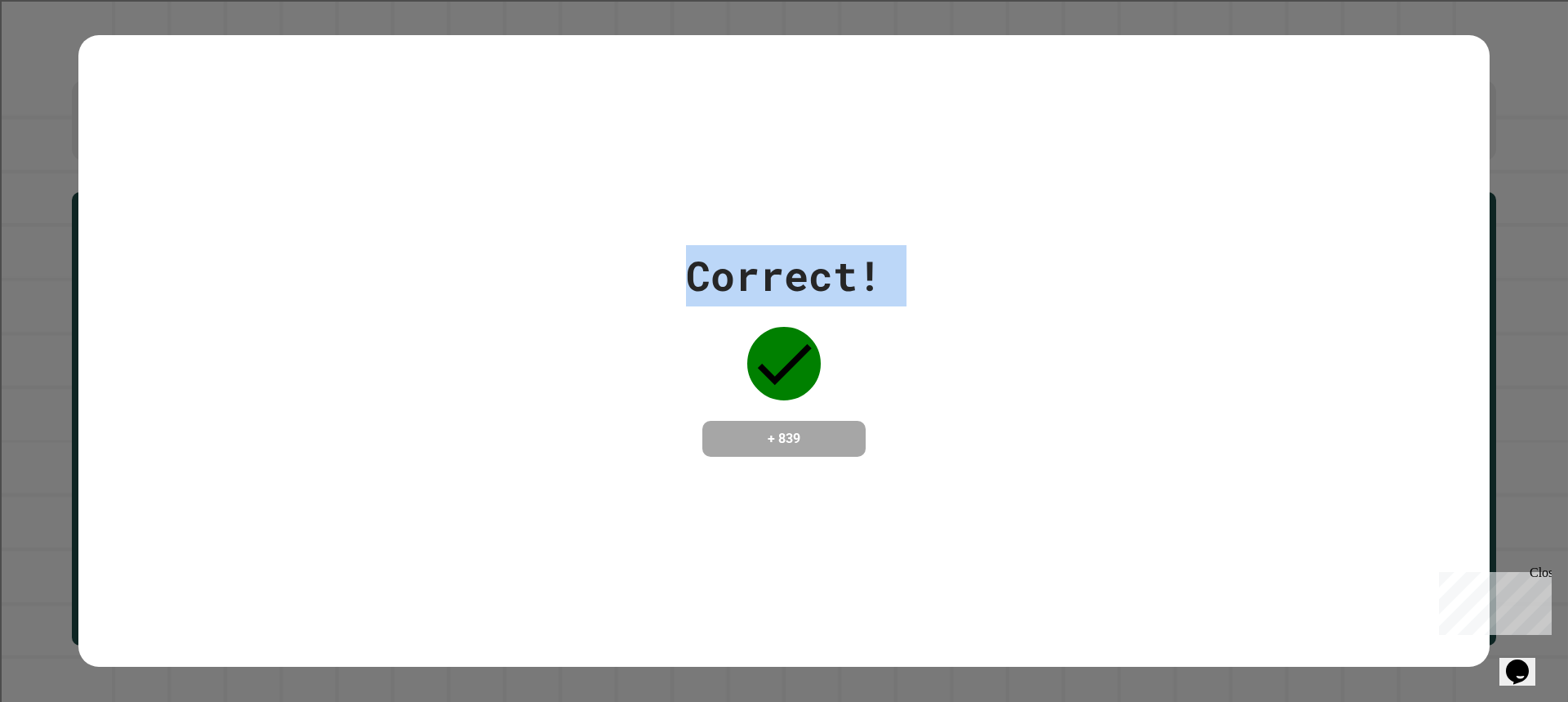
click at [161, 332] on div "Correct! + 839" at bounding box center [784, 350] width 1412 height 211
click at [162, 331] on div "Correct! + 839" at bounding box center [784, 350] width 1412 height 211
click at [163, 331] on div "Correct! + 839" at bounding box center [784, 350] width 1412 height 211
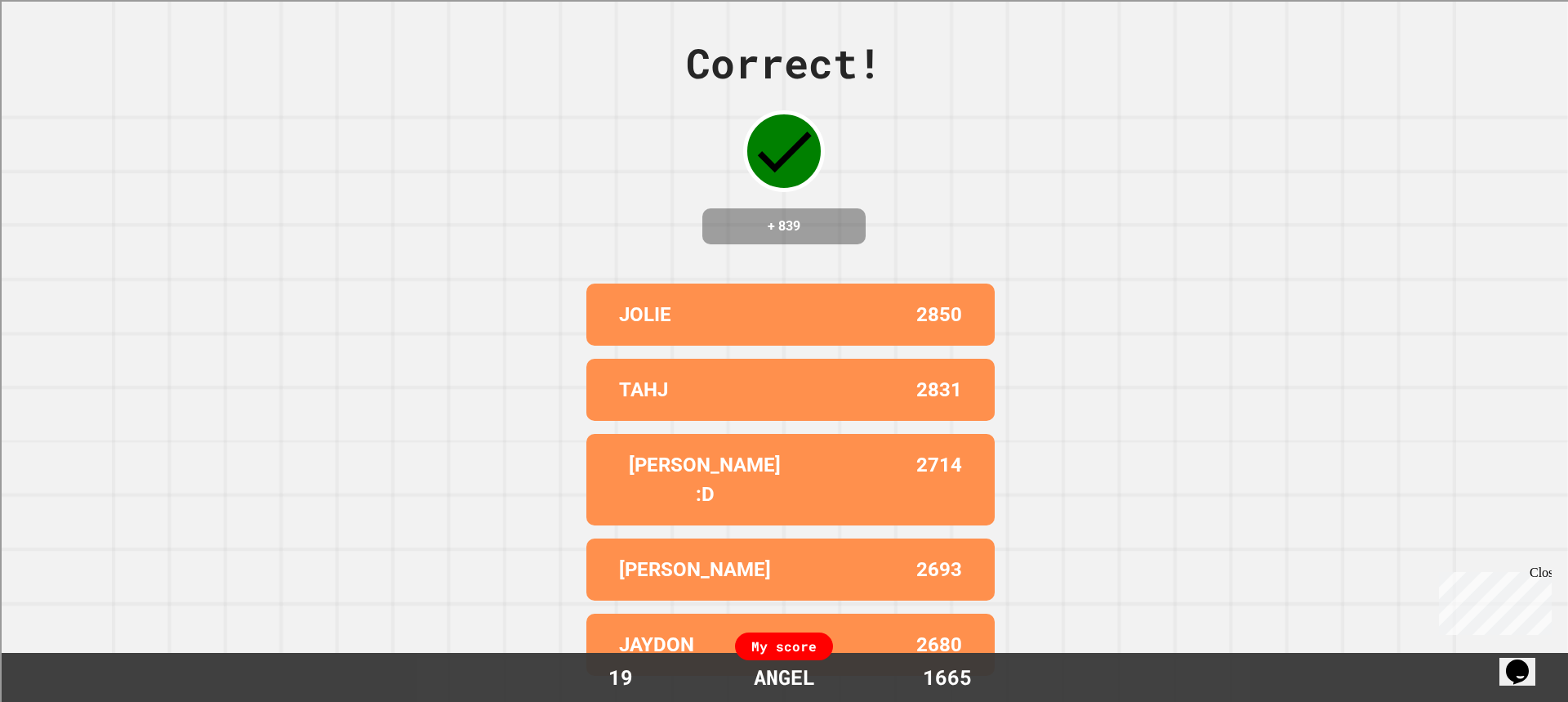
click at [163, 331] on div "Correct! + 839 JOLIE 2850 TAHJ 2831 LUCAS :D 2714 JAYLIN 2693 JAYDON 2680 My sc…" at bounding box center [784, 351] width 1568 height 702
click at [175, 304] on div "Correct! + 839 JOLIE 2850 TAHJ 2831 LUCAS :D 2714 JAYLIN 2693 JAYDON 2680 My sc…" at bounding box center [784, 351] width 1568 height 702
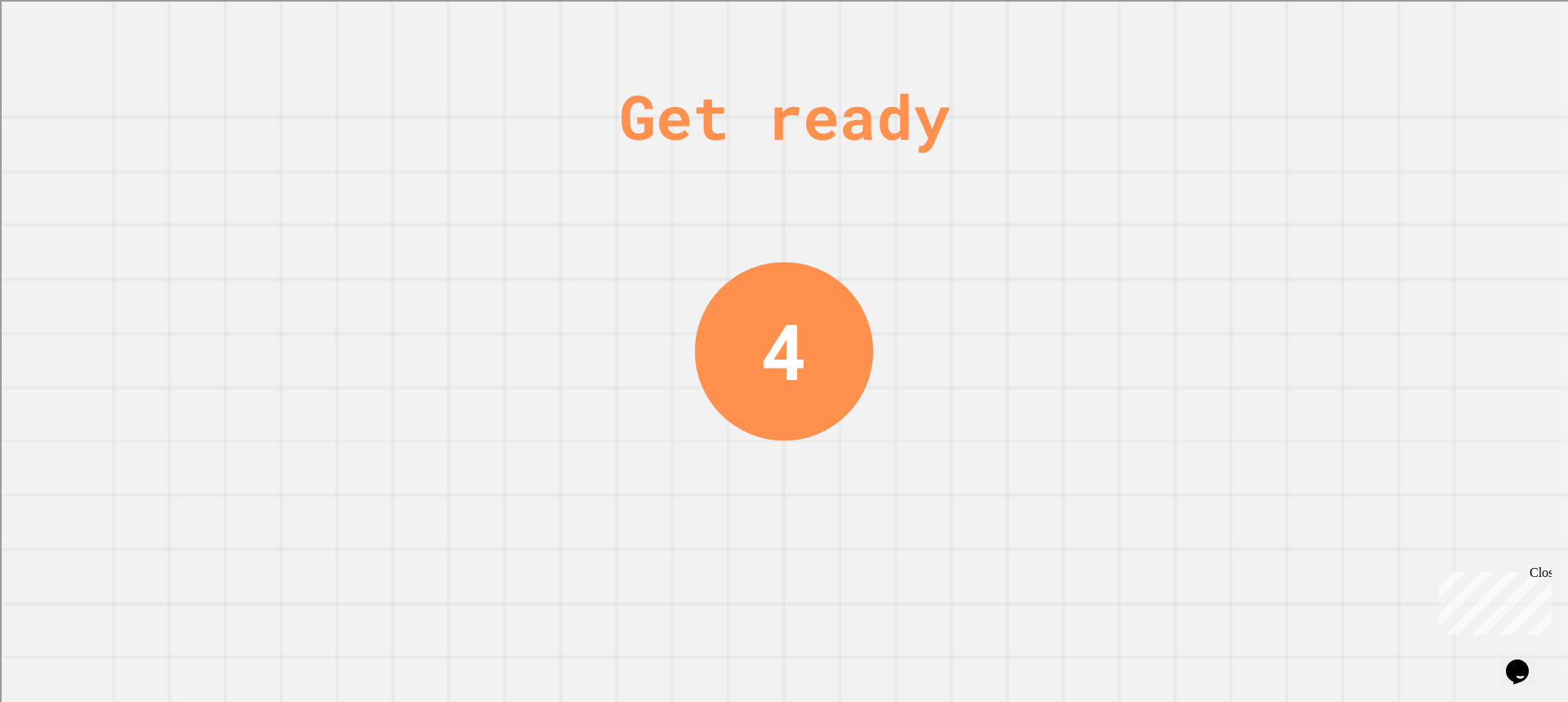
drag, startPoint x: 156, startPoint y: 169, endPoint x: 409, endPoint y: 83, distance: 267.2
click at [409, 83] on div "Get ready 4" at bounding box center [784, 351] width 1568 height 702
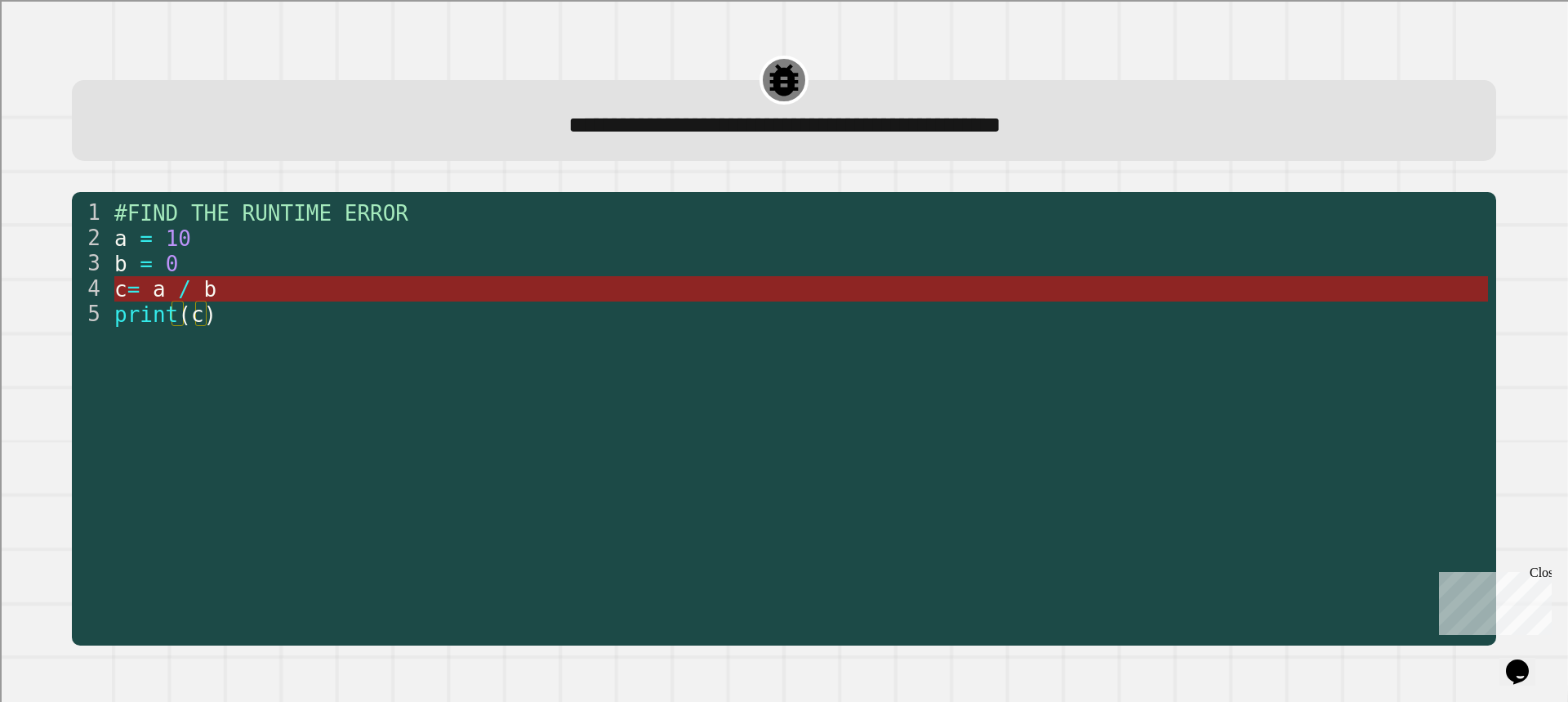
click at [178, 293] on span "/" at bounding box center [184, 289] width 13 height 24
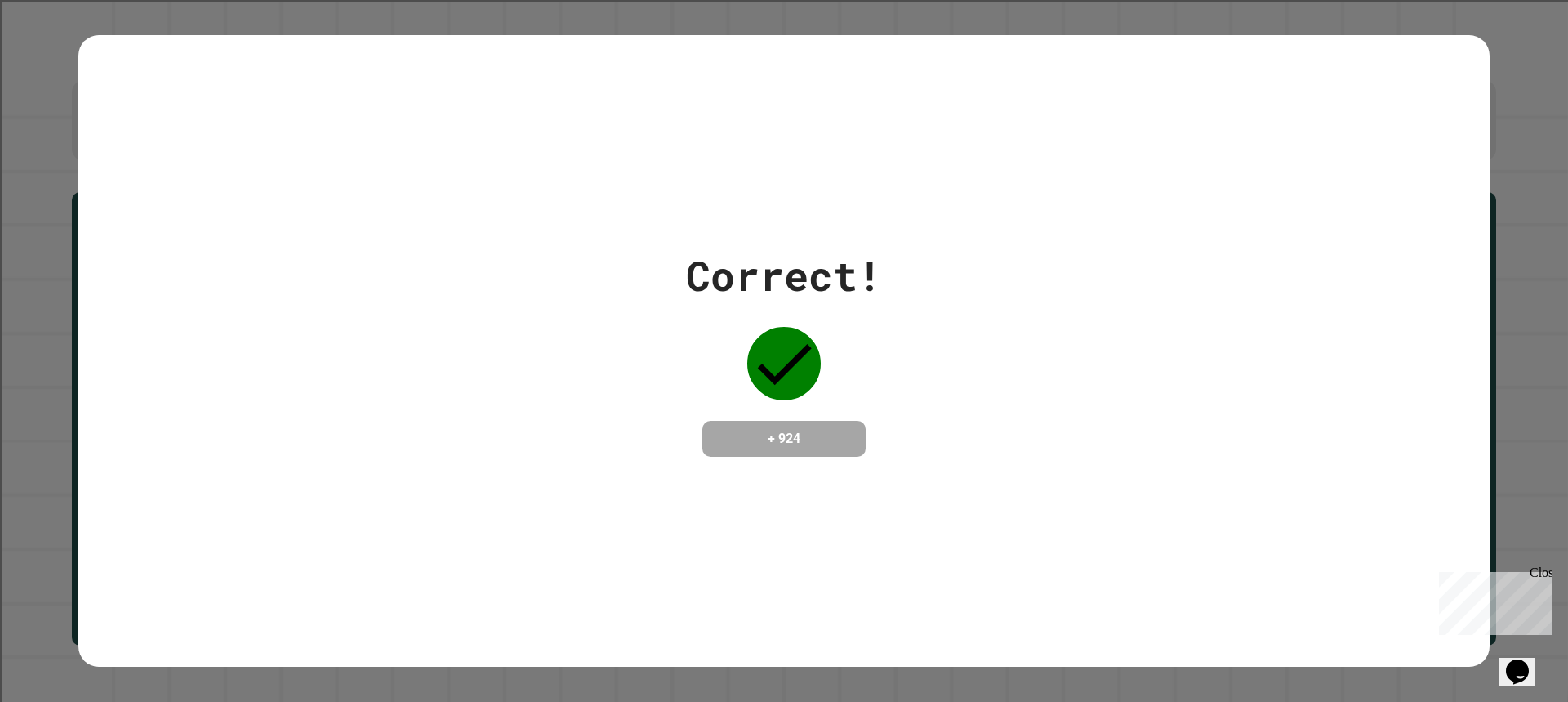
click at [672, 403] on div "Correct! + 924" at bounding box center [784, 350] width 1412 height 211
click at [668, 410] on div "Correct! + 924" at bounding box center [784, 350] width 1412 height 211
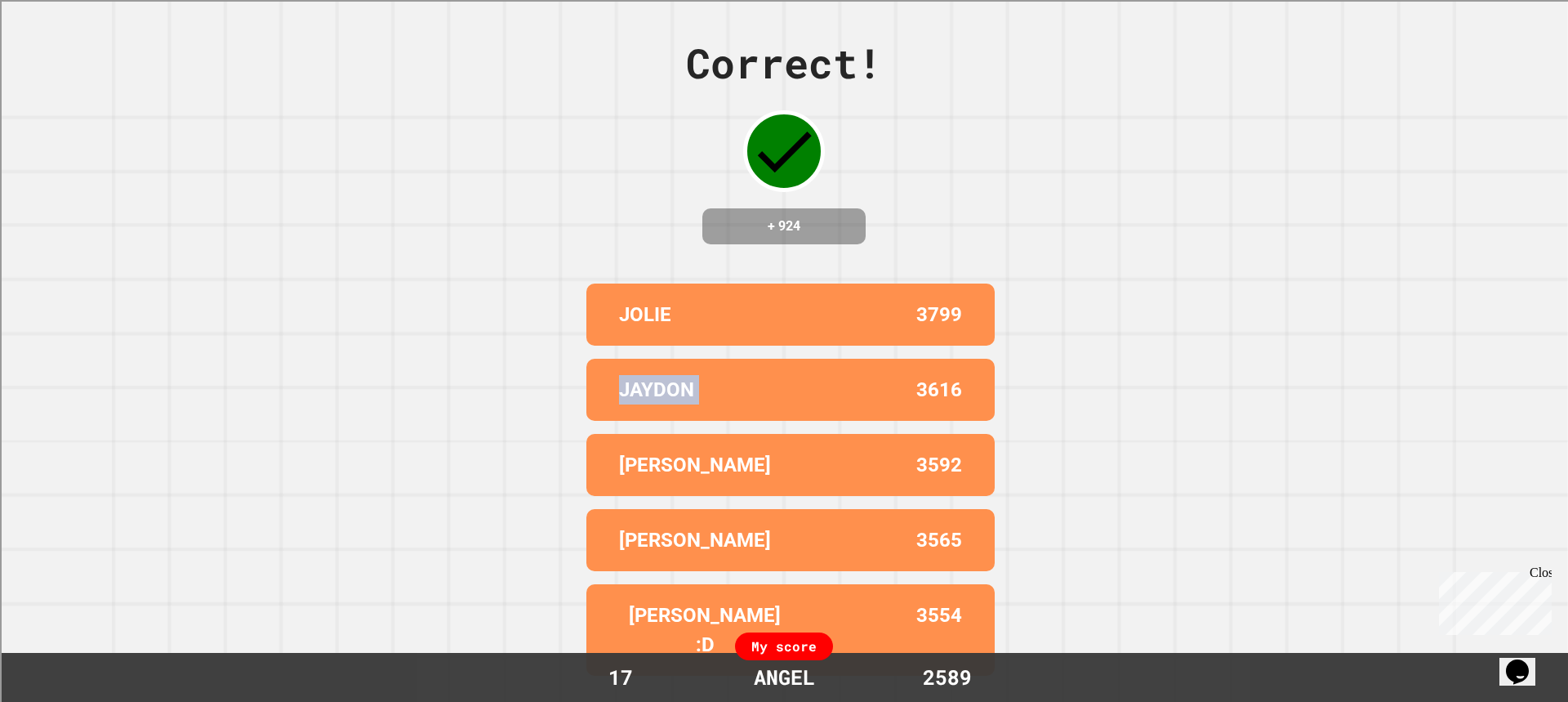
click at [668, 404] on p "JAYDON" at bounding box center [656, 390] width 75 height 30
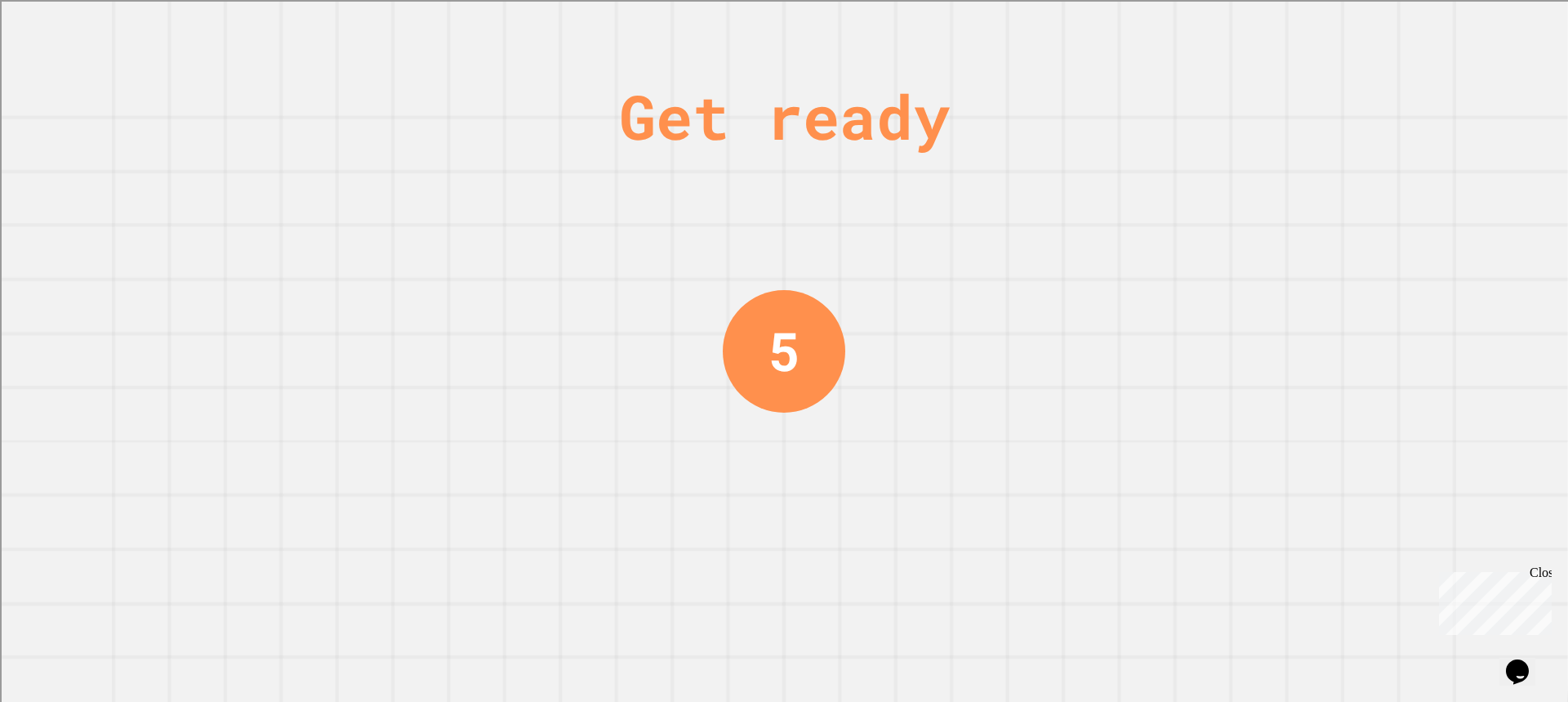
click at [1369, 69] on div "Get ready 5" at bounding box center [784, 351] width 1568 height 702
drag, startPoint x: 1368, startPoint y: 83, endPoint x: 1390, endPoint y: 115, distance: 38.8
click at [1374, 101] on div "Get ready 5" at bounding box center [784, 351] width 1568 height 702
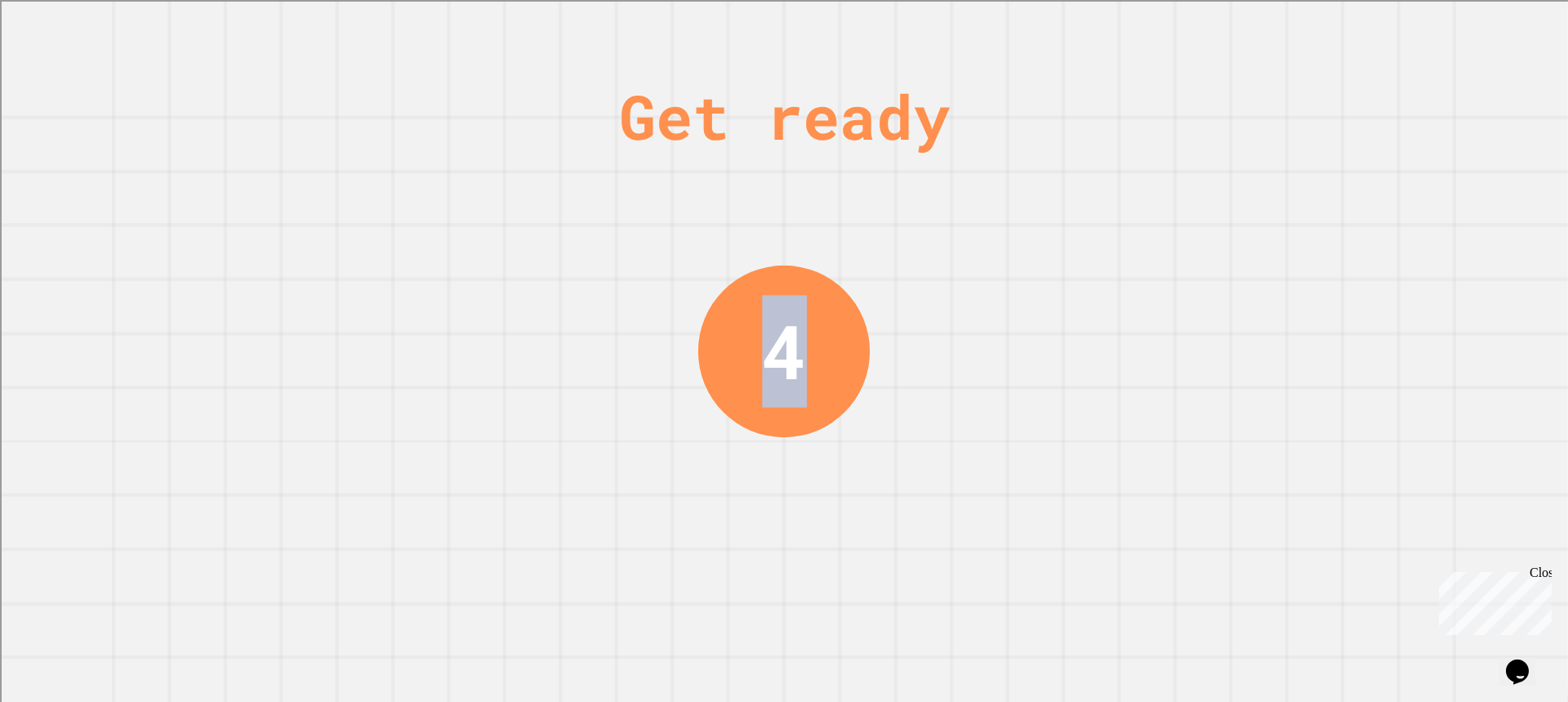
click at [1443, 241] on div "Get ready 4" at bounding box center [784, 351] width 1568 height 702
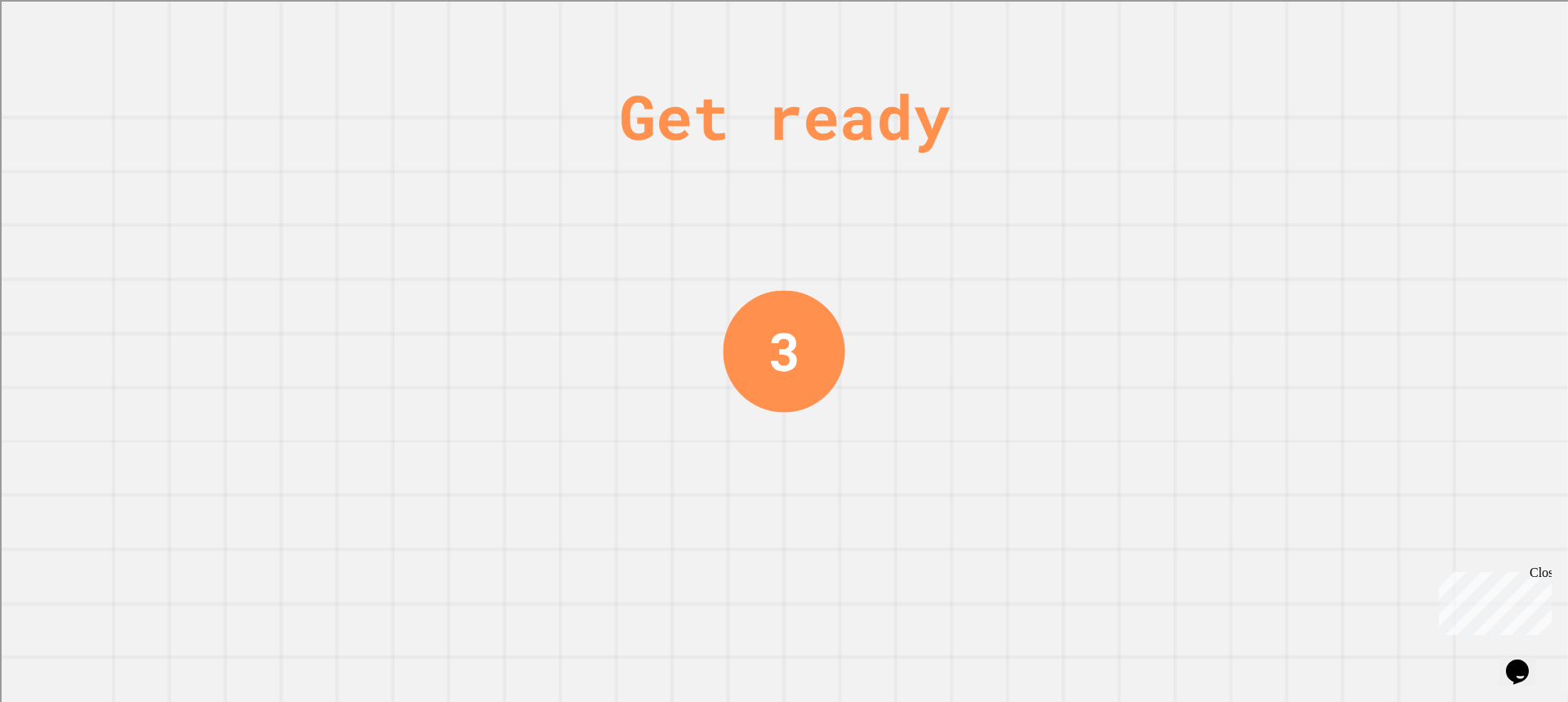
drag, startPoint x: 1493, startPoint y: 232, endPoint x: 1416, endPoint y: 240, distance: 77.4
click at [1482, 236] on div "Get ready 3" at bounding box center [784, 351] width 1568 height 702
click at [1174, 304] on div "Get ready 2" at bounding box center [784, 351] width 1568 height 702
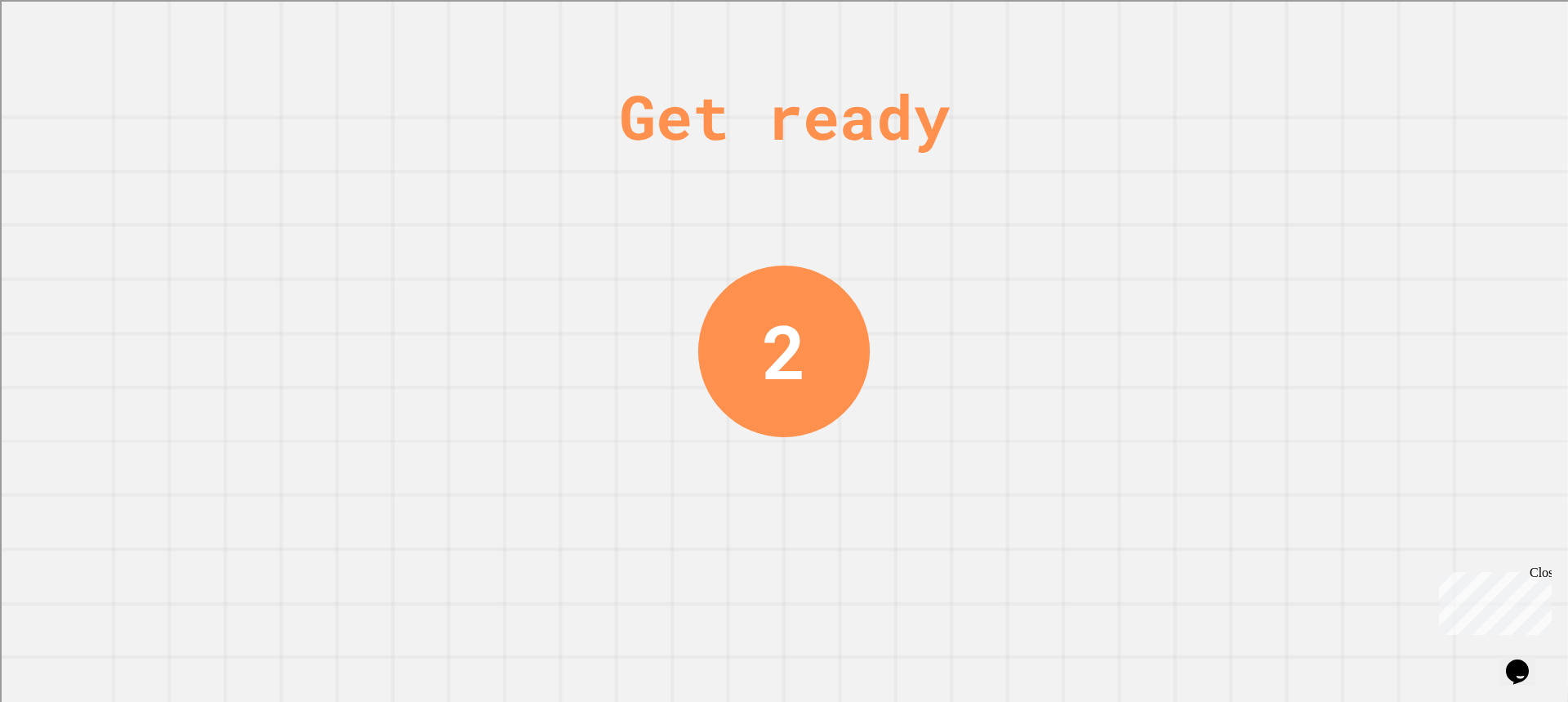
drag, startPoint x: 1191, startPoint y: 316, endPoint x: 1241, endPoint y: 315, distance: 50.0
click at [1155, 315] on div "Get ready 2" at bounding box center [784, 351] width 1568 height 702
click at [1173, 316] on div "Get ready 2" at bounding box center [784, 351] width 1568 height 702
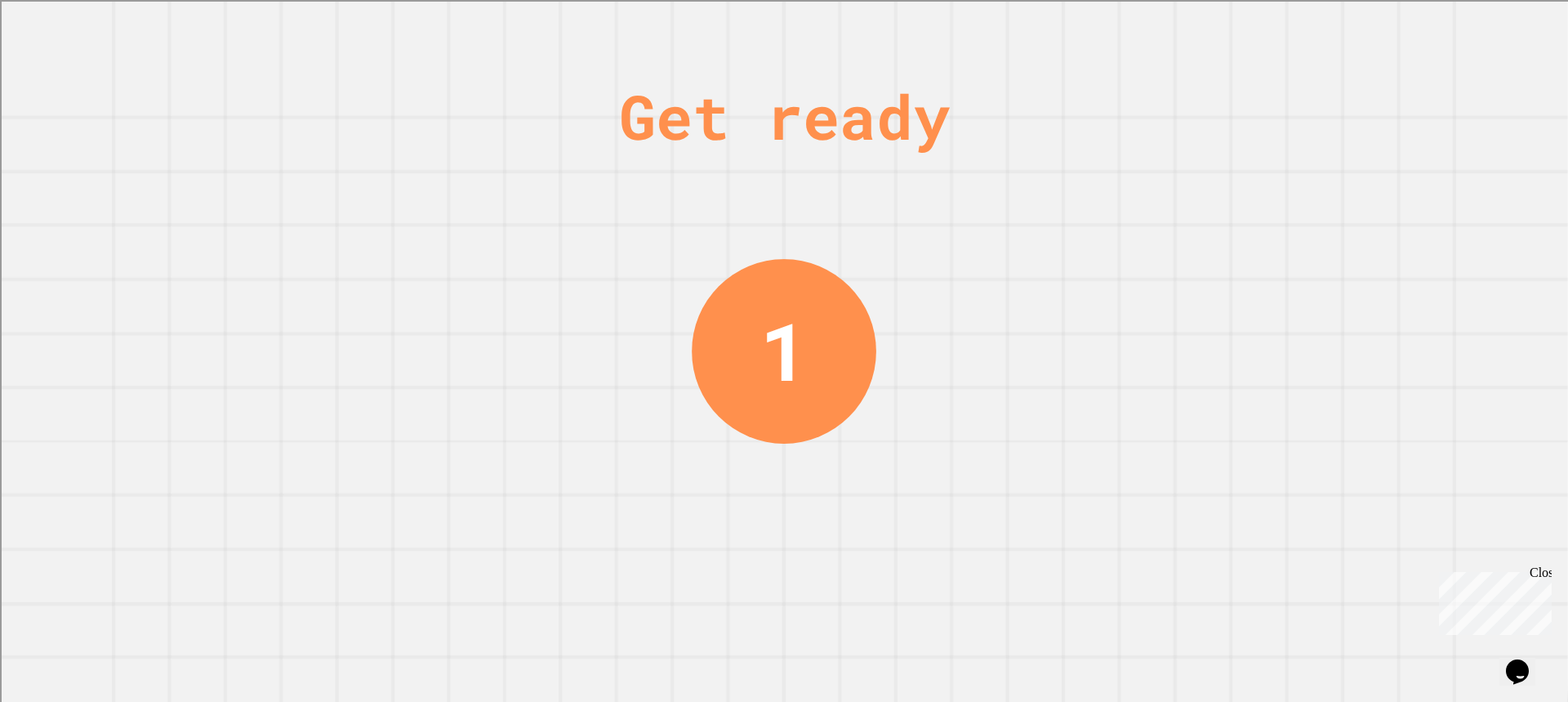
drag, startPoint x: 474, startPoint y: 35, endPoint x: 702, endPoint y: 327, distance: 370.5
click at [632, 291] on div "Get ready 1" at bounding box center [784, 351] width 1568 height 702
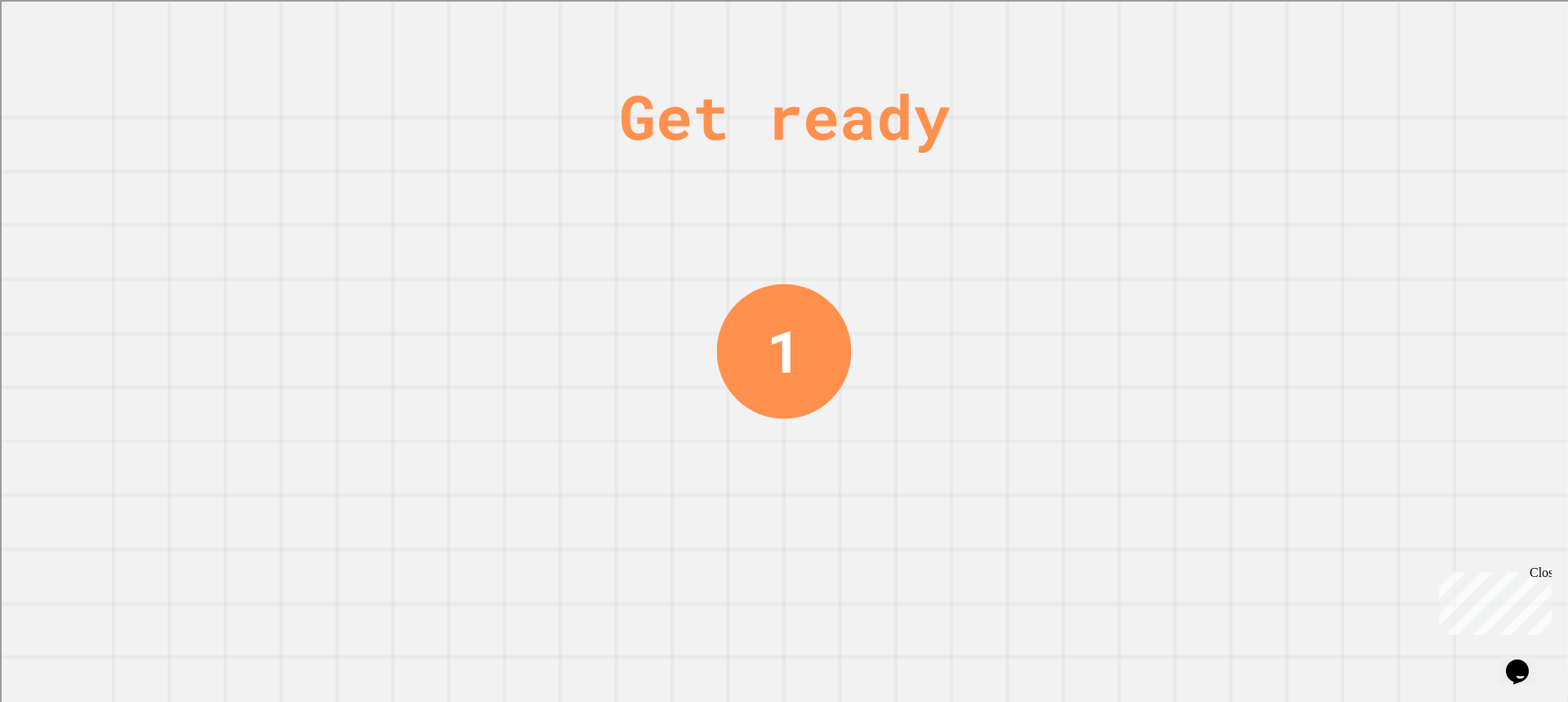
drag, startPoint x: 715, startPoint y: 257, endPoint x: 745, endPoint y: 277, distance: 36.1
click at [719, 247] on div "Get ready 1" at bounding box center [784, 351] width 1568 height 702
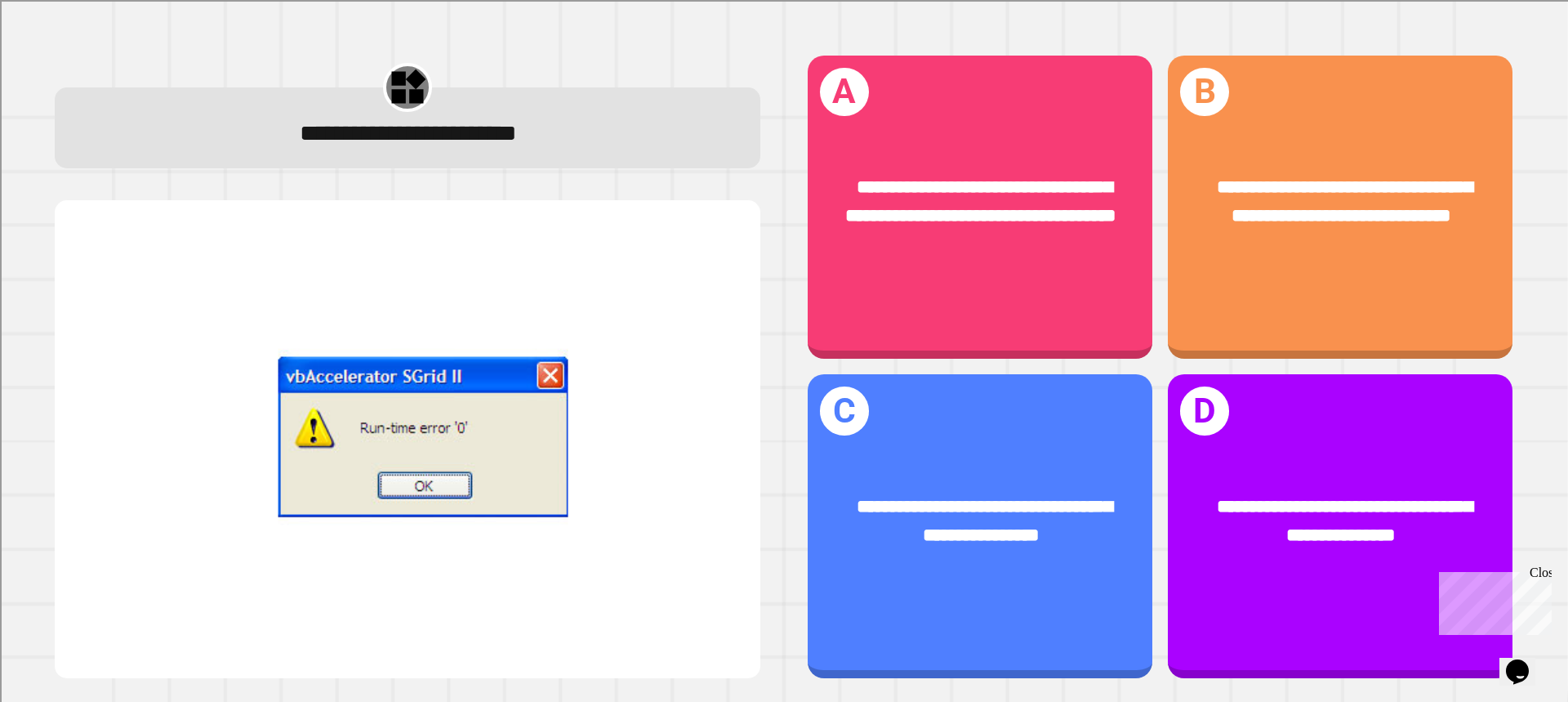
drag, startPoint x: 745, startPoint y: 277, endPoint x: 767, endPoint y: 290, distance: 25.6
click at [782, 285] on div "**********" at bounding box center [783, 366] width 1506 height 670
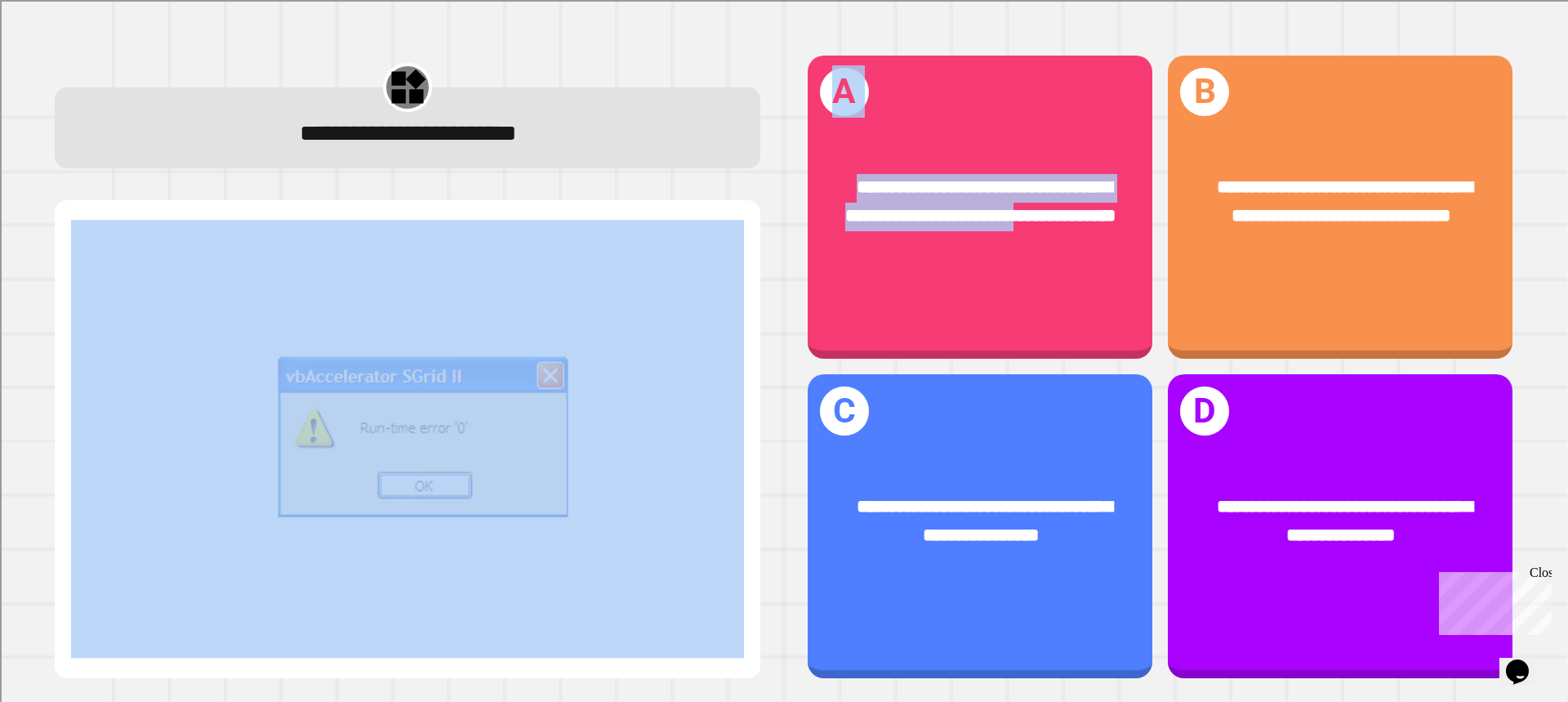
click at [683, 380] on img at bounding box center [407, 439] width 673 height 438
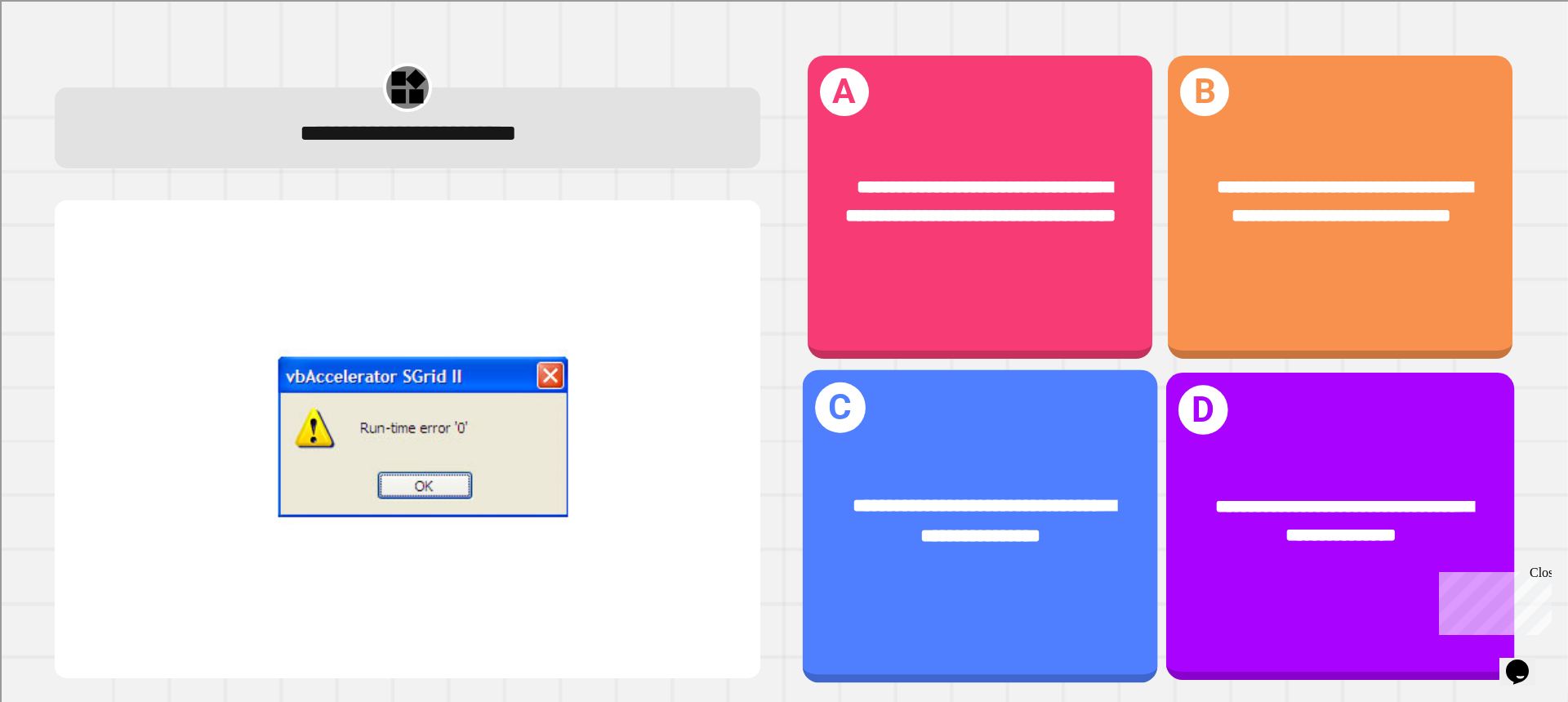
click at [1243, 497] on span "**********" at bounding box center [1344, 520] width 258 height 47
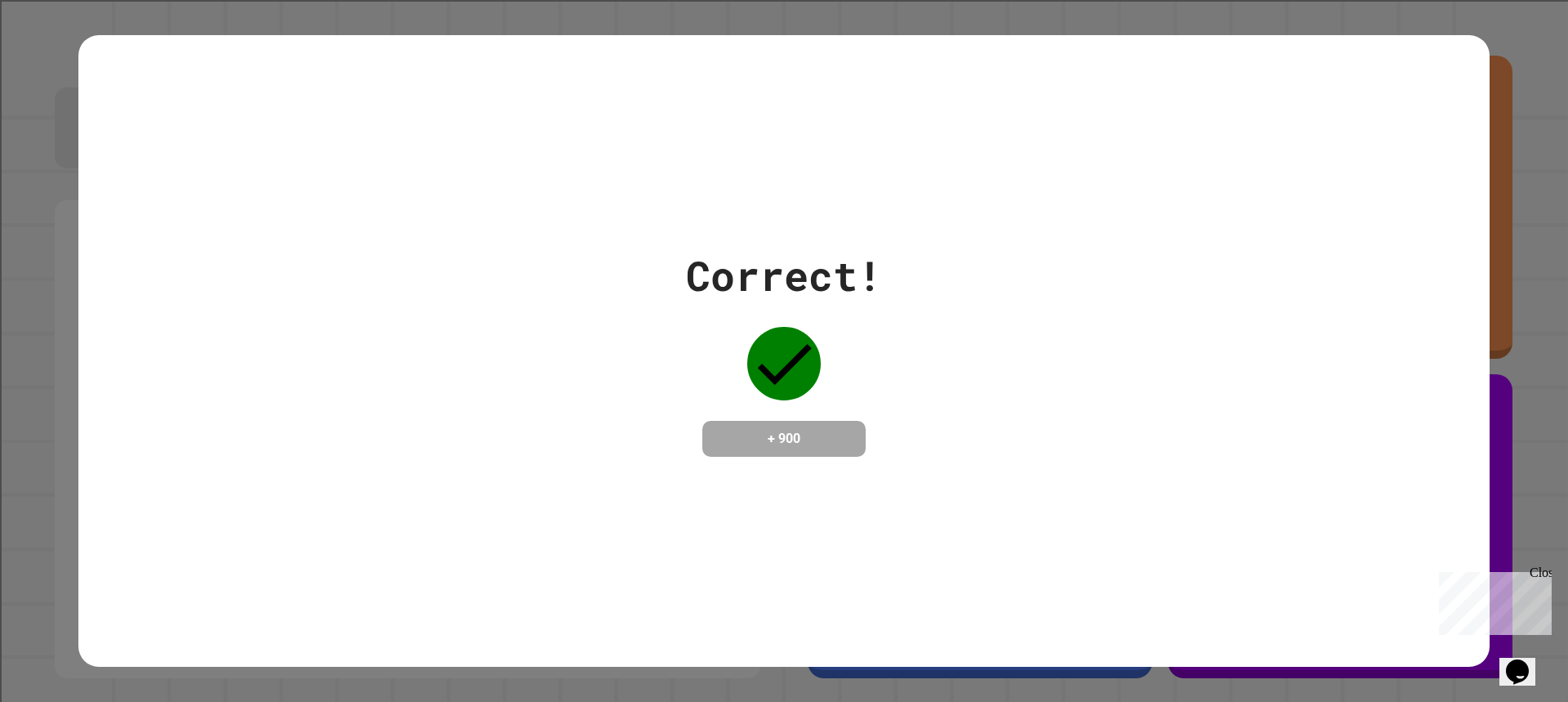
click at [902, 511] on div "Correct! + 900" at bounding box center [784, 351] width 1412 height 631
click at [740, 499] on div "Correct! + 900" at bounding box center [784, 351] width 1412 height 631
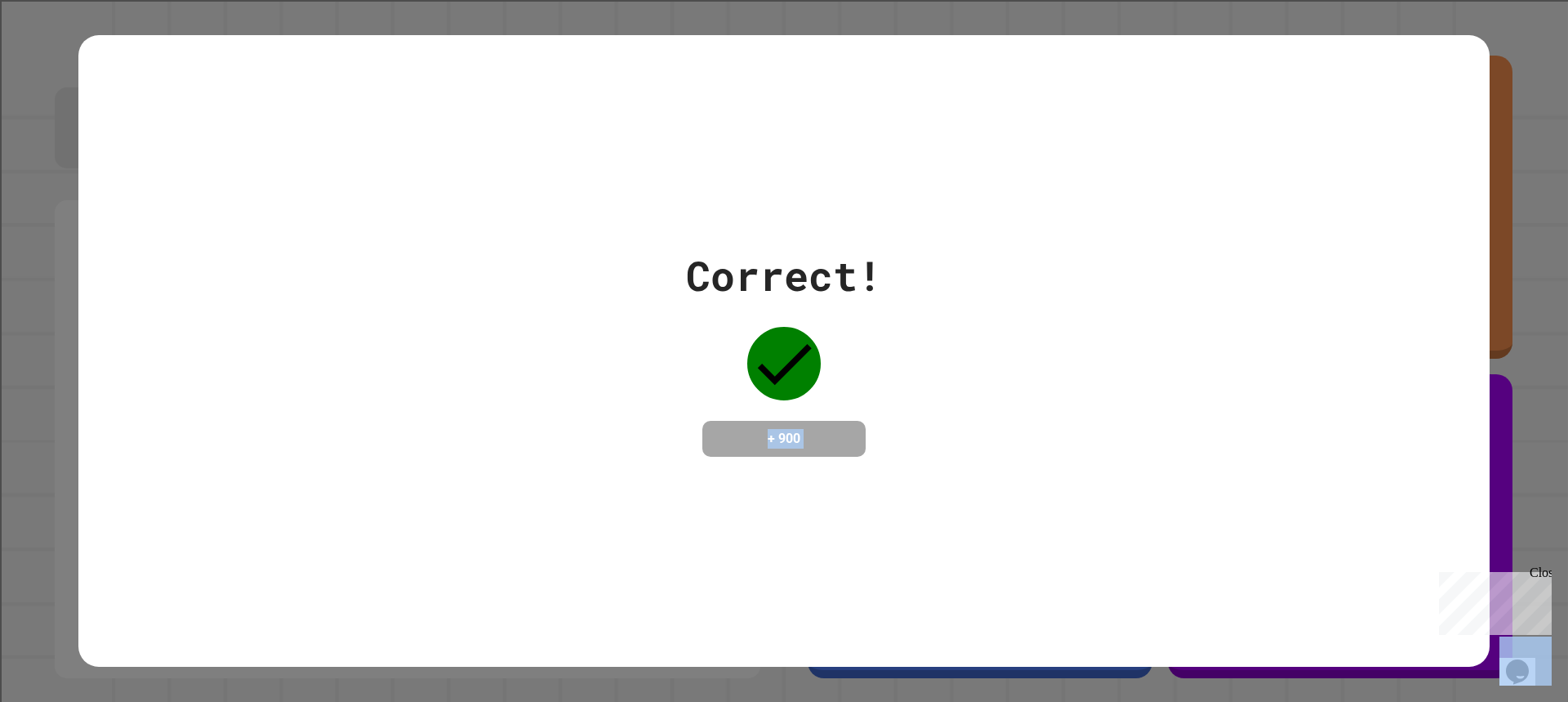
click at [740, 499] on div "Correct! + 900" at bounding box center [784, 351] width 1412 height 631
click at [839, 471] on div "Correct! + 900" at bounding box center [784, 351] width 1412 height 631
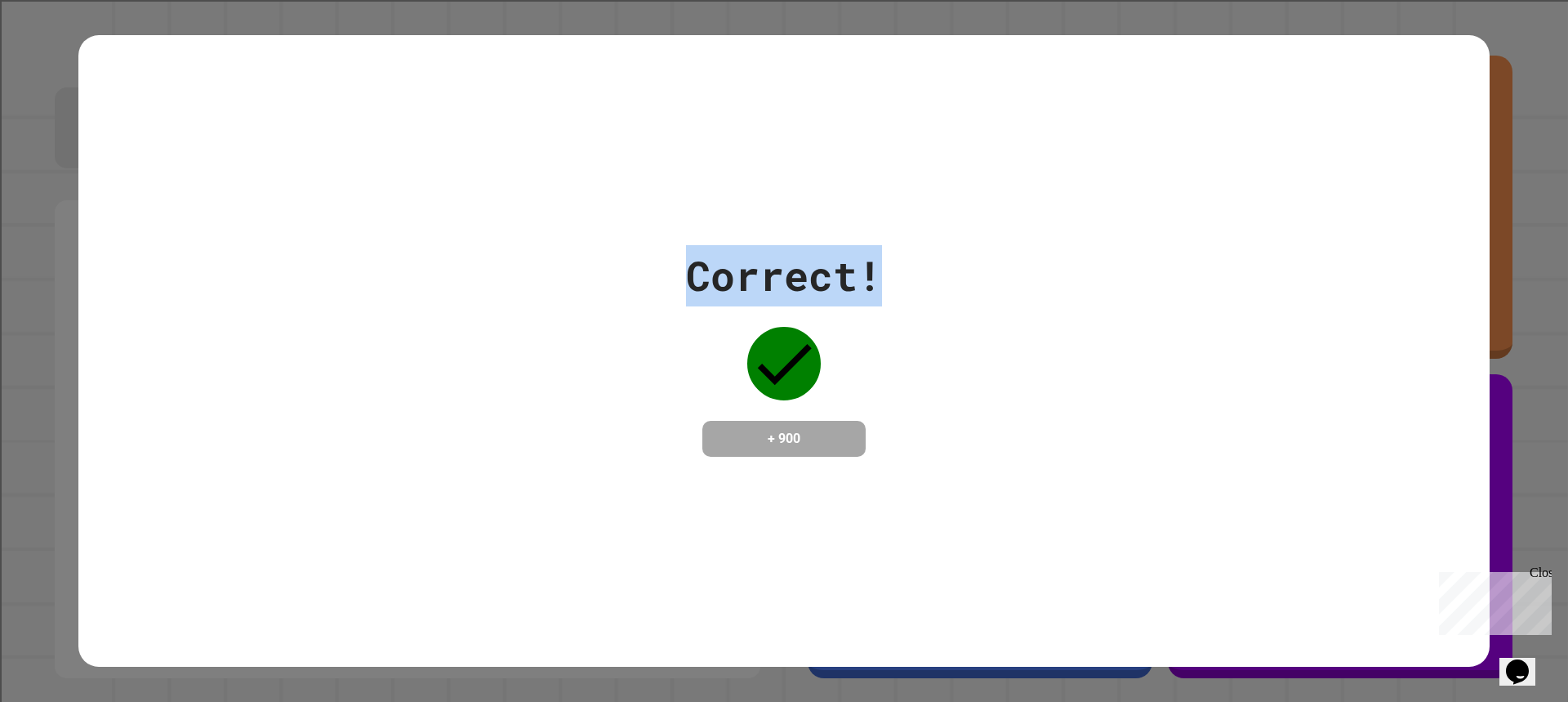
click at [1342, 242] on div "Correct! + 900" at bounding box center [784, 351] width 1412 height 631
drag, startPoint x: 591, startPoint y: 416, endPoint x: 880, endPoint y: 434, distance: 289.6
click at [992, 439] on div "Correct! + 900" at bounding box center [784, 350] width 1412 height 211
click at [1023, 412] on div "Correct! + 900" at bounding box center [784, 350] width 1412 height 211
click at [175, 355] on div "Correct! + 900" at bounding box center [784, 350] width 1412 height 211
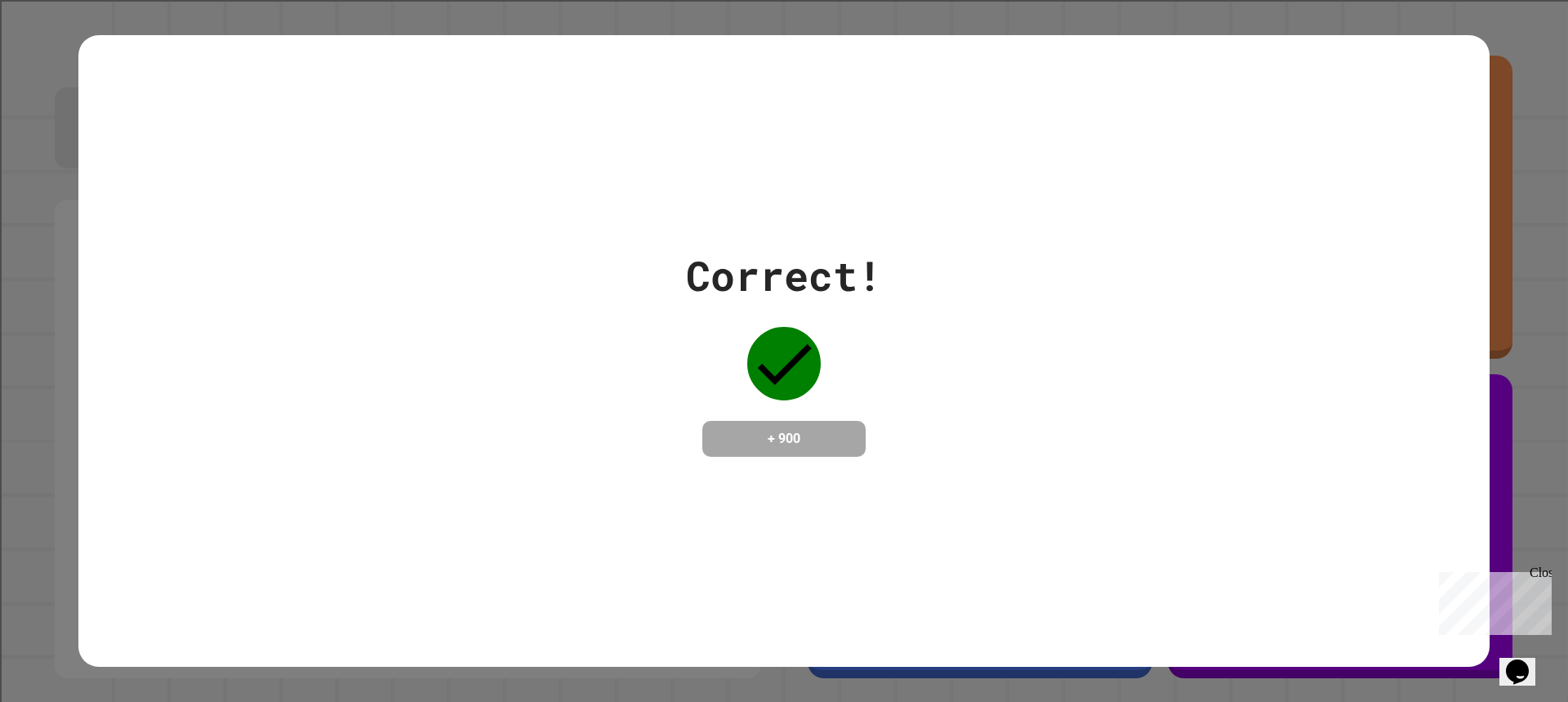
drag, startPoint x: 315, startPoint y: 339, endPoint x: 316, endPoint y: 347, distance: 8.1
click at [316, 344] on div "Correct! + 900" at bounding box center [784, 350] width 1412 height 211
click at [344, 454] on div "Correct! + 900" at bounding box center [784, 350] width 1412 height 211
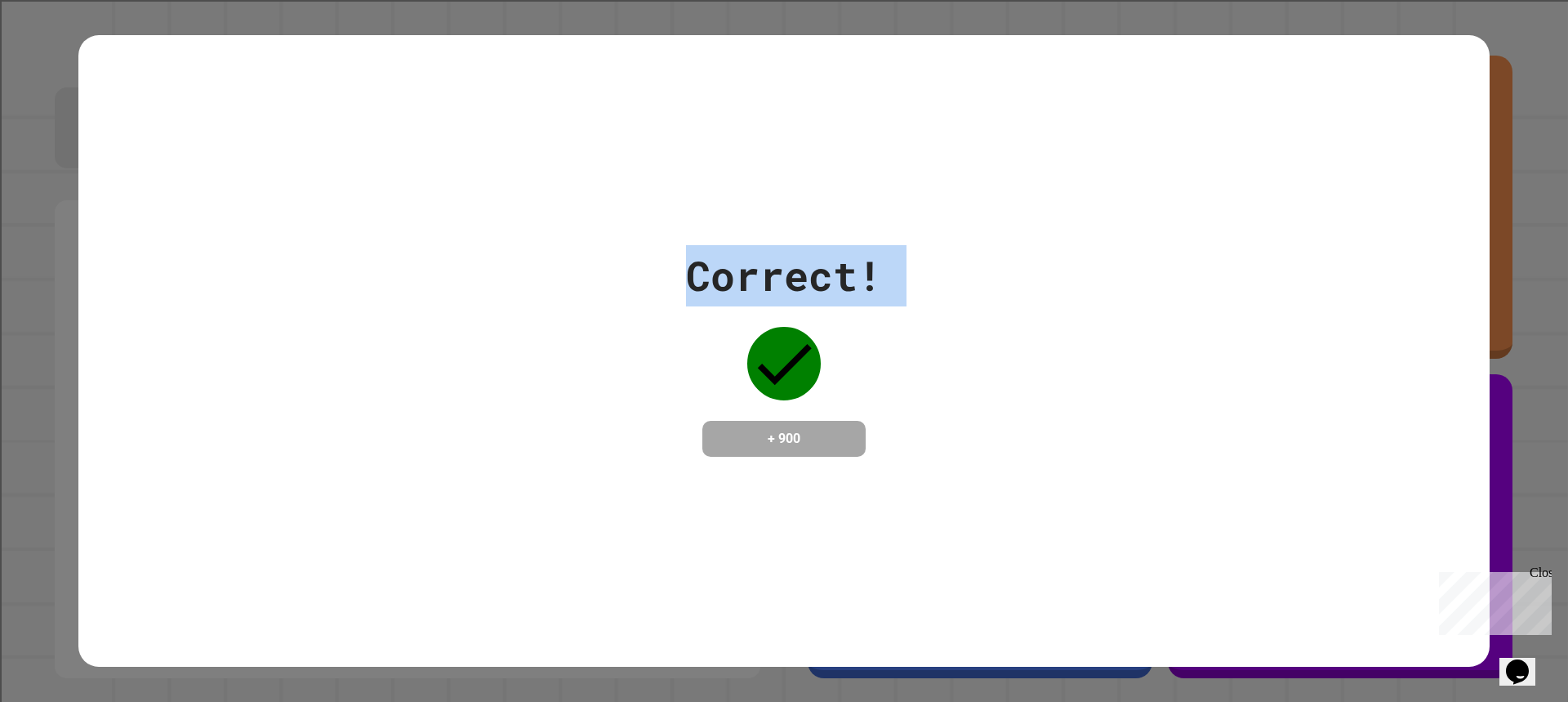
drag, startPoint x: 439, startPoint y: 303, endPoint x: 463, endPoint y: 461, distance: 159.8
click at [463, 461] on div "Correct! + 900" at bounding box center [784, 351] width 1412 height 631
click at [0, 57] on div "Correct! + 900" at bounding box center [784, 351] width 1568 height 702
drag, startPoint x: 0, startPoint y: 57, endPoint x: 452, endPoint y: 169, distance: 465.7
click at [452, 169] on div "Correct! + 900" at bounding box center [784, 351] width 1412 height 631
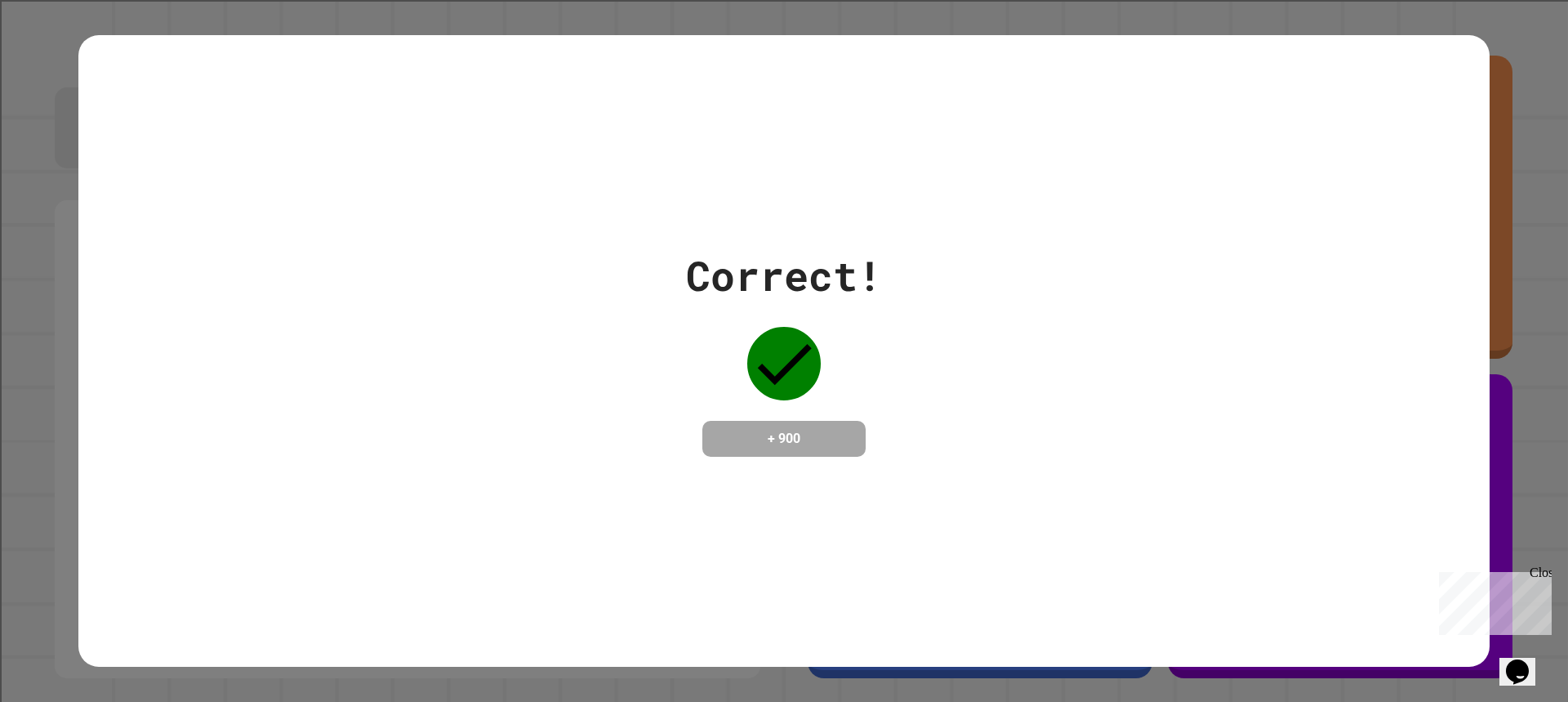
click at [455, 169] on div "Correct! + 900" at bounding box center [784, 351] width 1412 height 631
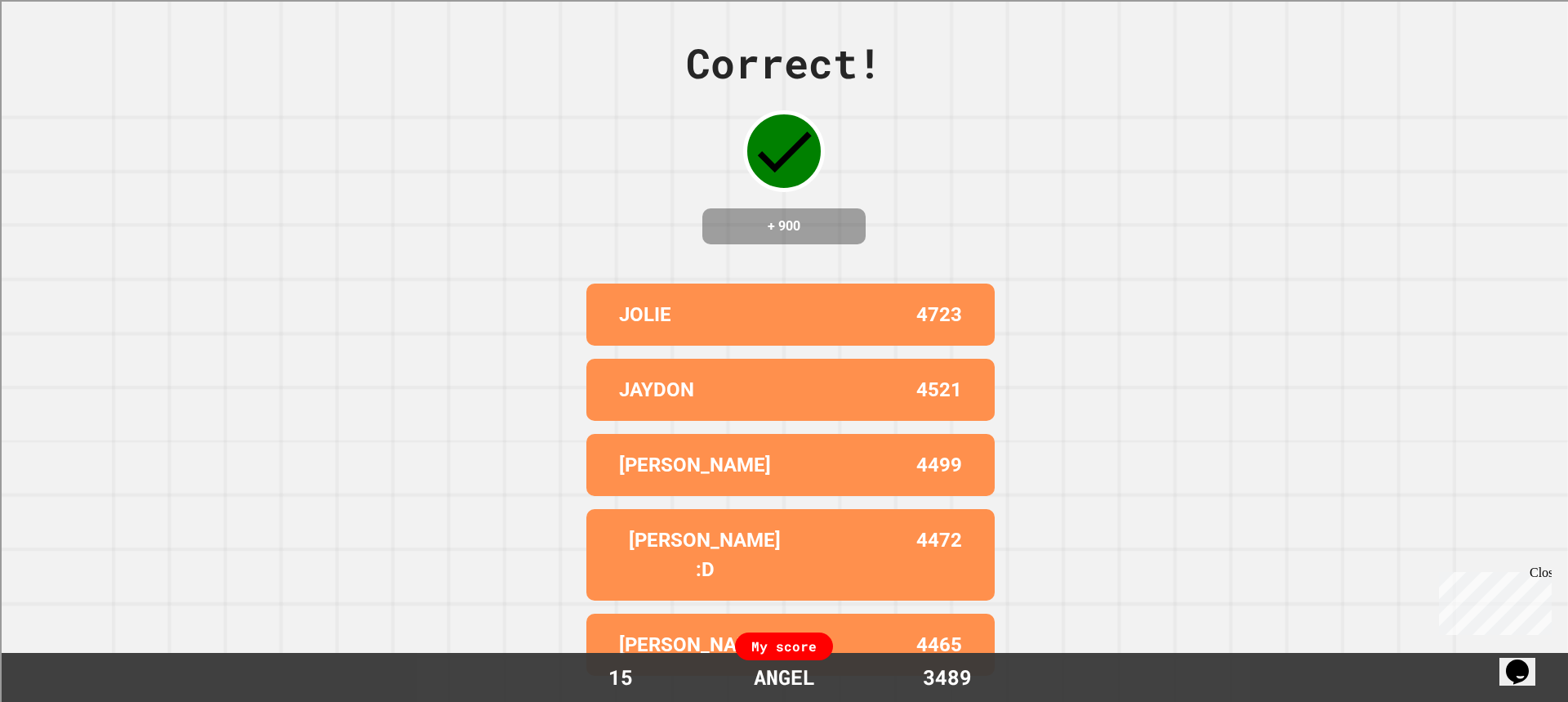
drag, startPoint x: 455, startPoint y: 169, endPoint x: 1377, endPoint y: 236, distance: 924.4
click at [1377, 236] on div "Correct! + 900 JOLIE 4723 JAYDON 4521 JAYLIN 4499 LUCAS :D 4472 MIGUEL 🤯 4465 M…" at bounding box center [784, 351] width 1568 height 702
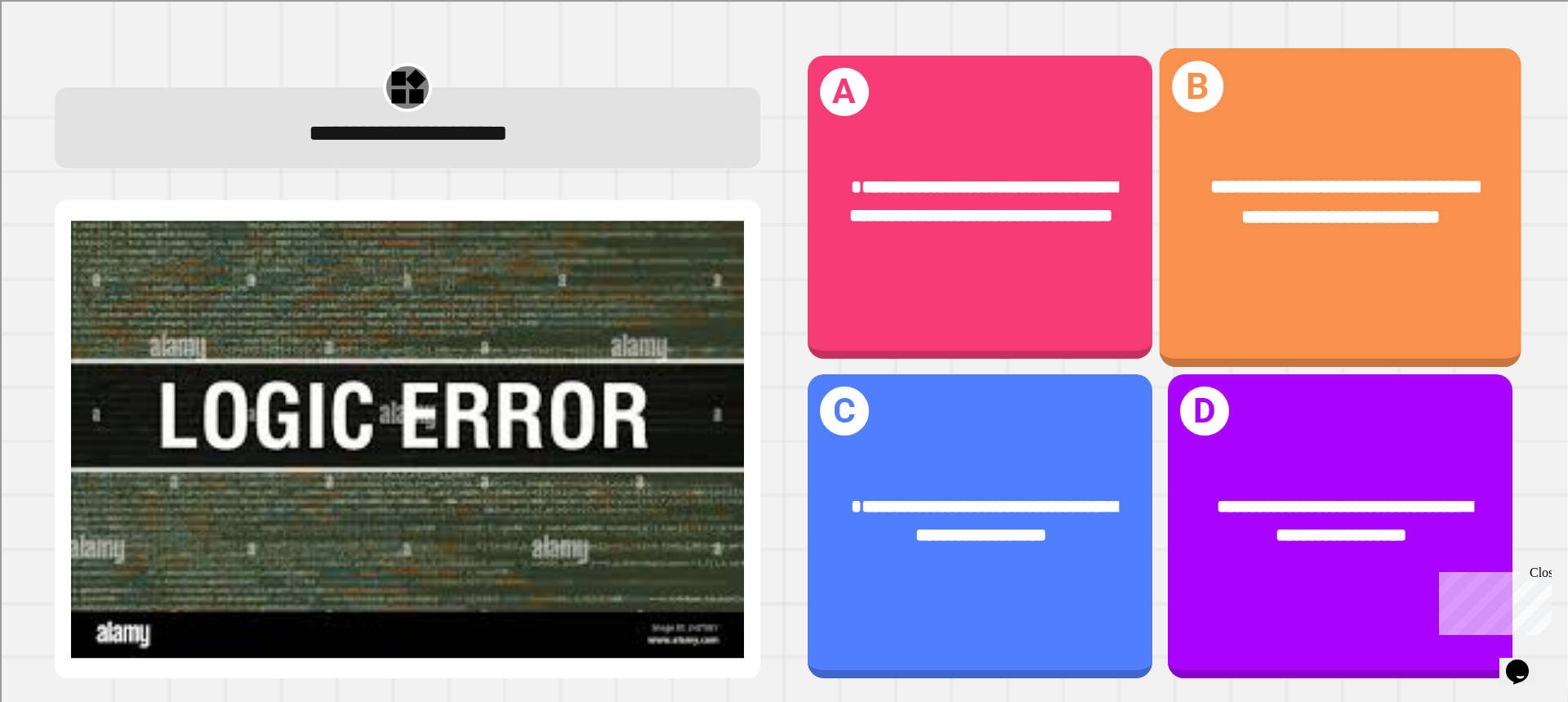
click at [1218, 290] on div "**********" at bounding box center [1341, 207] width 362 height 318
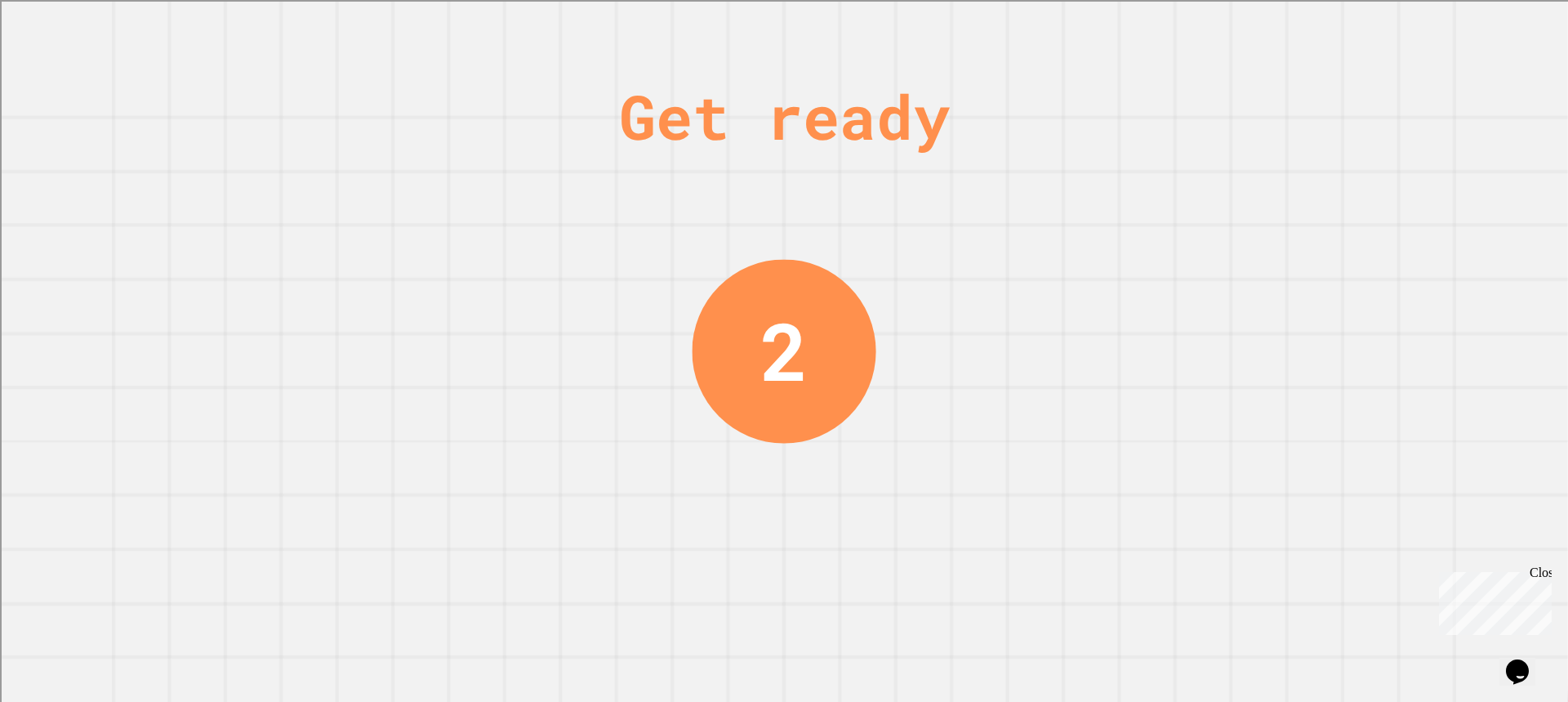
drag, startPoint x: 1426, startPoint y: 121, endPoint x: 1048, endPoint y: 460, distance: 507.7
click at [1034, 456] on div "Get ready 2" at bounding box center [784, 351] width 1568 height 702
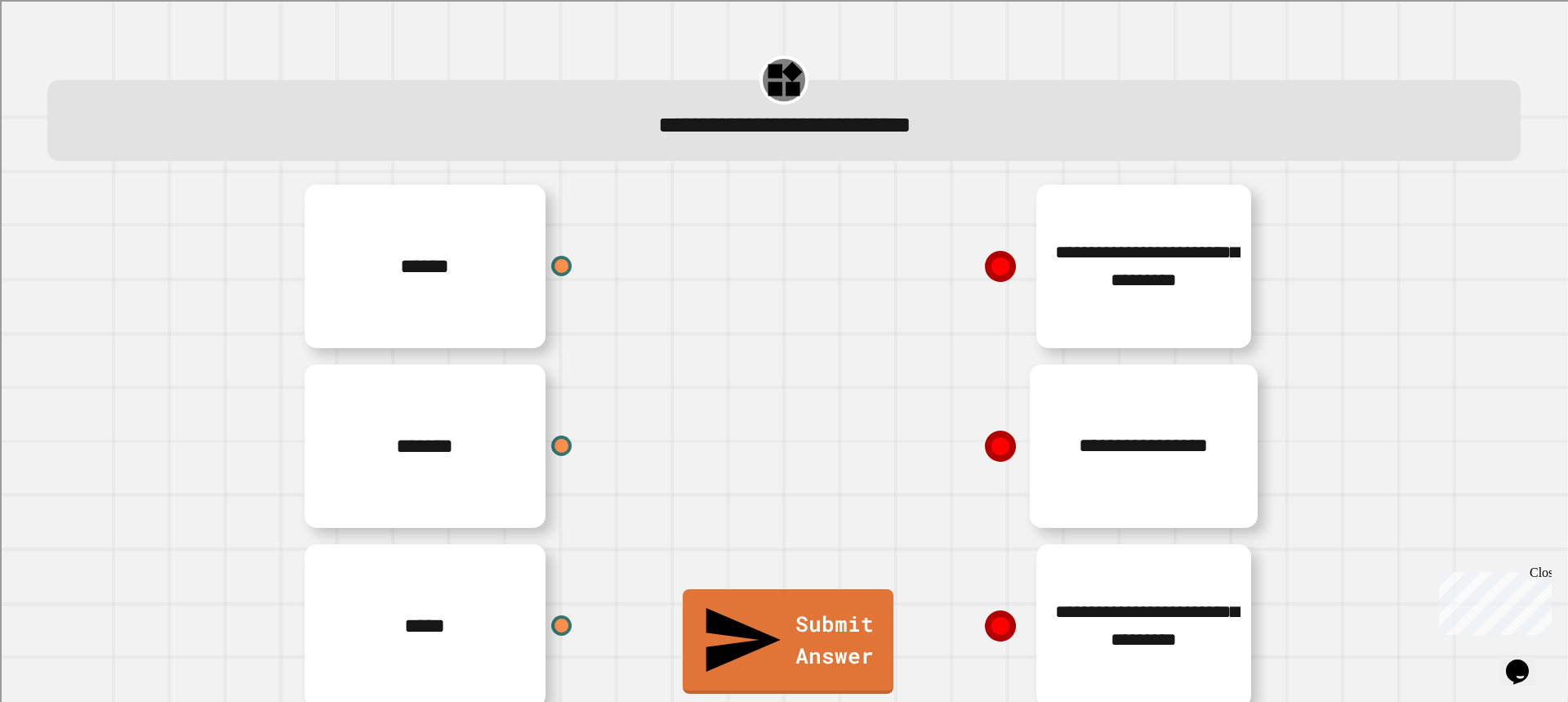
scroll to position [41, 0]
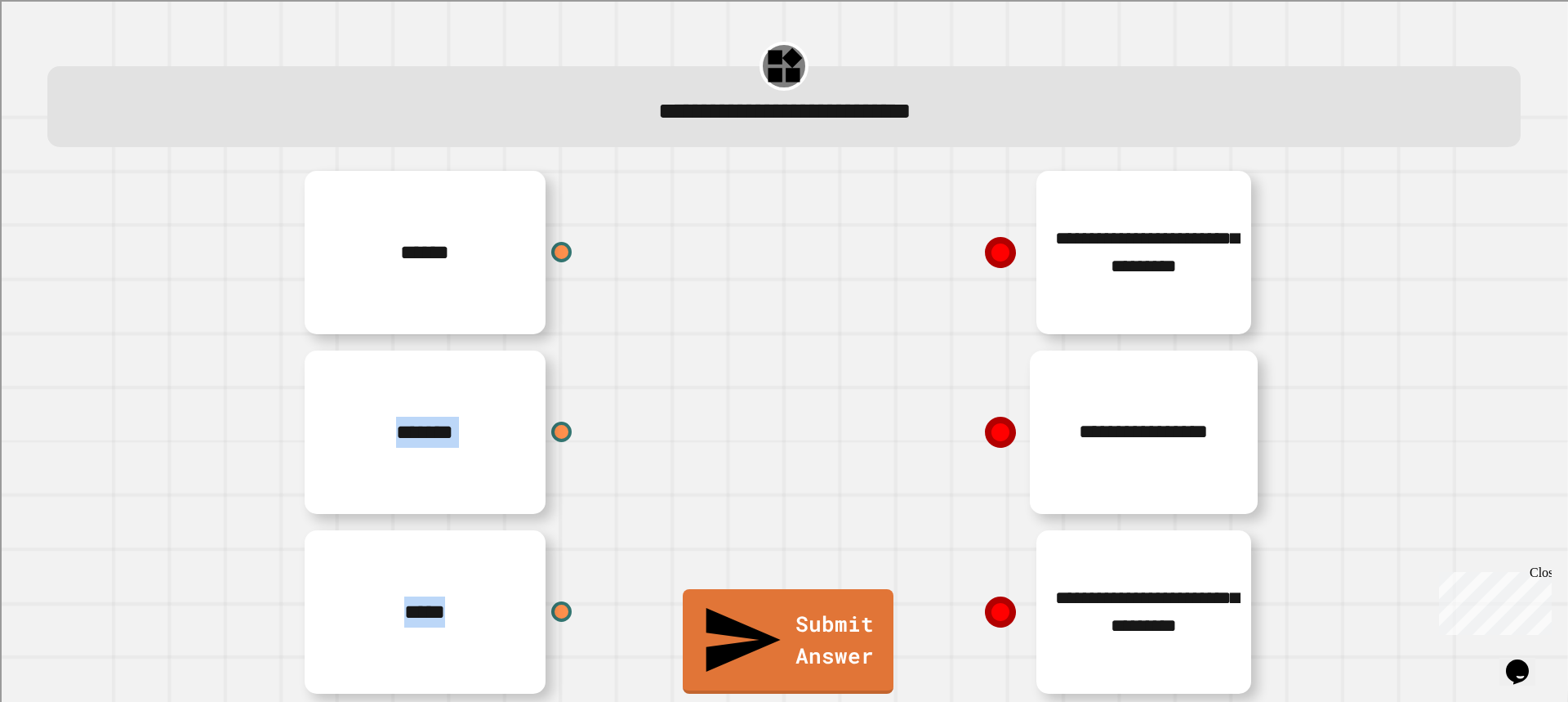
drag, startPoint x: 562, startPoint y: 209, endPoint x: 589, endPoint y: 220, distance: 29.2
click at [1075, 220] on div "**********" at bounding box center [784, 432] width 980 height 539
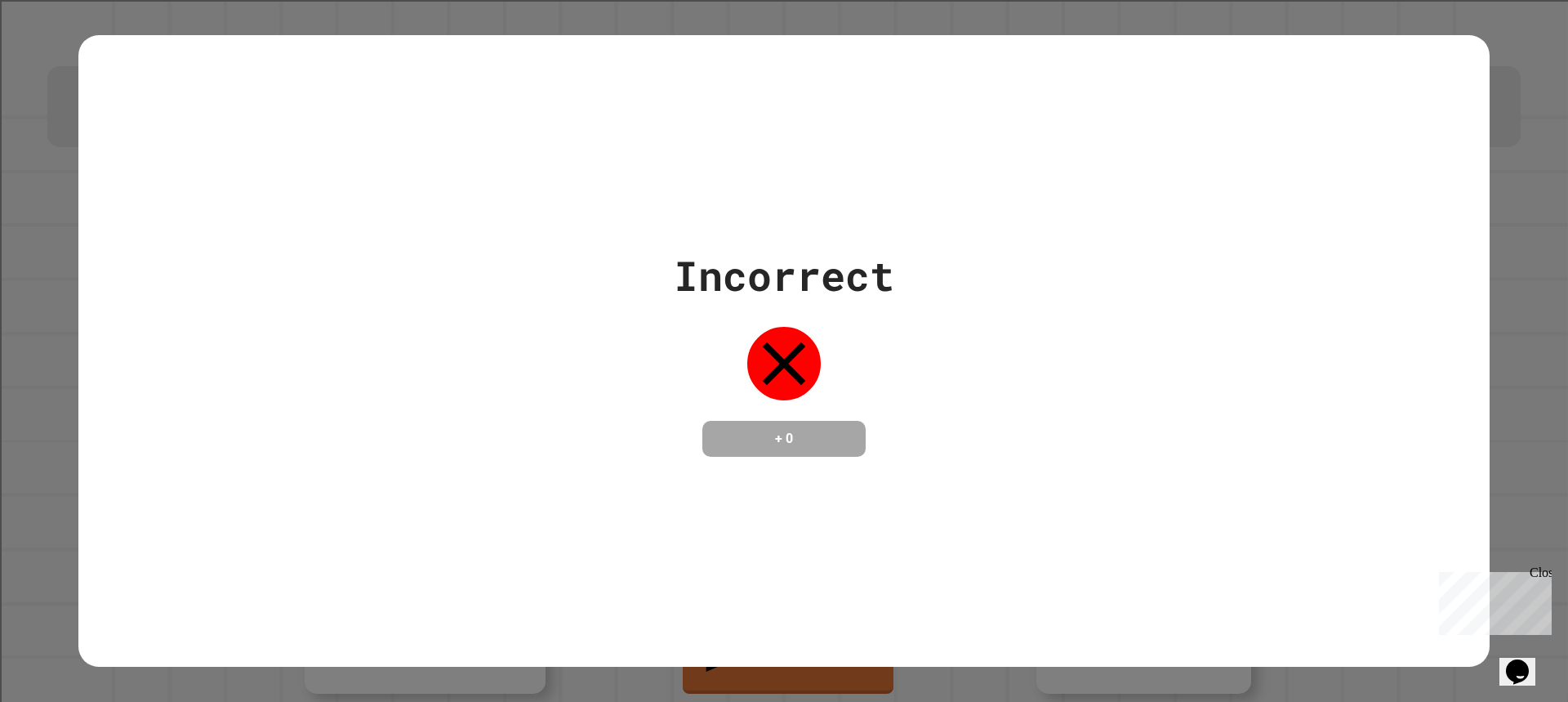
click at [923, 562] on div "Incorrect + 0" at bounding box center [784, 351] width 1412 height 631
drag, startPoint x: 909, startPoint y: 562, endPoint x: 915, endPoint y: 575, distance: 14.3
click at [899, 569] on div "Incorrect + 0" at bounding box center [784, 351] width 1412 height 631
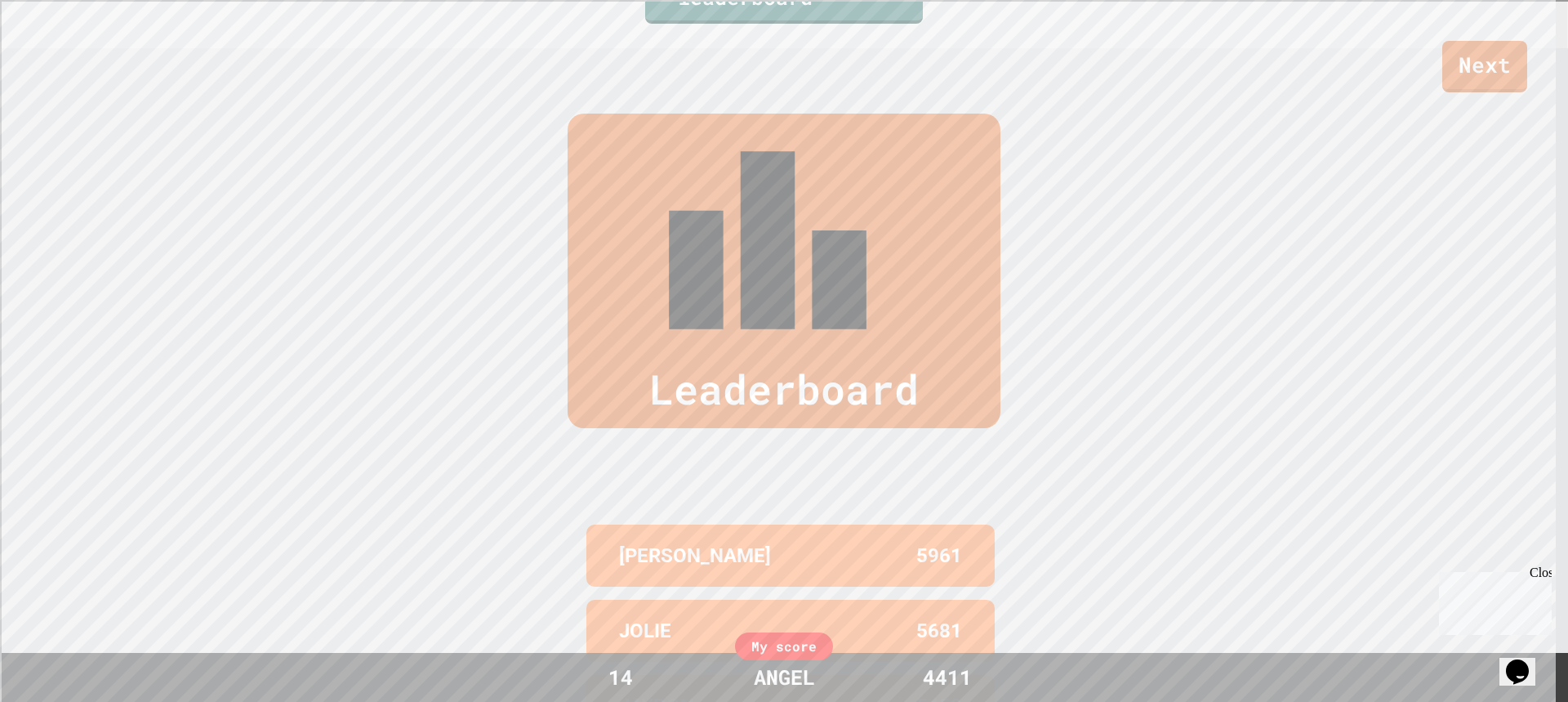
scroll to position [709, 0]
